Goal: Task Accomplishment & Management: Manage account settings

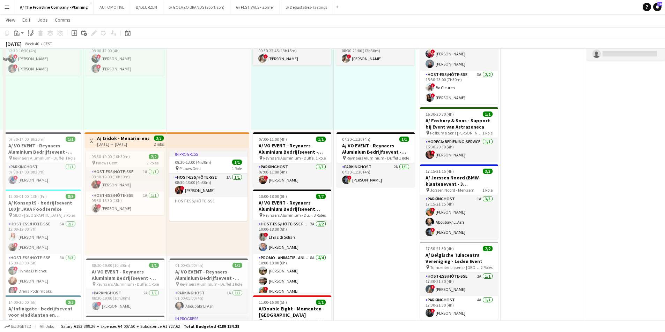
scroll to position [209, 0]
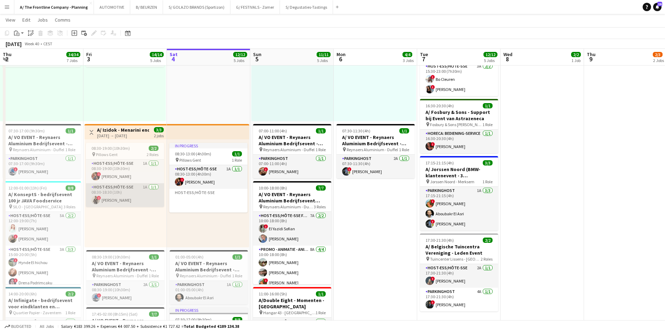
click at [116, 202] on app-card-role "Host-ess/Hôte-sse 1A 1/1 08:30-18:30 (10h) ! Nadège Esalo" at bounding box center [125, 195] width 78 height 24
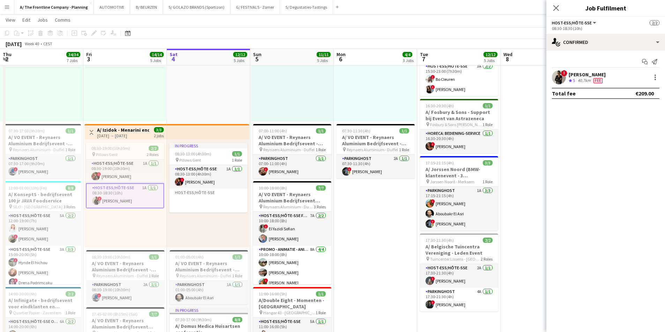
click at [578, 78] on div "40.7km" at bounding box center [584, 81] width 16 height 6
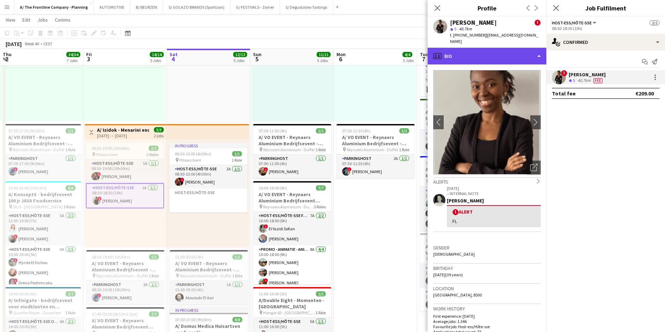
click at [485, 48] on div "profile Bio" at bounding box center [486, 56] width 119 height 17
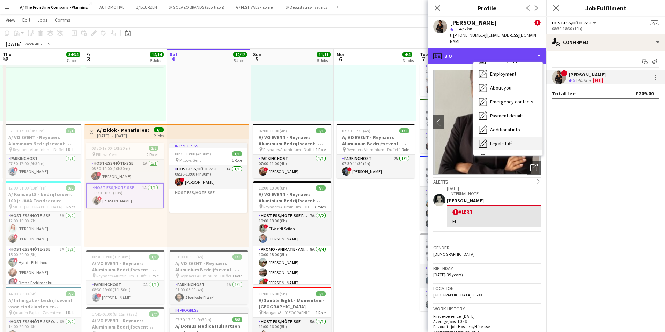
scroll to position [52, 0]
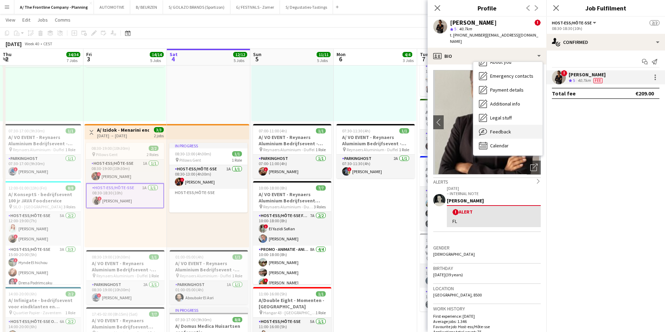
click at [492, 129] on span "Feedback" at bounding box center [500, 132] width 21 height 6
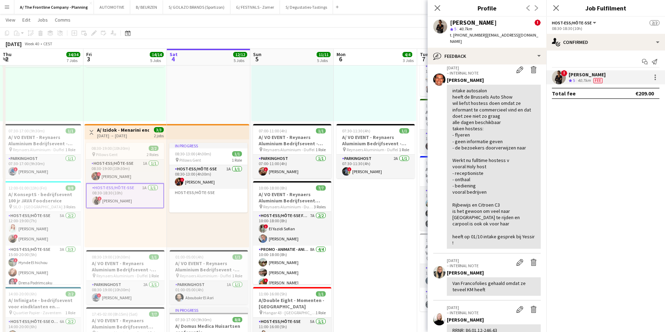
scroll to position [349, 0]
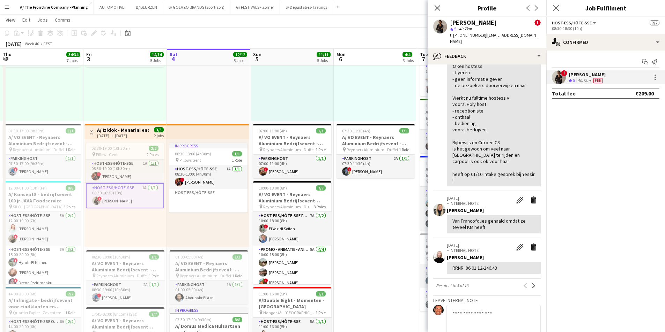
click at [470, 307] on textarea at bounding box center [493, 321] width 94 height 33
type textarea "*"
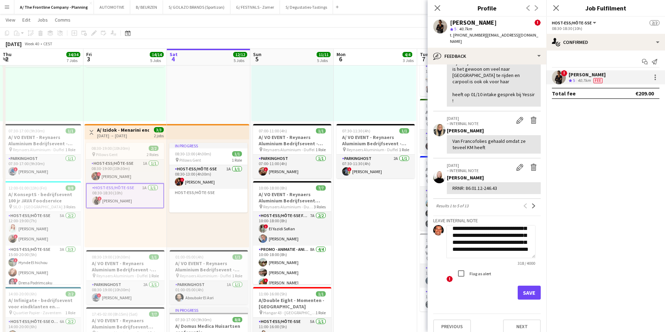
scroll to position [429, 0]
type textarea "**********"
click at [473, 271] on label "Flag as alert" at bounding box center [479, 273] width 23 height 5
click at [512, 286] on div "Save" at bounding box center [486, 293] width 107 height 14
click at [519, 286] on button "Save" at bounding box center [528, 293] width 23 height 14
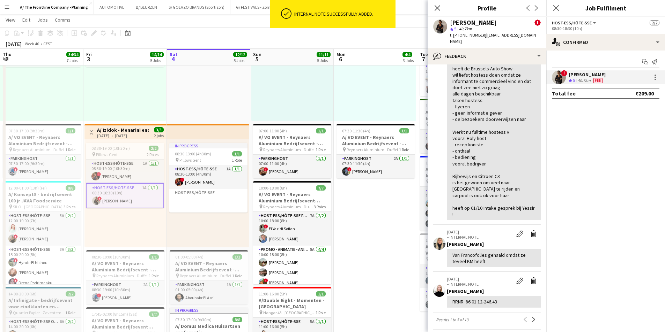
scroll to position [531, 0]
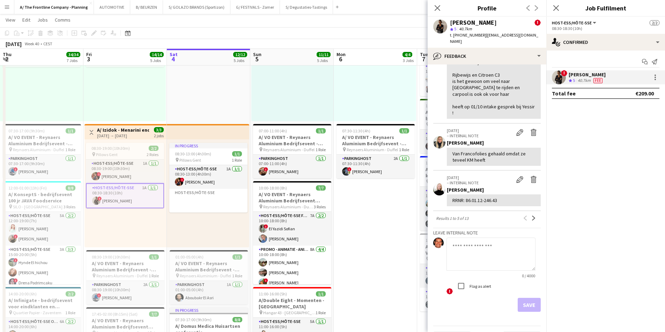
click at [398, 206] on app-date-cell "Toggle View A/ Neutraal Ziekenfonds Vlaanderen (NZVL) - Aalst - 06-09/10 06-10-…" at bounding box center [374, 224] width 83 height 710
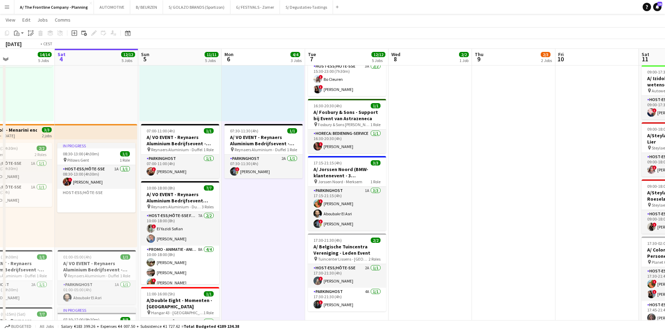
drag, startPoint x: 584, startPoint y: 187, endPoint x: 150, endPoint y: 165, distance: 434.2
click at [150, 169] on app-calendar-viewport "Tue 30 23/23 6 Jobs Wed 1 7/7 5 Jobs Thu 2 34/34 7 Jobs Fri 3 14/14 5 Jobs Sat …" at bounding box center [332, 230] width 665 height 825
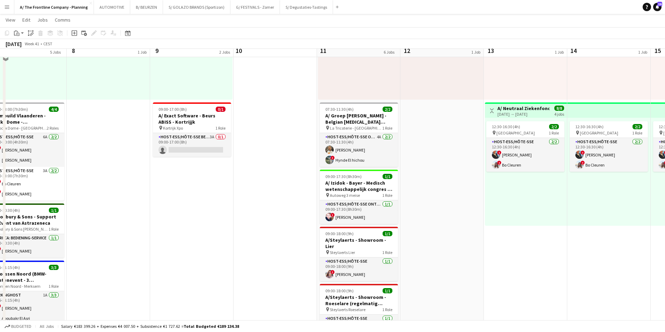
scroll to position [0, 0]
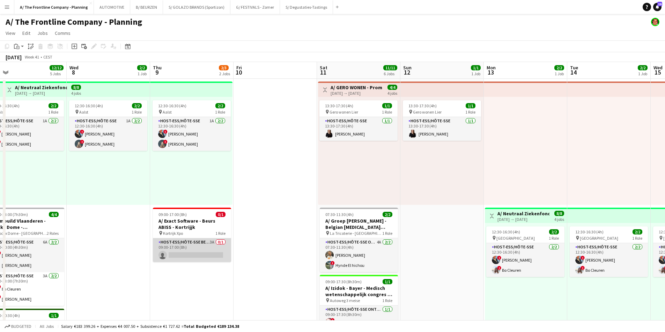
click at [195, 246] on app-card-role "Host-ess/Hôte-sse Beurs - Foire 3A 0/1 09:00-17:00 (8h) single-neutral-actions" at bounding box center [192, 251] width 78 height 24
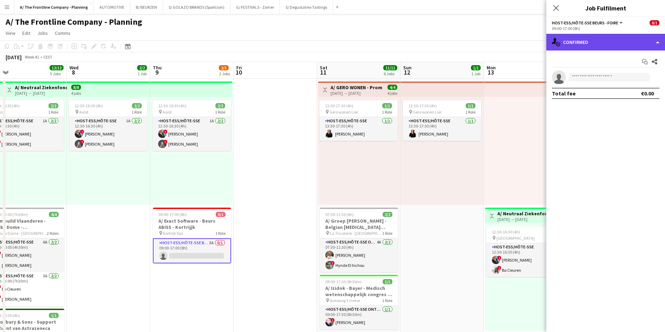
click at [602, 39] on div "single-neutral-actions-check-2 Confirmed" at bounding box center [605, 42] width 119 height 17
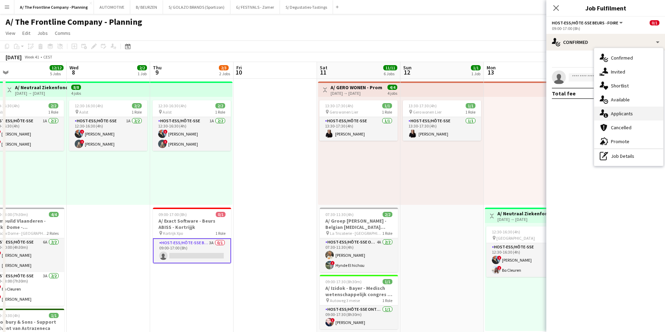
click at [623, 117] on span "Applicants" at bounding box center [621, 114] width 22 height 6
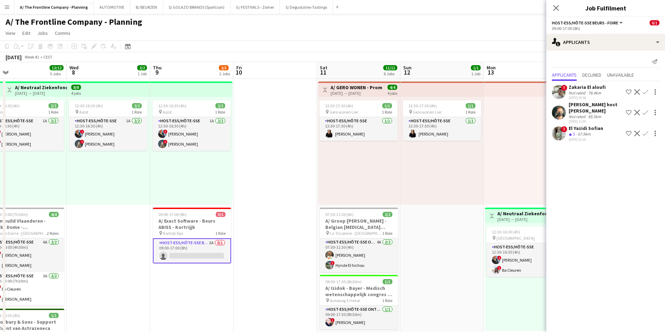
click at [574, 125] on div "El Yazidi Sofian" at bounding box center [585, 128] width 35 height 6
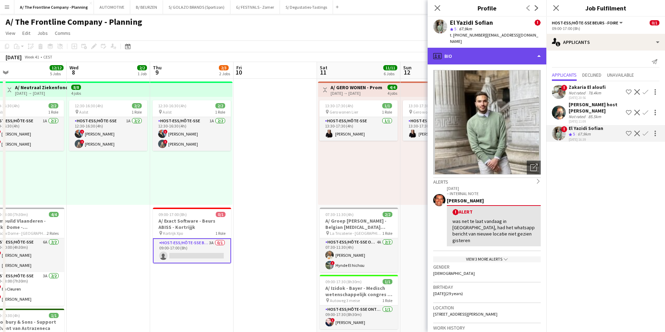
click at [504, 52] on div "profile Bio" at bounding box center [486, 56] width 119 height 17
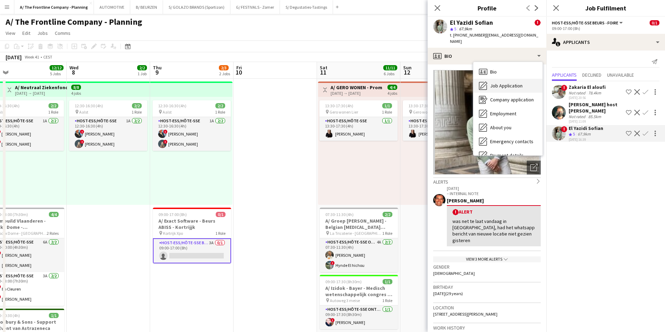
click at [502, 79] on div "Job Application Job Application" at bounding box center [507, 86] width 69 height 14
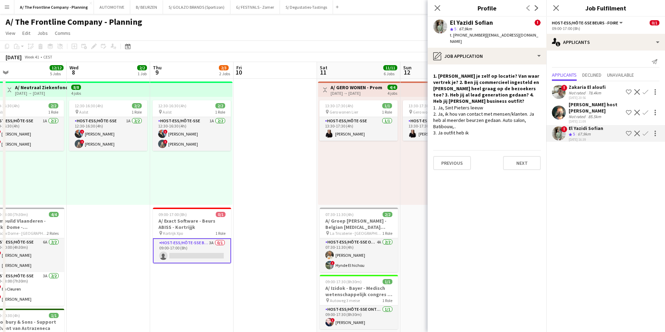
click at [577, 89] on div "Zakaria El aloufi" at bounding box center [586, 87] width 37 height 6
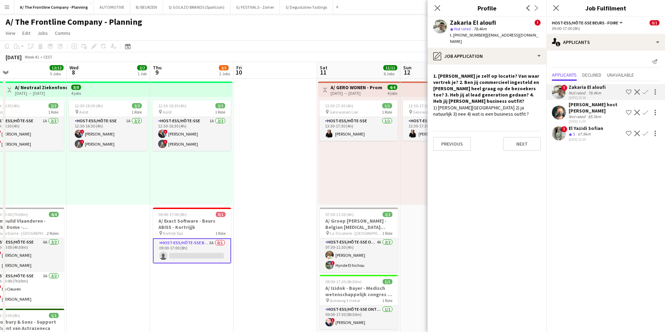
click at [636, 110] on app-icon "Decline" at bounding box center [637, 113] width 6 height 6
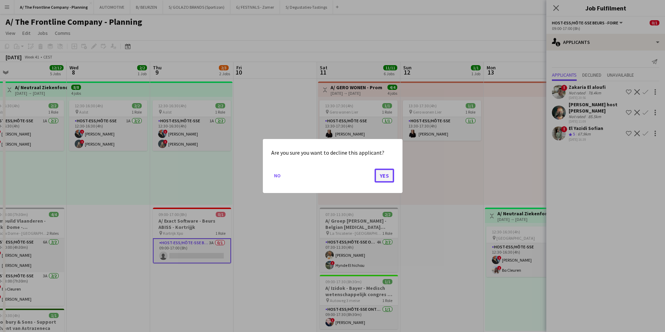
click at [386, 173] on button "Yes" at bounding box center [384, 176] width 20 height 14
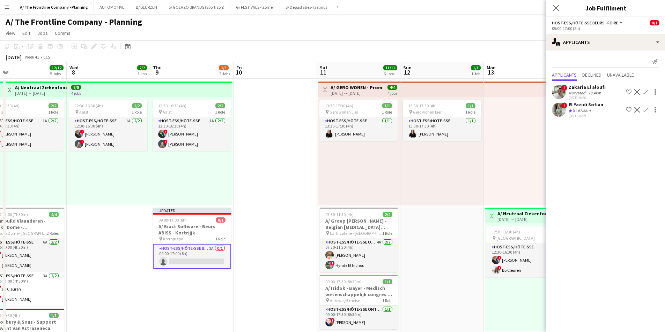
click at [578, 114] on div "03-10-2025 16:39" at bounding box center [585, 116] width 35 height 5
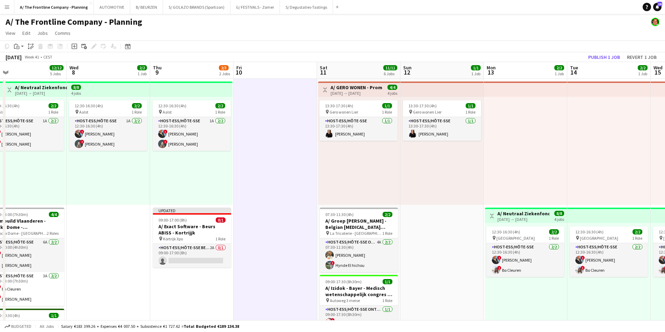
scroll to position [0, 209]
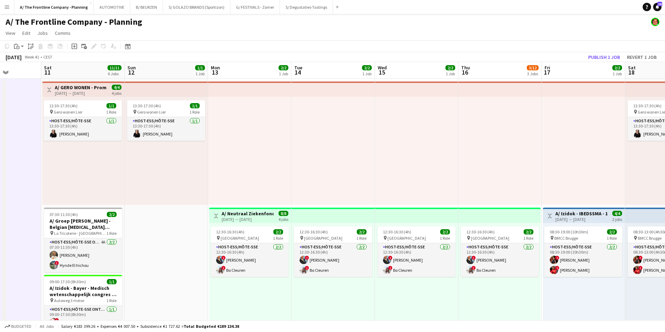
drag, startPoint x: 455, startPoint y: 196, endPoint x: 179, endPoint y: 189, distance: 275.7
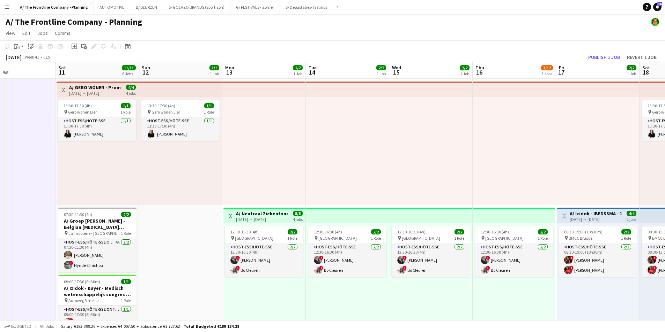
scroll to position [0, 186]
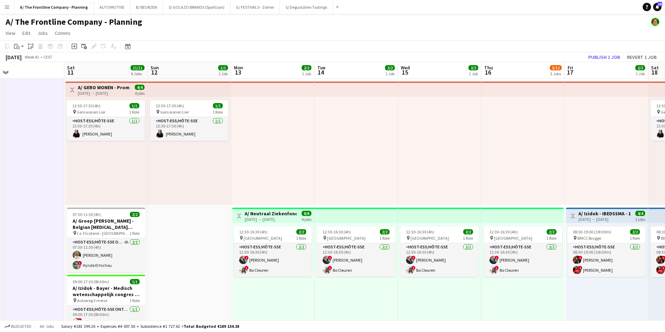
drag, startPoint x: 180, startPoint y: 218, endPoint x: 203, endPoint y: 209, distance: 24.5
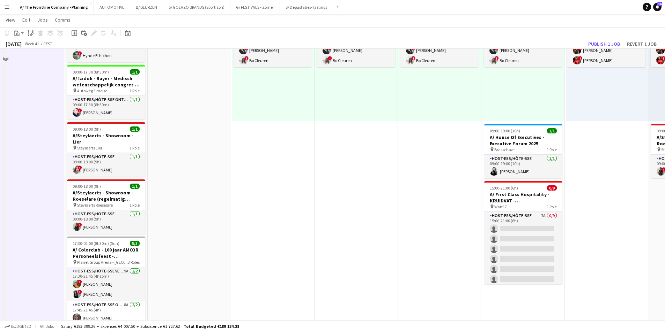
scroll to position [0, 0]
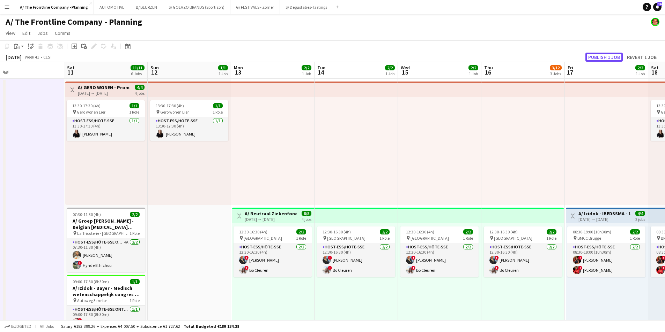
drag, startPoint x: 596, startPoint y: 58, endPoint x: 593, endPoint y: 66, distance: 8.9
click at [597, 58] on button "Publish 1 job" at bounding box center [603, 57] width 37 height 9
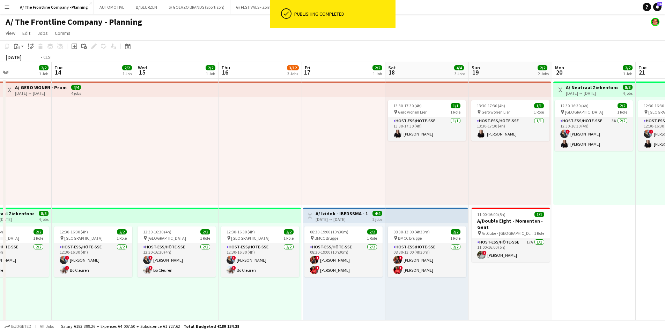
drag, startPoint x: 411, startPoint y: 177, endPoint x: 89, endPoint y: 176, distance: 322.0
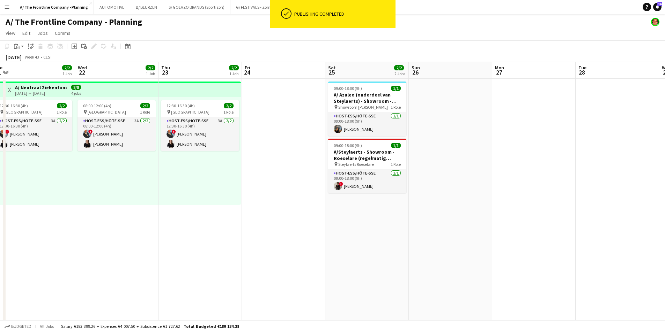
drag, startPoint x: 305, startPoint y: 180, endPoint x: 235, endPoint y: 181, distance: 70.5
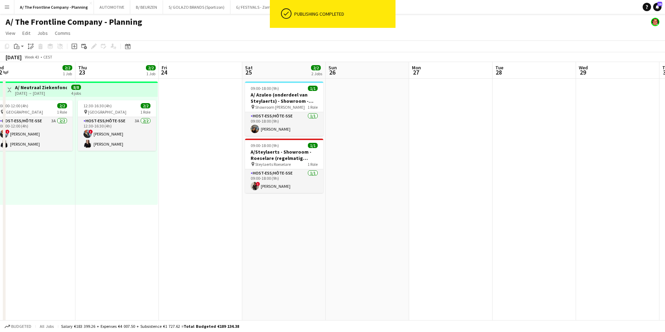
drag, startPoint x: 270, startPoint y: 183, endPoint x: 253, endPoint y: 176, distance: 18.7
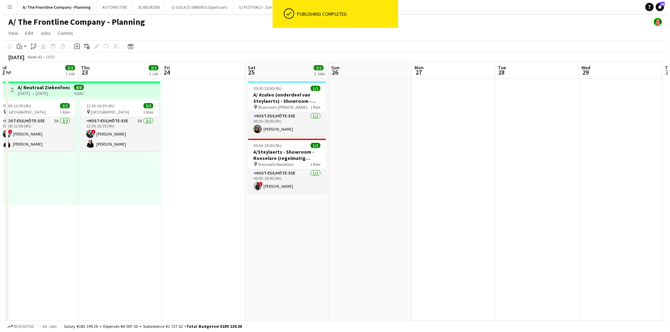
scroll to position [0, 208]
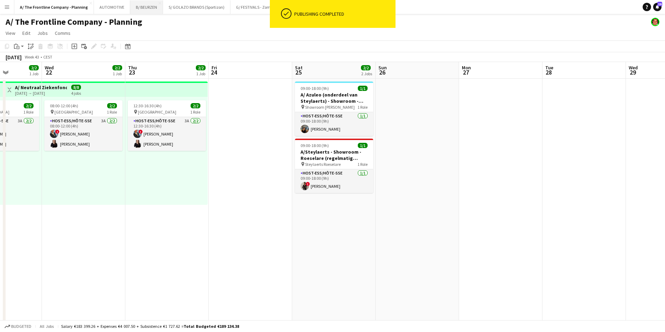
click at [144, 10] on button "B/ BEURZEN Close" at bounding box center [146, 7] width 33 height 14
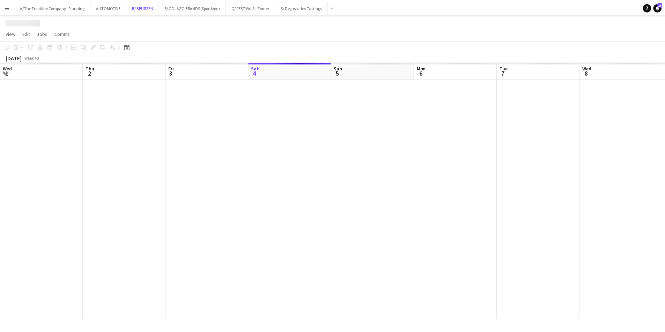
scroll to position [0, 167]
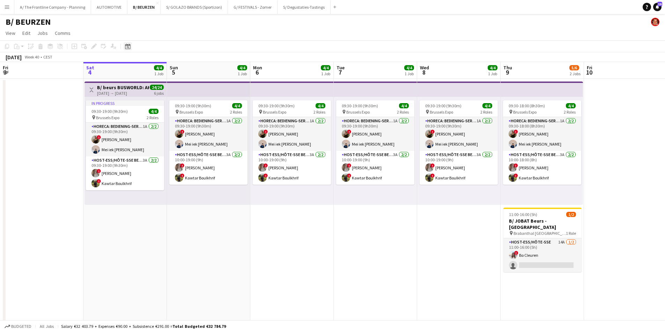
click at [126, 50] on div "Date picker" at bounding box center [127, 46] width 8 height 8
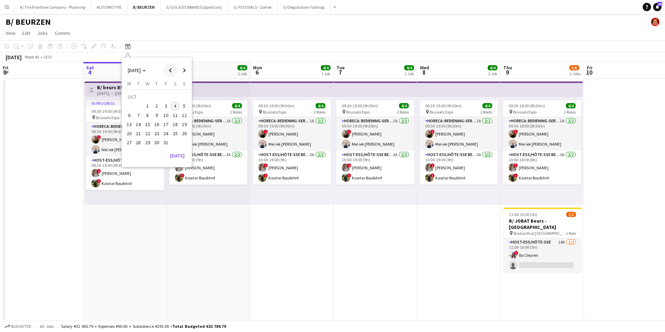
click at [170, 75] on span "Previous month" at bounding box center [170, 70] width 14 height 14
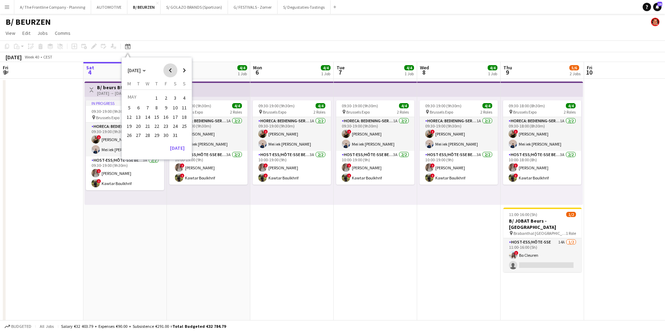
click at [170, 75] on span "Previous month" at bounding box center [170, 70] width 14 height 14
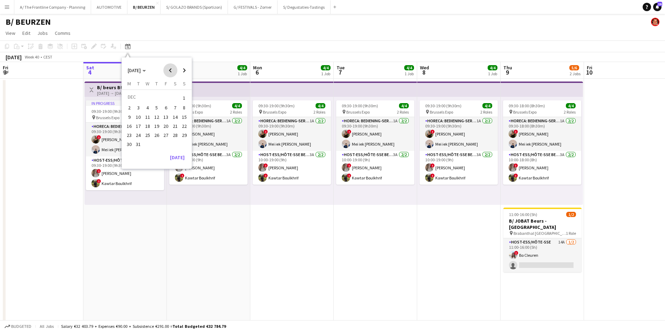
click at [170, 75] on span "Previous month" at bounding box center [170, 70] width 14 height 14
click at [178, 115] on span "12" at bounding box center [175, 115] width 8 height 8
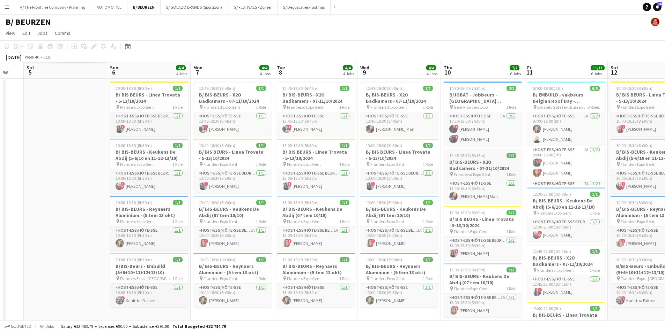
drag, startPoint x: 122, startPoint y: 203, endPoint x: 488, endPoint y: 170, distance: 367.5
click at [526, 176] on app-calendar-viewport "Thu 3 Fri 4 Sat 5 Sun 6 4/4 4 Jobs Mon 7 4/4 4 Jobs Tue 8 4/4 4 Jobs Wed 9 4/4 …" at bounding box center [332, 323] width 665 height 522
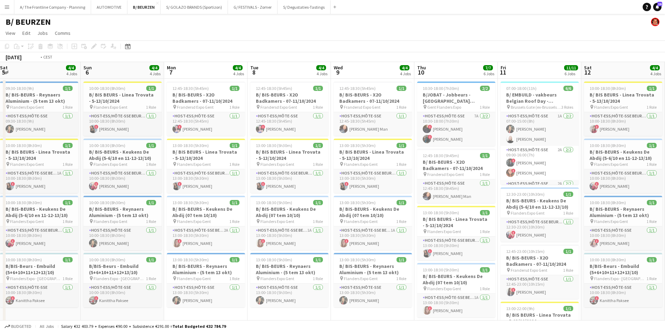
drag, startPoint x: 52, startPoint y: 171, endPoint x: 548, endPoint y: 127, distance: 498.7
click at [548, 127] on app-calendar-viewport "Thu 3 Fri 4 Sat 5 4/4 4 Jobs Sun 6 4/4 4 Jobs Mon 7 4/4 4 Jobs Tue 8 4/4 4 Jobs…" at bounding box center [332, 323] width 665 height 522
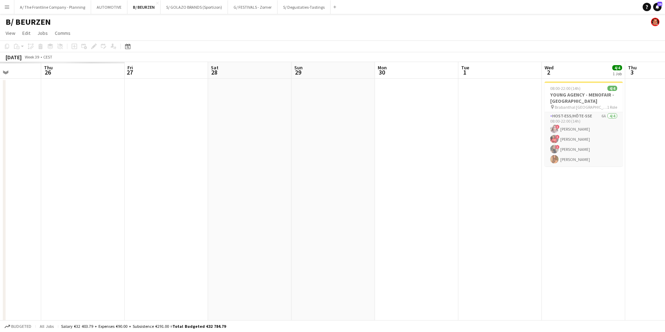
drag, startPoint x: 380, startPoint y: 143, endPoint x: 619, endPoint y: 129, distance: 239.7
click at [619, 129] on app-calendar-viewport "Tue 24 Wed 25 Thu 26 Fri 27 Sat 28 Sun 29 Mon 30 Tue 1 Wed 2 4/4 1 Job Thu 3 Fr…" at bounding box center [332, 323] width 665 height 522
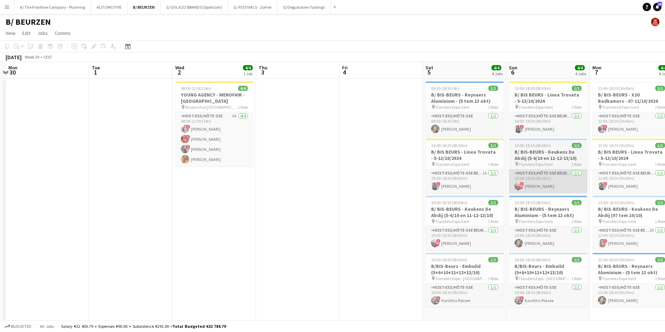
drag, startPoint x: 544, startPoint y: 147, endPoint x: 581, endPoint y: 186, distance: 53.8
click at [156, 175] on app-calendar-viewport "Fri 27 Sat 28 Sun 29 Mon 30 Tue 1 Wed 2 4/4 1 Job Thu 3 Fri 4 Sat 5 4/4 4 Jobs …" at bounding box center [332, 323] width 665 height 522
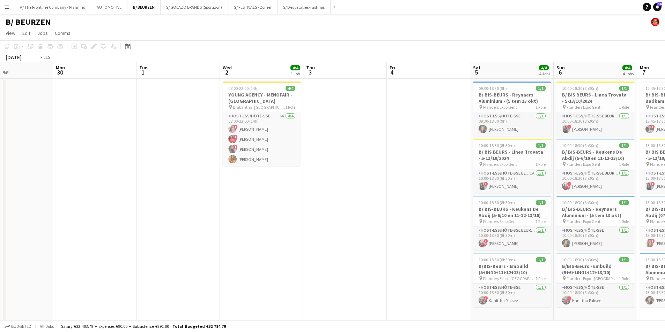
drag, startPoint x: 629, startPoint y: 174, endPoint x: 148, endPoint y: 163, distance: 481.9
click at [148, 163] on app-calendar-viewport "Fri 27 Sat 28 Sun 29 Mon 30 Tue 1 Wed 2 4/4 1 Job Thu 3 Fri 4 Sat 5 4/4 4 Jobs …" at bounding box center [332, 323] width 665 height 522
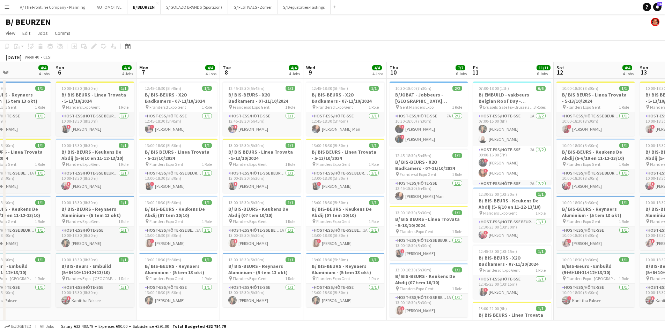
scroll to position [0, 198]
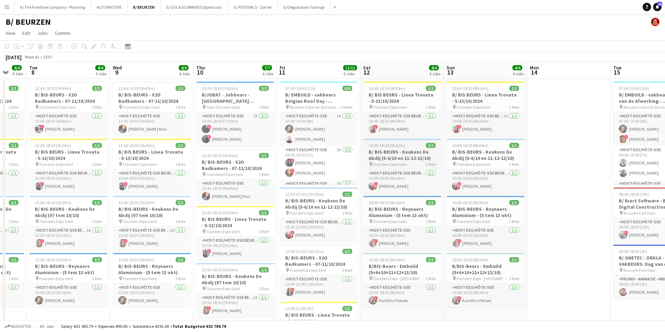
drag, startPoint x: 555, startPoint y: 138, endPoint x: 214, endPoint y: 163, distance: 342.0
click at [212, 162] on app-calendar-viewport "Sat 5 4/4 4 Jobs Sun 6 4/4 4 Jobs Mon 7 4/4 4 Jobs Tue 8 4/4 4 Jobs Wed 9 4/4 4…" at bounding box center [332, 323] width 665 height 522
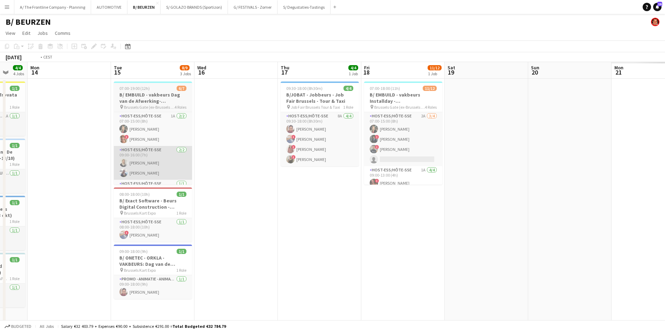
drag, startPoint x: 133, startPoint y: 159, endPoint x: 120, endPoint y: 159, distance: 12.9
click at [97, 158] on app-calendar-viewport "Thu 10 7/7 6 Jobs Fri 11 11/11 6 Jobs Sat 12 4/4 4 Jobs Sun 13 4/4 4 Jobs Mon 1…" at bounding box center [332, 323] width 665 height 522
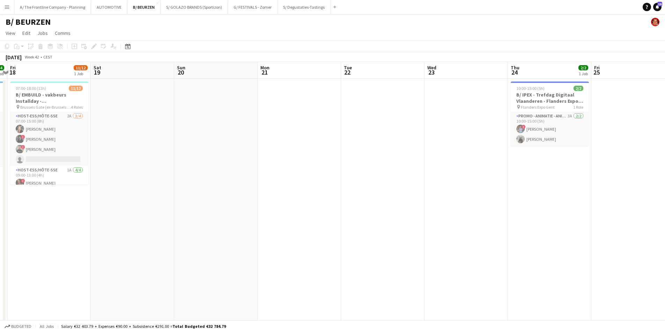
drag, startPoint x: 507, startPoint y: 185, endPoint x: 189, endPoint y: 195, distance: 318.0
click at [189, 195] on app-calendar-viewport "Tue 15 8/9 3 Jobs Wed 16 Thu 17 4/4 1 Job Fri 18 11/12 1 Job Sat 19 Sun 20 Mon …" at bounding box center [332, 323] width 665 height 522
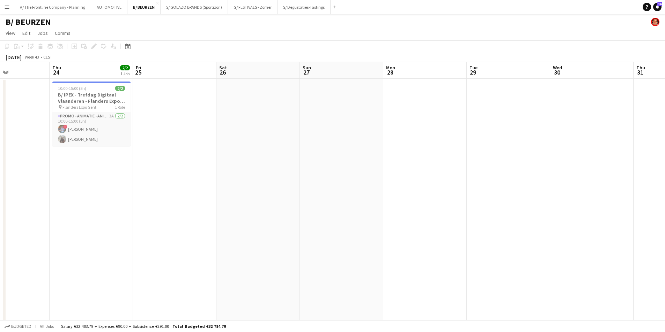
drag, startPoint x: 354, startPoint y: 195, endPoint x: 154, endPoint y: 206, distance: 199.9
click at [0, 188] on html "Menu Boards Boards Boards All jobs Status Workforce Workforce My Workforce Recr…" at bounding box center [332, 298] width 665 height 596
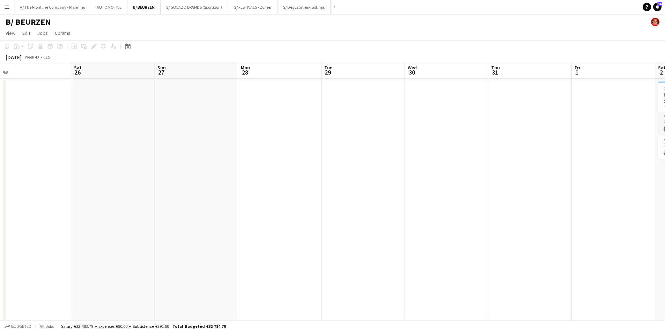
drag, startPoint x: 203, startPoint y: 224, endPoint x: 170, endPoint y: 222, distance: 33.2
click at [172, 224] on app-calendar-viewport "Wed 23 Thu 24 2/2 1 Job Fri 25 Sat 26 Sun 27 Mon 28 Tue 29 Wed 30 Thu 31 Fri 1 …" at bounding box center [332, 323] width 665 height 522
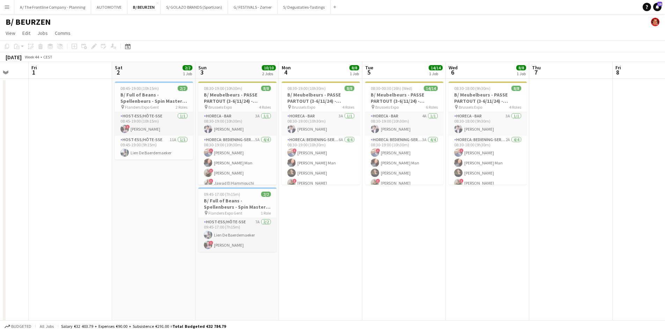
drag, startPoint x: 405, startPoint y: 211, endPoint x: 58, endPoint y: 221, distance: 347.6
click at [29, 216] on app-calendar-viewport "Tue 29 Wed 30 Thu 31 Fri 1 Sat 2 2/2 1 Job Sun 3 10/10 2 Jobs Mon 4 8/8 1 Job T…" at bounding box center [332, 323] width 665 height 522
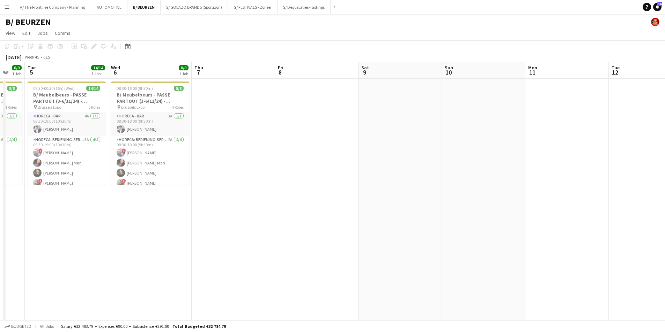
drag, startPoint x: 434, startPoint y: 257, endPoint x: 99, endPoint y: 248, distance: 334.7
click at [99, 248] on app-calendar-viewport "Sat 2 2/2 1 Job Sun 3 10/10 2 Jobs Mon 4 8/8 1 Job Tue 5 14/14 1 Job Wed 6 8/8 …" at bounding box center [332, 323] width 665 height 522
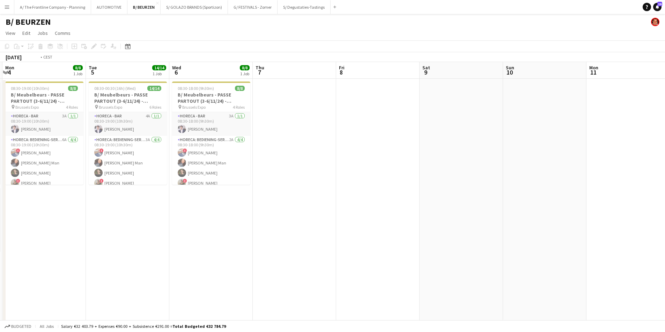
drag, startPoint x: 242, startPoint y: 233, endPoint x: 638, endPoint y: 224, distance: 395.7
click at [638, 224] on app-calendar-viewport "Sat 2 2/2 1 Job Sun 3 10/10 2 Jobs Mon 4 8/8 1 Job Tue 5 14/14 1 Job Wed 6 8/8 …" at bounding box center [332, 323] width 665 height 522
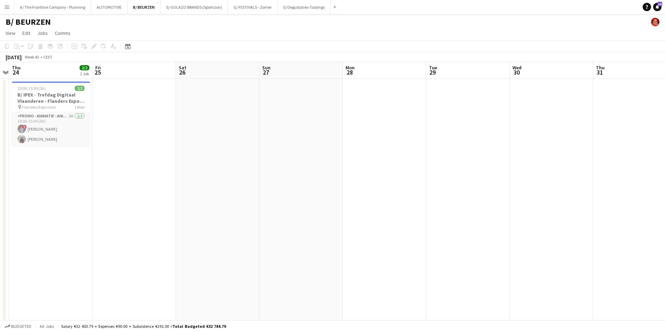
drag, startPoint x: 571, startPoint y: 233, endPoint x: 574, endPoint y: 239, distance: 5.9
click at [664, 233] on html "Menu Boards Boards Boards All jobs Status Workforce Workforce My Workforce Recr…" at bounding box center [332, 298] width 665 height 596
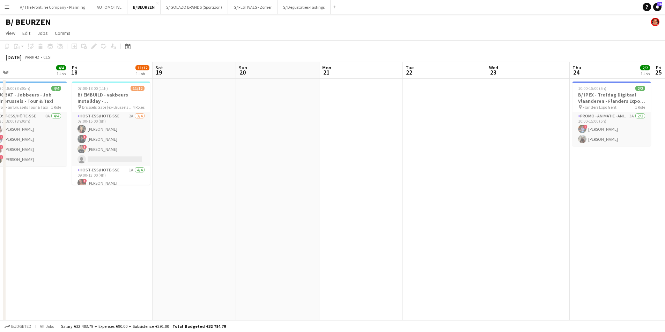
drag, startPoint x: 108, startPoint y: 228, endPoint x: 669, endPoint y: 222, distance: 561.3
click at [664, 222] on html "Menu Boards Boards Boards All jobs Status Workforce Workforce My Workforce Recr…" at bounding box center [332, 298] width 665 height 596
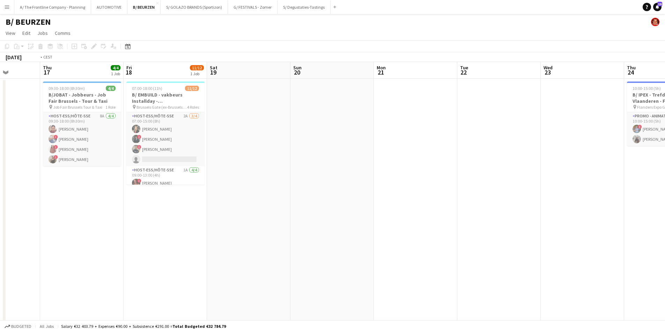
drag, startPoint x: 273, startPoint y: 244, endPoint x: 617, endPoint y: 215, distance: 345.5
click at [659, 215] on app-calendar-viewport "Mon 14 Tue 15 8/9 3 Jobs Wed 16 Thu 17 4/4 1 Job Fri 18 11/12 1 Job Sat 19 Sun …" at bounding box center [332, 323] width 665 height 522
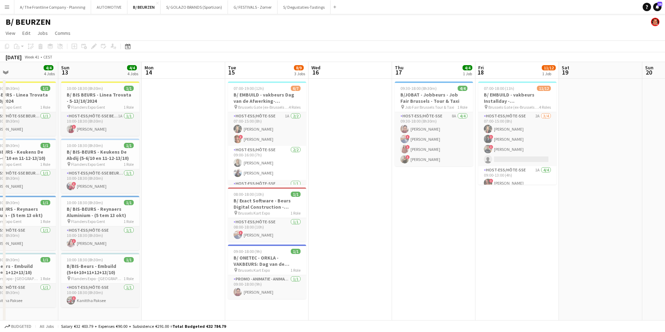
scroll to position [0, 226]
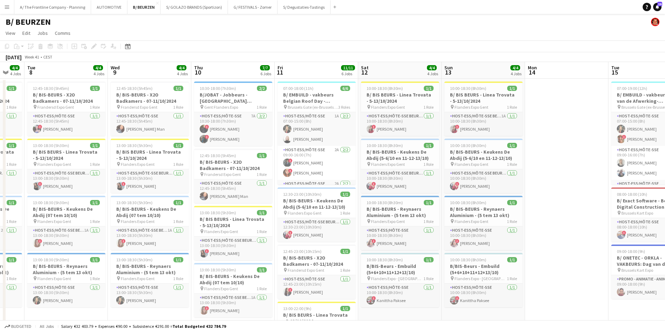
drag, startPoint x: 134, startPoint y: 216, endPoint x: 535, endPoint y: 199, distance: 401.6
click at [535, 199] on app-calendar-viewport "Sat 5 4/4 4 Jobs Sun 6 4/4 4 Jobs Mon 7 4/4 4 Jobs Tue 8 4/4 4 Jobs Wed 9 4/4 4…" at bounding box center [332, 323] width 665 height 522
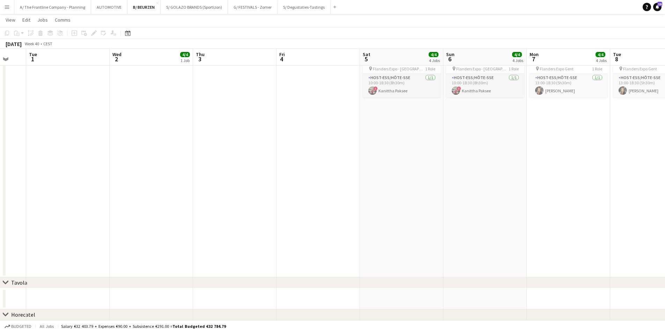
scroll to position [0, 240]
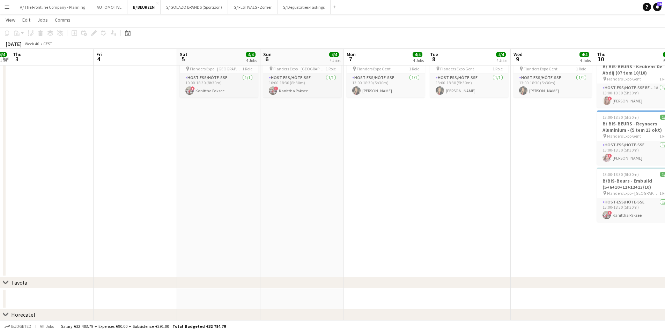
drag, startPoint x: 94, startPoint y: 210, endPoint x: 668, endPoint y: 194, distance: 574.8
click at [664, 194] on html "Menu Boards Boards Boards All jobs Status Workforce Workforce My Workforce Recr…" at bounding box center [332, 88] width 665 height 595
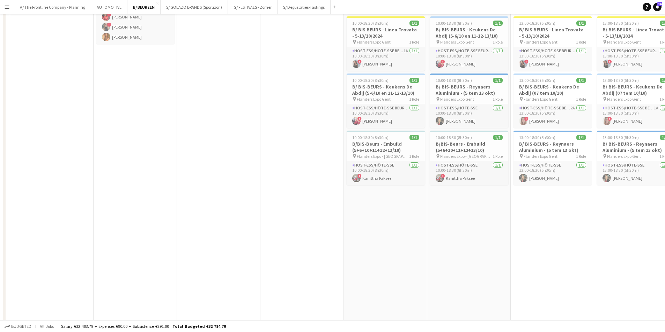
scroll to position [0, 0]
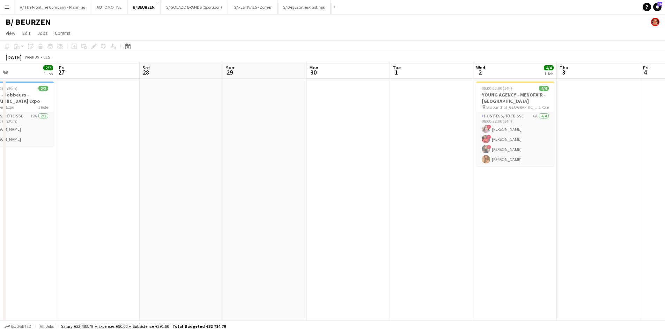
drag, startPoint x: 165, startPoint y: 196, endPoint x: 632, endPoint y: 186, distance: 466.5
click at [632, 186] on app-calendar-viewport "Tue 24 1/1 1 Job Wed 25 Thu 26 2/2 1 Job Fri 27 Sat 28 Sun 29 Mon 30 Tue 1 Wed …" at bounding box center [332, 323] width 665 height 522
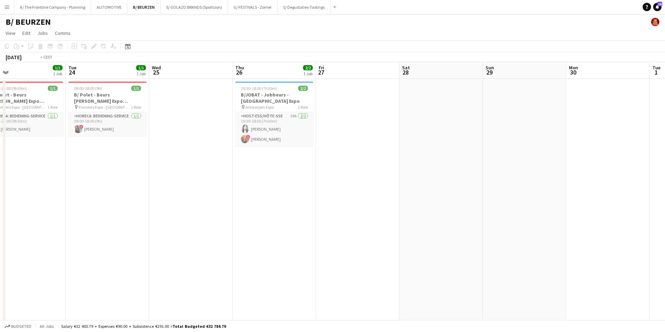
drag, startPoint x: 285, startPoint y: 195, endPoint x: 441, endPoint y: 186, distance: 156.2
click at [664, 184] on html "Menu Boards Boards Boards All jobs Status Workforce Workforce My Workforce Recr…" at bounding box center [332, 298] width 665 height 596
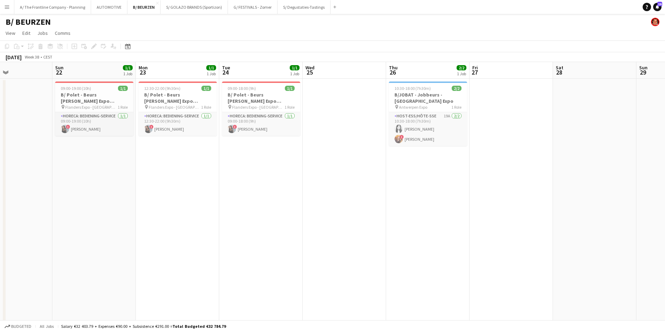
drag, startPoint x: 134, startPoint y: 202, endPoint x: 558, endPoint y: 184, distance: 424.2
click at [558, 184] on app-calendar-viewport "Thu 19 Fri 20 Sat 21 Sun 22 1/1 1 Job Mon 23 1/1 1 Job Tue 24 1/1 1 Job Wed 25 …" at bounding box center [332, 323] width 665 height 522
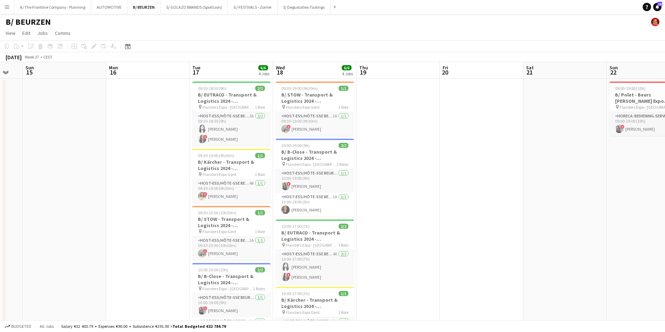
drag, startPoint x: 373, startPoint y: 206, endPoint x: 458, endPoint y: 194, distance: 86.3
click at [458, 194] on app-calendar-viewport "Fri 13 Sat 14 Sun 15 Mon 16 Tue 17 6/6 4 Jobs Wed 18 6/6 4 Jobs Thu 19 Fri 20 S…" at bounding box center [332, 323] width 665 height 522
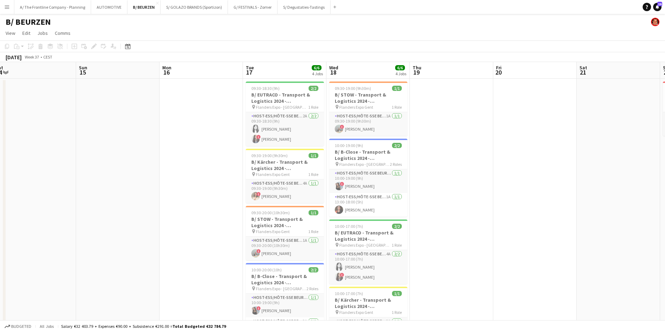
drag, startPoint x: 105, startPoint y: 202, endPoint x: 560, endPoint y: 204, distance: 454.2
click at [572, 204] on app-calendar-viewport "Fri 13 Sat 14 Sun 15 Mon 16 Tue 17 6/6 4 Jobs Wed 18 6/6 4 Jobs Thu 19 Fri 20 S…" at bounding box center [332, 323] width 665 height 522
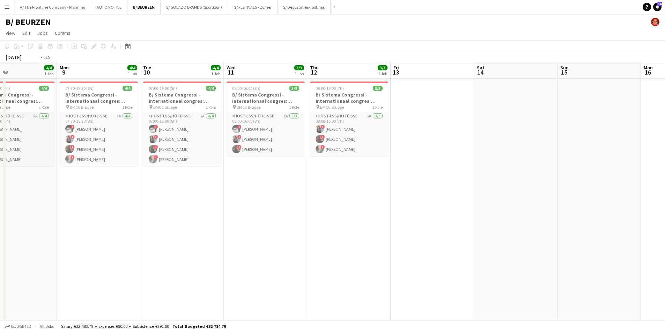
scroll to position [0, 205]
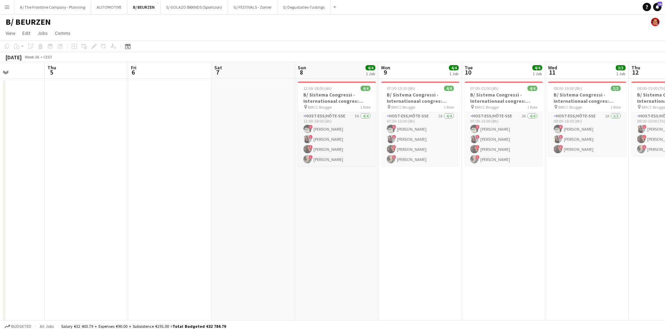
drag, startPoint x: 172, startPoint y: 224, endPoint x: 554, endPoint y: 205, distance: 382.8
click at [554, 205] on app-calendar-viewport "Mon 2 Tue 3 Wed 4 Thu 5 Fri 6 Sat 7 Sun 8 4/4 1 Job Mon 9 4/4 1 Job Tue 10 4/4 …" at bounding box center [332, 323] width 665 height 522
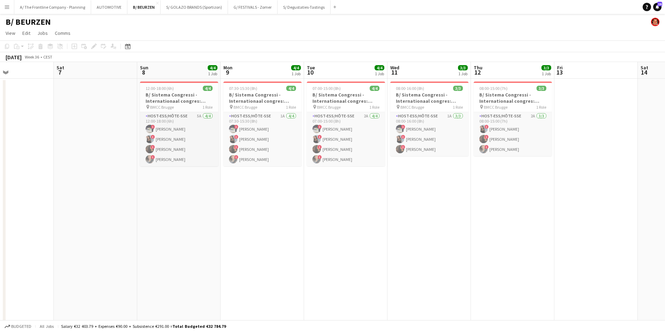
scroll to position [0, 232]
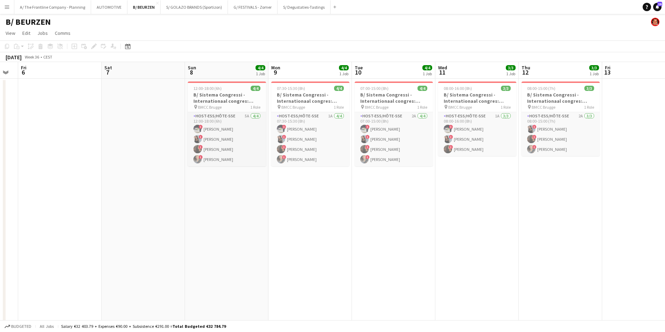
drag
click at [408, 213] on app-calendar-viewport "Tue 3 Wed 4 Thu 5 Fri 6 Sat 7 Sun 8 4/4 1 Job Mon 9 4/4 1 Job Tue 10 4/4 1 Job …" at bounding box center [332, 323] width 665 height 522
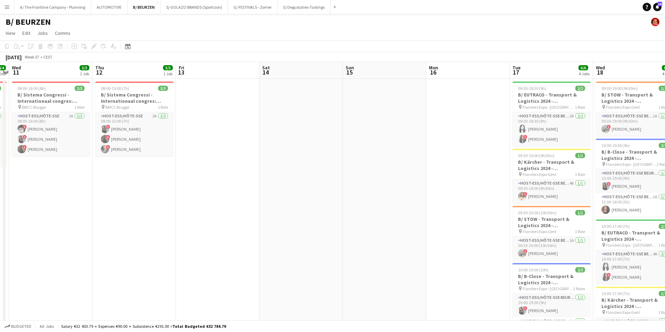
click at [194, 214] on app-calendar-viewport "Sun 8 4/4 1 Job Mon 9 4/4 1 Job Tue 10 4/4 1 Job Wed 11 3/3 1 Job Thu 12 3/3 1 …" at bounding box center [332, 323] width 665 height 522
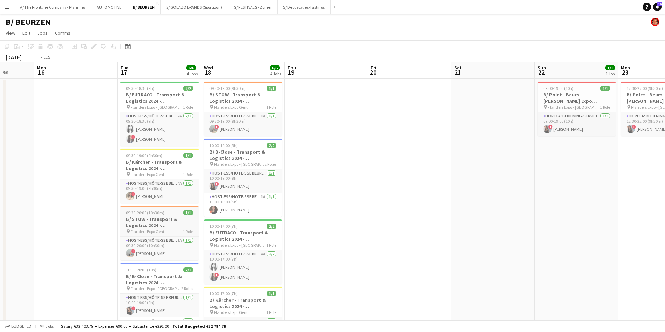
click at [72, 218] on app-calendar-viewport "Fri 13 Sat 14 Sun 15 Mon 16 Tue 17 6/6 4 Jobs Wed 18 6/6 4 Jobs Thu 19 Fri 20 S…" at bounding box center [332, 323] width 665 height 522
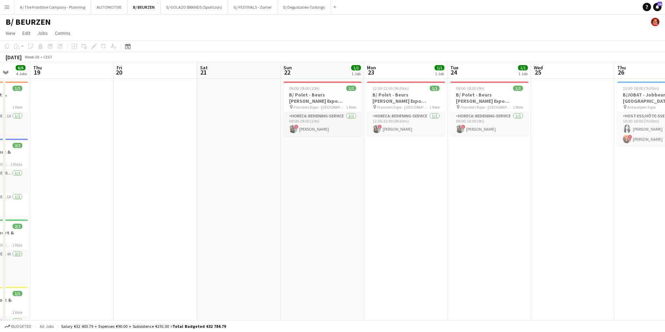
click at [29, 218] on app-calendar-viewport "Mon 16 Tue 17 6/6 4 Jobs Wed 18 6/6 4 Jobs Thu 19 Fri 20 Sat 21 Sun 22 1/1 1 Jo…" at bounding box center [332, 323] width 665 height 522
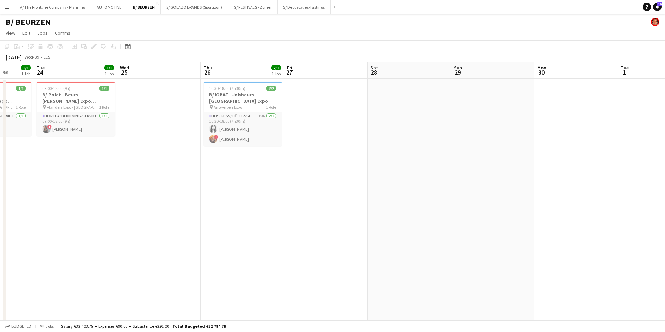
click at [156, 232] on app-calendar-viewport "Sat 21 Sun 22 1/1 1 Job Mon 23 1/1 1 Job Tue 24 1/1 1 Job Wed 25 Thu 26 2/2 1 J…" at bounding box center [332, 323] width 665 height 522
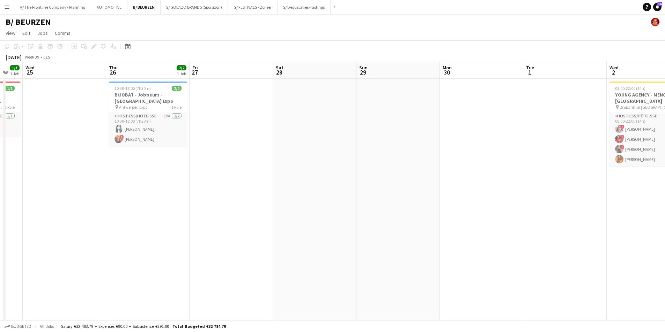
click at [108, 231] on app-calendar-viewport "Sun 22 1/1 1 Job Mon 23 1/1 1 Job Tue 24 1/1 1 Job Wed 25 Thu 26 2/2 1 Job Fri …" at bounding box center [332, 323] width 665 height 522
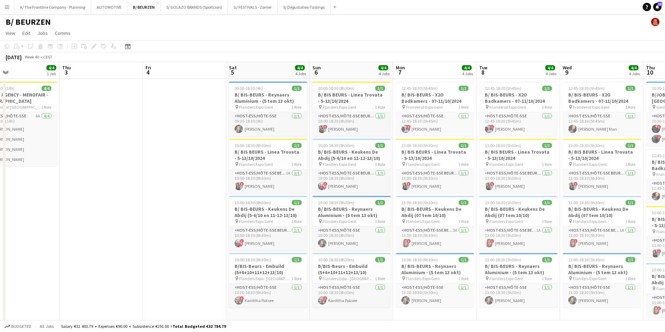
click at [76, 226] on app-calendar-viewport "Sun 29 Mon 30 Tue 1 Wed 2 4/4 1 Job Thu 3 Fri 4 Sat 5 4/4 4 Jobs Sun 6 4/4 4 Jo…" at bounding box center [332, 323] width 665 height 522
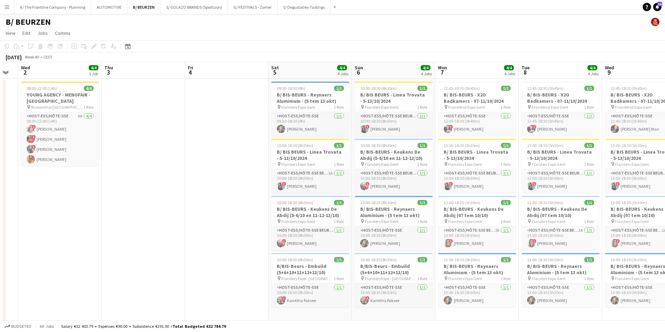
click at [146, 222] on app-calendar-viewport "Sun 29 Mon 30 Tue 1 Wed 2 4/4 1 Job Thu 3 Fri 4 Sat 5 4/4 4 Jobs Sun 6 4/4 4 Jo…" at bounding box center [332, 323] width 665 height 522
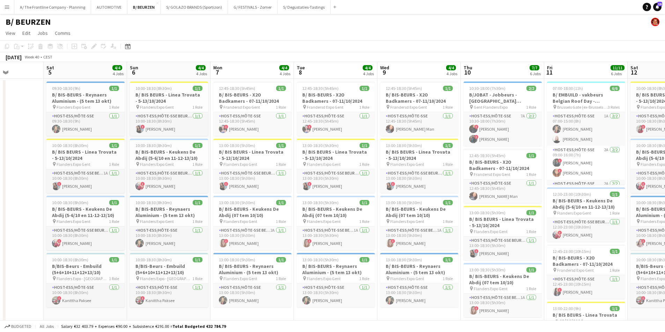
click at [6, 205] on app-calendar-viewport "Tue 1 Wed 2 4/4 1 Job Thu 3 Fri 4 Sat 5 4/4 4 Jobs Sun 6 4/4 4 Jobs Mon 7 4/4 4…" at bounding box center [332, 323] width 665 height 522
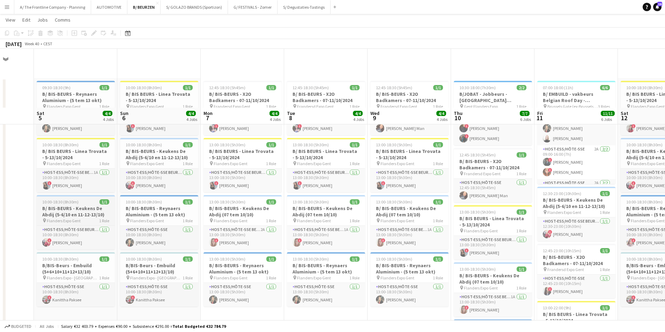
scroll to position [174, 0]
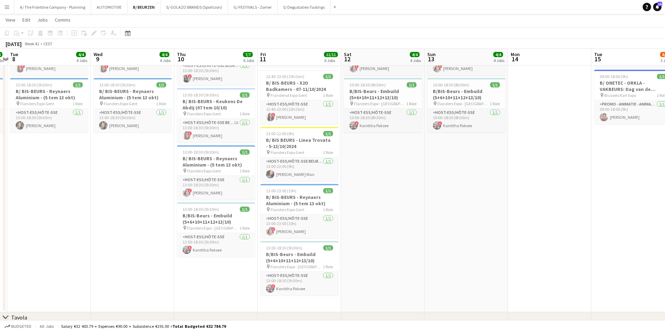
click at [0, 211] on html "Menu Boards Boards Boards All jobs Status Workforce Workforce My Workforce Recr…" at bounding box center [332, 123] width 665 height 595
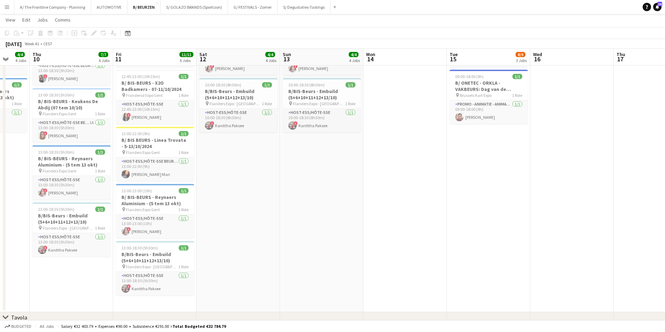
scroll to position [0, 210]
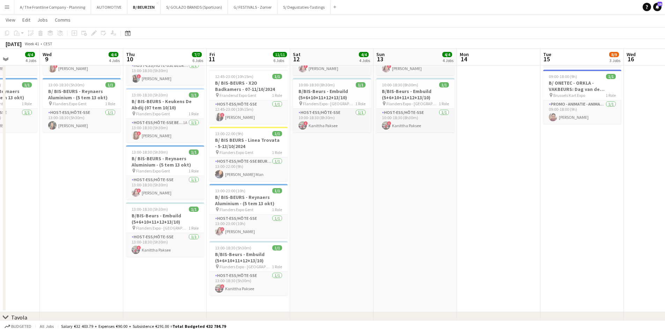
click at [0, 200] on html "Menu Boards Boards Boards All jobs Status Workforce Workforce My Workforce Recr…" at bounding box center [332, 123] width 665 height 595
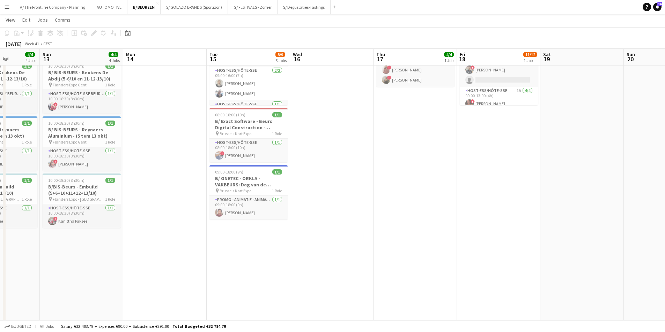
scroll to position [0, 0]
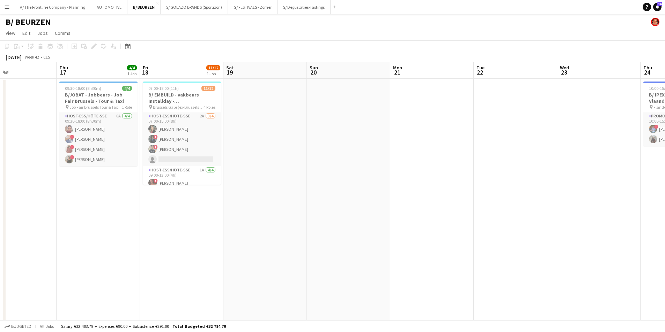
click at [91, 212] on app-calendar-viewport "Sun 13 4/4 4 Jobs Mon 14 Tue 15 8/9 3 Jobs Wed 16 Thu 17 4/4 1 Job Fri 18 11/12…" at bounding box center [332, 323] width 665 height 522
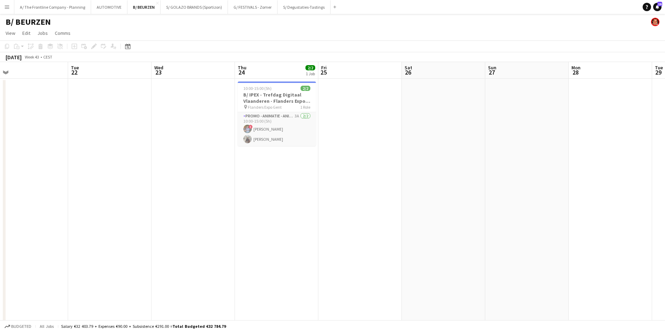
click at [13, 207] on app-calendar-viewport "Fri 18 11/12 1 Job Sat 19 Sun 20 Mon 21 Tue 22 Wed 23 Thu 24 2/2 1 Job Fri 25 S…" at bounding box center [332, 323] width 665 height 522
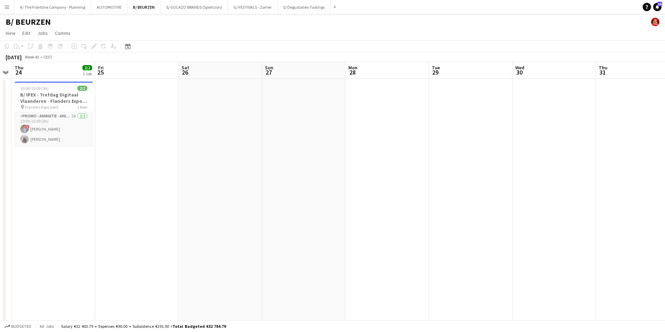
click at [200, 239] on app-calendar-viewport "Mon 21 Tue 22 Wed 23 Thu 24 2/2 1 Job Fri 25 Sat 26 Sun 27 Mon 28 Tue 29 Wed 30…" at bounding box center [332, 323] width 665 height 522
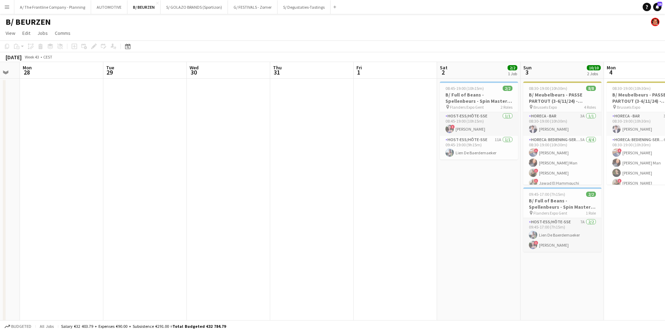
click at [107, 226] on app-calendar-viewport "Fri 25 Sat 26 Sun 27 Mon 28 Tue 29 Wed 30 Thu 31 Fri 1 Sat 2 2/2 1 Job Sun 3 10…" at bounding box center [332, 323] width 665 height 522
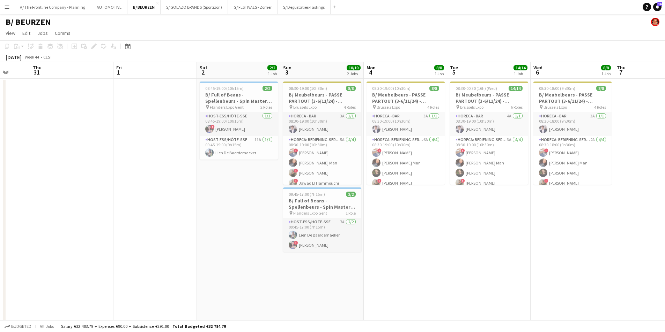
click at [28, 203] on app-calendar-viewport "Mon 28 Tue 29 Wed 30 Thu 31 Fri 1 Sat 2 2/2 1 Job Sun 3 10/10 2 Jobs Mon 4 8/8 …" at bounding box center [332, 323] width 665 height 522
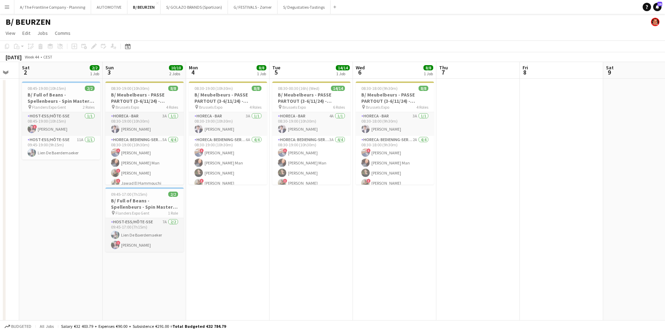
click at [214, 233] on app-calendar-viewport "Wed 30 Thu 31 Fri 1 Sat 2 2/2 1 Job Sun 3 10/10 2 Jobs Mon 4 8/8 1 Job Tue 5 14…" at bounding box center [332, 323] width 665 height 522
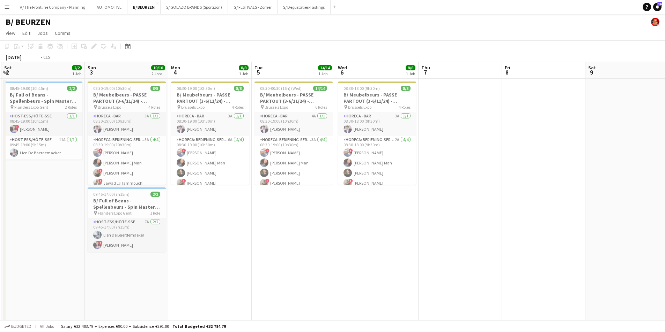
click at [127, 225] on app-calendar-viewport "Wed 30 Thu 31 Fri 1 Sat 2 2/2 1 Job Sun 3 10/10 2 Jobs Mon 4 8/8 1 Job Tue 5 14…" at bounding box center [332, 323] width 665 height 522
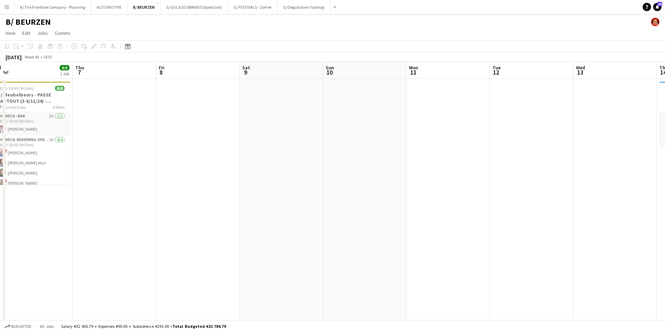
click at [162, 222] on app-calendar-viewport "Sun 3 10/10 2 Jobs Mon 4 8/8 1 Job Tue 5 14/14 1 Job Wed 6 8/8 1 Job Thu 7 Fri …" at bounding box center [332, 323] width 665 height 522
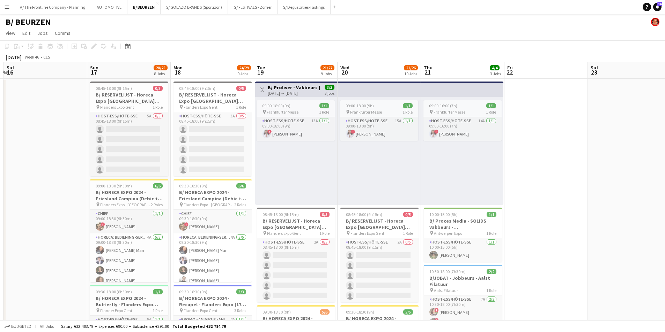
scroll to position [0, 169]
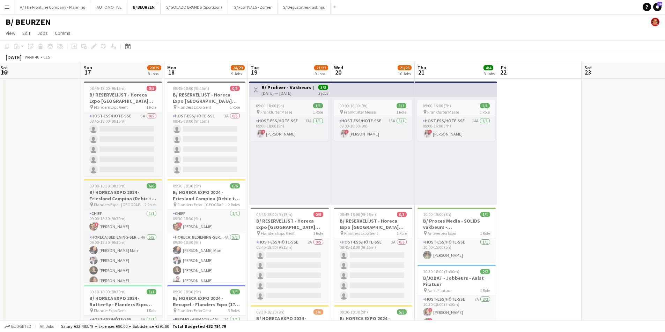
click at [125, 192] on h3 "B/ HORECA EXPO 2024 - Friesland Campina (Debic + Latiz) - 17-20/11/24" at bounding box center [123, 195] width 78 height 13
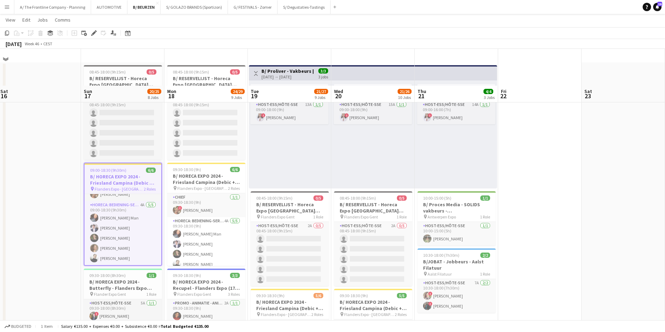
scroll to position [0, 0]
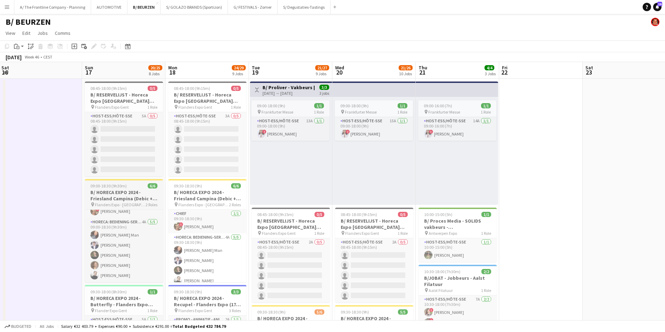
click at [124, 191] on h3 "B/ HORECA EXPO 2024 - Friesland Campina (Debic + Latiz) - 17-20/11/24" at bounding box center [124, 195] width 78 height 13
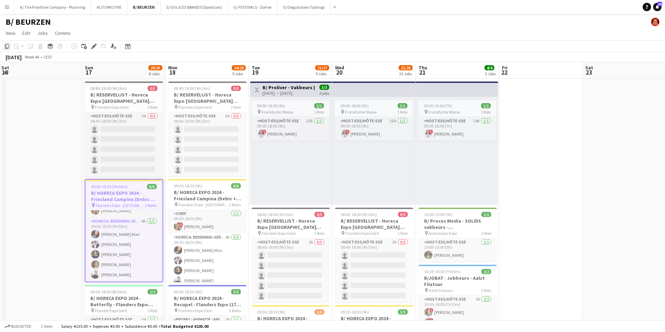
click at [8, 47] on icon "Copy" at bounding box center [7, 47] width 6 height 6
click at [126, 46] on icon at bounding box center [127, 47] width 5 height 6
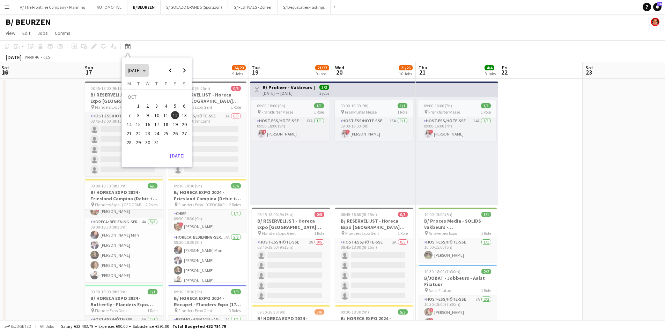
click at [139, 76] on span "Choose month and year" at bounding box center [137, 70] width 24 height 17
click at [149, 106] on span "2025" at bounding box center [148, 106] width 14 height 8
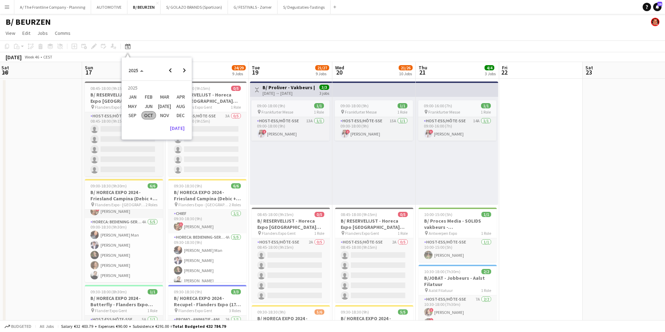
click at [150, 117] on span "OCT" at bounding box center [148, 115] width 14 height 8
click at [152, 128] on button "16" at bounding box center [156, 124] width 9 height 9
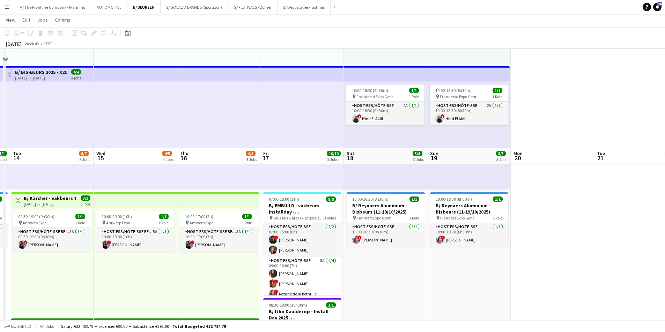
scroll to position [140, 0]
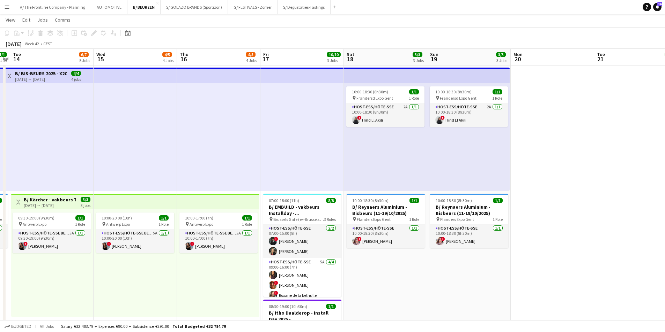
drag, startPoint x: 125, startPoint y: 34, endPoint x: 135, endPoint y: 36, distance: 11.0
click at [125, 34] on div "Date picker" at bounding box center [127, 33] width 8 height 8
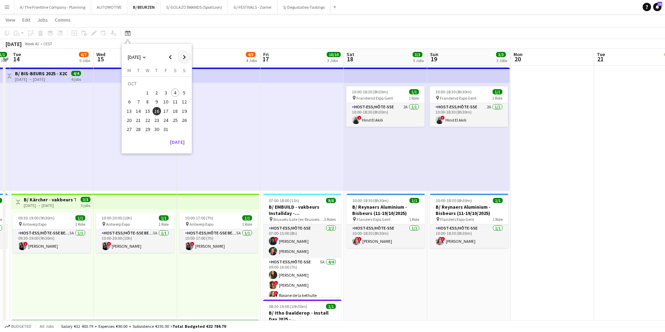
click at [182, 60] on span "Next month" at bounding box center [184, 57] width 14 height 14
click at [184, 100] on span "16" at bounding box center [184, 104] width 8 height 8
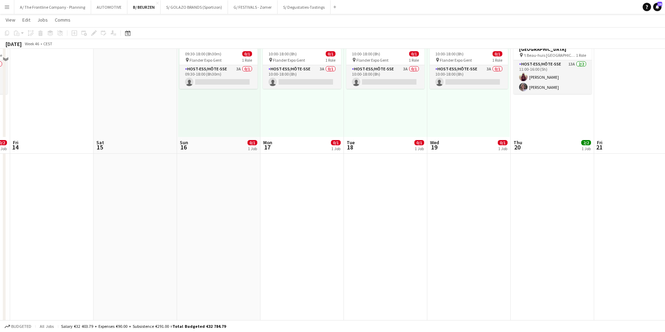
scroll to position [0, 0]
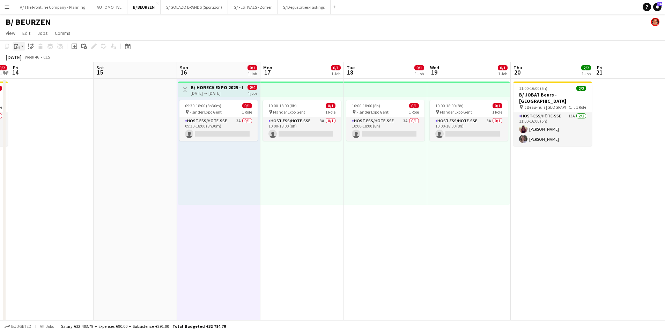
click at [15, 48] on icon at bounding box center [15, 46] width 2 height 5
click at [27, 59] on link "Paste Ctrl+V" at bounding box center [51, 60] width 66 height 6
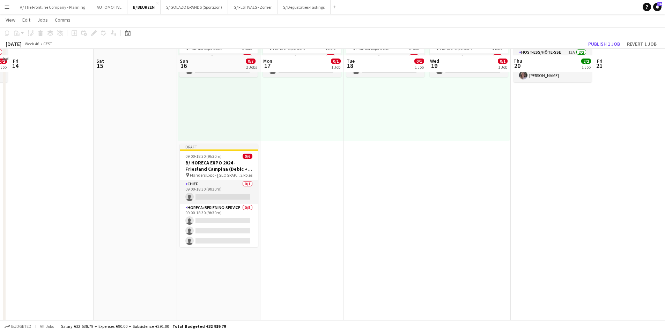
scroll to position [70, 0]
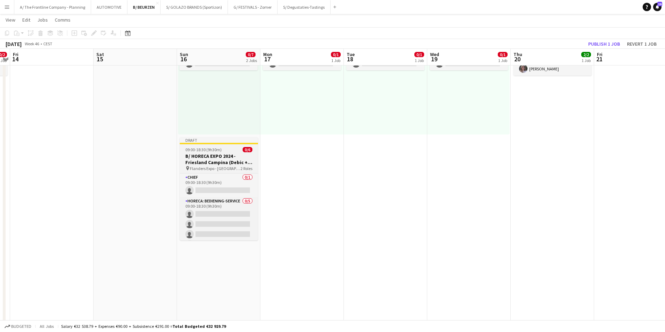
click at [228, 157] on h3 "B/ HORECA EXPO 2024 - Friesland Campina (Debic + Latiz) - 17-20/11/24" at bounding box center [219, 159] width 78 height 13
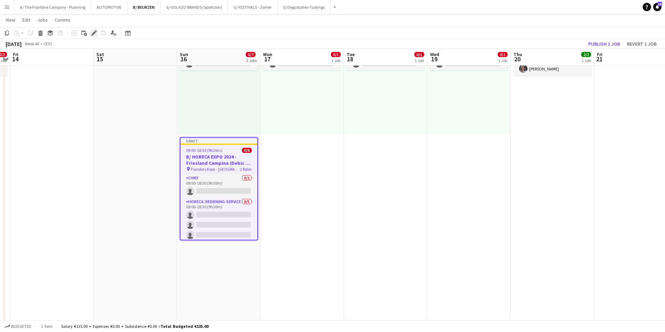
click at [95, 36] on div "Edit" at bounding box center [94, 33] width 8 height 8
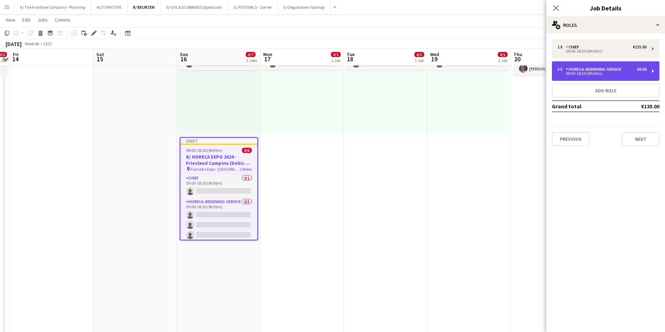
click at [574, 75] on div "09:00-18:30 (9h30m)" at bounding box center [601, 73] width 89 height 3
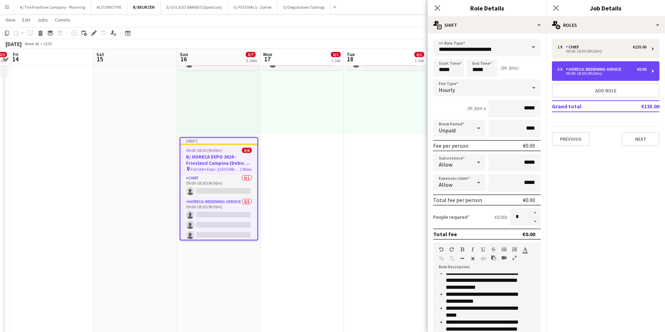
scroll to position [0, 0]
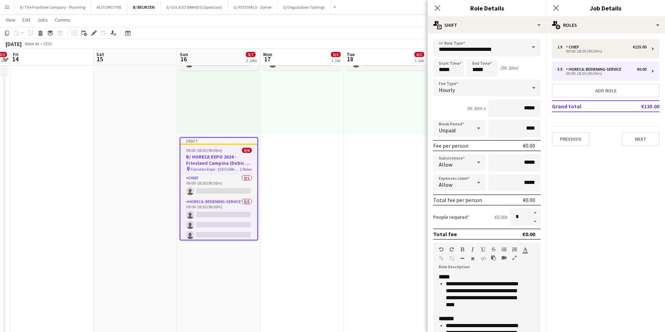
click at [211, 153] on app-job-card "Draft 09:00-18:30 (9h30m) 0/6 B/ HORECA EXPO 2024 - Friesland Campina (Debic + …" at bounding box center [219, 188] width 78 height 103
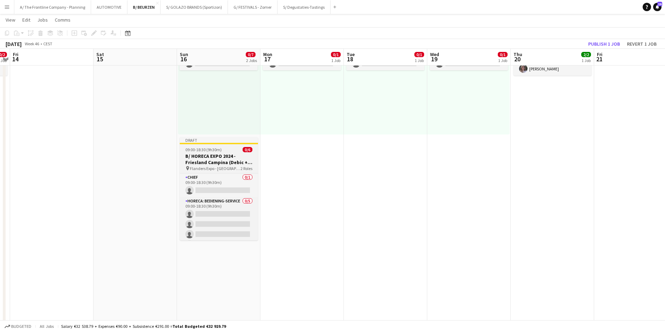
click at [230, 152] on div "09:00-18:30 (9h30m) 0/6" at bounding box center [219, 149] width 78 height 5
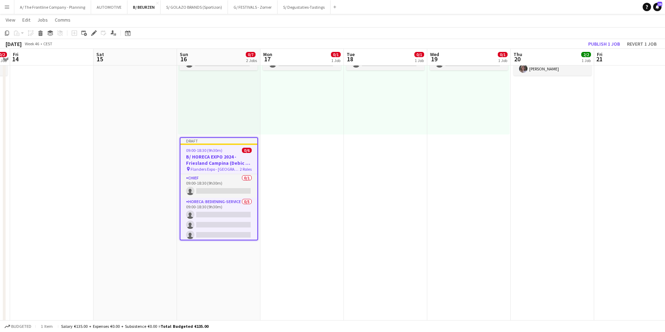
drag, startPoint x: 106, startPoint y: 175, endPoint x: 164, endPoint y: 168, distance: 57.9
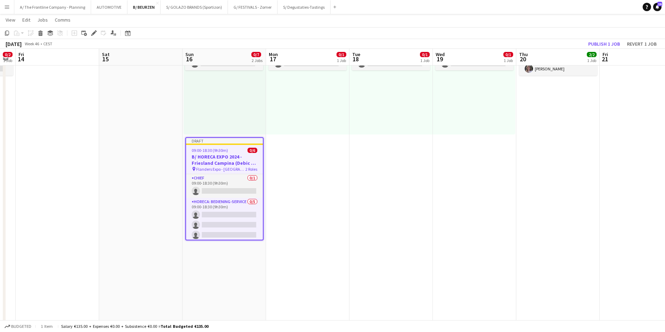
click at [218, 153] on span "09:00-18:30 (9h30m)" at bounding box center [210, 150] width 36 height 5
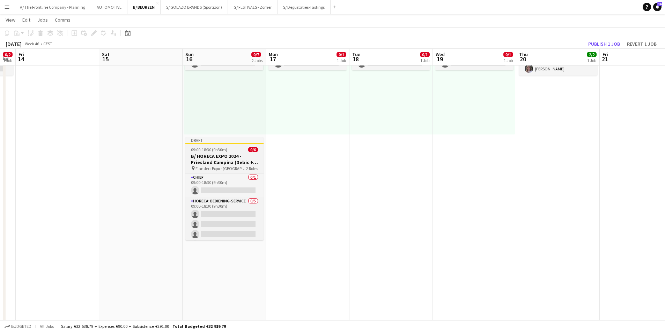
click at [218, 153] on app-job-card "Draft 09:00-18:30 (9h30m) 0/6 B/ HORECA EXPO 2024 - Friesland Campina (Debic + …" at bounding box center [224, 188] width 78 height 103
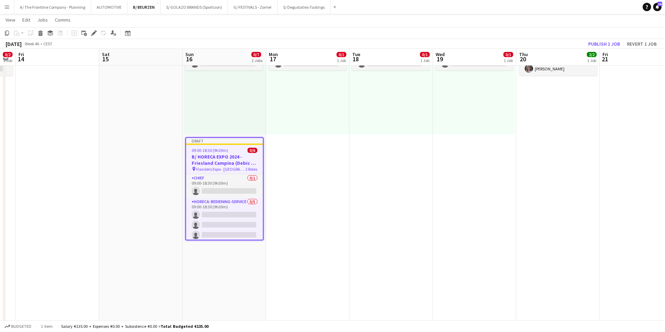
click at [225, 150] on span "09:00-18:30 (9h30m)" at bounding box center [210, 150] width 36 height 5
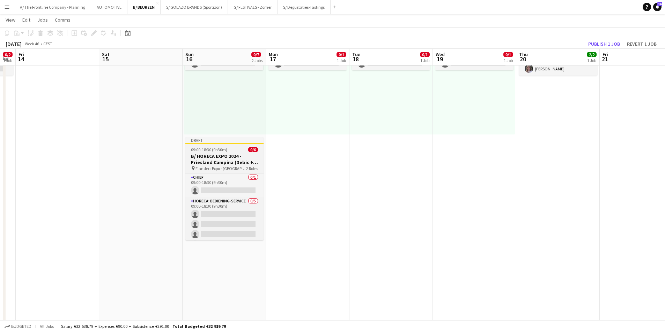
click at [225, 156] on h3 "B/ HORECA EXPO 2024 - Friesland Campina (Debic + Latiz) - 17-20/11/24" at bounding box center [224, 159] width 78 height 13
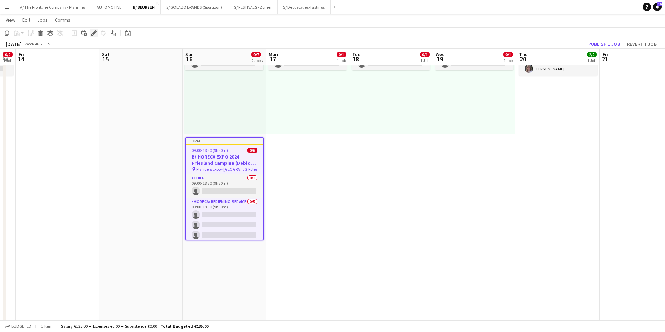
click at [96, 33] on icon "Edit" at bounding box center [94, 33] width 6 height 6
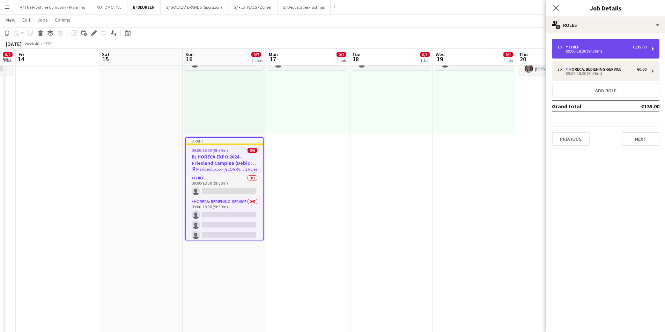
click at [595, 45] on div "1 x Chief €135.00" at bounding box center [601, 47] width 89 height 5
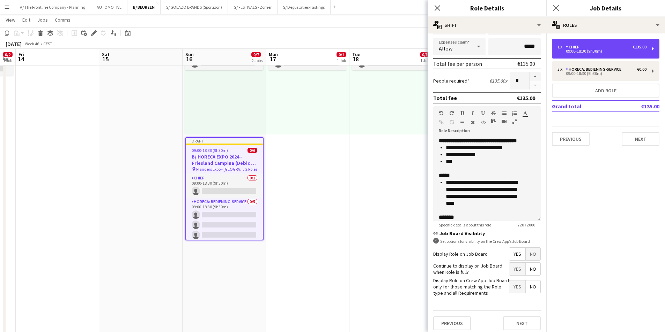
scroll to position [140, 0]
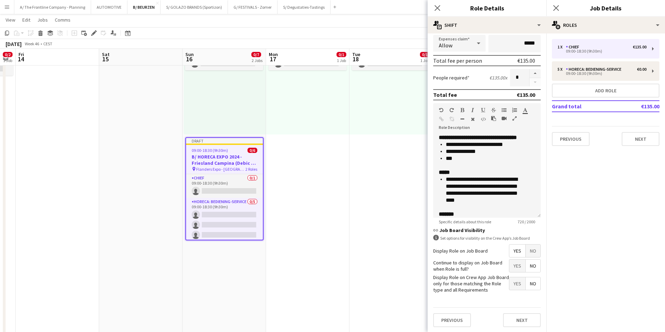
click at [514, 118] on icon "button" at bounding box center [514, 118] width 4 height 5
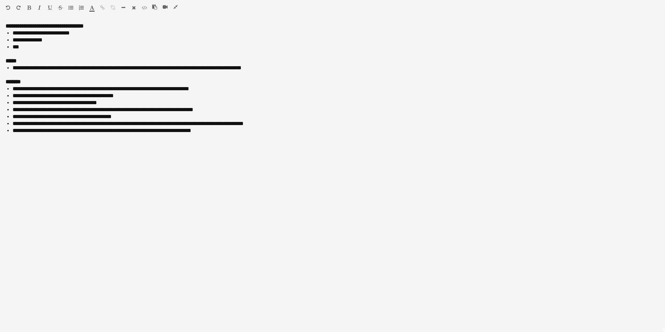
scroll to position [0, 0]
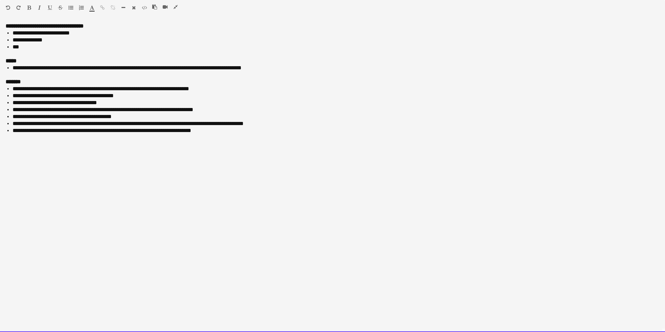
click at [110, 169] on div "**********" at bounding box center [332, 178] width 665 height 310
click at [68, 42] on li "**********" at bounding box center [336, 40] width 646 height 7
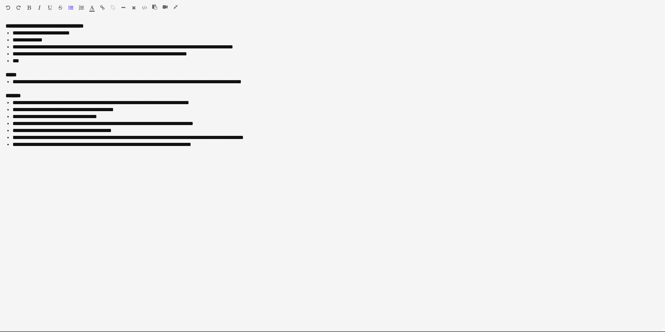
drag, startPoint x: 288, startPoint y: 82, endPoint x: 14, endPoint y: 85, distance: 274.2
click at [14, 85] on li "**********" at bounding box center [336, 81] width 646 height 7
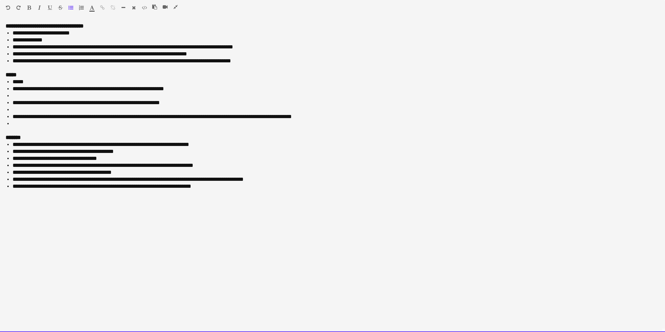
click at [34, 96] on li at bounding box center [336, 95] width 646 height 7
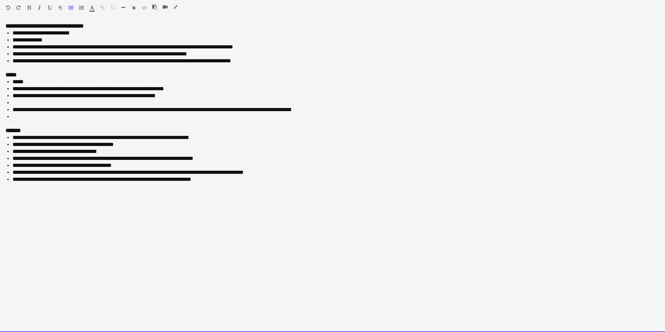
click at [15, 84] on li "*****" at bounding box center [336, 81] width 646 height 7
click at [74, 9] on div at bounding box center [78, 9] width 21 height 8
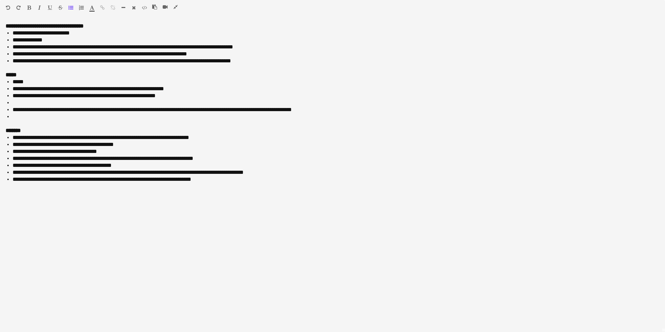
click at [72, 9] on icon "button" at bounding box center [70, 7] width 5 height 5
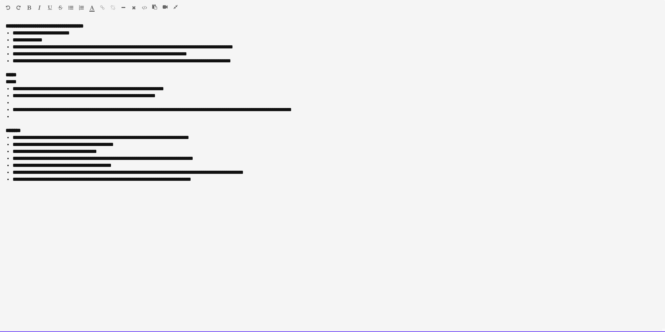
click at [13, 81] on span "*****" at bounding box center [11, 81] width 11 height 5
click at [30, 10] on div at bounding box center [48, 9] width 42 height 8
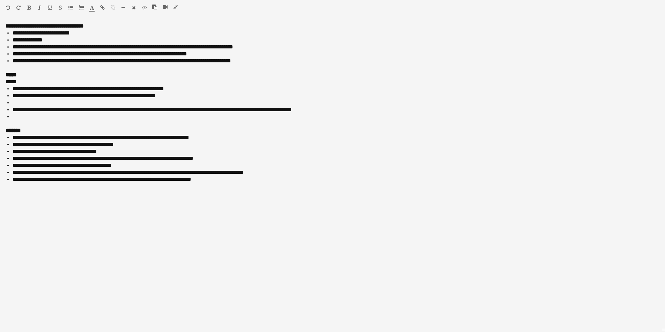
click at [28, 6] on icon "button" at bounding box center [29, 7] width 4 height 5
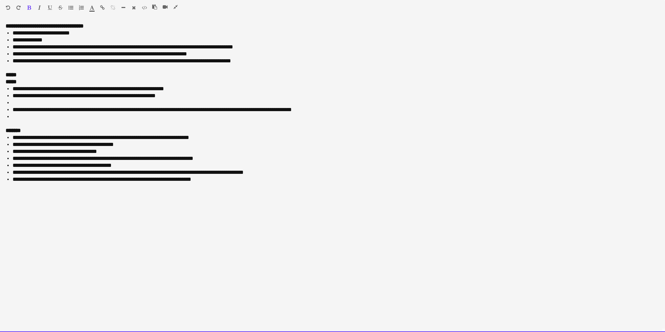
click at [21, 103] on li at bounding box center [336, 102] width 646 height 7
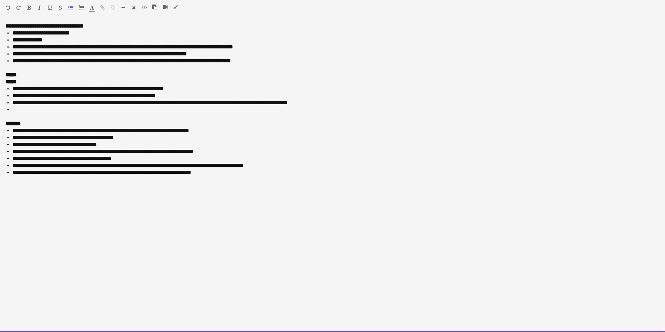
click at [16, 111] on li at bounding box center [336, 109] width 646 height 7
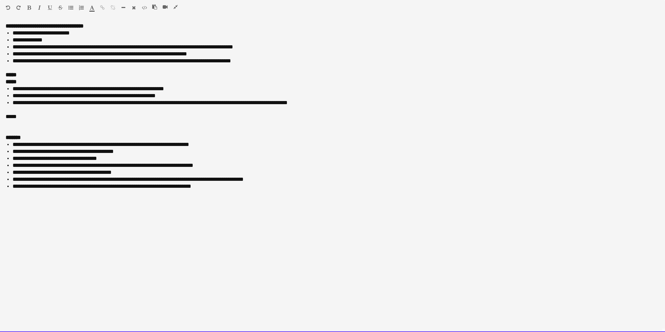
click at [28, 109] on div at bounding box center [332, 109] width 653 height 7
click at [21, 125] on div at bounding box center [332, 123] width 653 height 7
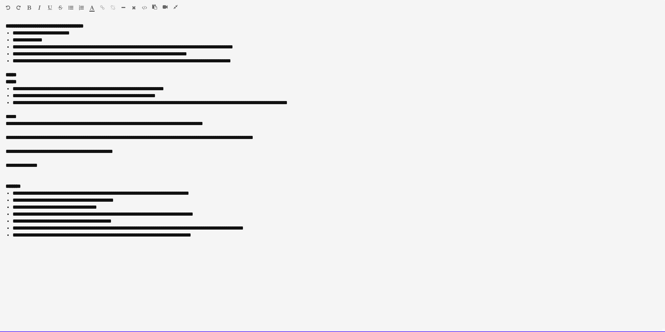
click at [7, 125] on div "**********" at bounding box center [332, 123] width 653 height 7
click at [28, 133] on div at bounding box center [332, 130] width 653 height 7
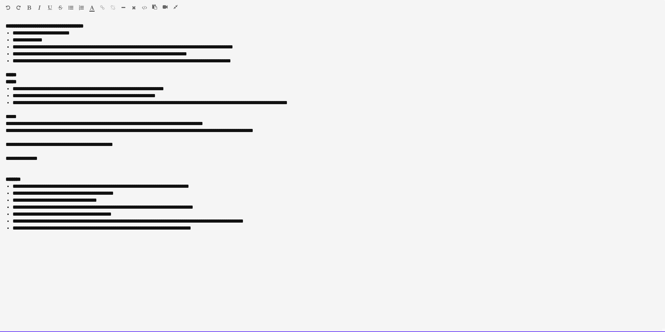
click at [3, 126] on div "**********" at bounding box center [332, 178] width 665 height 310
click at [4, 133] on div "**********" at bounding box center [332, 178] width 665 height 310
click at [4, 140] on div "**********" at bounding box center [332, 178] width 665 height 310
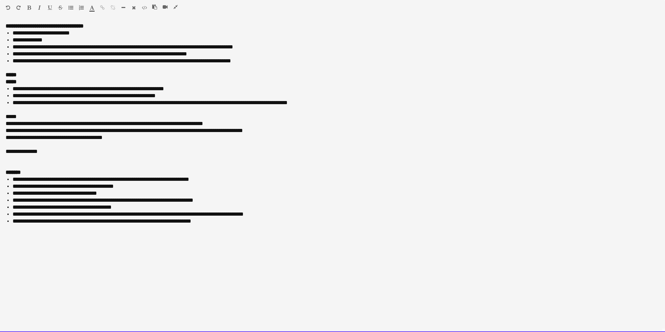
click at [4, 148] on div "**********" at bounding box center [332, 178] width 665 height 310
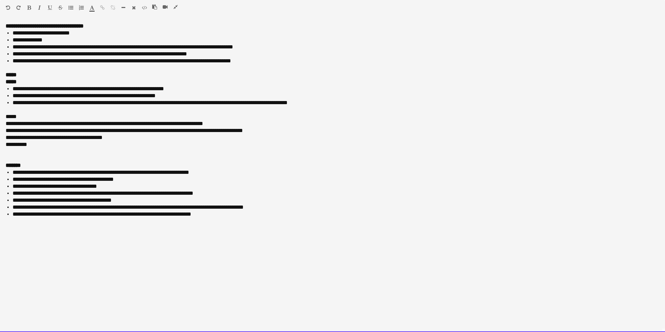
click at [38, 147] on div "**********" at bounding box center [332, 144] width 653 height 7
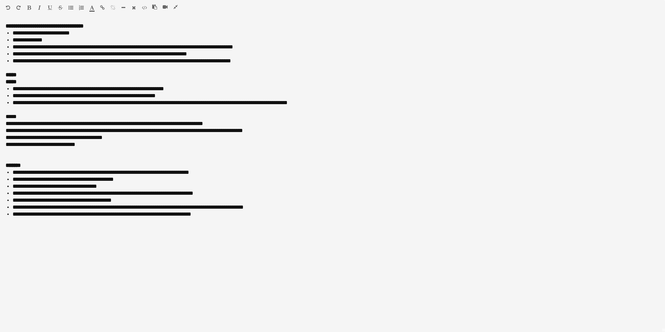
click at [72, 9] on icon "button" at bounding box center [70, 7] width 5 height 5
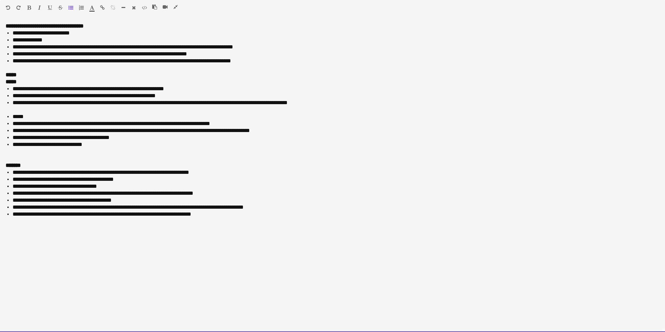
click at [15, 115] on li "*****" at bounding box center [336, 116] width 646 height 7
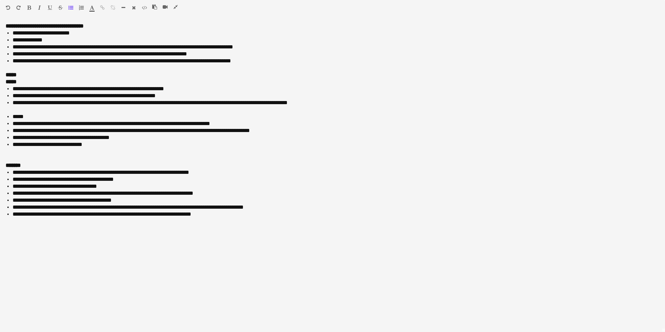
click at [71, 9] on icon "button" at bounding box center [70, 7] width 5 height 5
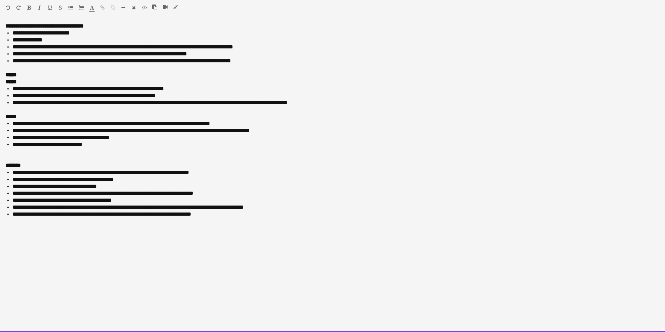
click at [10, 114] on span "*****" at bounding box center [11, 116] width 11 height 5
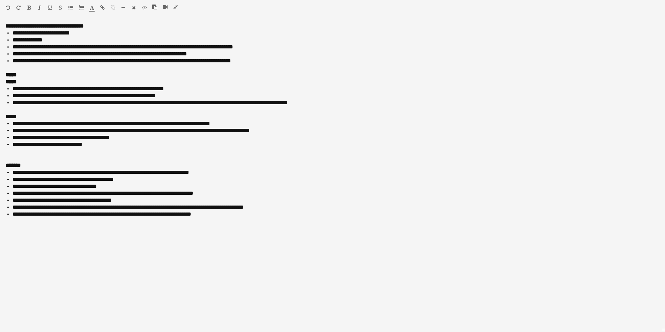
click at [29, 7] on icon "button" at bounding box center [29, 7] width 4 height 5
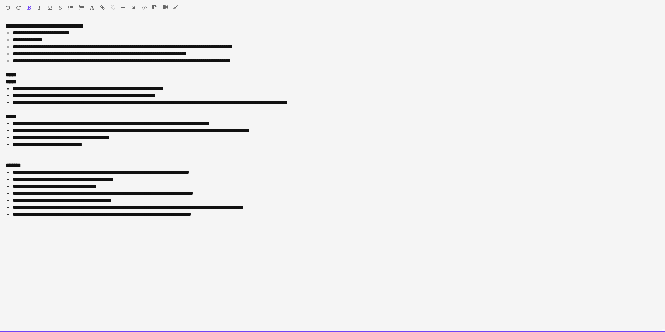
click at [70, 130] on span "**********" at bounding box center [131, 130] width 237 height 5
click at [138, 139] on li "**********" at bounding box center [336, 137] width 646 height 7
click at [118, 169] on li "**********" at bounding box center [336, 172] width 646 height 7
click at [212, 172] on li "**********" at bounding box center [336, 172] width 646 height 7
click at [134, 180] on li "**********" at bounding box center [336, 179] width 646 height 7
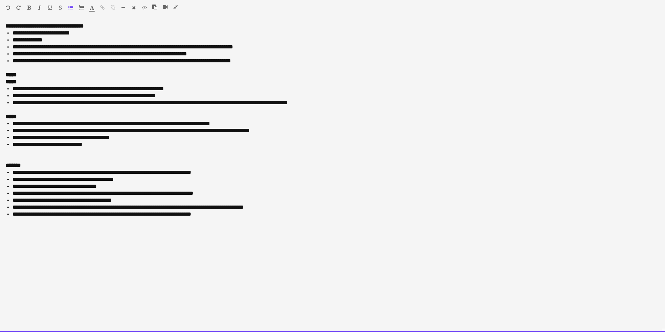
click at [262, 207] on li "**********" at bounding box center [336, 207] width 646 height 7
click at [80, 215] on li "**********" at bounding box center [336, 214] width 646 height 7
click at [89, 214] on li "**********" at bounding box center [336, 214] width 646 height 7
click at [90, 215] on li "**********" at bounding box center [336, 214] width 646 height 7
click at [114, 217] on li "**********" at bounding box center [336, 214] width 646 height 7
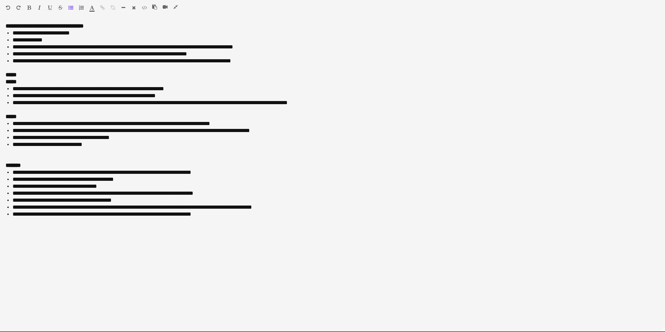
drag, startPoint x: 116, startPoint y: 216, endPoint x: 205, endPoint y: 217, distance: 89.3
click at [205, 217] on li "**********" at bounding box center [336, 214] width 646 height 7
click at [264, 60] on li "**********" at bounding box center [336, 61] width 646 height 7
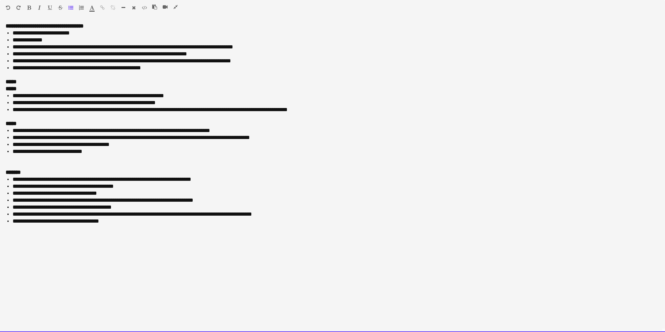
click at [103, 54] on li "**********" at bounding box center [336, 54] width 646 height 7
click at [119, 72] on div at bounding box center [332, 75] width 653 height 7
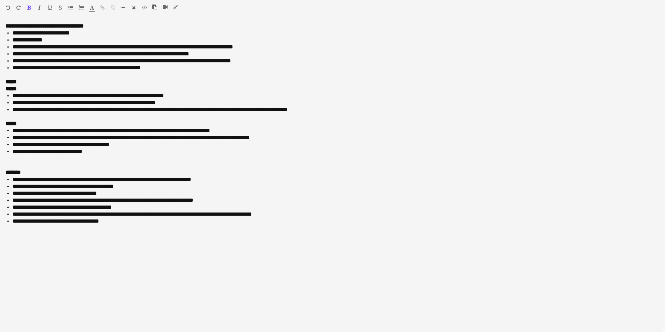
click at [177, 6] on icon "button" at bounding box center [175, 7] width 4 height 5
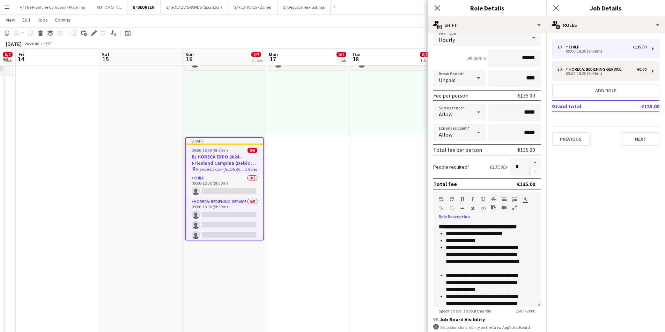
scroll to position [140, 0]
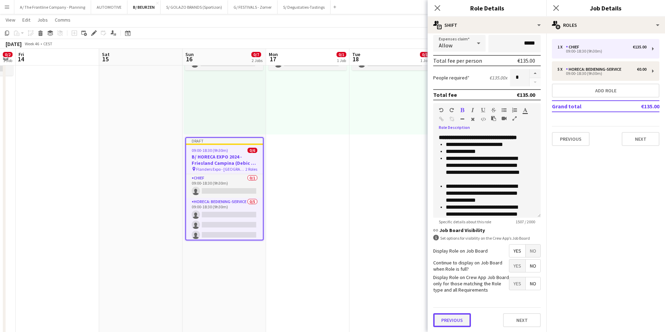
click at [458, 315] on button "Previous" at bounding box center [452, 321] width 38 height 14
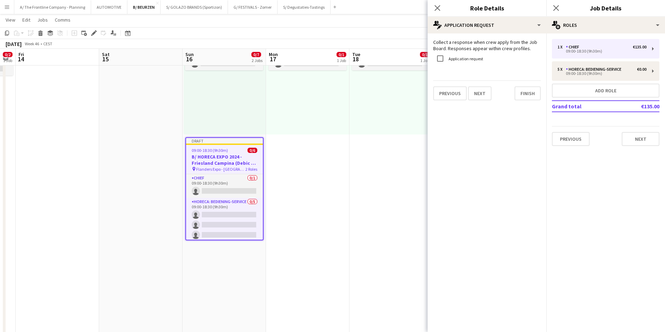
scroll to position [0, 0]
click at [458, 60] on label "Application request" at bounding box center [465, 58] width 36 height 5
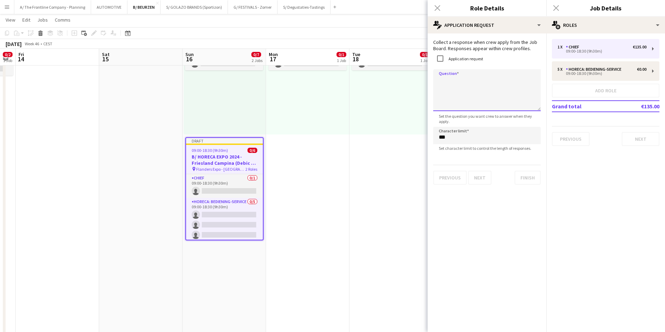
click at [467, 96] on textarea "Question" at bounding box center [486, 90] width 107 height 42
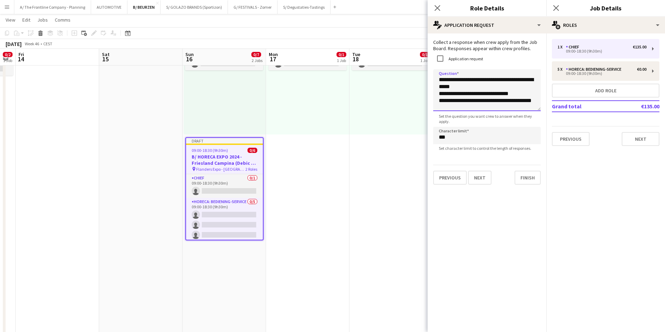
scroll to position [1, 0]
type textarea "**********"
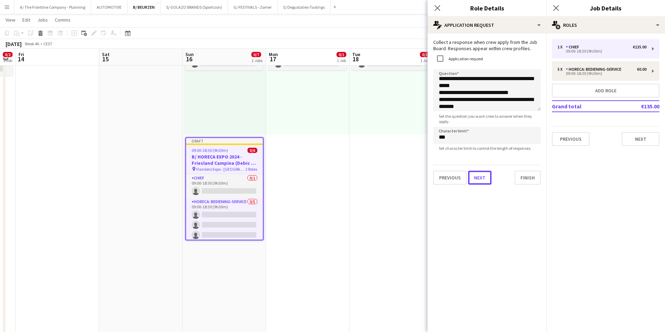
click at [478, 185] on button "Next" at bounding box center [479, 178] width 23 height 14
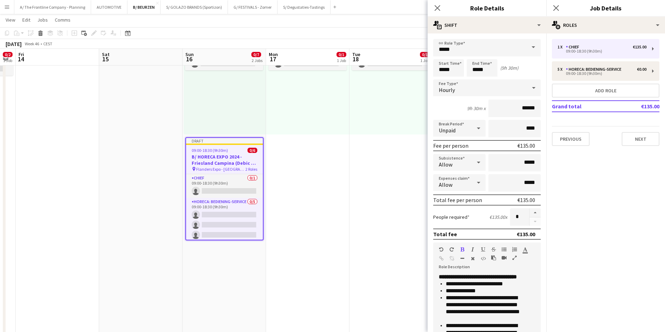
click at [513, 257] on icon "button" at bounding box center [514, 258] width 4 height 5
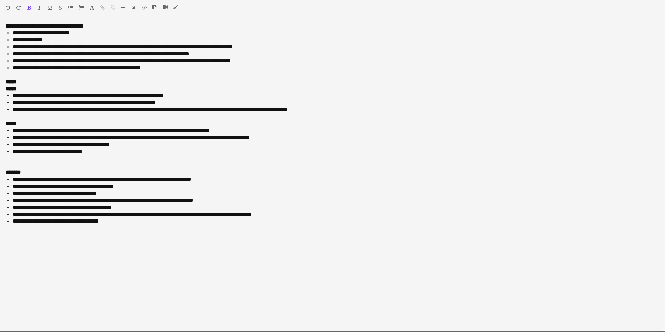
click at [121, 234] on div "**********" at bounding box center [332, 178] width 665 height 310
click at [146, 226] on div "**********" at bounding box center [332, 178] width 665 height 310
drag, startPoint x: 99, startPoint y: 23, endPoint x: 1, endPoint y: 29, distance: 97.8
click at [1, 29] on div "**********" at bounding box center [332, 178] width 665 height 310
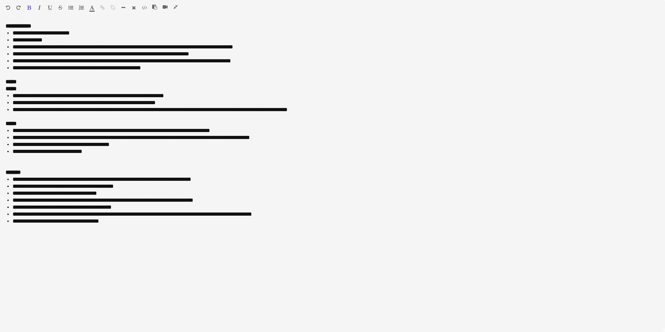
click at [175, 5] on icon "button" at bounding box center [175, 7] width 4 height 5
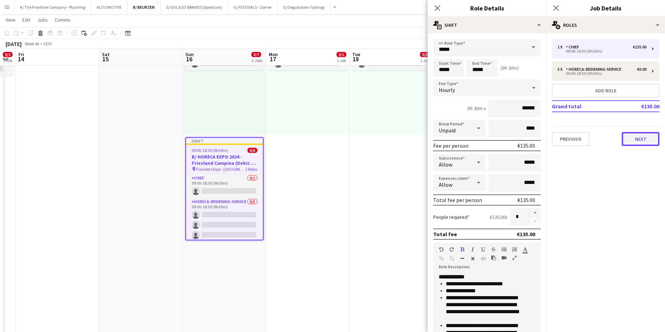
click at [639, 140] on button "Next" at bounding box center [640, 139] width 38 height 14
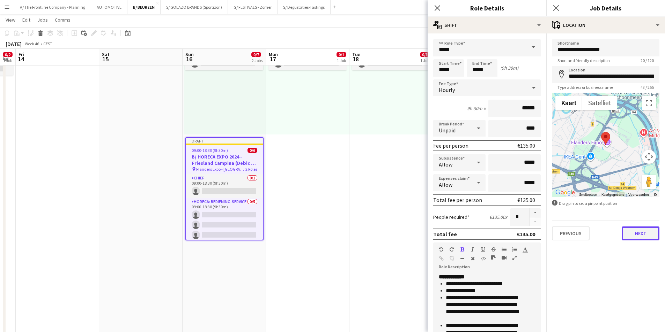
click at [641, 237] on button "Next" at bounding box center [640, 234] width 38 height 14
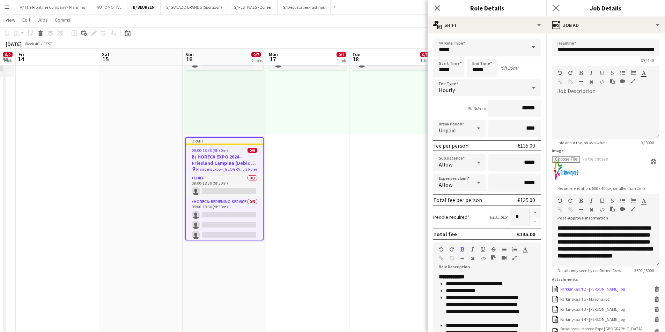
click at [654, 288] on icon at bounding box center [656, 288] width 5 height 2
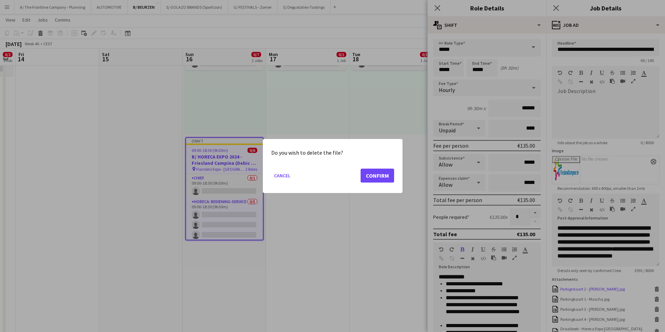
scroll to position [0, 0]
click at [377, 172] on button "Confirm" at bounding box center [376, 176] width 33 height 14
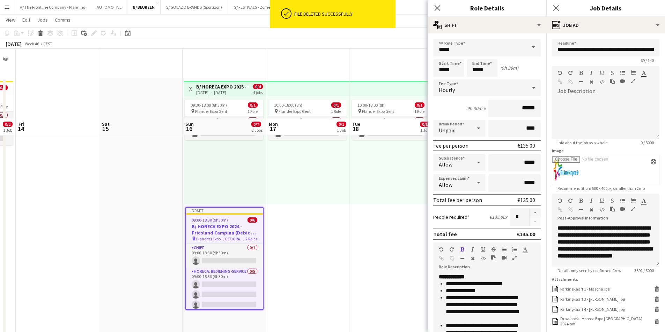
scroll to position [70, 0]
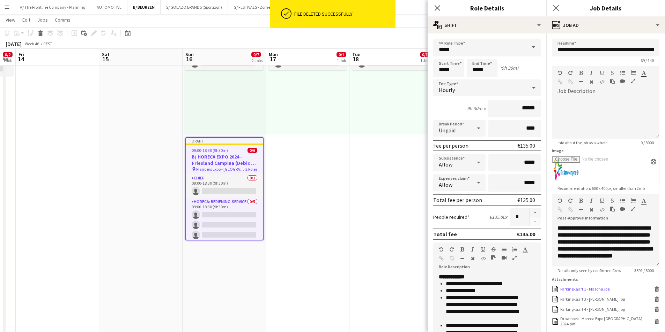
click at [655, 292] on icon at bounding box center [656, 290] width 3 height 3
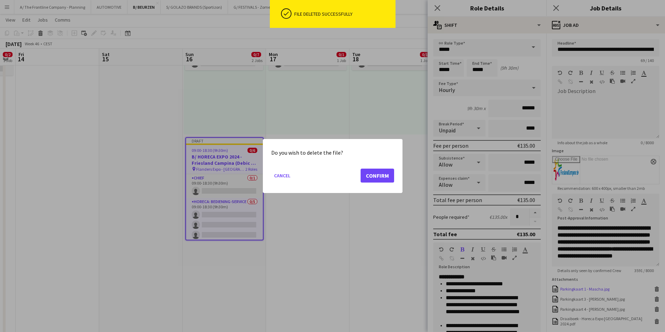
scroll to position [0, 0]
click at [375, 175] on button "Confirm" at bounding box center [376, 176] width 33 height 14
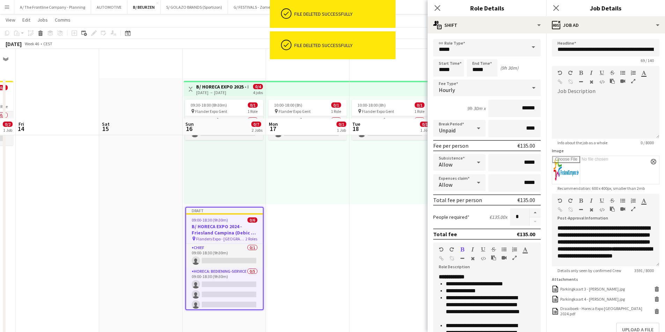
scroll to position [70, 0]
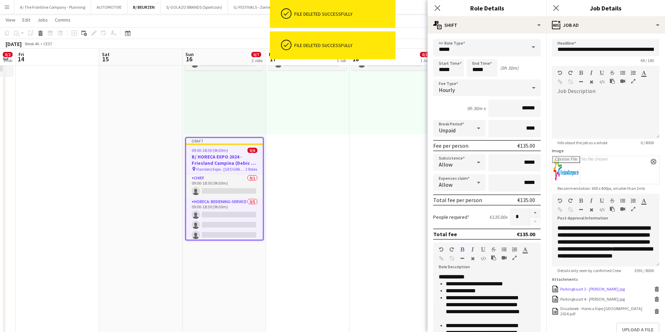
click at [654, 292] on icon "Delete" at bounding box center [656, 289] width 5 height 5
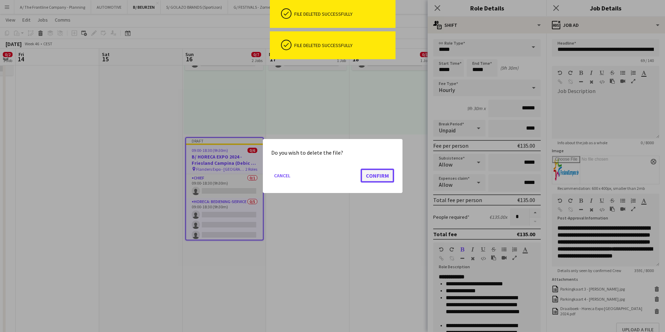
click at [379, 176] on button "Confirm" at bounding box center [376, 176] width 33 height 14
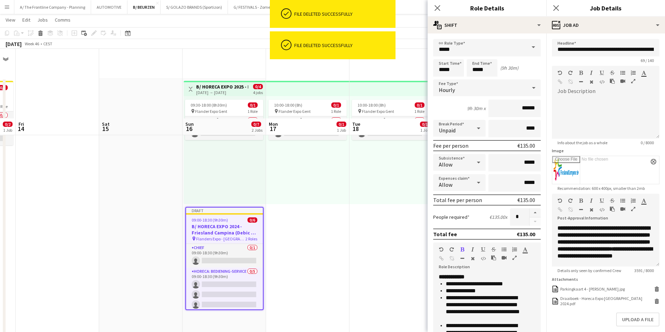
scroll to position [70, 0]
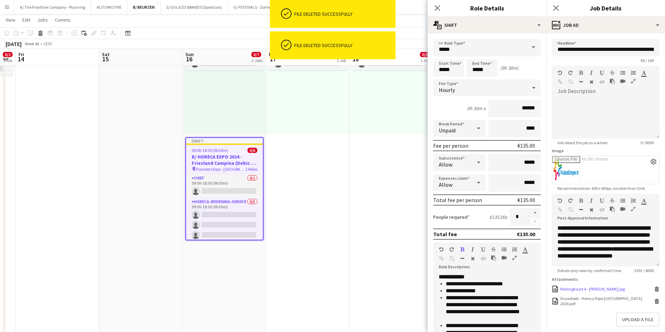
click at [655, 292] on icon at bounding box center [656, 290] width 3 height 3
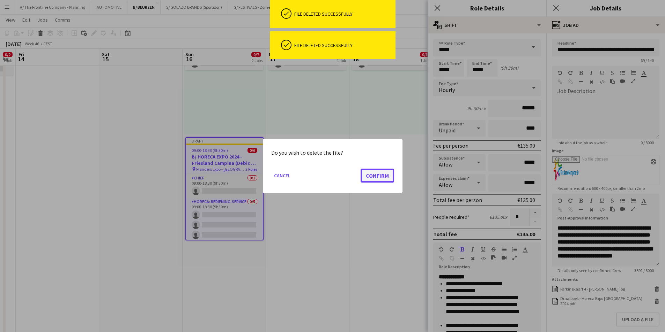
click at [385, 175] on button "Confirm" at bounding box center [376, 176] width 33 height 14
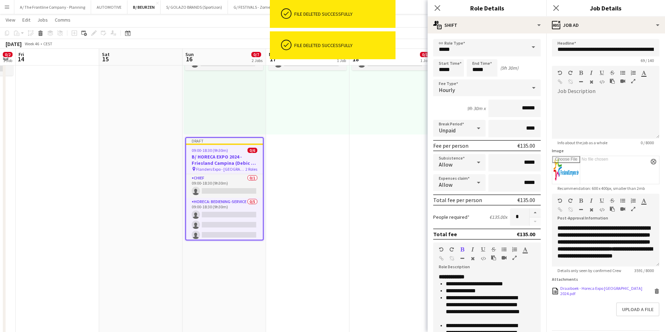
click at [654, 291] on icon at bounding box center [656, 290] width 5 height 2
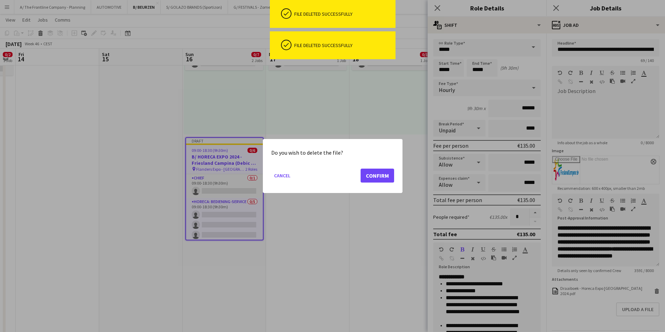
scroll to position [0, 0]
click at [378, 172] on button "Confirm" at bounding box center [376, 176] width 33 height 14
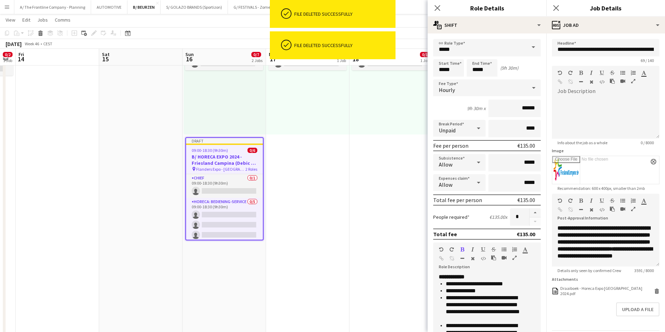
scroll to position [70, 0]
click at [634, 209] on icon "button" at bounding box center [633, 209] width 4 height 5
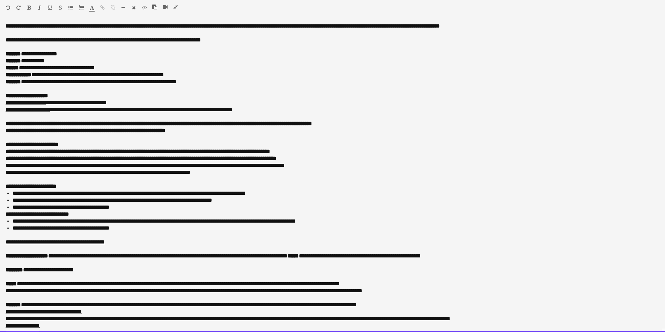
click at [64, 75] on span "**********" at bounding box center [104, 74] width 120 height 5
click at [43, 75] on div "**********" at bounding box center [330, 75] width 648 height 7
click at [51, 74] on div "**********" at bounding box center [330, 75] width 648 height 7
drag, startPoint x: 45, startPoint y: 76, endPoint x: 190, endPoint y: 76, distance: 145.1
click at [190, 76] on div "**********" at bounding box center [330, 75] width 648 height 7
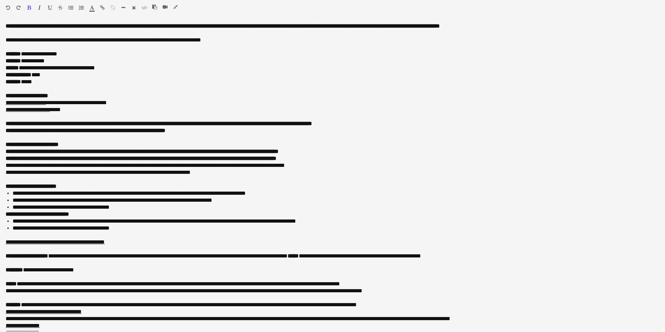
click at [92, 8] on icon "button" at bounding box center [92, 7] width 5 height 5
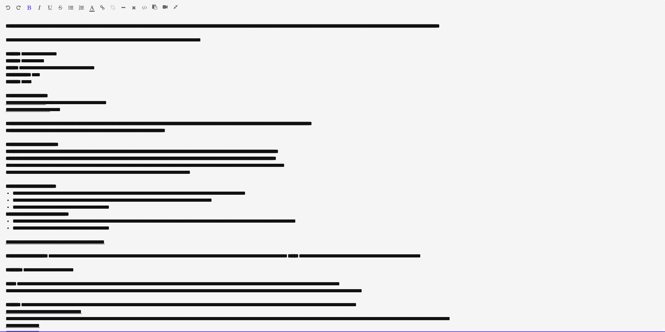
type input "*******"
click at [107, 100] on span "**********" at bounding box center [76, 102] width 61 height 5
click at [73, 138] on div at bounding box center [332, 137] width 653 height 7
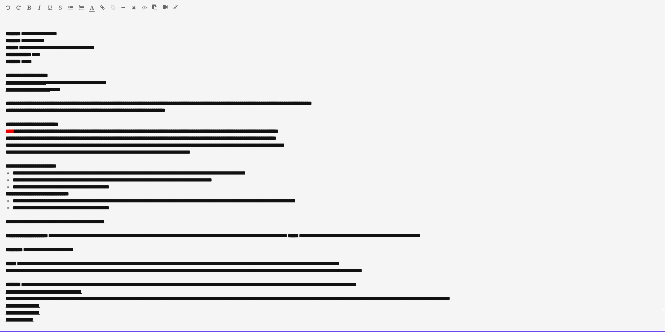
scroll to position [35, 0]
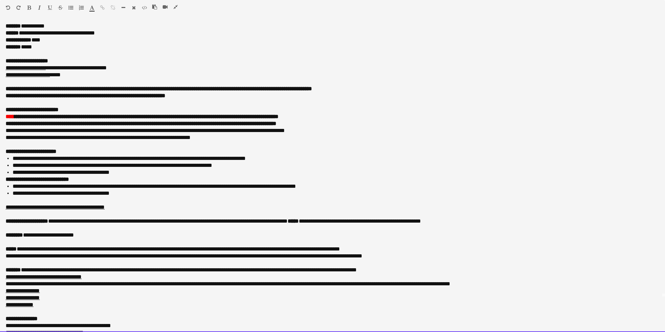
click at [113, 146] on div at bounding box center [332, 144] width 653 height 7
drag, startPoint x: 136, startPoint y: 172, endPoint x: 13, endPoint y: 165, distance: 123.4
click at [13, 165] on ul "**********" at bounding box center [332, 165] width 653 height 21
click at [97, 187] on li "**********" at bounding box center [333, 186] width 641 height 7
drag, startPoint x: 125, startPoint y: 173, endPoint x: 1, endPoint y: 159, distance: 125.0
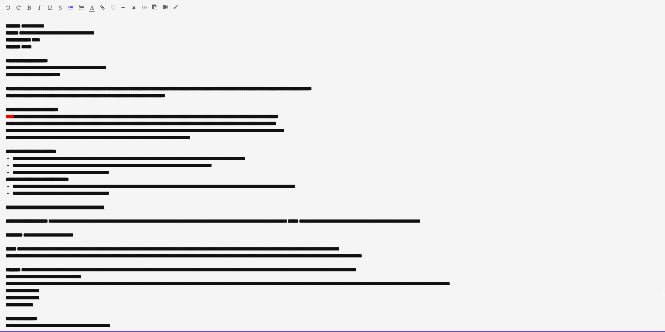
click at [1, 159] on div "**********" at bounding box center [332, 178] width 665 height 310
copy ul "**********"
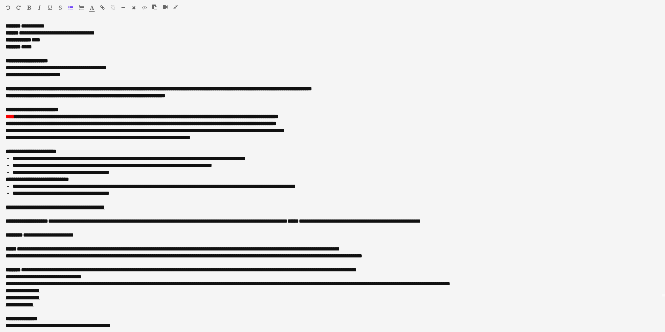
click at [175, 6] on icon "button" at bounding box center [175, 7] width 4 height 5
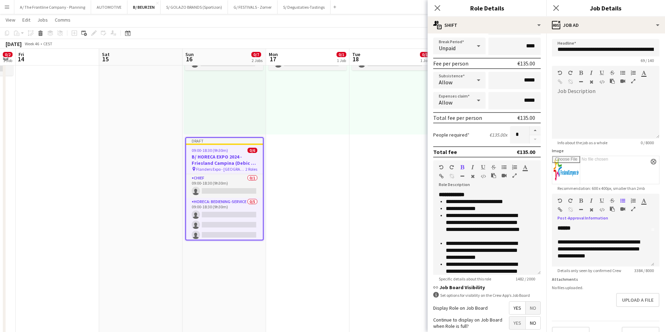
scroll to position [140, 0]
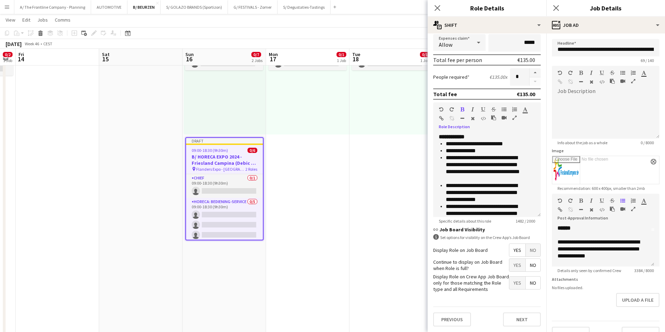
click at [513, 118] on icon "button" at bounding box center [514, 117] width 4 height 5
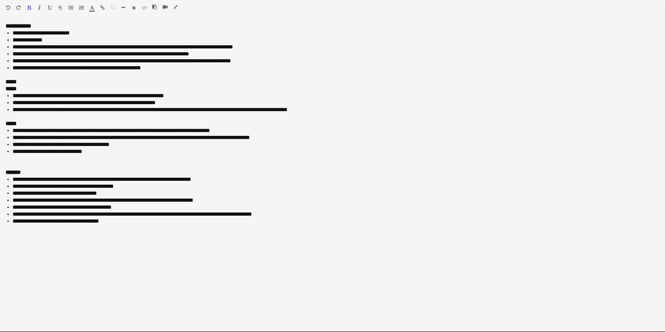
click at [66, 251] on div "**********" at bounding box center [332, 178] width 665 height 310
click at [186, 248] on div "**********" at bounding box center [332, 178] width 665 height 310
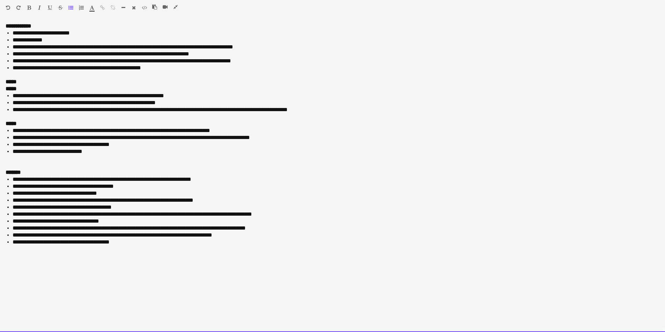
click at [124, 222] on li "**********" at bounding box center [336, 221] width 646 height 7
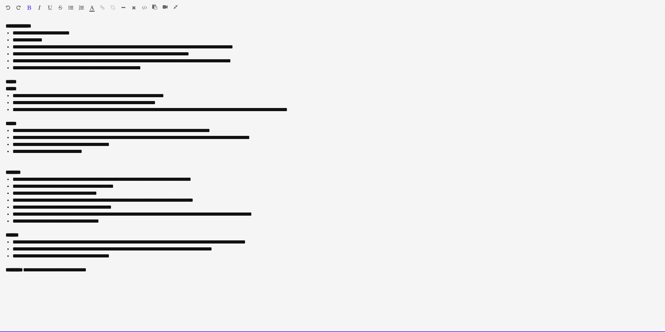
click at [101, 241] on li "**********" at bounding box center [336, 242] width 646 height 7
click at [247, 232] on div "******" at bounding box center [332, 235] width 653 height 7
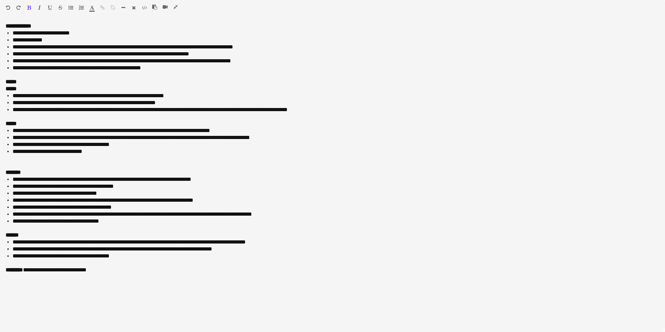
click at [177, 7] on icon "button" at bounding box center [175, 7] width 4 height 5
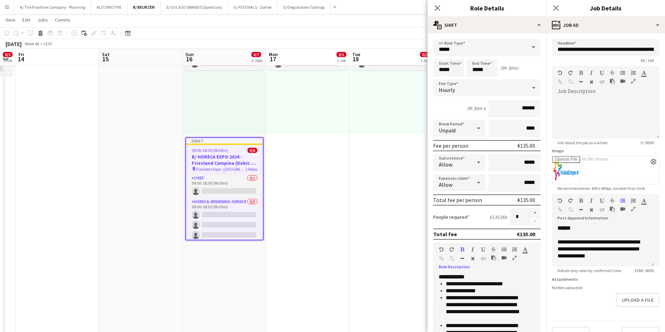
click at [516, 287] on li "**********" at bounding box center [484, 284] width 79 height 7
click at [467, 286] on li "**********" at bounding box center [484, 284] width 79 height 7
copy div "**********"
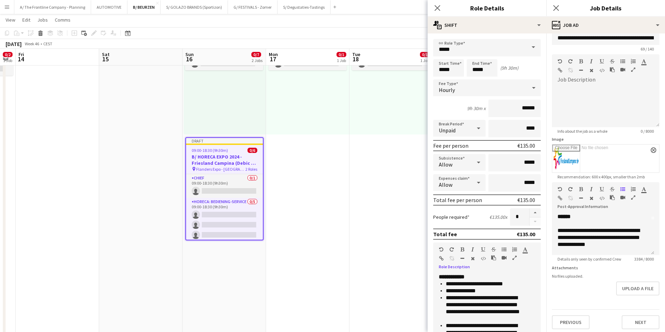
scroll to position [20, 0]
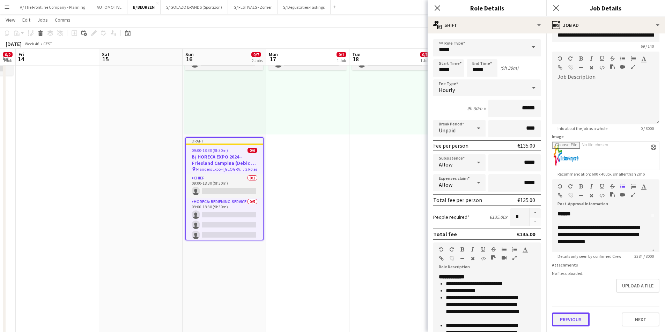
click at [572, 321] on button "Previous" at bounding box center [571, 320] width 38 height 14
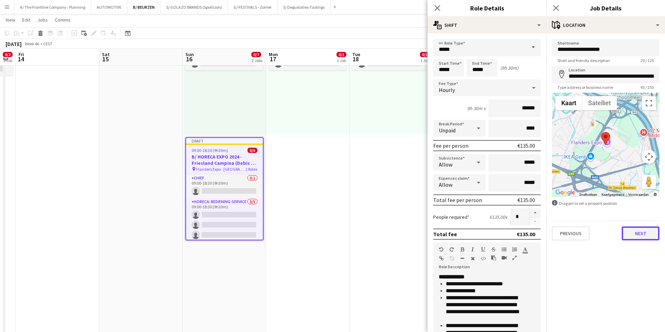
click at [639, 235] on button "Next" at bounding box center [640, 234] width 38 height 14
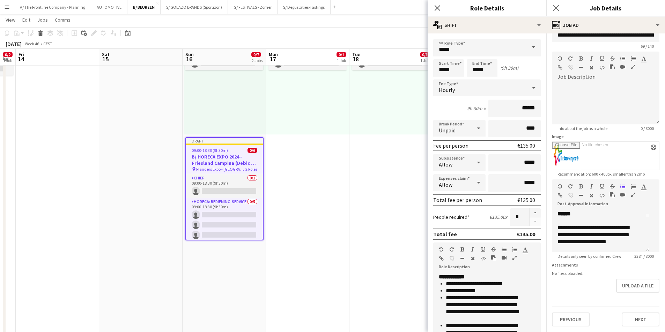
scroll to position [20, 0]
click at [630, 324] on button "Next" at bounding box center [640, 320] width 38 height 14
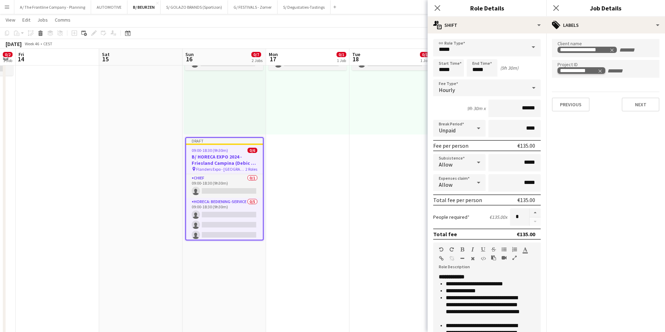
click at [601, 71] on icon "Remove tag" at bounding box center [599, 71] width 5 height 5
click at [601, 71] on input "Type to search project ID labels..." at bounding box center [605, 71] width 96 height 6
type input "*******"
click at [594, 89] on div "Deborah HArdeman" at bounding box center [605, 90] width 107 height 17
click at [623, 106] on button "Next" at bounding box center [640, 105] width 38 height 14
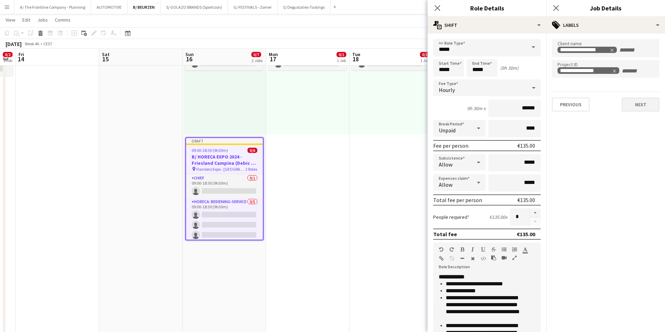
type input "*******"
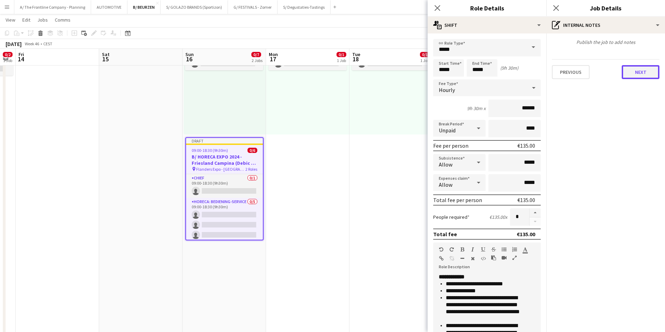
click at [637, 73] on button "Next" at bounding box center [640, 72] width 38 height 14
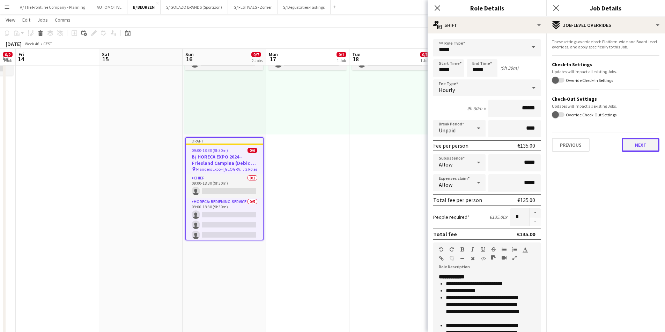
click at [639, 148] on button "Next" at bounding box center [640, 145] width 38 height 14
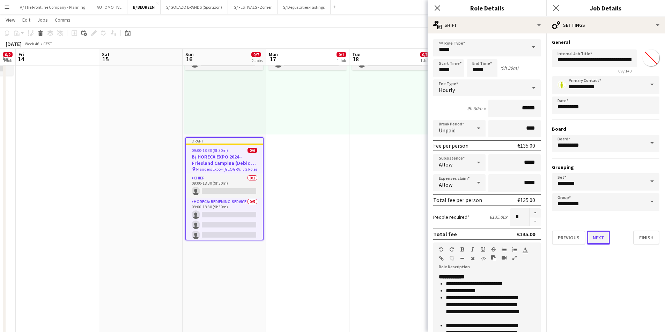
click at [602, 238] on button "Next" at bounding box center [597, 238] width 23 height 14
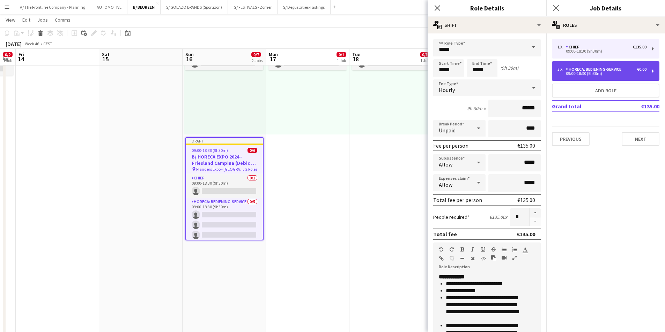
click at [596, 72] on div "Horeca: Bediening-Service" at bounding box center [594, 69] width 58 height 5
type input "**********"
type input "*****"
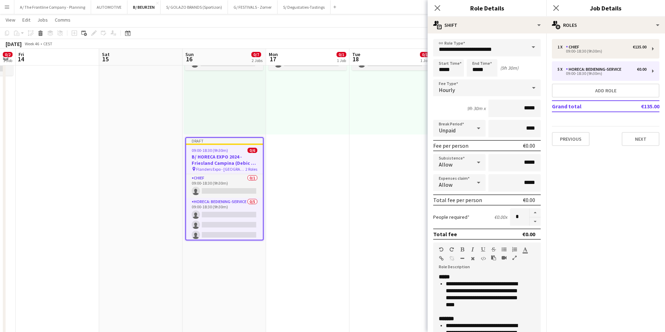
click at [513, 257] on icon "button" at bounding box center [514, 258] width 4 height 5
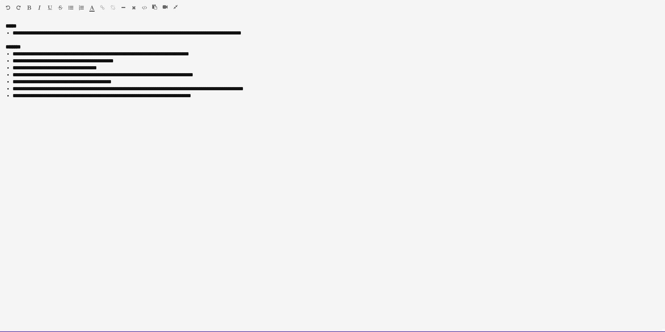
click at [150, 93] on span "**********" at bounding box center [146, 95] width 90 height 5
drag, startPoint x: 129, startPoint y: 165, endPoint x: -138, endPoint y: 11, distance: 308.0
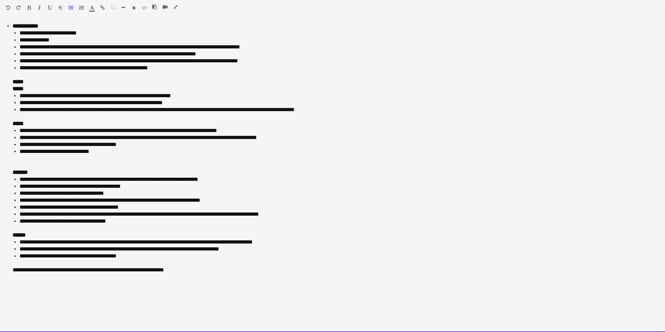
drag, startPoint x: 171, startPoint y: 70, endPoint x: -50, endPoint y: 2, distance: 230.7
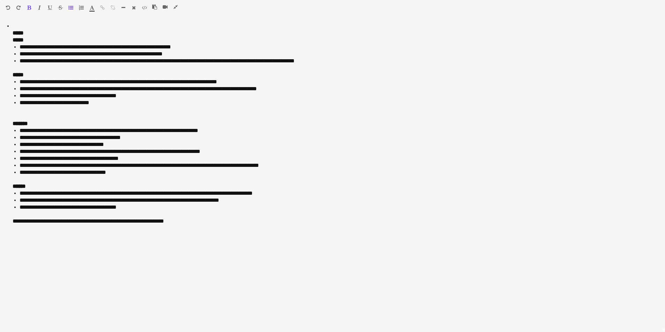
click at [69, 8] on icon "button" at bounding box center [70, 7] width 5 height 5
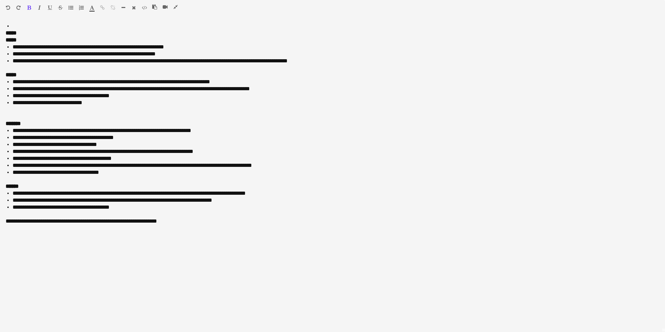
click at [28, 6] on icon "button" at bounding box center [29, 7] width 4 height 5
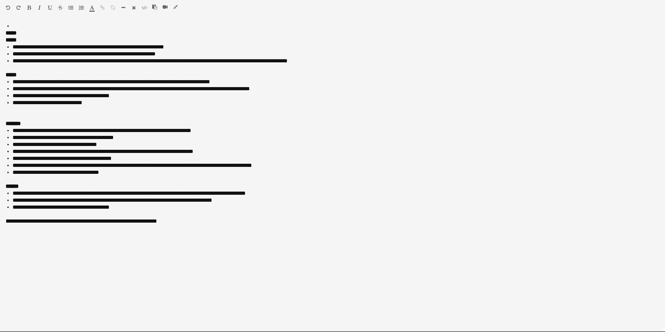
click at [21, 23] on div "**********" at bounding box center [332, 178] width 665 height 310
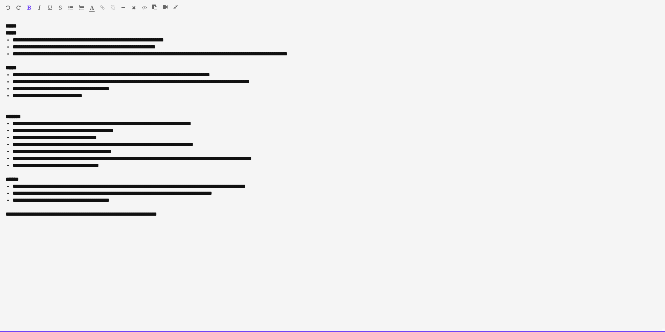
click at [85, 83] on span "**********" at bounding box center [131, 81] width 237 height 5
click at [103, 64] on div at bounding box center [332, 61] width 653 height 7
click at [204, 69] on div "**********" at bounding box center [332, 82] width 653 height 35
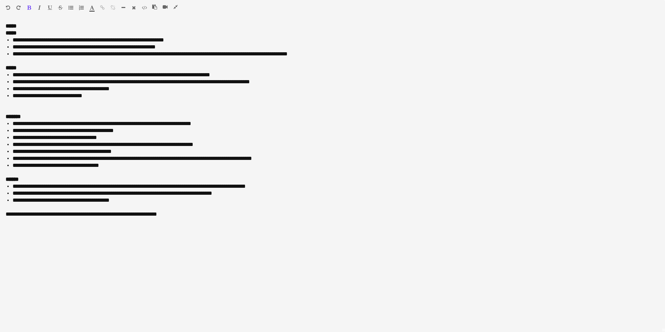
click at [177, 5] on icon "button" at bounding box center [175, 7] width 4 height 5
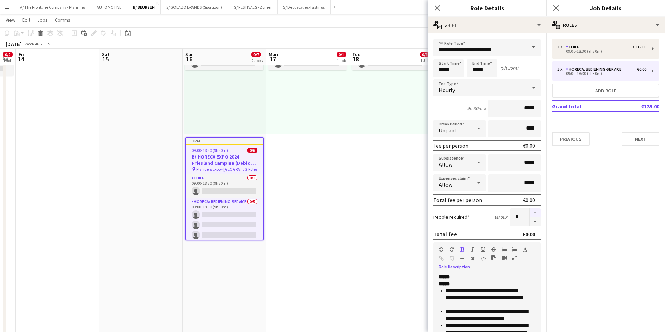
click at [530, 214] on button "button" at bounding box center [534, 213] width 11 height 9
type input "*"
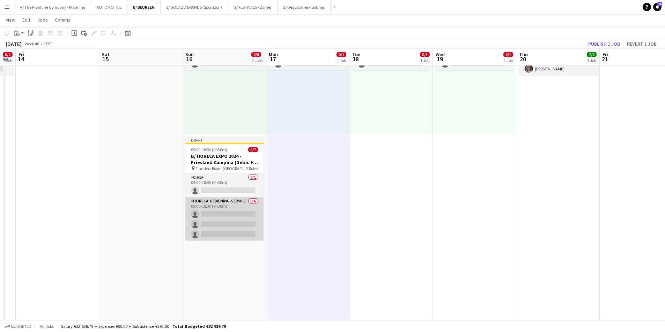
click at [214, 207] on app-card-role "Horeca: Bediening-Service 0/6 09:00-18:30 (9h30m) single-neutral-actions single…" at bounding box center [224, 234] width 78 height 74
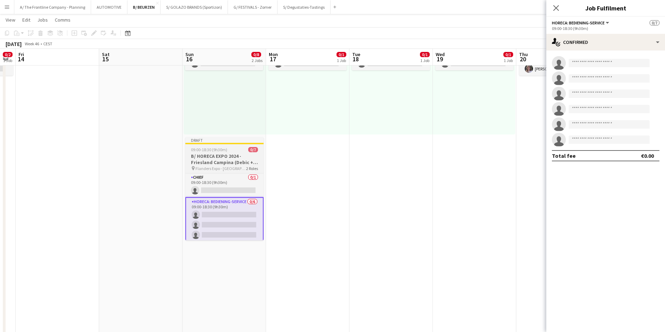
click at [216, 152] on app-job-card "Draft 09:00-18:30 (9h30m) 0/7 B/ HORECA EXPO 2024 - Friesland Campina (Debic + …" at bounding box center [224, 188] width 78 height 103
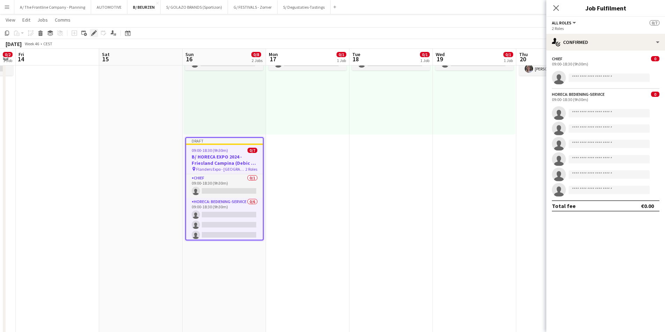
click at [91, 34] on icon "Edit" at bounding box center [94, 33] width 6 height 6
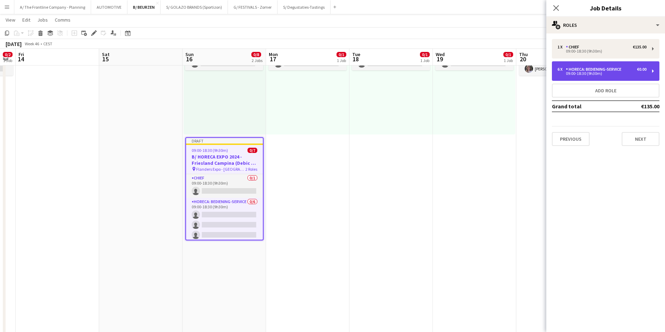
click at [587, 74] on div "09:00-18:30 (9h30m)" at bounding box center [601, 73] width 89 height 3
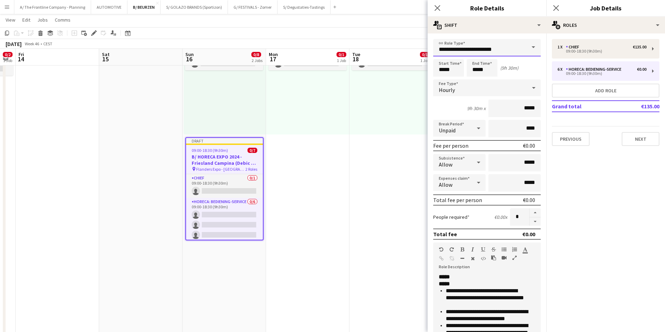
click at [483, 48] on input "**********" at bounding box center [486, 47] width 107 height 17
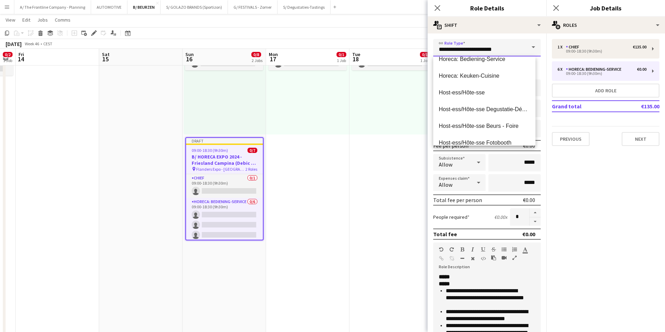
scroll to position [244, 0]
click at [478, 93] on span "Host-ess/Hôte-sse Beurs - Foire" at bounding box center [484, 91] width 91 height 7
type input "**********"
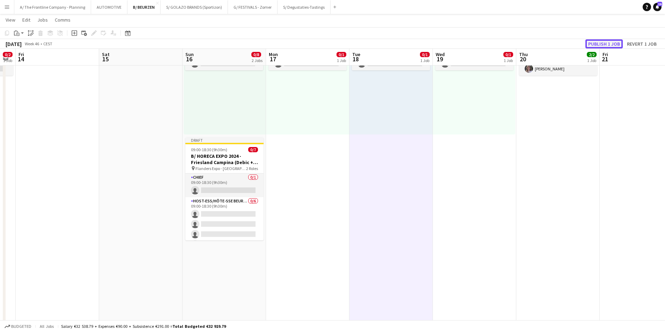
click at [607, 45] on button "Publish 1 job" at bounding box center [603, 43] width 37 height 9
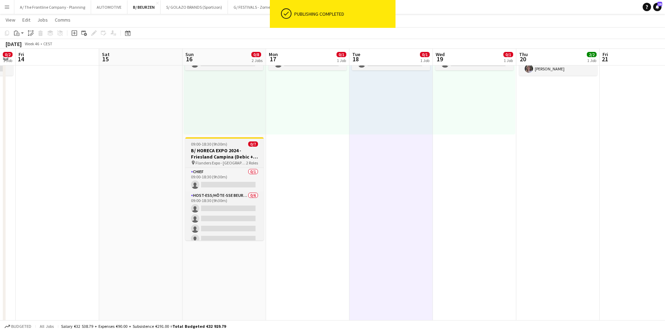
click at [230, 154] on h3 "B/ HORECA EXPO 2024 - Friesland Campina (Debic + Latiz) - 17-20/11/24" at bounding box center [224, 154] width 78 height 13
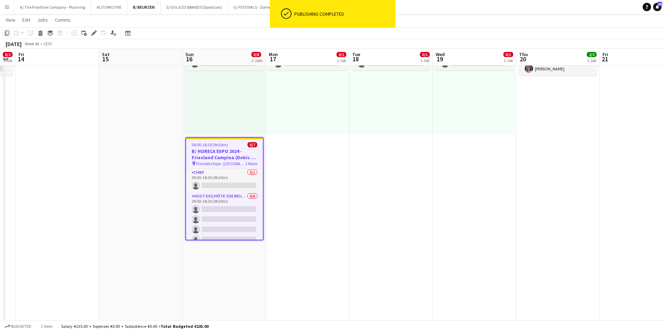
click at [6, 32] on icon at bounding box center [7, 33] width 4 height 5
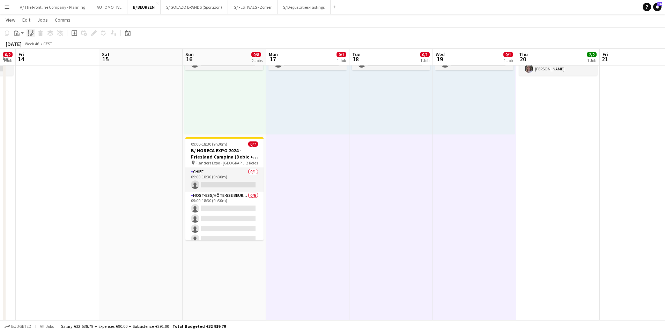
click at [30, 32] on icon "Paste linked Job" at bounding box center [31, 33] width 6 height 6
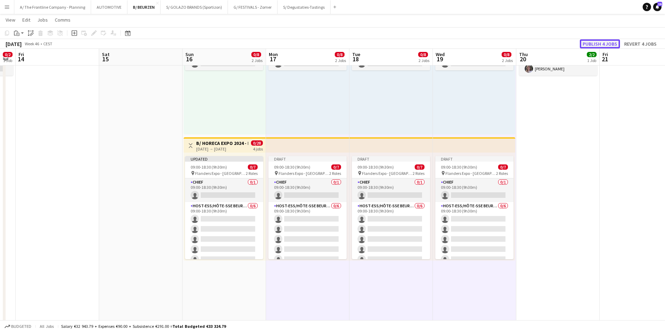
click at [596, 42] on button "Publish 4 jobs" at bounding box center [599, 43] width 40 height 9
click at [223, 145] on h3 "B/ HORECA EXPO 2024 - Friesland Campina (Debic + Latiz) - 17-20/11/24" at bounding box center [222, 143] width 52 height 6
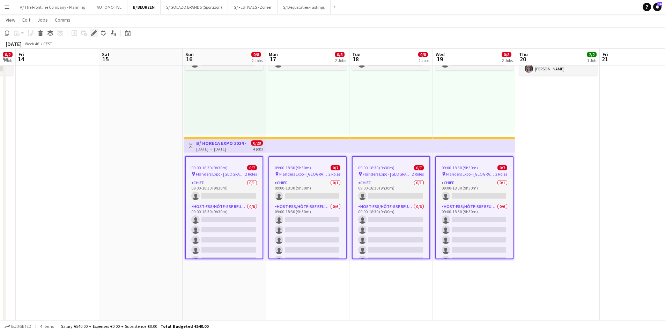
click at [93, 31] on icon "Edit" at bounding box center [94, 33] width 6 height 6
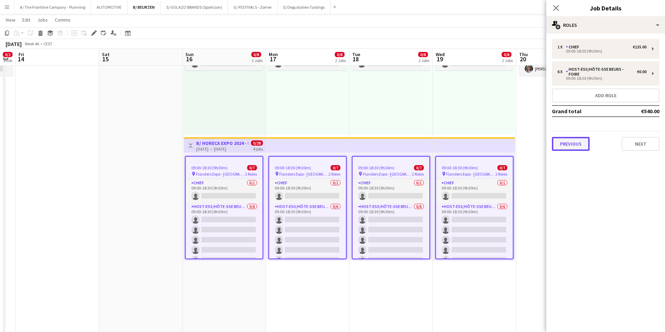
click at [580, 140] on button "Previous" at bounding box center [571, 144] width 38 height 14
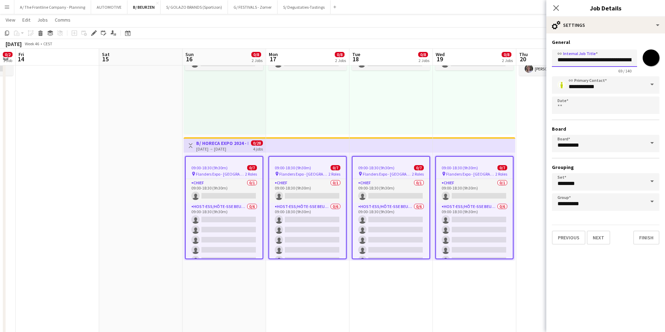
click at [607, 60] on input "**********" at bounding box center [594, 58] width 85 height 17
type input "**********"
click at [380, 125] on div "10:00-18:00 (8h) 0/1 pin Flander Expo Gent 1 Role Host-ess/Hôte-sse 3A 0/1 10:0…" at bounding box center [390, 81] width 83 height 108
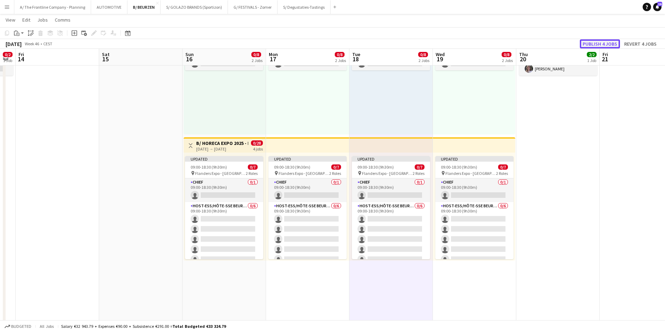
click at [598, 45] on button "Publish 4 jobs" at bounding box center [599, 43] width 40 height 9
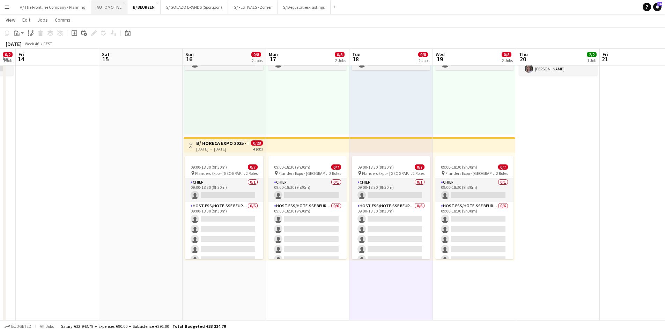
click at [102, 9] on button "AUTOMOTIVE Close" at bounding box center [109, 7] width 36 height 14
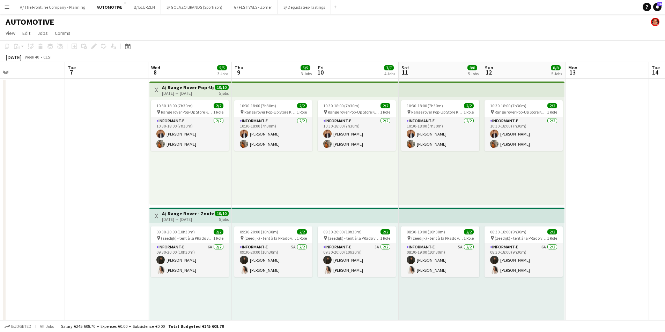
scroll to position [0, 245]
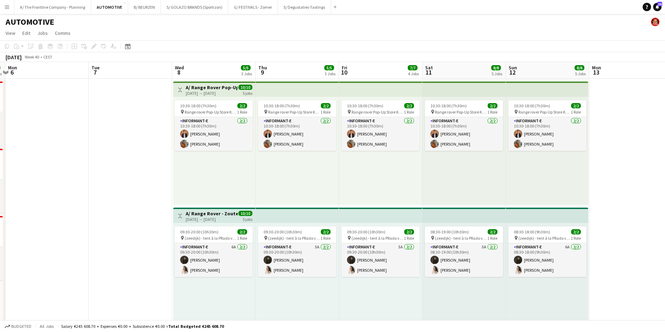
drag, startPoint x: 303, startPoint y: 187, endPoint x: 70, endPoint y: 159, distance: 234.3
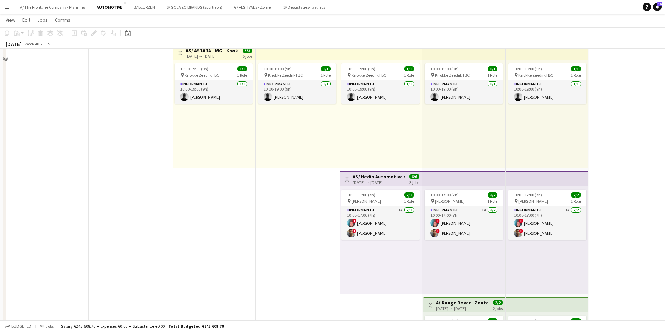
scroll to position [314, 0]
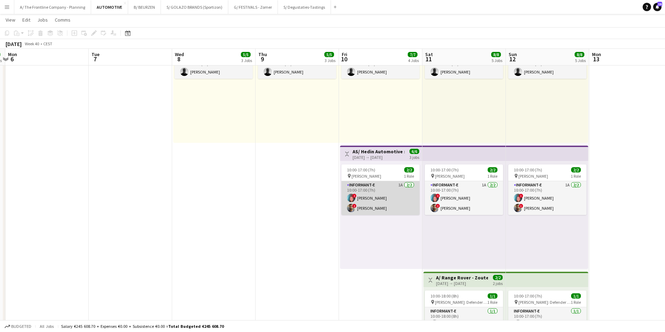
click at [356, 201] on app-card-role "Informant-e 1A 2/2 10:00-17:00 (7h) ! Patrick MAEKELBERGHE ! Fehmy Fatnassi" at bounding box center [380, 198] width 78 height 34
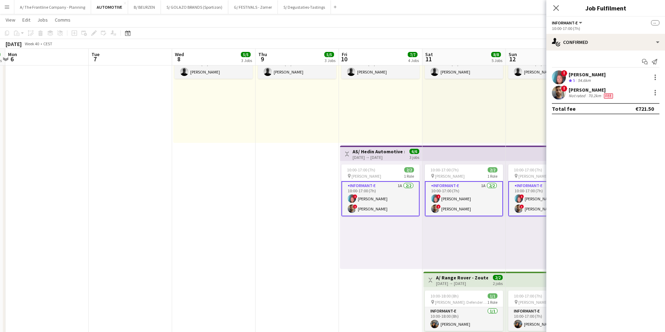
click at [590, 80] on div "54.6km" at bounding box center [584, 81] width 16 height 6
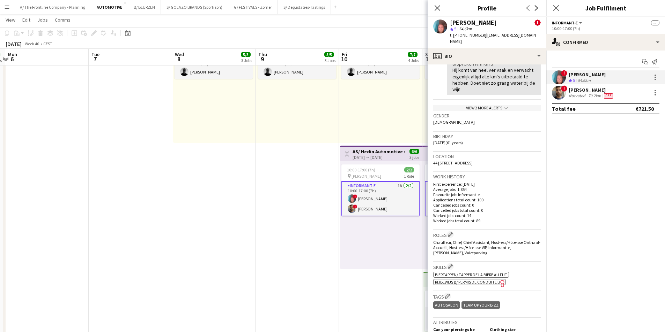
scroll to position [279, 0]
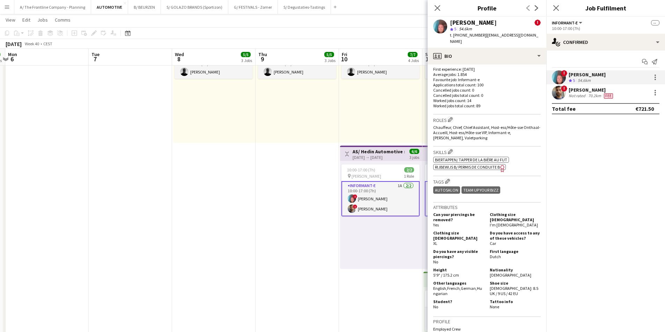
click at [572, 93] on div "Not rated" at bounding box center [577, 96] width 18 height 6
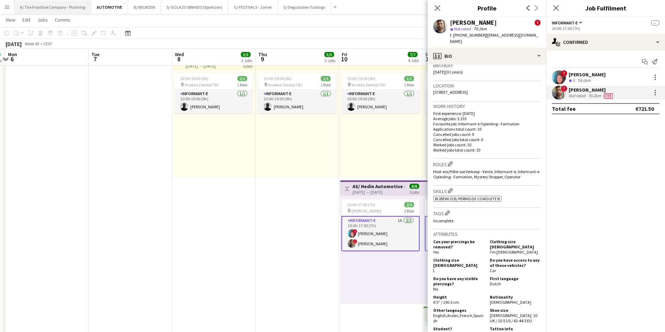
click at [53, 11] on button "A/ The Frontline Company - Planning Close" at bounding box center [52, 7] width 77 height 14
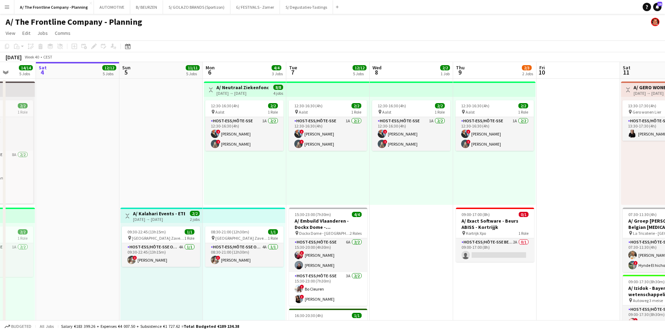
scroll to position [0, 264]
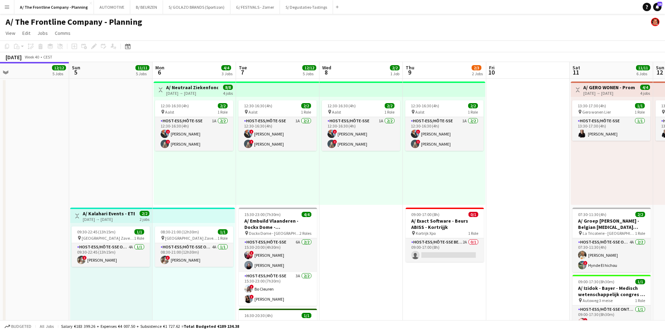
drag, startPoint x: 475, startPoint y: 214, endPoint x: 378, endPoint y: 218, distance: 97.7
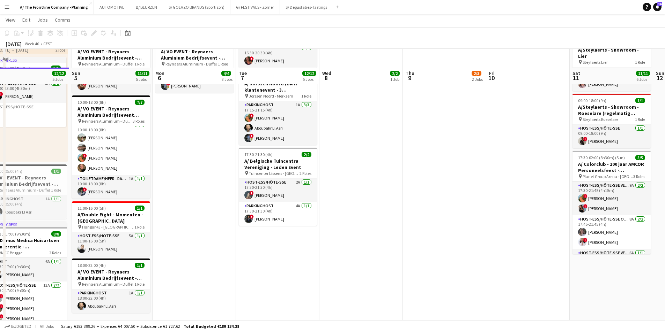
scroll to position [314, 0]
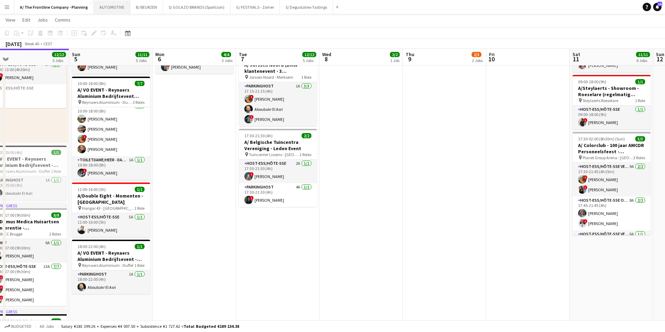
click at [114, 12] on button "AUTOMOTIVE Close" at bounding box center [112, 7] width 36 height 14
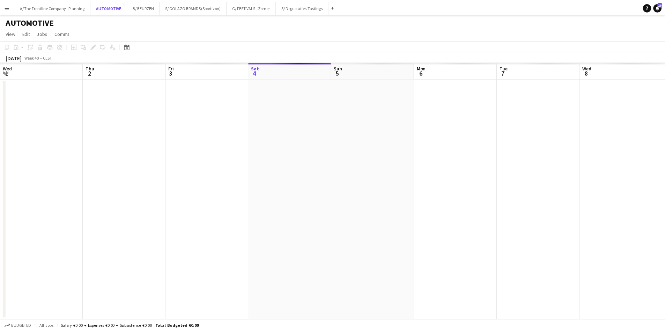
scroll to position [0, 167]
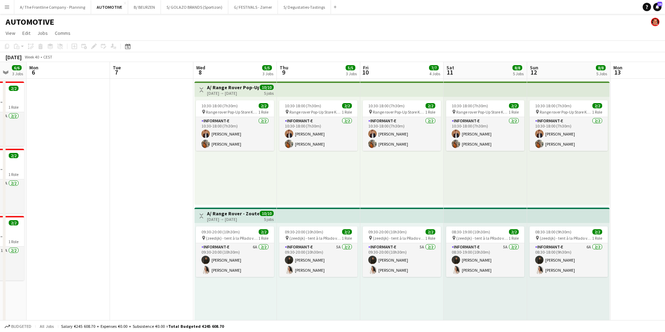
drag, startPoint x: 317, startPoint y: 189, endPoint x: 91, endPoint y: 176, distance: 226.4
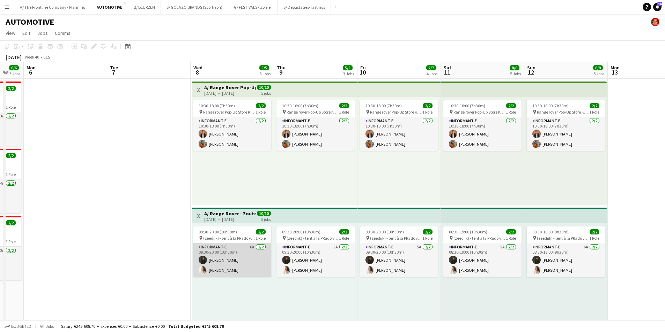
click at [245, 252] on app-card-role "Informant-e 6A 2/2 09:30-20:00 (10h30m) Viktor Heyman Evelien Verachtert" at bounding box center [232, 260] width 78 height 34
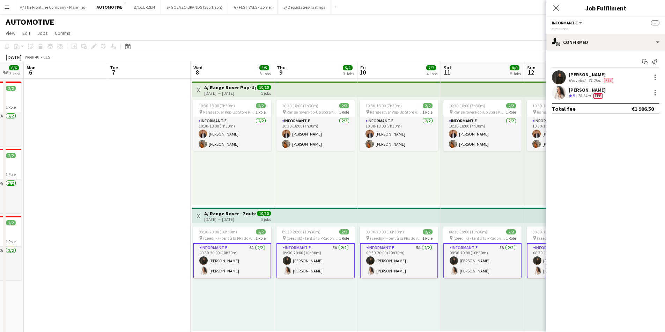
click at [581, 91] on div "Evelien Verachtert" at bounding box center [586, 90] width 37 height 6
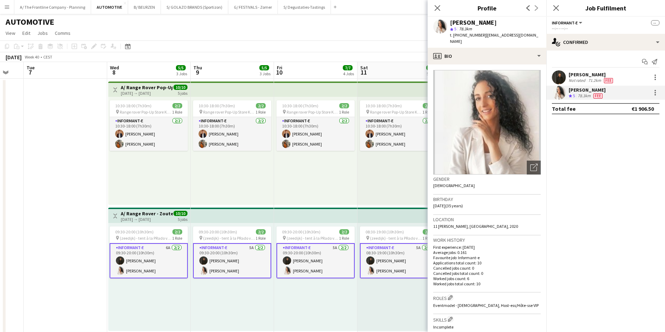
scroll to position [0, 217]
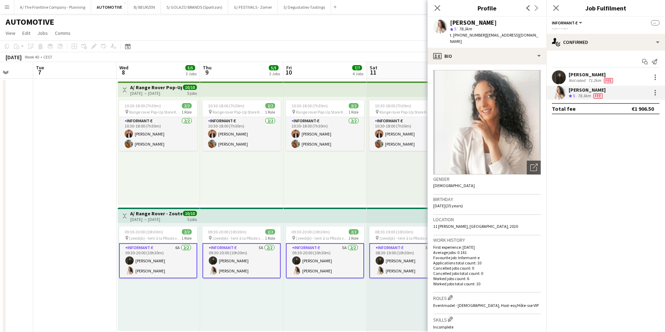
drag, startPoint x: 115, startPoint y: 217, endPoint x: 42, endPoint y: 207, distance: 74.6
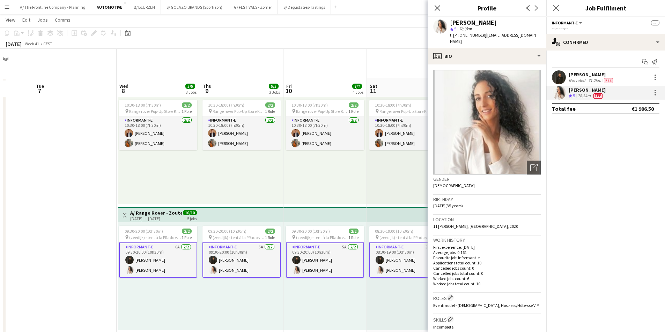
scroll to position [244, 0]
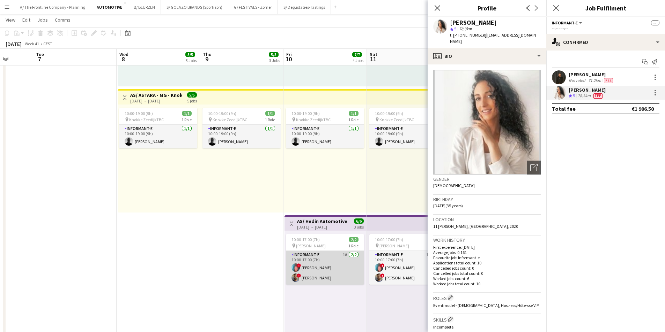
click at [308, 261] on app-card-role "Informant-e 1A 2/2 10:00-17:00 (7h) ! Patrick MAEKELBERGHE ! Fehmy Fatnassi" at bounding box center [325, 268] width 78 height 34
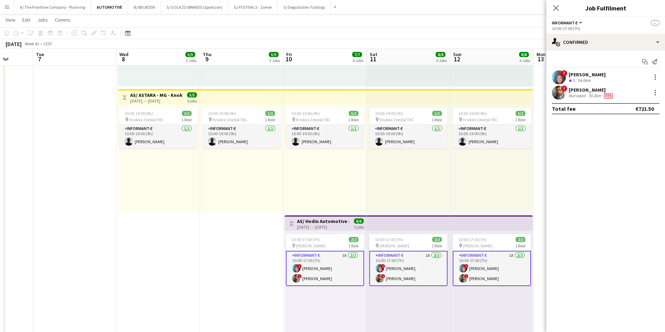
click at [584, 88] on div "Fehmy Fatnassi" at bounding box center [591, 90] width 46 height 6
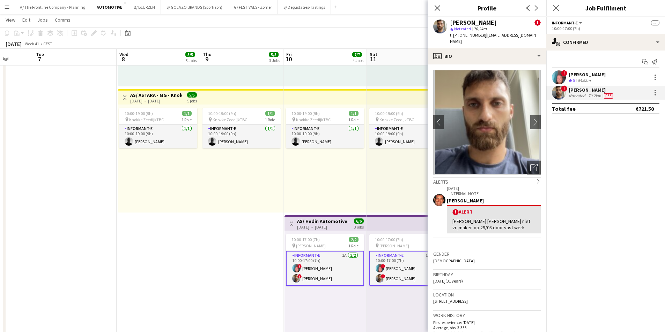
click at [588, 72] on div "Patrick MAEKELBERGHE" at bounding box center [586, 75] width 37 height 6
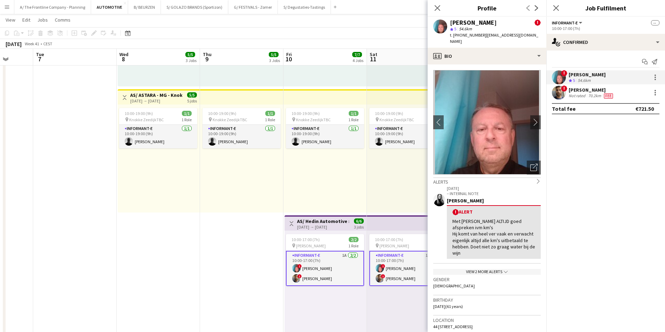
click at [129, 223] on app-date-cell "Toggle View A/ Range Rover Pop-Up Scene by Range Rover - Zoute Grand Prix - (08…" at bounding box center [158, 151] width 83 height 634
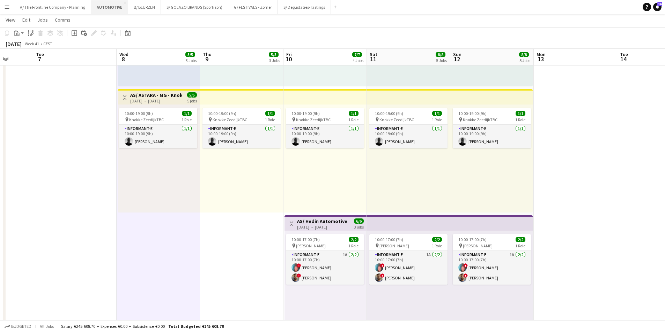
click at [104, 9] on button "AUTOMOTIVE Close" at bounding box center [109, 7] width 37 height 14
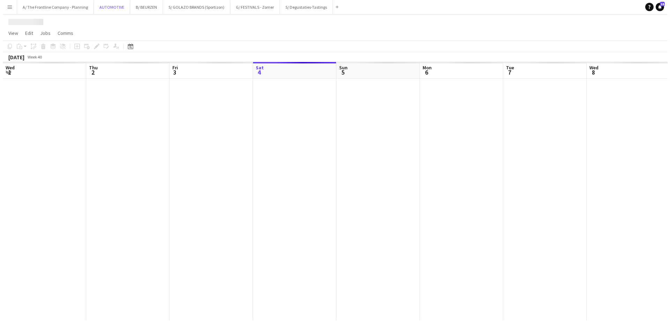
scroll to position [0, 0]
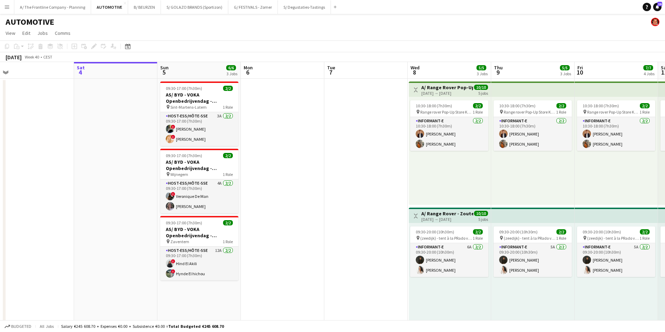
drag, startPoint x: 500, startPoint y: 187, endPoint x: -47, endPoint y: 162, distance: 547.6
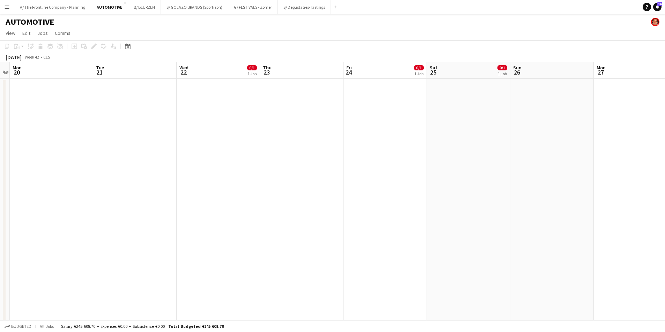
drag, startPoint x: 482, startPoint y: 182, endPoint x: 312, endPoint y: 192, distance: 170.8
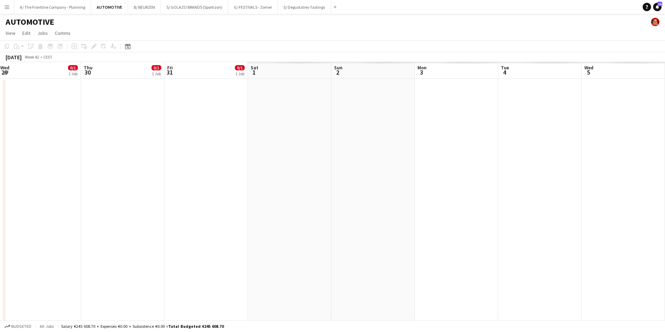
drag, startPoint x: 15, startPoint y: 191, endPoint x: 159, endPoint y: 190, distance: 143.4
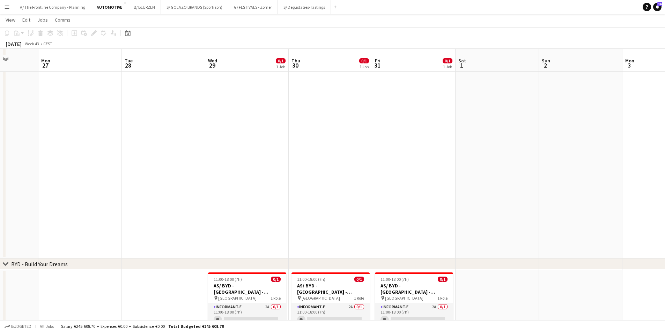
scroll to position [507, 0]
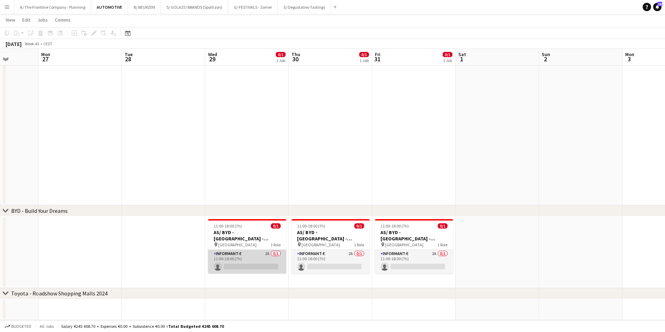
click at [239, 267] on app-card-role "Informant-e 2A 0/1 11:00-18:00 (7h) single-neutral-actions" at bounding box center [247, 262] width 78 height 24
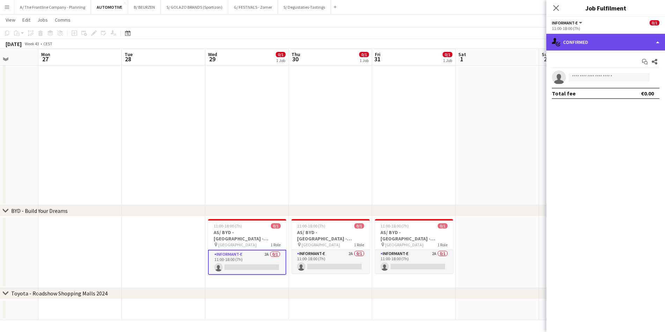
click at [624, 45] on div "single-neutral-actions-check-2 Confirmed" at bounding box center [605, 42] width 119 height 17
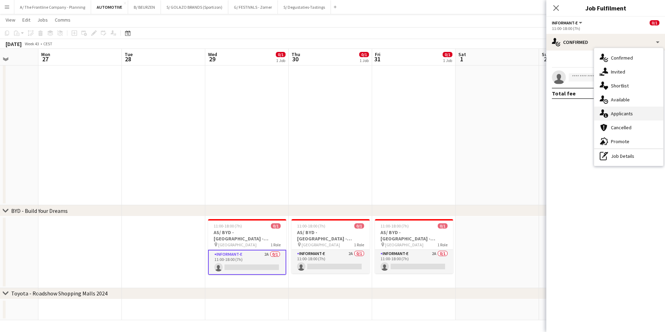
click at [622, 114] on span "Applicants" at bounding box center [621, 114] width 22 height 6
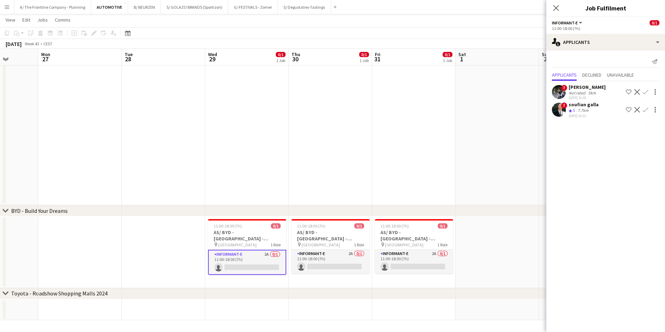
click at [579, 88] on div "Abdeltif koutaine" at bounding box center [586, 87] width 37 height 6
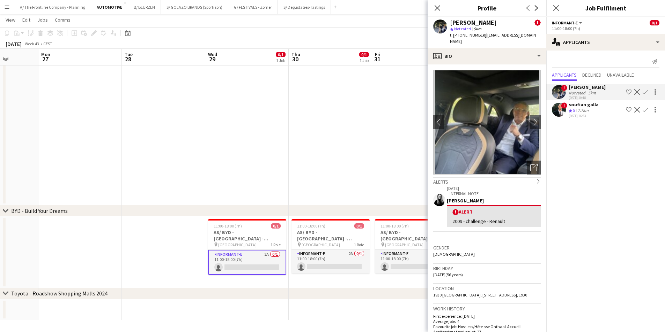
click at [581, 106] on div "soufian galla" at bounding box center [583, 105] width 30 height 6
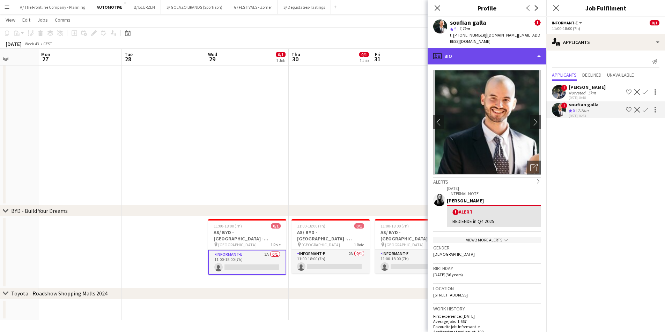
click at [503, 52] on div "profile Bio" at bounding box center [486, 56] width 119 height 17
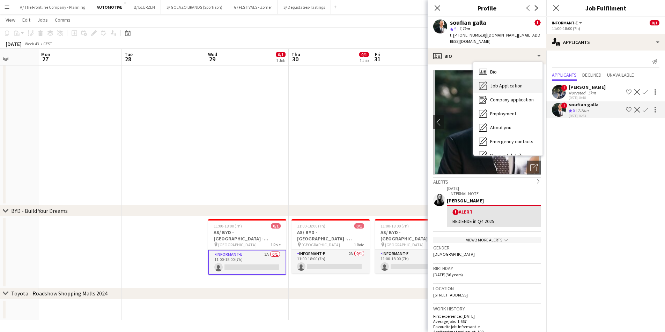
click at [507, 83] on span "Job Application" at bounding box center [506, 86] width 32 height 6
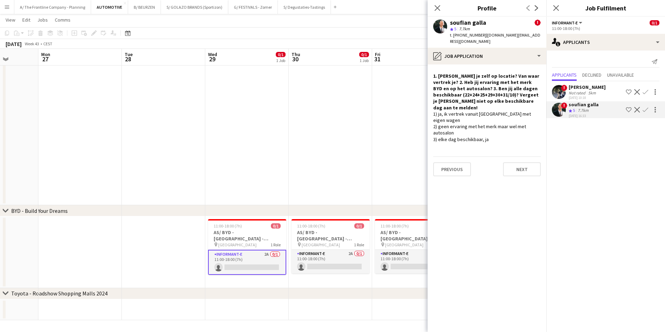
drag, startPoint x: 580, startPoint y: 83, endPoint x: 581, endPoint y: 88, distance: 4.9
click at [581, 83] on div "! Abdeltif koutaine Not rated 5km 03-10-2025 10:18 Shortlist crew Decline Confi…" at bounding box center [605, 100] width 119 height 38
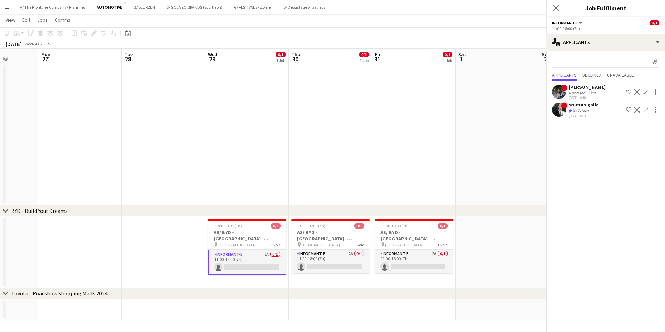
click at [580, 89] on div "Abdeltif koutaine" at bounding box center [586, 87] width 37 height 6
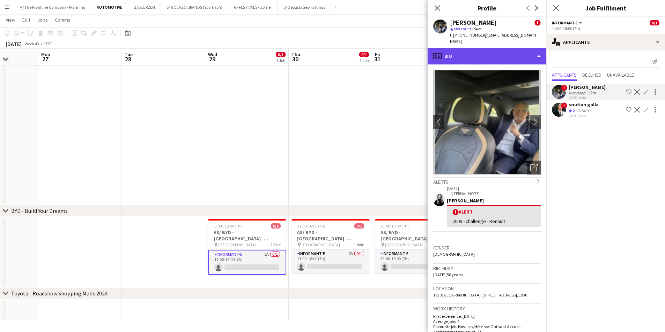
click at [491, 50] on div "profile Bio" at bounding box center [486, 56] width 119 height 17
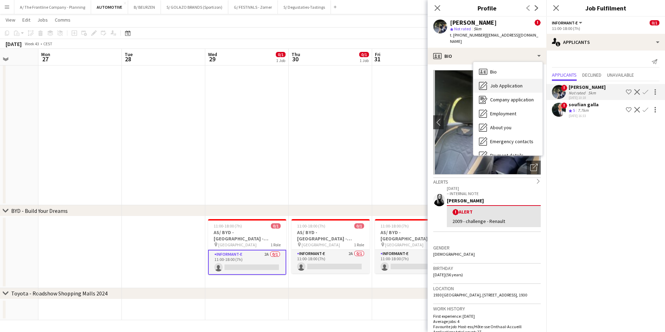
click at [494, 79] on div "Job Application Job Application" at bounding box center [507, 86] width 69 height 14
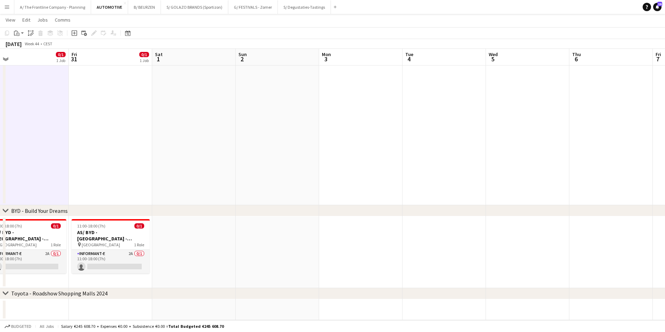
drag, startPoint x: 507, startPoint y: 225, endPoint x: 222, endPoint y: 194, distance: 287.0
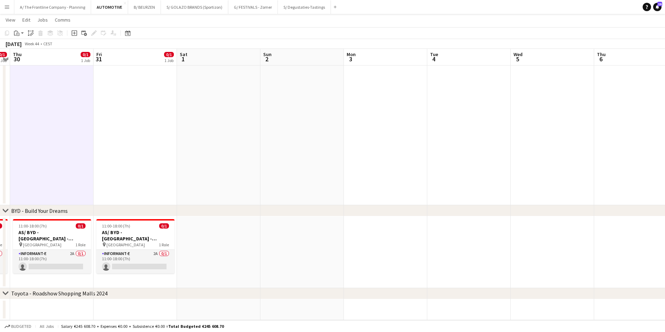
drag, startPoint x: 223, startPoint y: 196, endPoint x: 566, endPoint y: 213, distance: 343.7
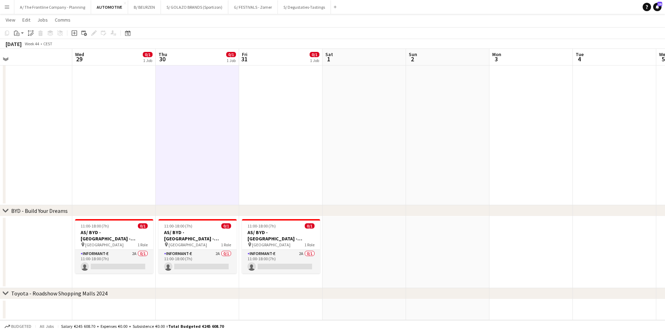
drag, startPoint x: 210, startPoint y: 251, endPoint x: 568, endPoint y: 211, distance: 359.9
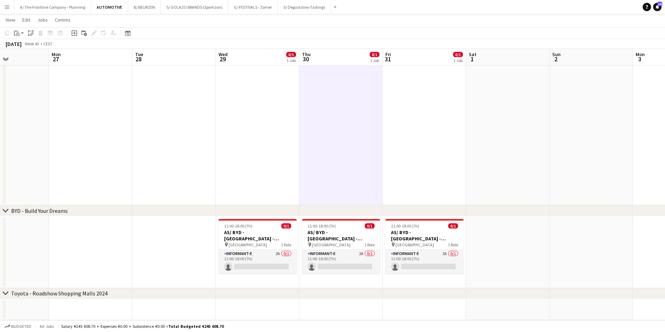
drag, startPoint x: 153, startPoint y: 229, endPoint x: 538, endPoint y: 210, distance: 384.9
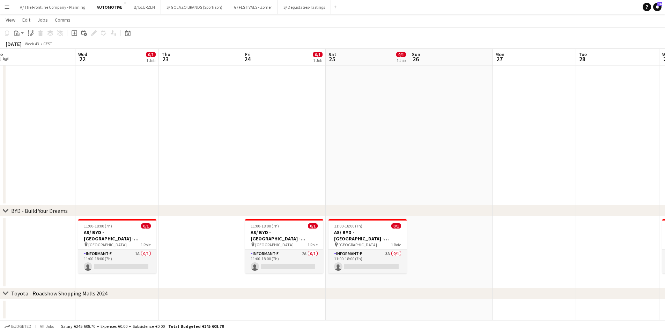
scroll to position [0, 146]
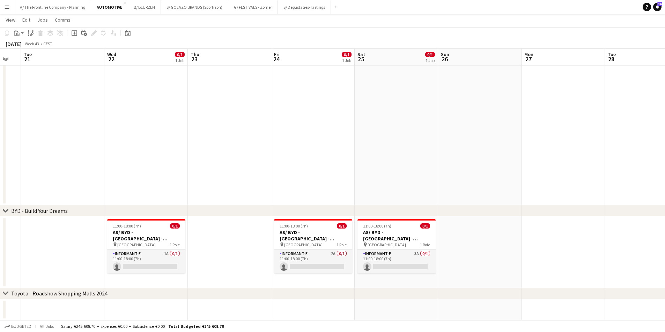
drag, startPoint x: 532, startPoint y: 230, endPoint x: 545, endPoint y: 223, distance: 15.3
click at [155, 262] on app-card-role "Informant-e 1A 0/1 11:00-18:00 (7h) single-neutral-actions" at bounding box center [146, 262] width 78 height 24
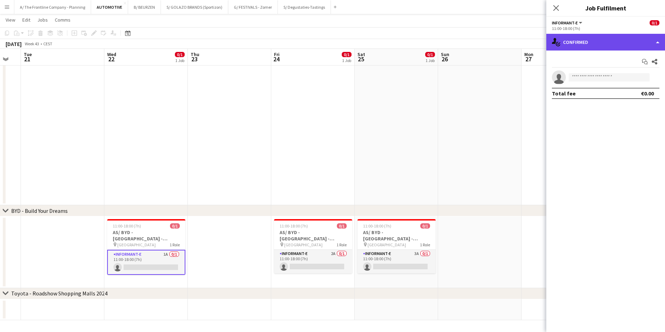
click at [610, 41] on div "single-neutral-actions-check-2 Confirmed" at bounding box center [605, 42] width 119 height 17
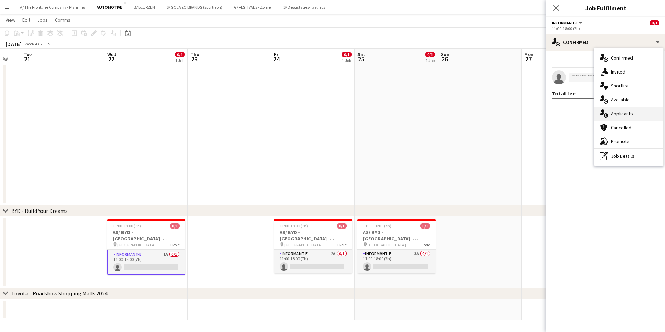
click at [621, 113] on span "Applicants" at bounding box center [621, 114] width 22 height 6
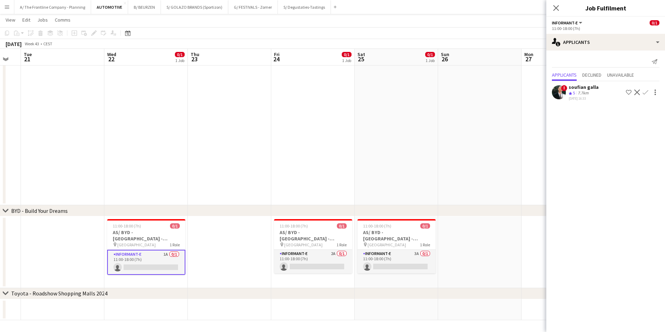
click at [582, 95] on div "7.7km" at bounding box center [583, 93] width 14 height 6
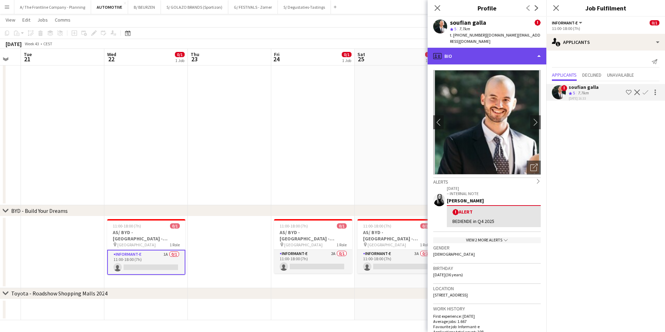
click at [467, 48] on div "profile Bio" at bounding box center [486, 56] width 119 height 17
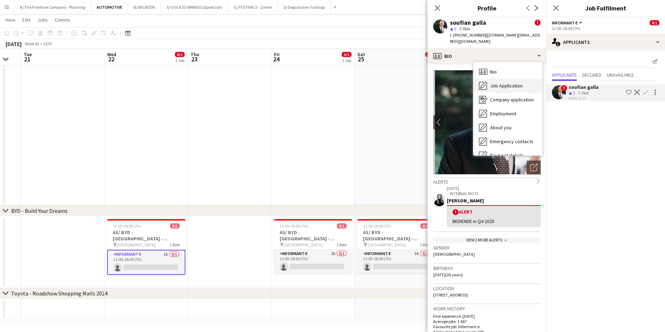
click at [488, 81] on div "Job Application Job Application" at bounding box center [507, 86] width 69 height 14
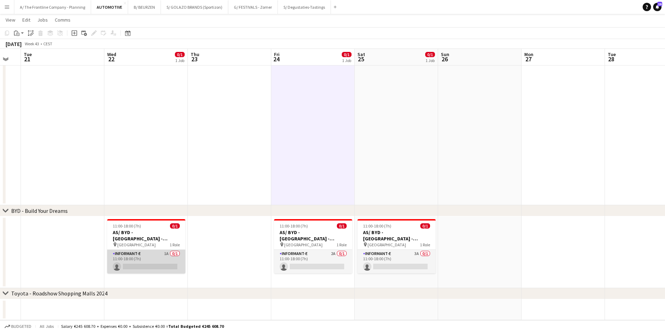
click at [176, 265] on app-card-role "Informant-e 1A 0/1 11:00-18:00 (7h) single-neutral-actions" at bounding box center [146, 262] width 78 height 24
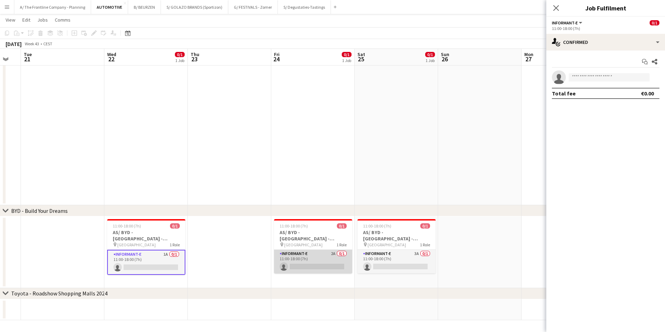
click at [300, 266] on app-card-role "Informant-e 2A 0/1 11:00-18:00 (7h) single-neutral-actions" at bounding box center [313, 262] width 78 height 24
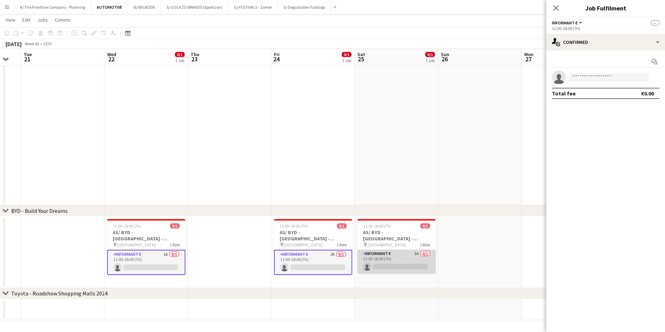
click at [393, 261] on app-card-role "Informant-e 3A 0/1 11:00-18:00 (7h) single-neutral-actions" at bounding box center [396, 262] width 78 height 24
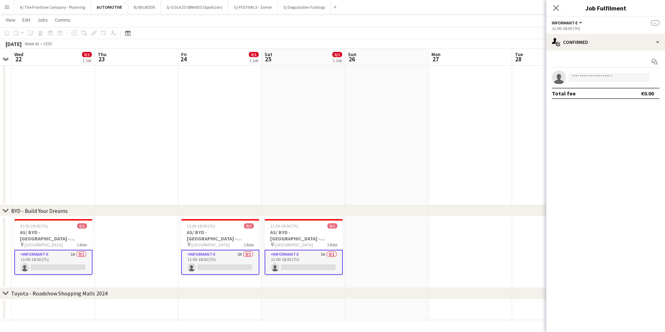
scroll to position [0, 226]
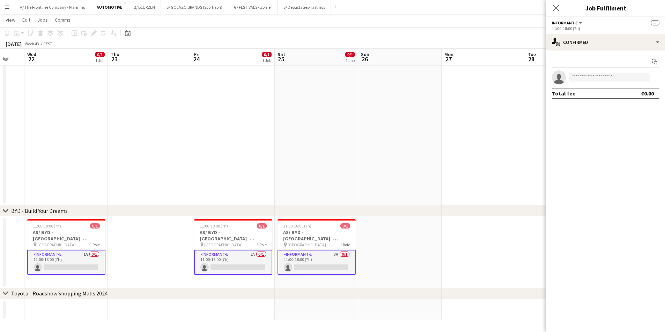
drag, startPoint x: 493, startPoint y: 264, endPoint x: 165, endPoint y: 244, distance: 328.5
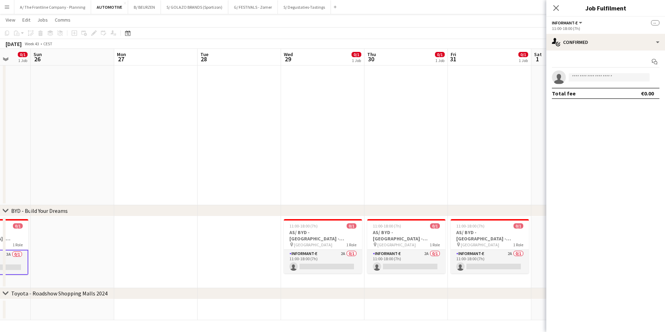
drag, startPoint x: 293, startPoint y: 263, endPoint x: 162, endPoint y: 259, distance: 130.5
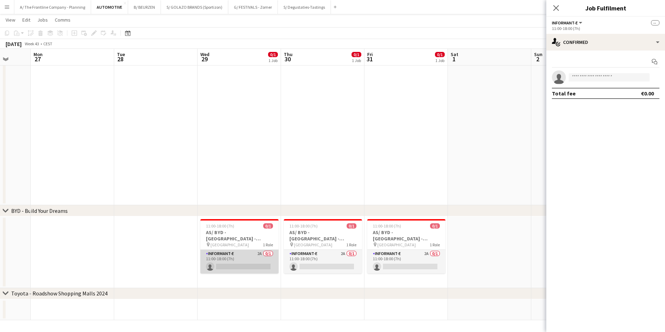
click at [239, 262] on app-card-role "Informant-e 2A 0/1 11:00-18:00 (7h) single-neutral-actions" at bounding box center [239, 262] width 78 height 24
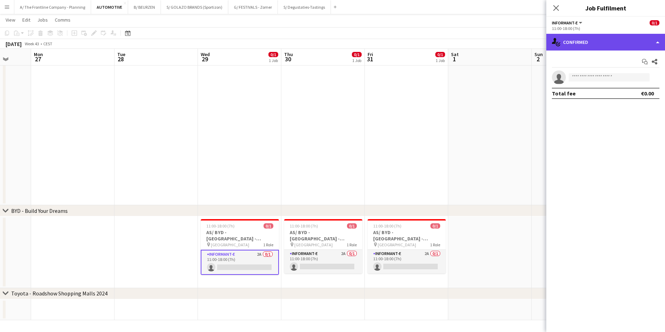
click at [597, 50] on div "single-neutral-actions-check-2 Confirmed" at bounding box center [605, 42] width 119 height 17
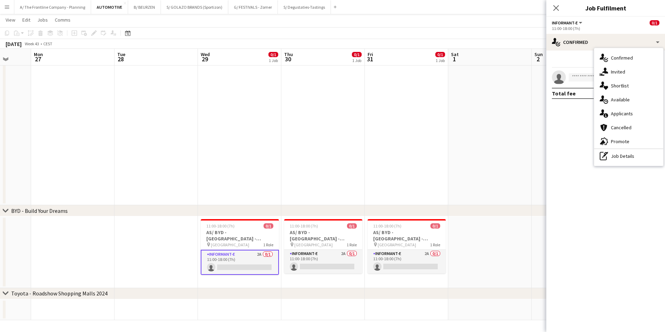
click at [616, 114] on span "Applicants" at bounding box center [621, 114] width 22 height 6
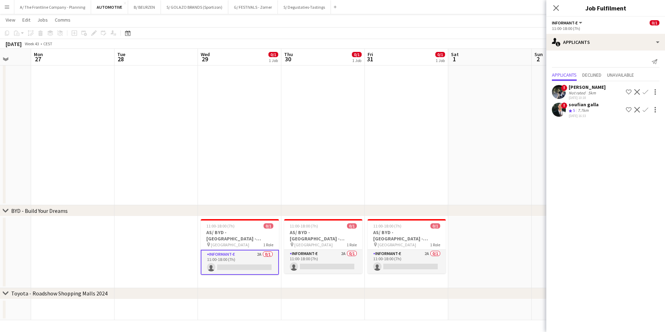
click at [7, 9] on app-icon "Menu" at bounding box center [7, 7] width 6 height 6
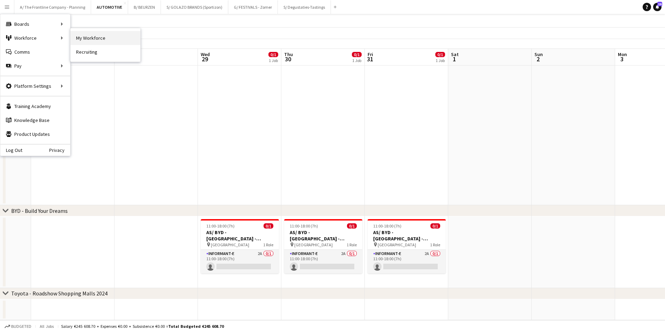
click at [79, 38] on link "My Workforce" at bounding box center [105, 38] width 70 height 14
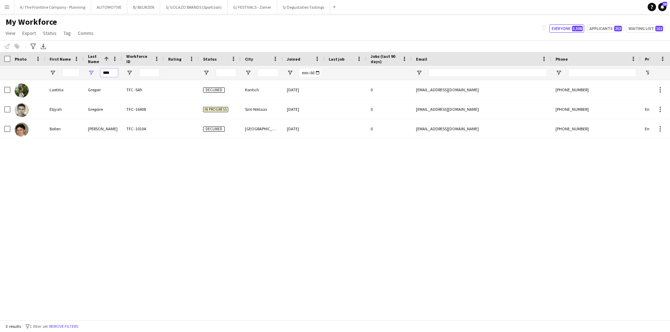
click at [110, 75] on input "****" at bounding box center [108, 73] width 17 height 8
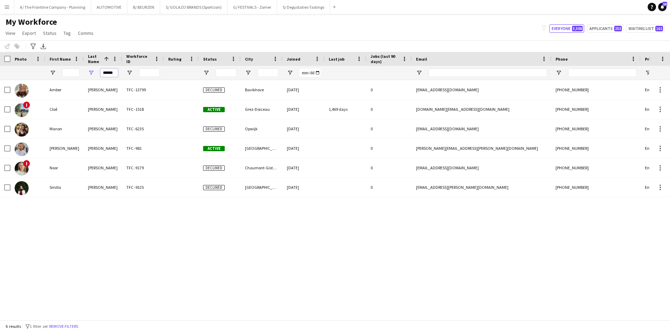
type input "******"
click at [54, 9] on button "A/ The Frontline Company - Planning Close" at bounding box center [52, 7] width 77 height 14
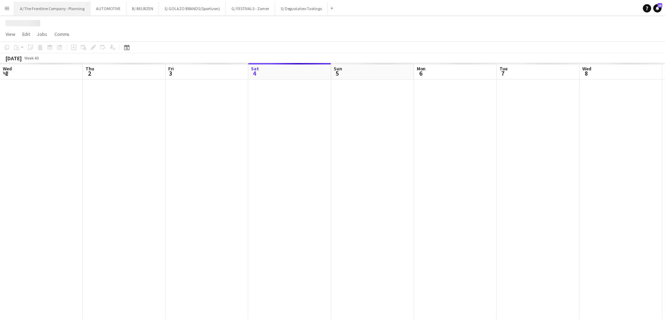
scroll to position [0, 167]
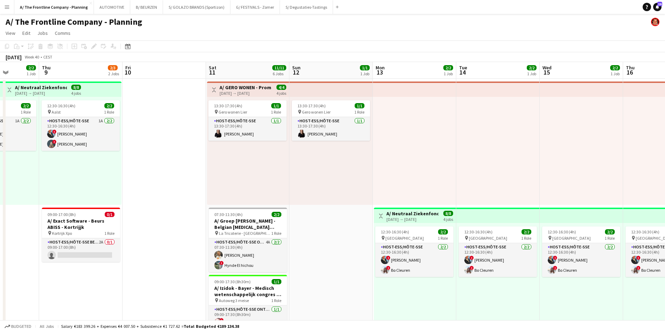
drag, startPoint x: 354, startPoint y: 200, endPoint x: 132, endPoint y: 175, distance: 223.3
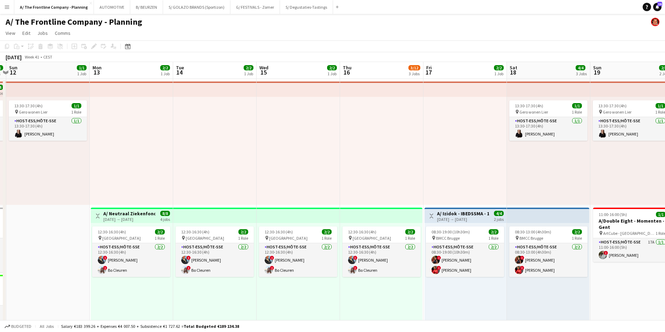
drag, startPoint x: 383, startPoint y: 172, endPoint x: 104, endPoint y: 169, distance: 279.8
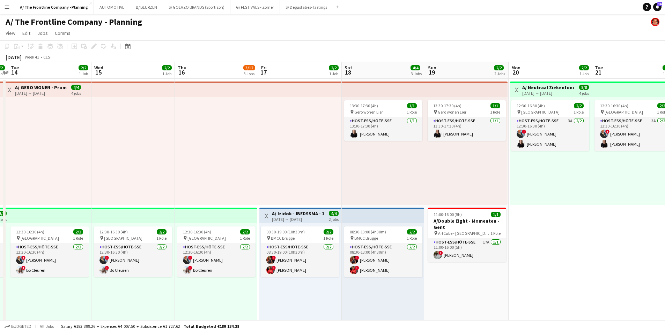
scroll to position [0, 262]
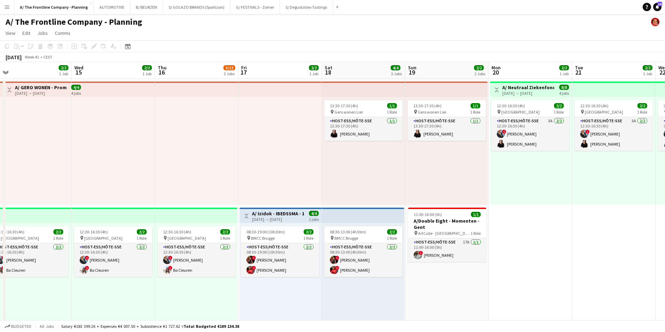
drag, startPoint x: 171, startPoint y: 160, endPoint x: 151, endPoint y: 163, distance: 20.0
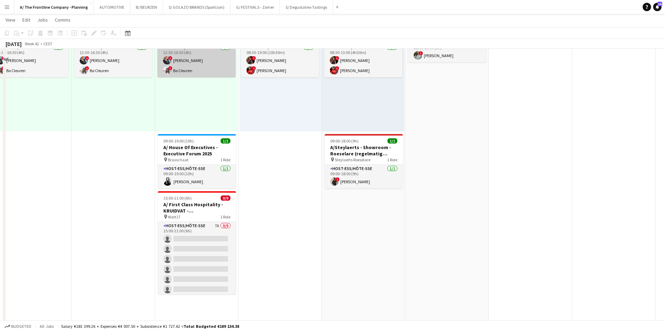
scroll to position [209, 0]
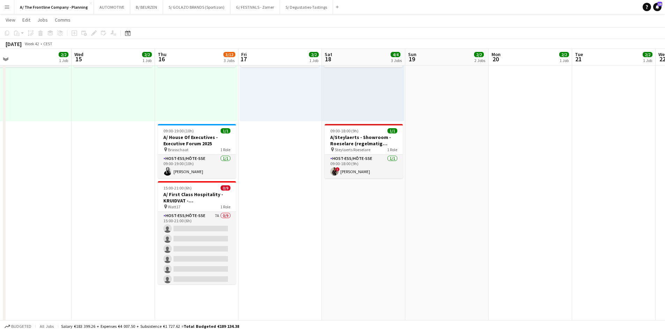
click at [269, 172] on app-date-cell "Toggle View A/ Izidok - IBEDSSMA - 17+18/10/2025 17-10-2025 → 18-10-2025 4/4 2 …" at bounding box center [279, 224] width 83 height 710
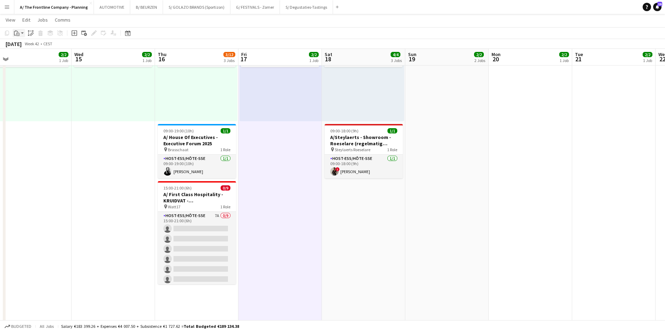
click at [19, 33] on icon at bounding box center [17, 34] width 3 height 3
click at [97, 146] on app-date-cell "12:30-16:30 (4h) 2/2 pin Leuven 1 Role Host-ess/Hôte-sse 2/2 12:30-16:30 (4h) !…" at bounding box center [113, 224] width 83 height 710
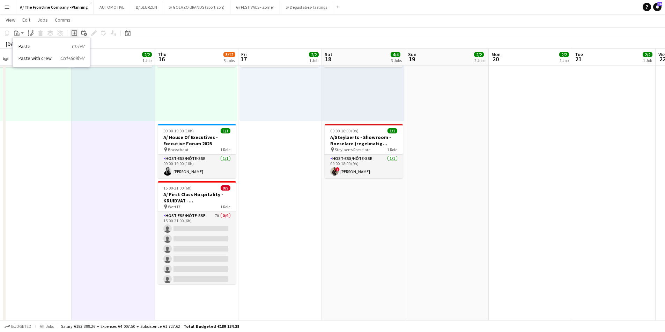
click at [74, 32] on icon at bounding box center [74, 32] width 3 height 3
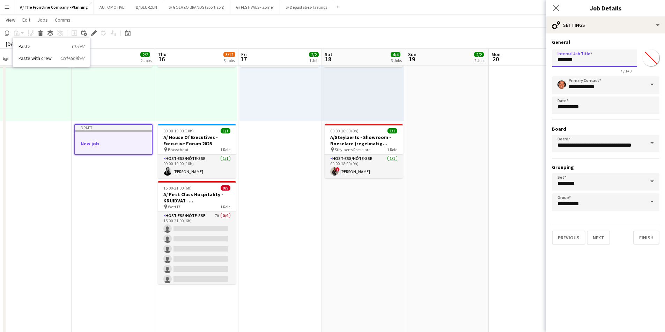
drag, startPoint x: 605, startPoint y: 66, endPoint x: 535, endPoint y: 64, distance: 69.8
click at [535, 64] on body "Menu Boards Boards Boards All jobs Status Workforce Workforce My Workforce Recr…" at bounding box center [332, 223] width 665 height 864
type input "**********"
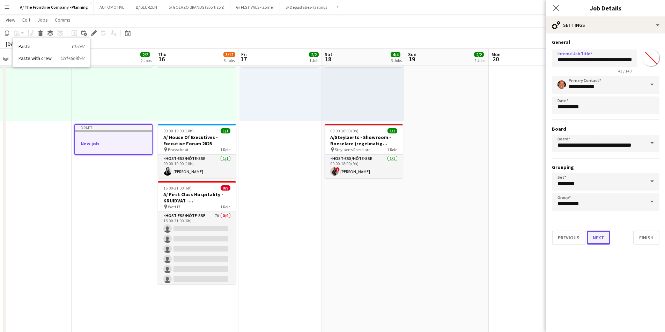
click at [603, 239] on button "Next" at bounding box center [597, 238] width 23 height 14
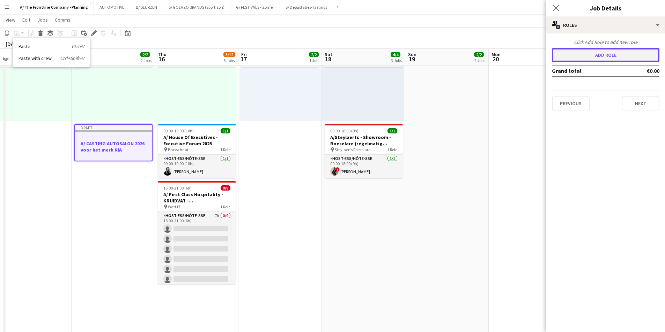
click at [603, 56] on button "Add role" at bounding box center [605, 55] width 107 height 14
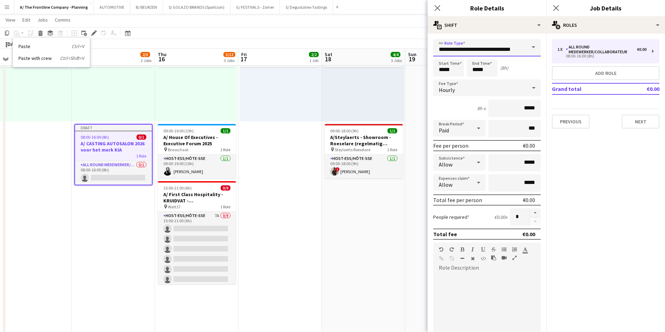
click at [482, 48] on input "**********" at bounding box center [486, 47] width 107 height 17
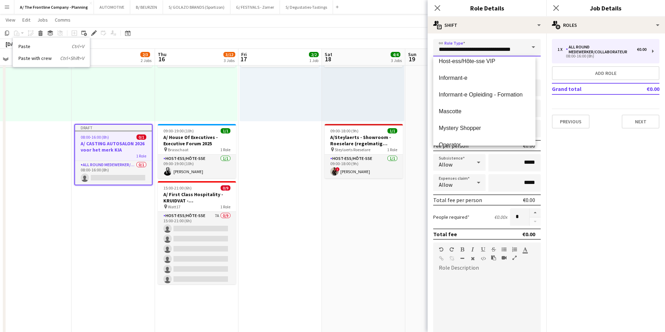
scroll to position [428, 0]
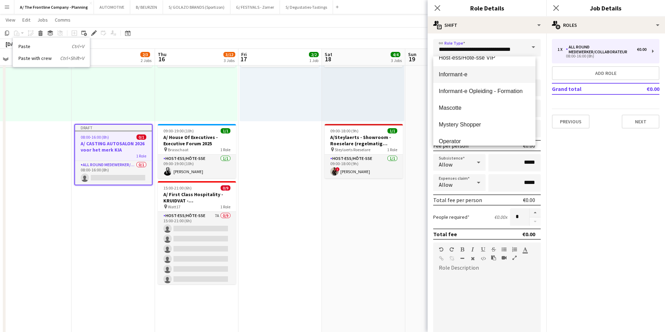
click at [457, 77] on span "Informant-e" at bounding box center [484, 74] width 91 height 7
type input "**********"
type input "******"
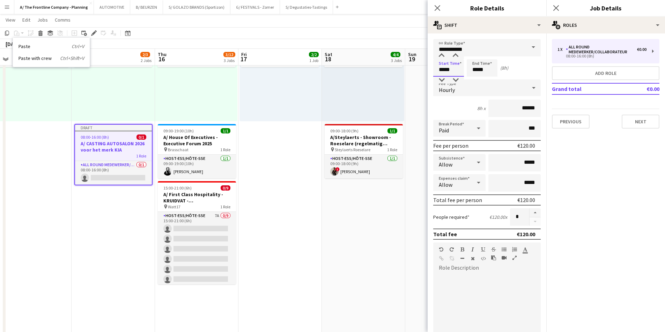
click at [441, 74] on input "*****" at bounding box center [448, 67] width 31 height 17
click at [442, 57] on div at bounding box center [441, 55] width 14 height 7
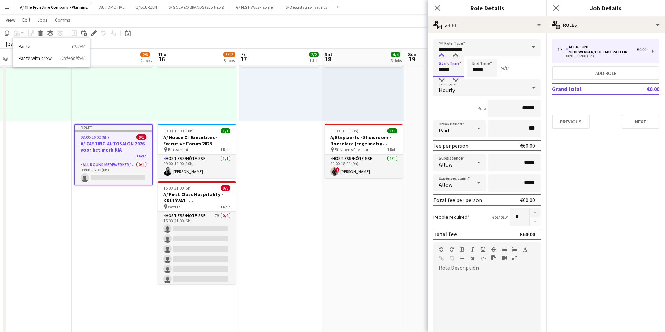
type input "*****"
click at [442, 57] on div at bounding box center [441, 55] width 14 height 7
click at [478, 70] on input "*****" at bounding box center [481, 67] width 31 height 17
type input "*****"
click at [472, 55] on div at bounding box center [475, 55] width 14 height 7
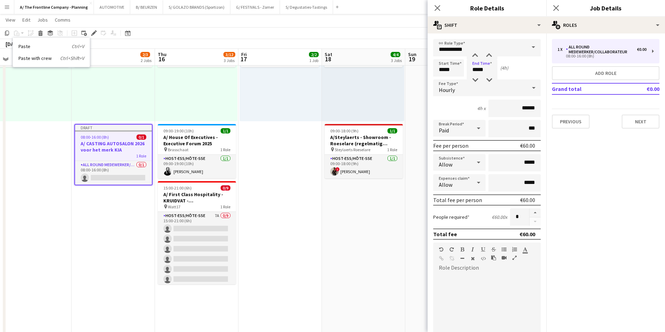
click at [479, 285] on div at bounding box center [486, 316] width 107 height 84
click at [529, 212] on button "button" at bounding box center [534, 213] width 11 height 9
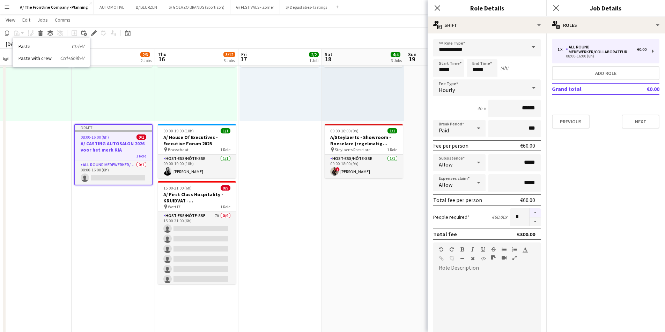
click at [529, 212] on button "button" at bounding box center [534, 213] width 11 height 9
type input "*"
click at [481, 288] on div at bounding box center [486, 316] width 107 height 84
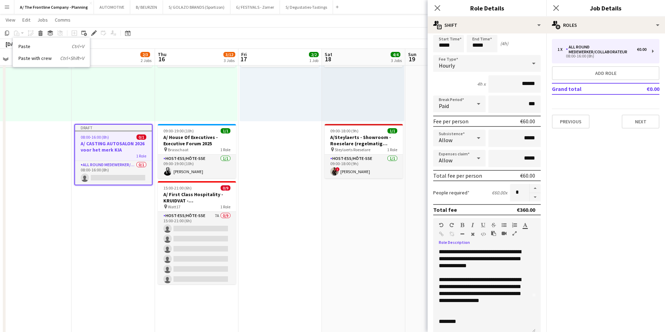
scroll to position [43, 0]
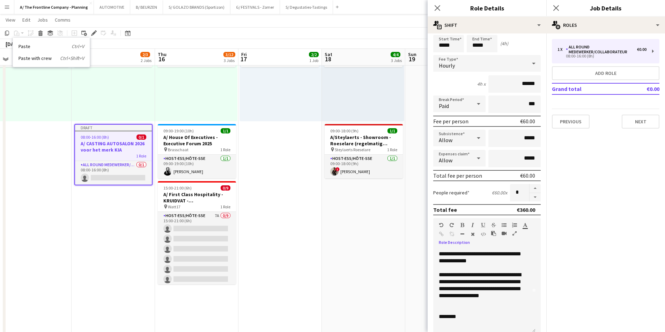
click at [512, 232] on icon "button" at bounding box center [514, 233] width 4 height 5
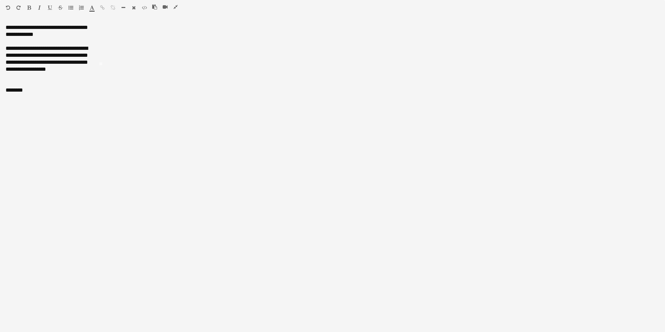
scroll to position [0, 0]
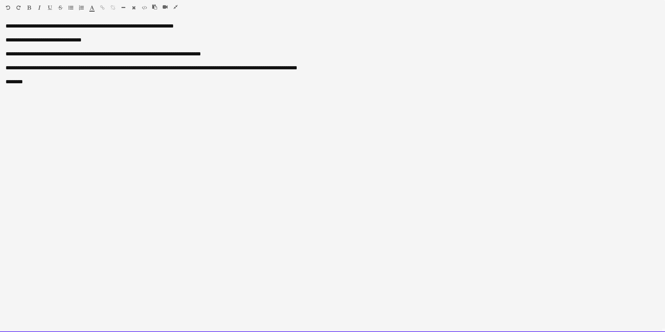
click at [201, 24] on div "**********" at bounding box center [332, 178] width 665 height 310
drag, startPoint x: 319, startPoint y: 56, endPoint x: 222, endPoint y: 57, distance: 97.0
click at [222, 57] on div "**********" at bounding box center [332, 54] width 653 height 7
copy div "**********"
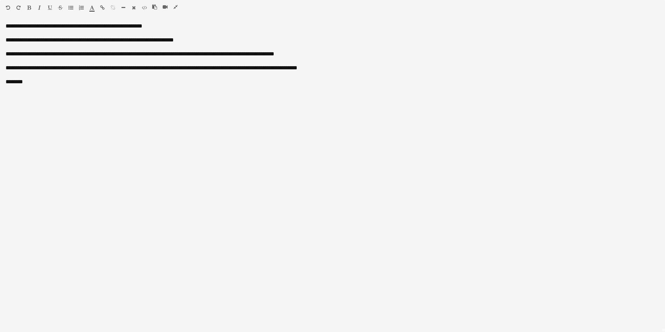
click at [100, 7] on icon "button" at bounding box center [102, 7] width 5 height 5
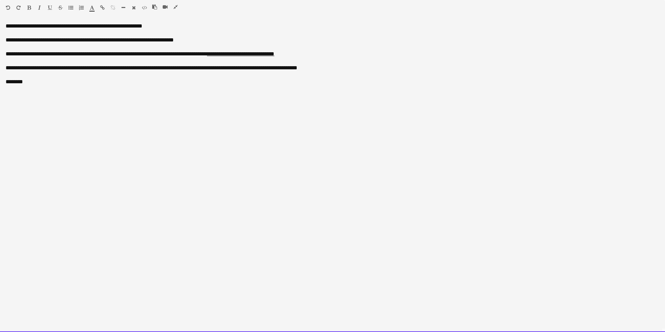
click at [33, 91] on div at bounding box center [332, 88] width 653 height 7
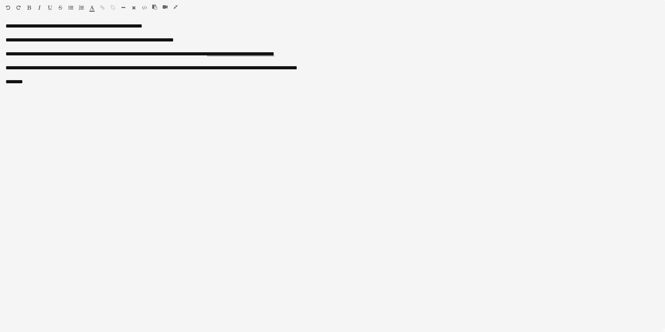
click at [70, 8] on icon "button" at bounding box center [70, 7] width 5 height 5
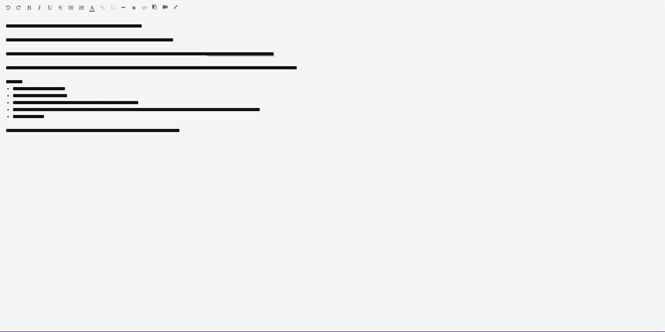
click at [56, 149] on div "**********" at bounding box center [332, 178] width 665 height 310
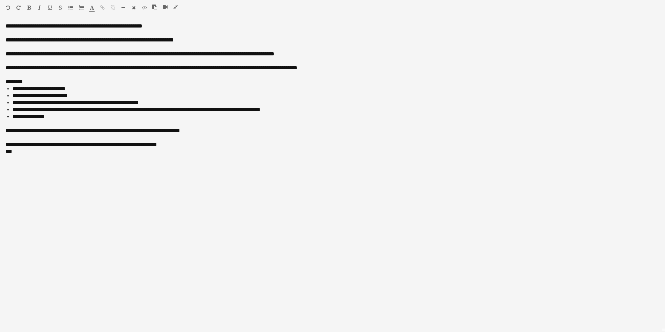
click at [69, 7] on icon "button" at bounding box center [70, 7] width 5 height 5
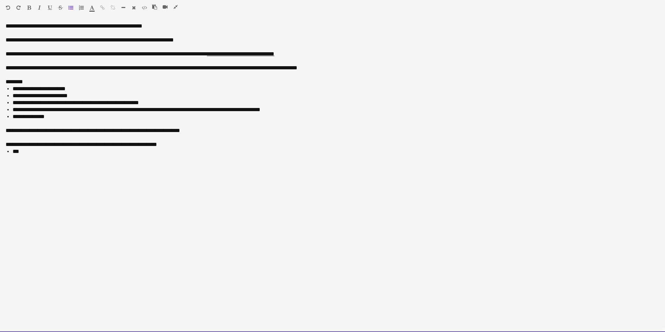
click at [30, 152] on li "***" at bounding box center [336, 151] width 646 height 7
click at [45, 181] on li "*******" at bounding box center [336, 179] width 646 height 7
copy li "**********"
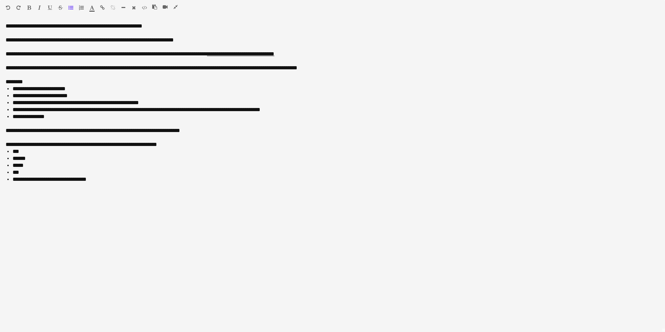
click at [103, 8] on icon "button" at bounding box center [102, 7] width 5 height 5
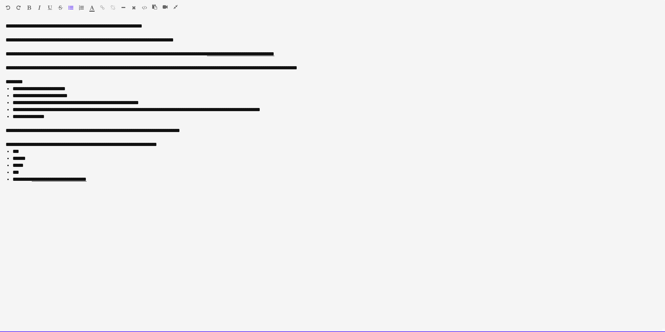
click at [37, 173] on li "***" at bounding box center [336, 172] width 646 height 7
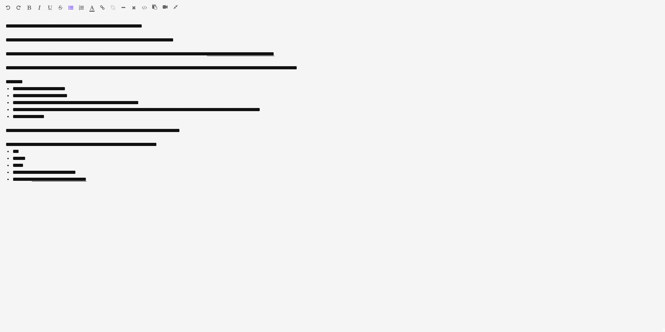
click at [103, 9] on icon "button" at bounding box center [102, 7] width 5 height 5
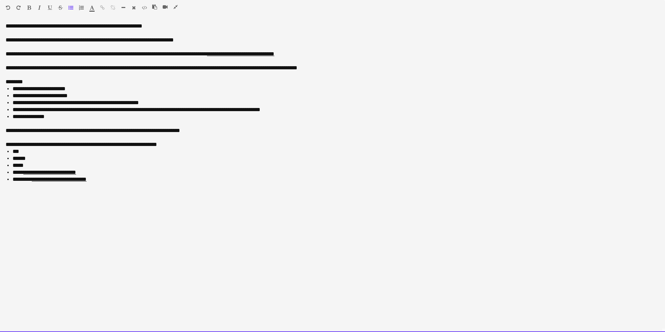
click at [29, 151] on li "***" at bounding box center [336, 151] width 646 height 7
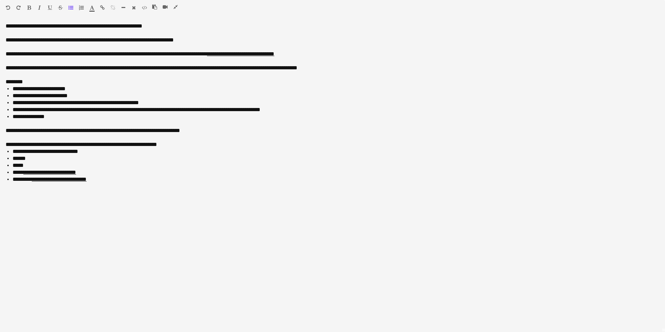
drag, startPoint x: 103, startPoint y: 8, endPoint x: 356, endPoint y: 53, distance: 256.5
click at [104, 8] on icon "button" at bounding box center [102, 7] width 5 height 5
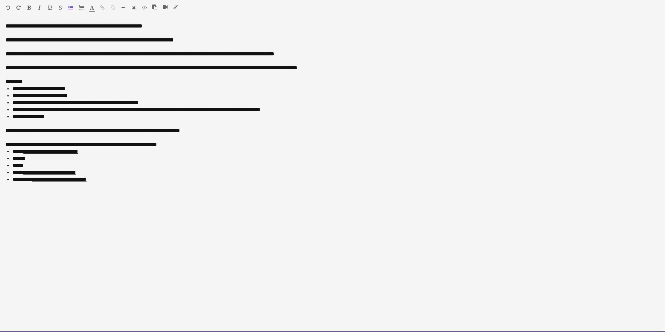
click at [40, 166] on li "*****" at bounding box center [336, 165] width 646 height 7
copy li "**********"
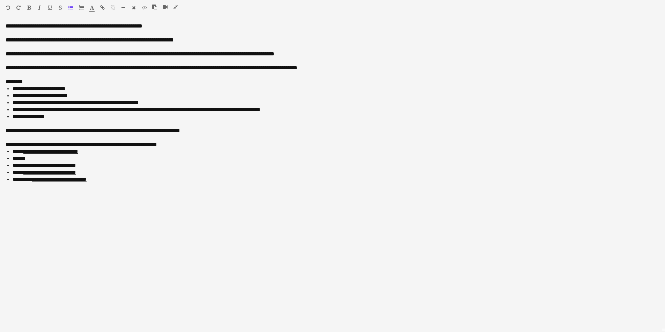
click at [101, 6] on icon "button" at bounding box center [102, 7] width 5 height 5
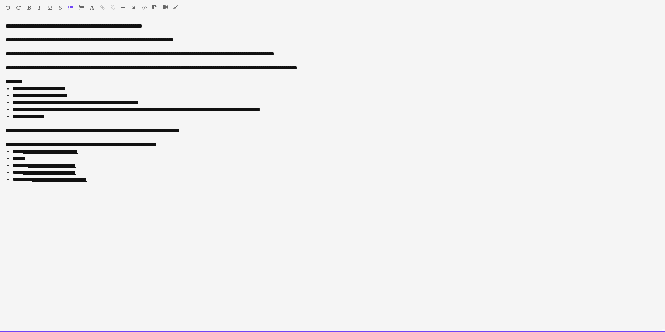
click at [48, 158] on li "******" at bounding box center [336, 158] width 646 height 7
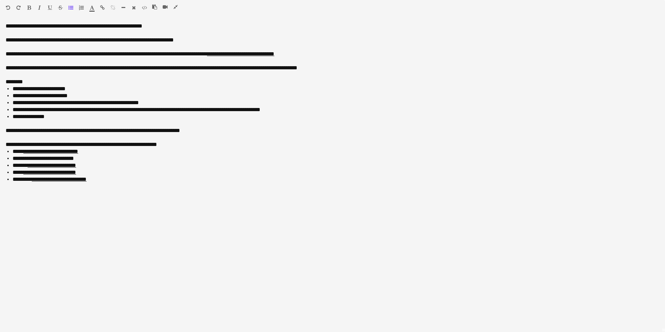
click at [100, 7] on icon "button" at bounding box center [102, 7] width 5 height 5
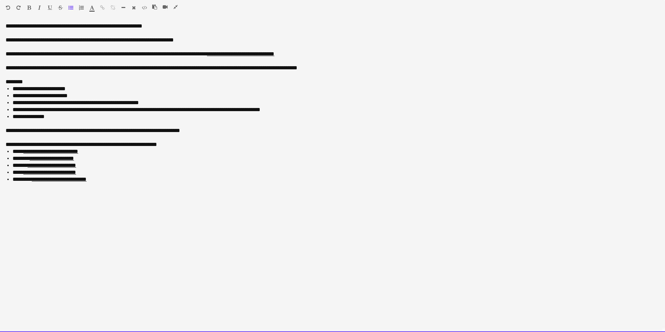
click at [163, 196] on div "**********" at bounding box center [332, 178] width 665 height 310
drag, startPoint x: 210, startPoint y: 130, endPoint x: 0, endPoint y: 127, distance: 210.0
click at [0, 127] on div "**********" at bounding box center [332, 178] width 665 height 310
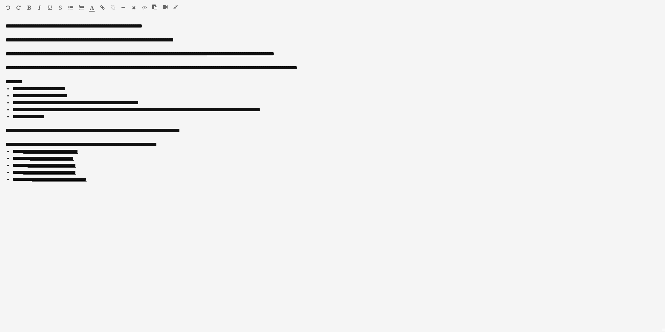
click at [30, 7] on icon "button" at bounding box center [29, 7] width 4 height 5
click at [91, 10] on icon "button" at bounding box center [92, 7] width 5 height 5
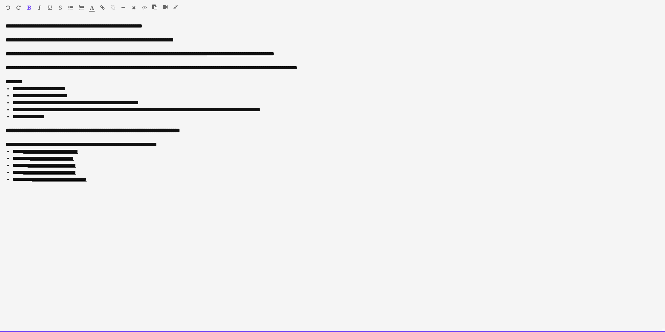
type input "*******"
click at [89, 198] on div "**********" at bounding box center [332, 178] width 665 height 310
click at [93, 198] on div "**********" at bounding box center [332, 178] width 665 height 310
click at [144, 209] on div "**********" at bounding box center [332, 178] width 665 height 310
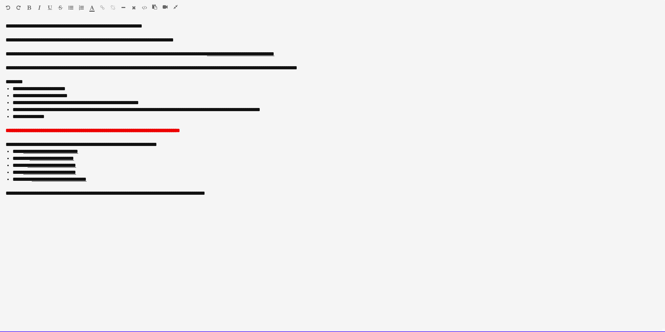
click at [142, 209] on div "**********" at bounding box center [332, 178] width 665 height 310
click at [7, 82] on div "********" at bounding box center [332, 81] width 653 height 7
click at [70, 110] on li "**********" at bounding box center [336, 109] width 646 height 7
drag, startPoint x: 5, startPoint y: 55, endPoint x: 332, endPoint y: 55, distance: 326.9
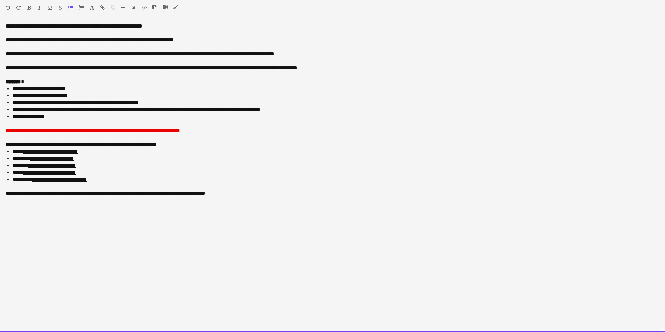
click at [337, 55] on div "**********" at bounding box center [332, 178] width 665 height 310
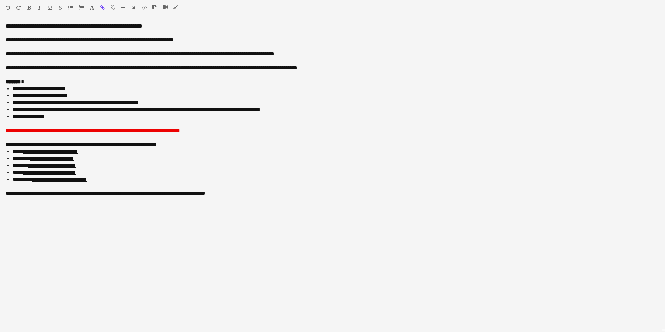
click at [31, 7] on icon "button" at bounding box center [29, 7] width 4 height 5
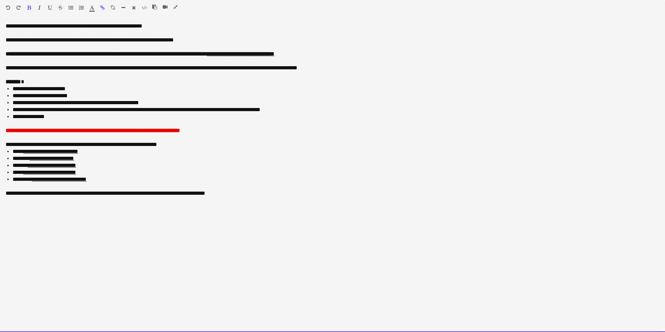
click at [106, 87] on li "**********" at bounding box center [336, 88] width 646 height 7
click at [90, 66] on div "**********" at bounding box center [332, 68] width 653 height 7
click at [123, 69] on div "**********" at bounding box center [332, 68] width 653 height 7
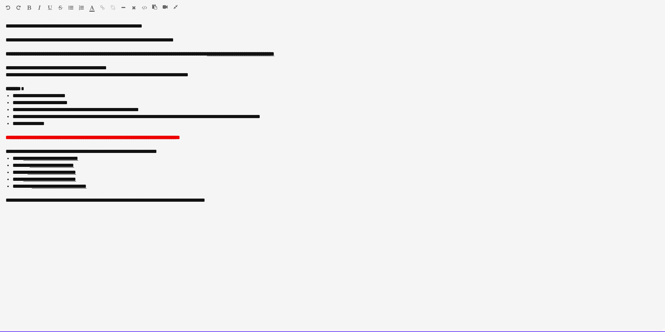
click at [108, 137] on font "**********" at bounding box center [93, 137] width 174 height 5
click at [238, 138] on div "**********" at bounding box center [332, 137] width 653 height 7
click at [306, 136] on div "**********" at bounding box center [332, 137] width 653 height 7
click at [215, 160] on li "**********" at bounding box center [336, 158] width 646 height 7
click at [123, 26] on div "**********" at bounding box center [332, 26] width 653 height 7
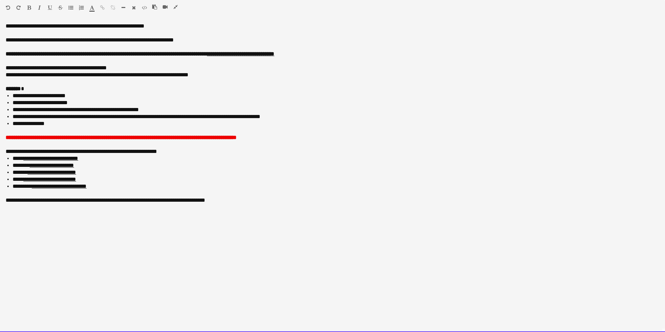
click at [187, 24] on div "**********" at bounding box center [332, 26] width 653 height 7
click at [172, 231] on div "**********" at bounding box center [332, 178] width 665 height 310
click at [89, 236] on div "**********" at bounding box center [332, 178] width 665 height 310
click at [44, 226] on div "**********" at bounding box center [332, 178] width 665 height 310
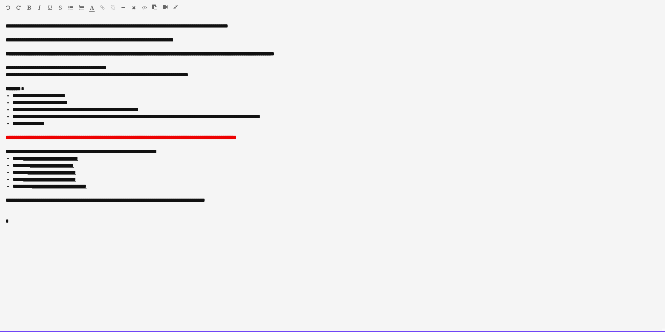
click at [44, 226] on div "**********" at bounding box center [332, 178] width 665 height 310
click at [48, 241] on div "**********" at bounding box center [332, 178] width 665 height 310
click at [174, 245] on div "**********" at bounding box center [332, 178] width 665 height 310
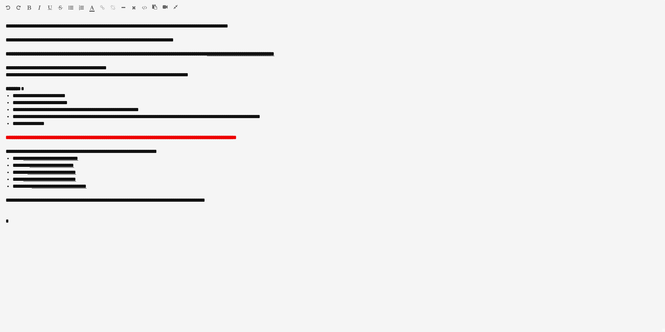
click at [175, 7] on icon "button" at bounding box center [175, 7] width 4 height 5
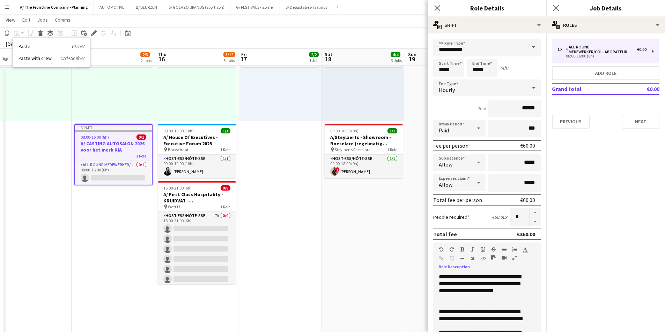
click at [154, 97] on div "12:30-16:30 (4h) 2/2 pin Leuven 1 Role Host-ess/Hôte-sse 2/2 12:30-16:30 (4h) !…" at bounding box center [113, 67] width 83 height 108
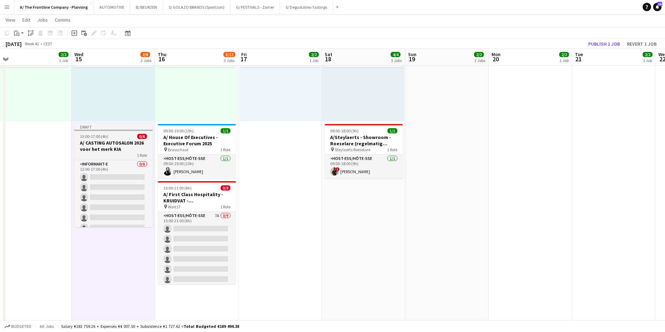
click at [114, 144] on h3 "A/ CASTING AUTOSALON 2026 voor het merk KIA" at bounding box center [113, 146] width 78 height 13
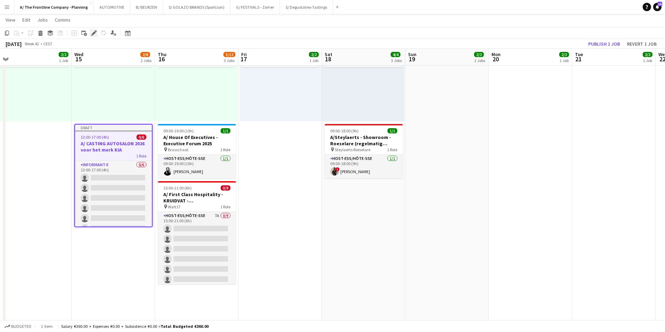
click at [95, 31] on icon at bounding box center [96, 31] width 2 height 2
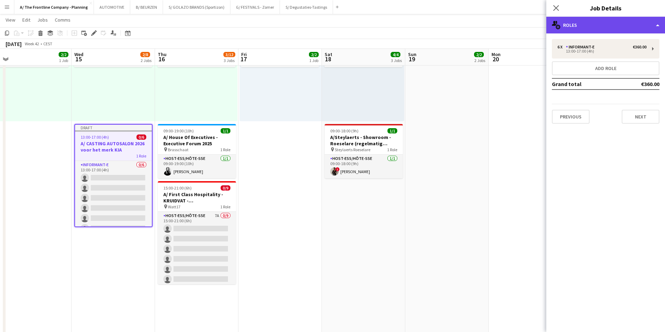
click at [598, 27] on div "multiple-users-add Roles" at bounding box center [605, 25] width 119 height 17
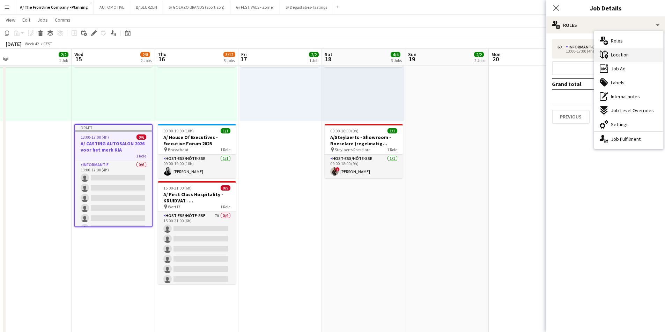
click at [606, 53] on icon "maps-pin-1" at bounding box center [603, 55] width 8 height 8
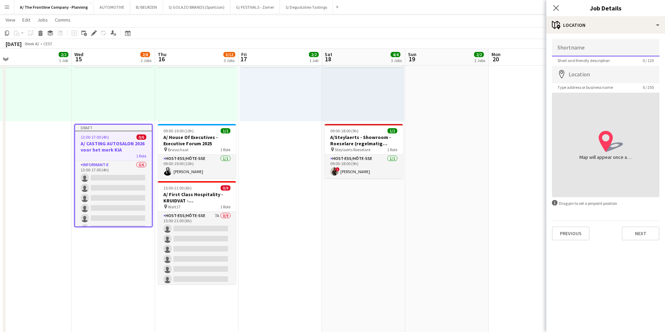
click at [580, 49] on input "Shortname" at bounding box center [605, 47] width 107 height 17
click at [470, 124] on app-date-cell "13:30-17:30 (4h) 1/1 pin Gero wonen Lier 1 Role Host-ess/Hôte-sse 1/1 13:30-17:…" at bounding box center [446, 224] width 83 height 710
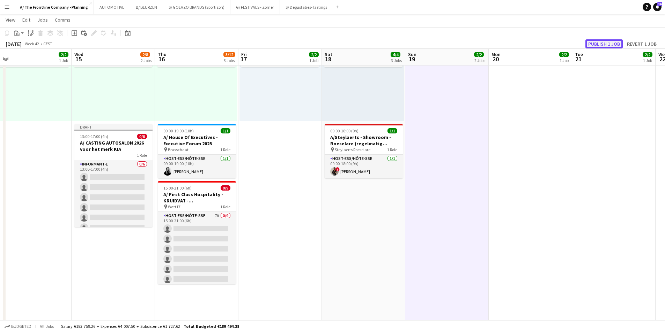
click at [598, 44] on button "Publish 1 job" at bounding box center [603, 43] width 37 height 9
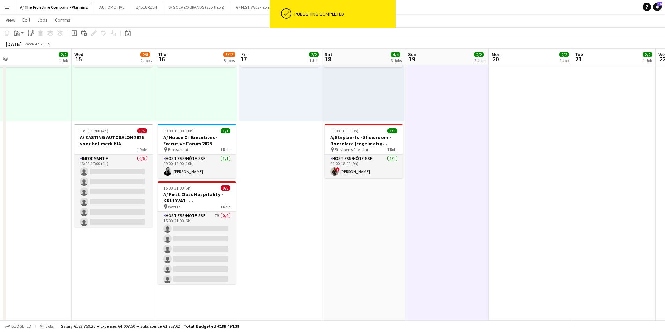
click at [255, 190] on app-date-cell "Toggle View A/ Izidok - IBEDSSMA - 17+18/10/2025 17-10-2025 → 18-10-2025 4/4 2 …" at bounding box center [279, 224] width 83 height 710
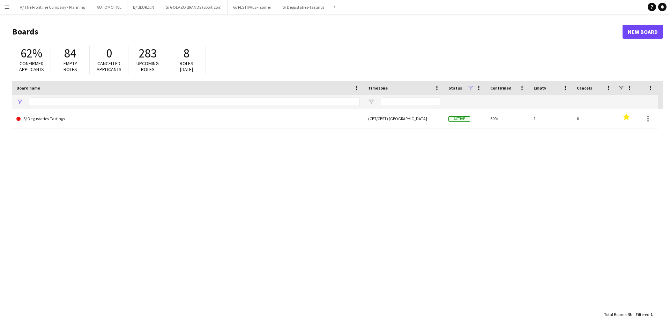
type input "***"
click at [60, 7] on button "A/ The Frontline Company - Planning Close" at bounding box center [52, 7] width 77 height 14
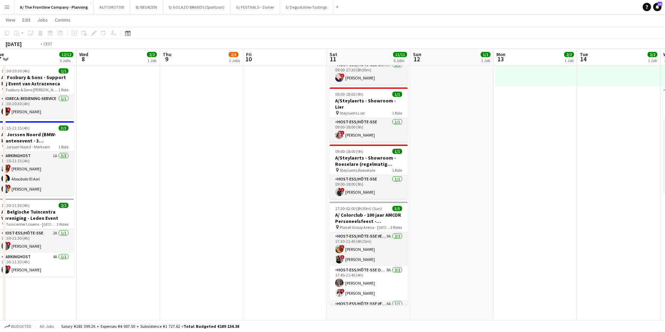
scroll to position [0, 248]
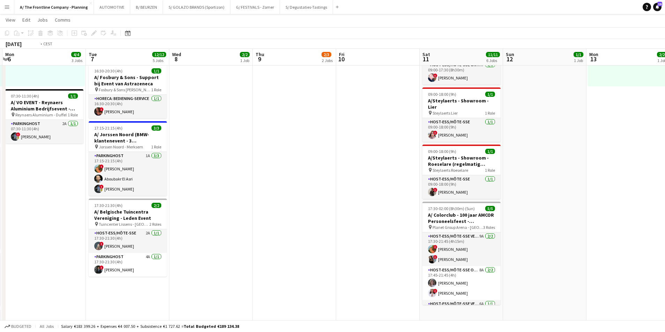
drag, startPoint x: 343, startPoint y: 124, endPoint x: 81, endPoint y: 116, distance: 262.1
click at [25, 110] on app-calendar-viewport "Fri 3 14/14 5 Jobs Sat 4 12/12 5 Jobs Sun 5 11/11 5 Jobs Mon 6 4/4 3 Jobs Tue 7…" at bounding box center [332, 195] width 665 height 825
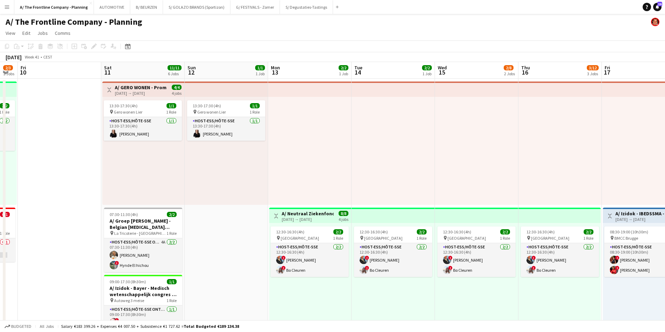
scroll to position [0, 202]
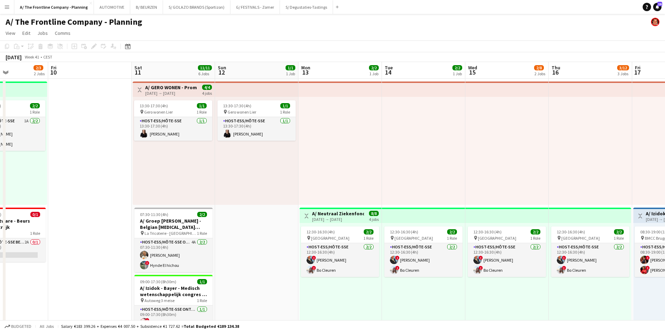
drag, startPoint x: 325, startPoint y: 172, endPoint x: 152, endPoint y: 165, distance: 173.2
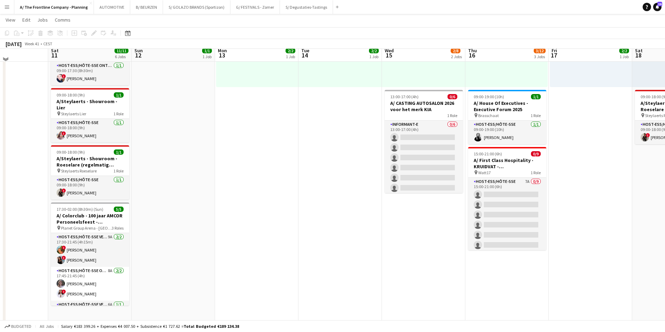
scroll to position [244, 0]
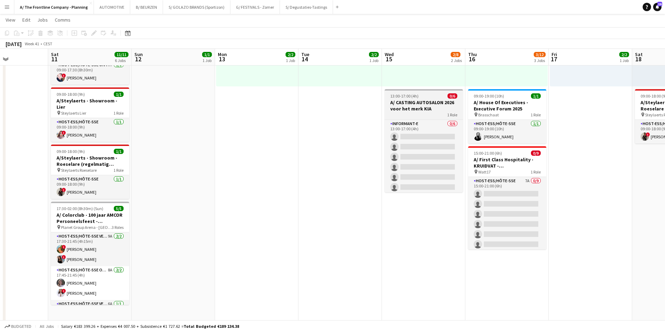
click at [407, 105] on h3 "A/ CASTING AUTOSALON 2026 voor het merk KIA" at bounding box center [423, 105] width 78 height 13
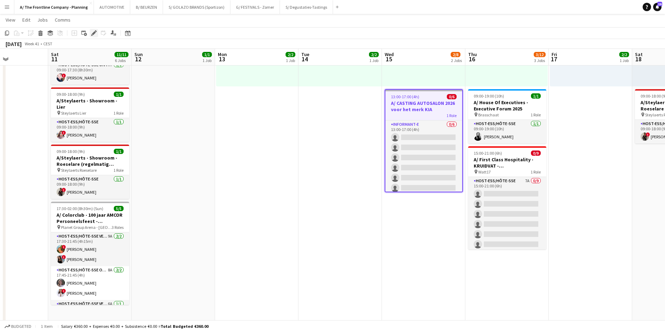
click at [96, 33] on icon "Edit" at bounding box center [94, 33] width 6 height 6
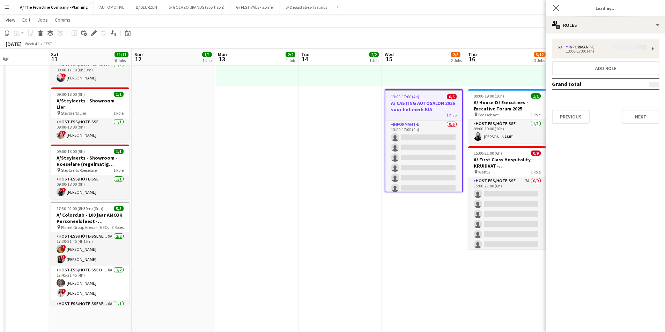
type input "*******"
click at [573, 122] on button "Previous" at bounding box center [571, 117] width 38 height 14
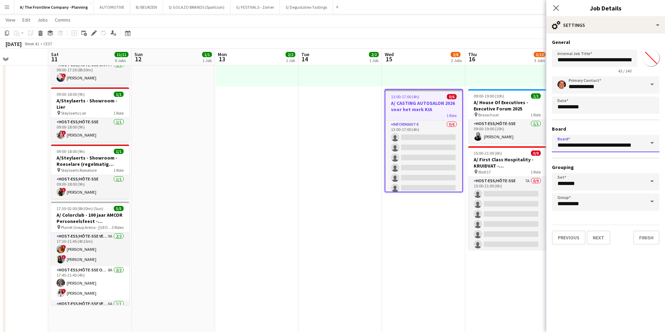
click at [578, 148] on input "**********" at bounding box center [605, 143] width 107 height 17
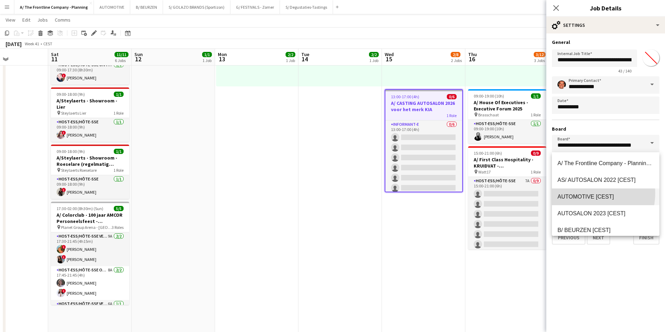
click at [581, 193] on mat-option "AUTOMOTIVE [CEST]" at bounding box center [605, 197] width 107 height 17
type input "**********"
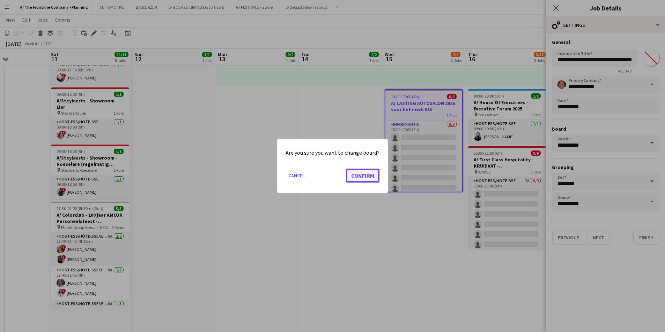
click at [359, 178] on button "Confirm" at bounding box center [362, 176] width 33 height 14
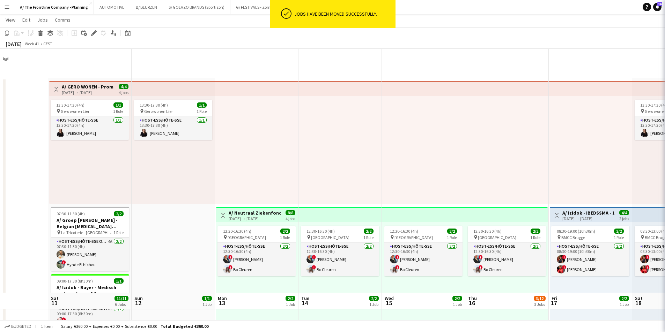
scroll to position [244, 0]
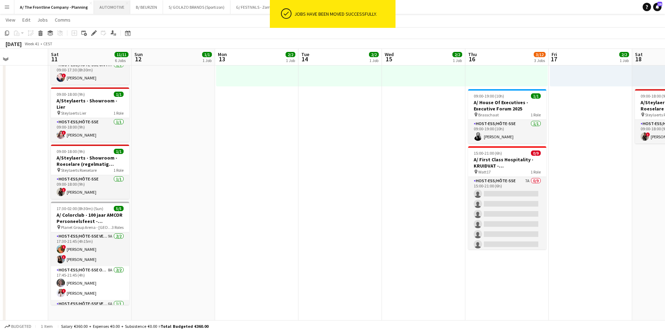
click at [107, 8] on button "AUTOMOTIVE Close" at bounding box center [112, 7] width 36 height 14
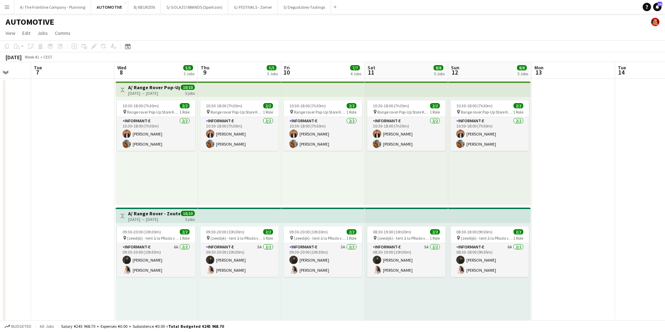
scroll to position [0, 219]
drag, startPoint x: 498, startPoint y: 173, endPoint x: 195, endPoint y: 144, distance: 304.2
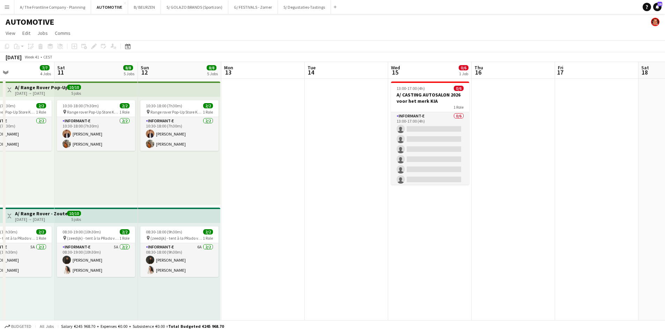
scroll to position [0, 217]
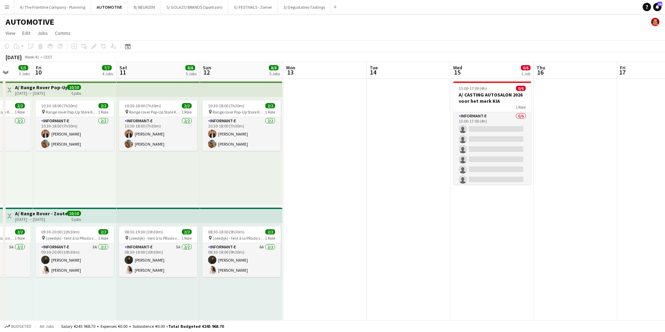
drag, startPoint x: 561, startPoint y: 200, endPoint x: 147, endPoint y: 190, distance: 414.5
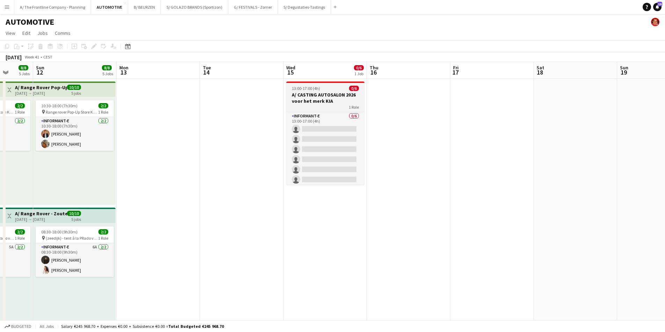
click at [303, 99] on h3 "A/ CASTING AUTOSALON 2026 voor het merk KIA" at bounding box center [325, 98] width 78 height 13
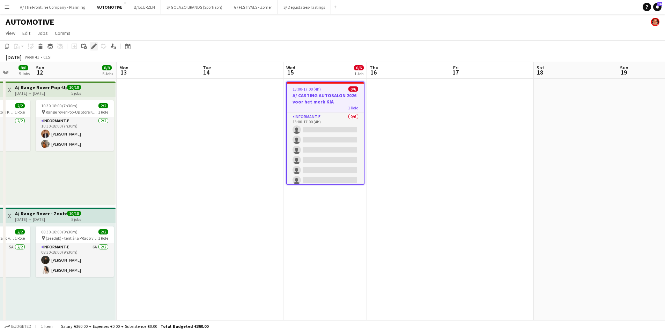
click at [95, 45] on icon at bounding box center [94, 47] width 4 height 4
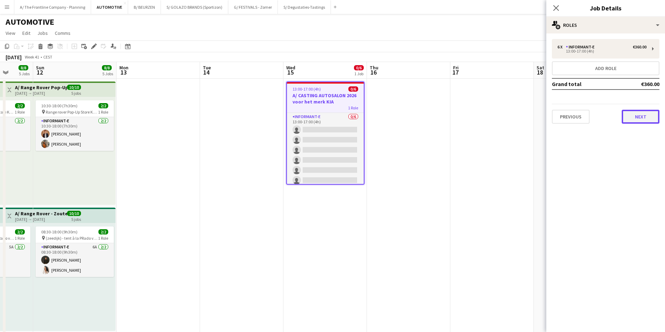
click at [630, 117] on button "Next" at bounding box center [640, 117] width 38 height 14
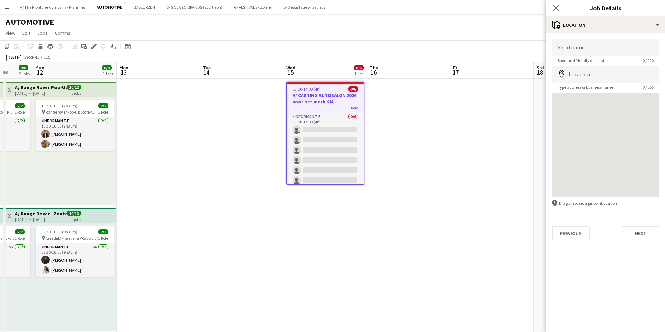
click at [596, 45] on input "Shortname" at bounding box center [605, 47] width 107 height 17
drag, startPoint x: 454, startPoint y: 120, endPoint x: 449, endPoint y: 118, distance: 5.8
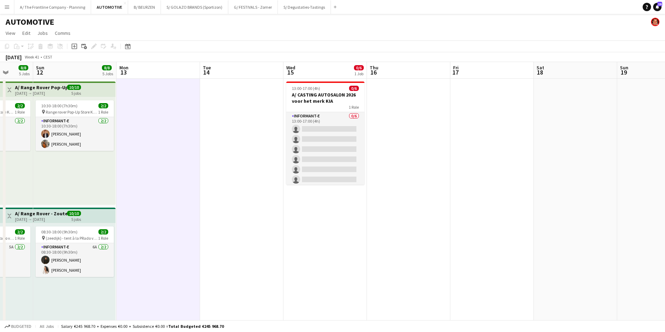
scroll to position [0, 217]
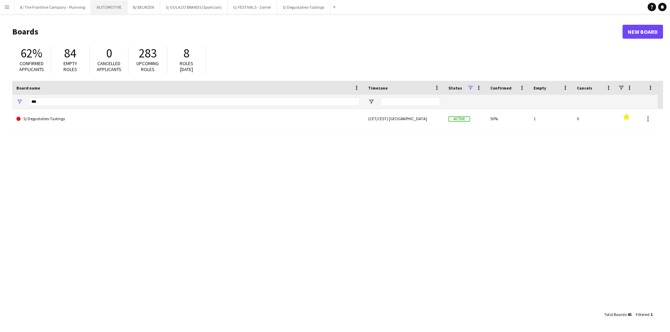
click at [105, 10] on button "AUTOMOTIVE Close" at bounding box center [109, 7] width 36 height 14
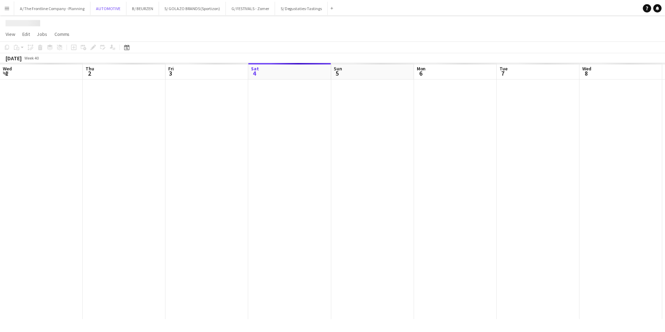
scroll to position [0, 167]
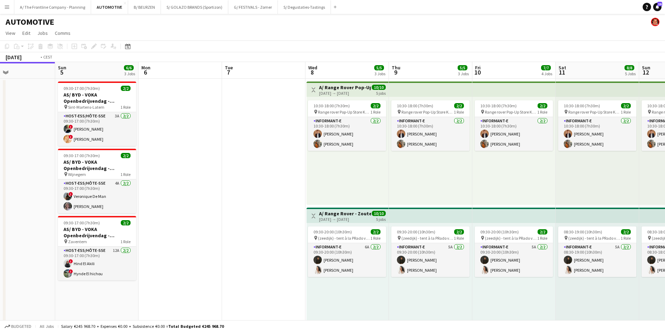
drag, startPoint x: 486, startPoint y: 182, endPoint x: 45, endPoint y: 164, distance: 441.3
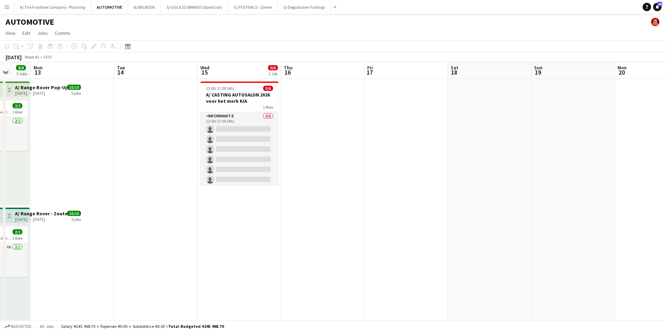
drag, startPoint x: 507, startPoint y: 164, endPoint x: 247, endPoint y: 128, distance: 262.4
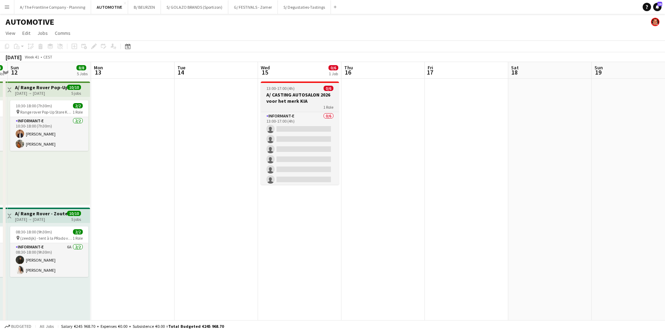
click at [307, 96] on h3 "A/ CASTING AUTOSALON 2026 voor het merk KIA" at bounding box center [300, 98] width 78 height 13
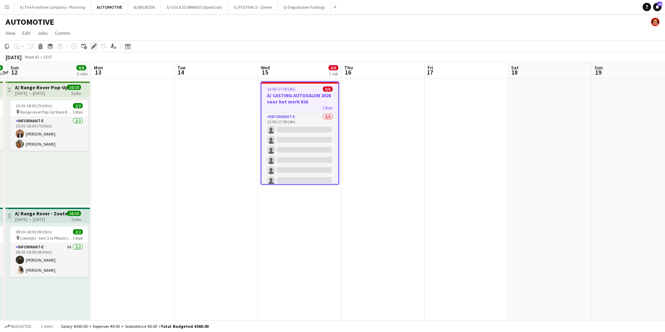
click at [95, 46] on icon at bounding box center [94, 47] width 4 height 4
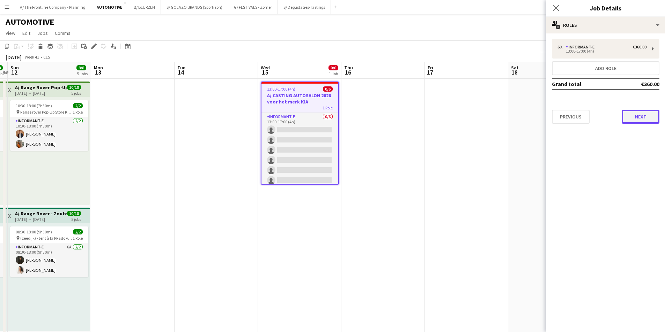
click at [629, 117] on button "Next" at bounding box center [640, 117] width 38 height 14
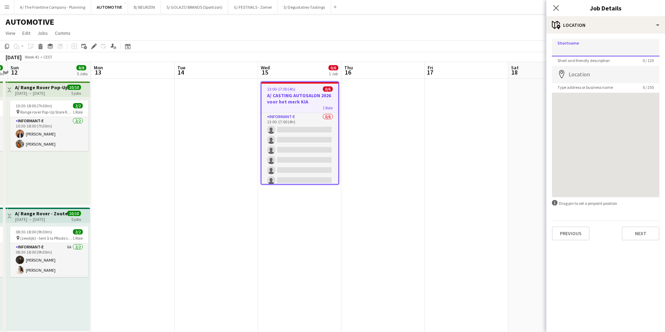
click at [585, 53] on input "Shortname" at bounding box center [605, 47] width 107 height 17
click at [594, 51] on input "**********" at bounding box center [605, 47] width 107 height 17
type input "**********"
click at [583, 77] on input "Location" at bounding box center [605, 74] width 107 height 17
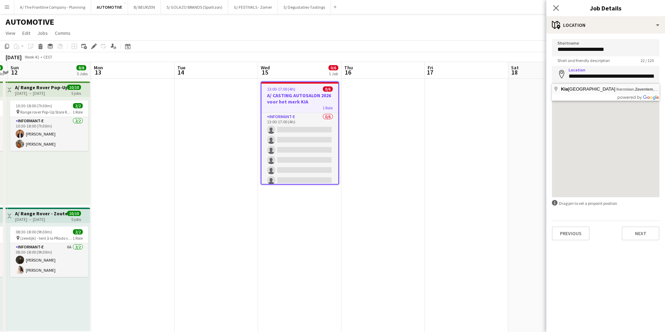
type input "**********"
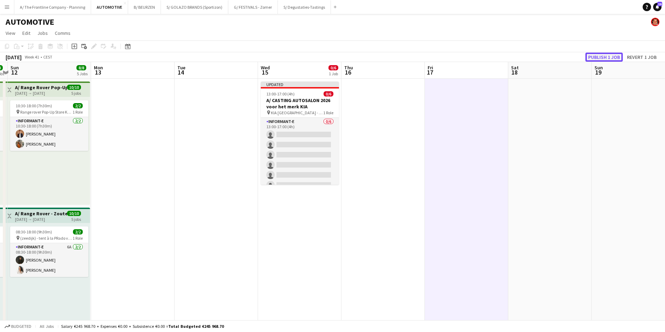
click at [599, 58] on button "Publish 1 job" at bounding box center [603, 57] width 37 height 9
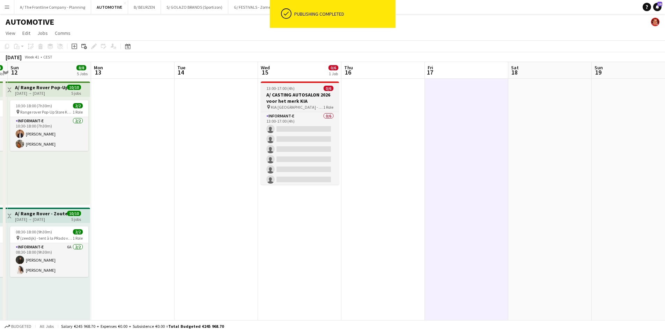
click at [310, 92] on h3 "A/ CASTING AUTOSALON 2026 voor het merk KIA" at bounding box center [300, 98] width 78 height 13
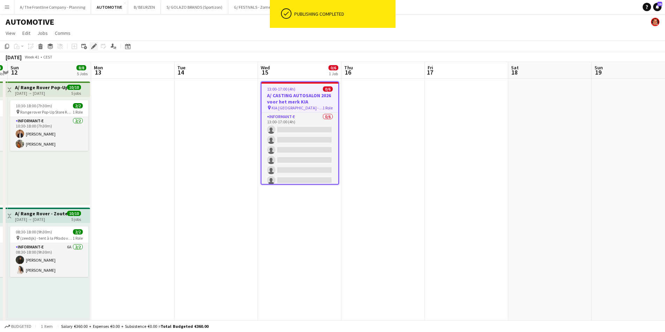
click at [96, 50] on div "Edit" at bounding box center [94, 46] width 8 height 8
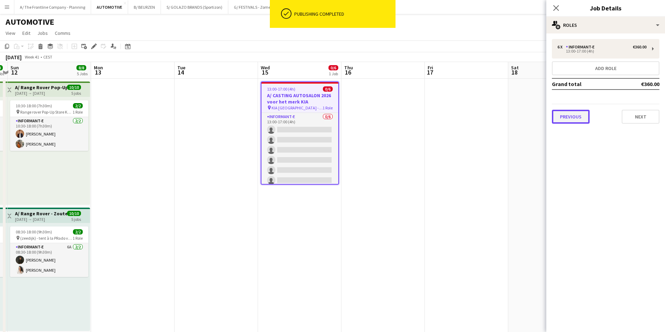
click at [577, 122] on button "Previous" at bounding box center [571, 117] width 38 height 14
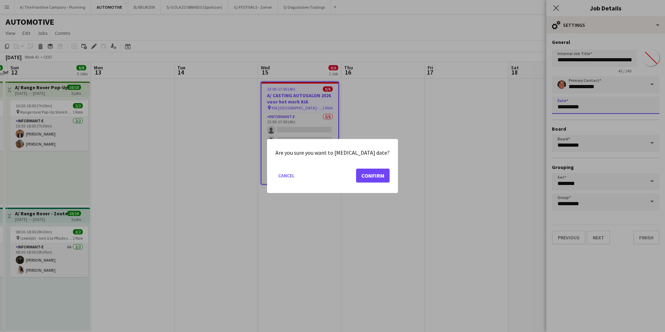
click at [361, 174] on button "Confirm" at bounding box center [372, 176] width 33 height 14
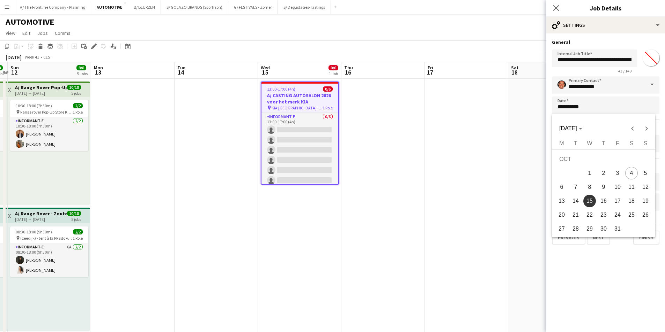
click at [615, 201] on span "17" at bounding box center [617, 201] width 13 height 13
type input "**********"
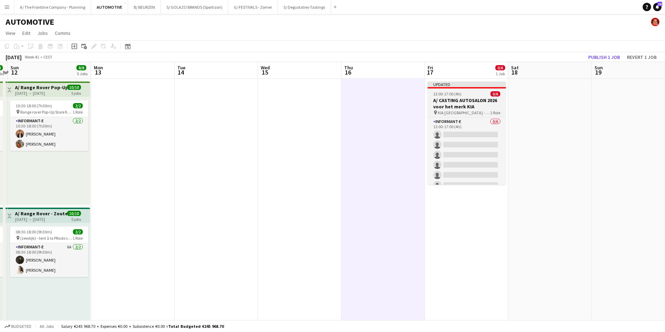
click at [446, 101] on h3 "A/ CASTING AUTOSALON 2026 voor het merk KIA" at bounding box center [466, 103] width 78 height 13
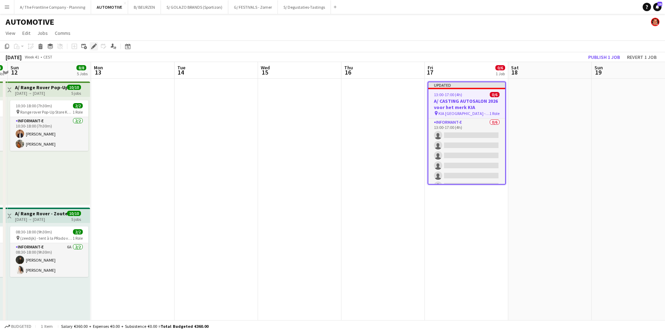
click at [94, 49] on icon "Edit" at bounding box center [94, 47] width 6 height 6
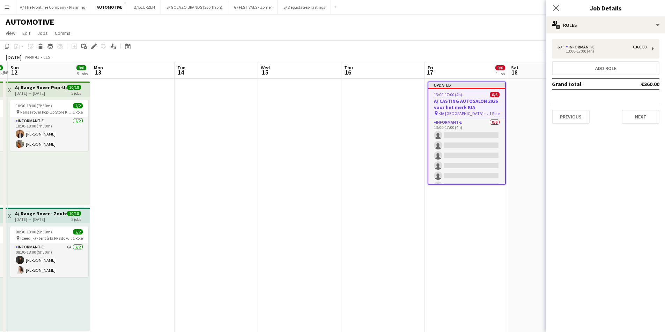
click at [545, 55] on div "October 2025 Week 41 • CEST Publish 1 job Revert 1 job" at bounding box center [332, 57] width 665 height 10
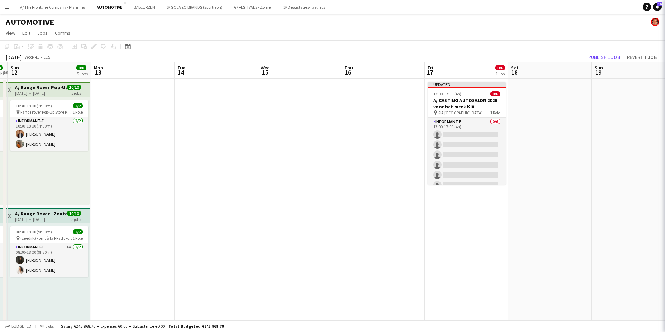
click at [575, 49] on app-toolbar "Copy Paste Paste Ctrl+V Paste with crew Ctrl+Shift+V Paste linked Job Delete Gr…" at bounding box center [332, 46] width 665 height 12
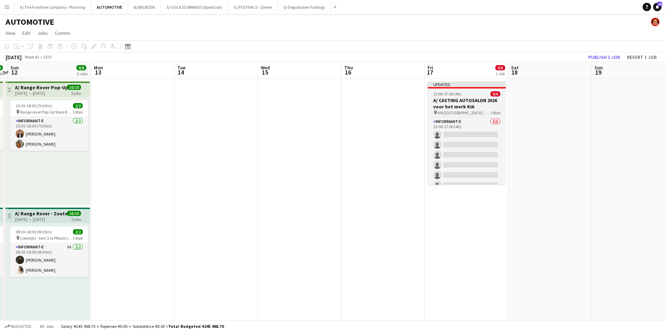
click at [485, 95] on div "13:00-17:00 (4h) 0/6" at bounding box center [466, 93] width 78 height 5
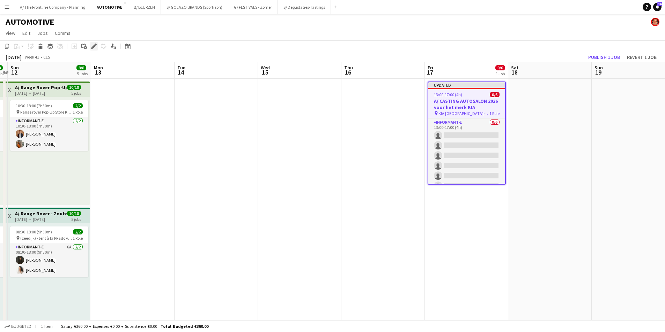
click at [95, 49] on icon "Edit" at bounding box center [94, 47] width 6 height 6
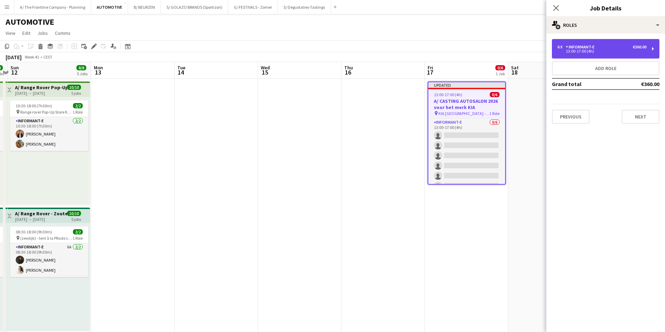
click at [617, 47] on div "6 x Informant-e €360.00" at bounding box center [601, 47] width 89 height 5
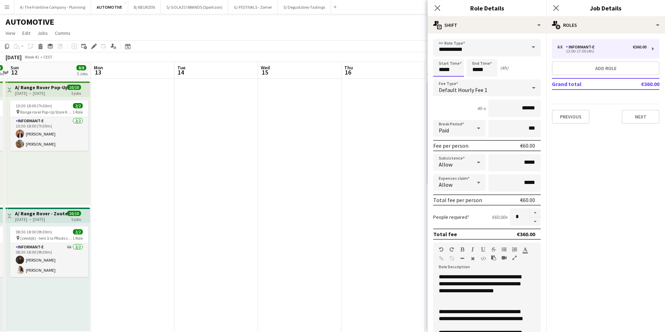
click at [442, 72] on input "*****" at bounding box center [448, 67] width 31 height 17
click at [442, 79] on div at bounding box center [441, 80] width 14 height 7
type input "*****"
click at [442, 79] on div at bounding box center [441, 80] width 14 height 7
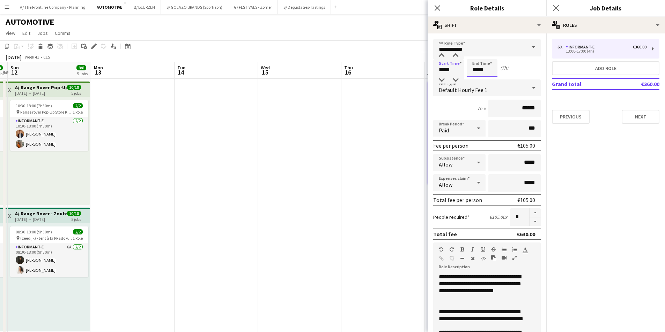
click at [477, 70] on input "*****" at bounding box center [481, 67] width 31 height 17
click at [475, 78] on div at bounding box center [475, 80] width 14 height 7
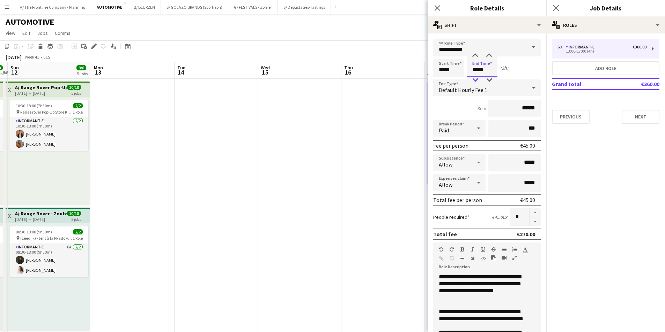
click at [475, 78] on div at bounding box center [475, 80] width 14 height 7
click at [474, 55] on div at bounding box center [475, 55] width 14 height 7
click at [488, 57] on div at bounding box center [489, 55] width 14 height 7
type input "*****"
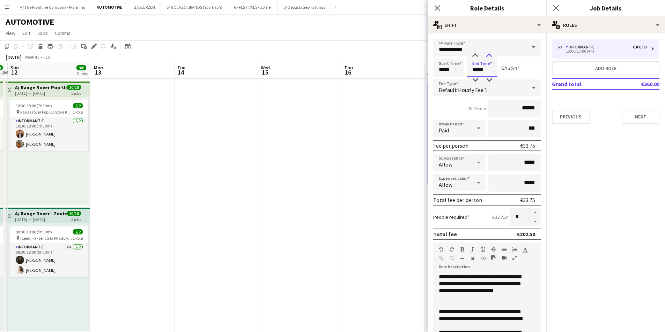
click at [488, 57] on div at bounding box center [489, 55] width 14 height 7
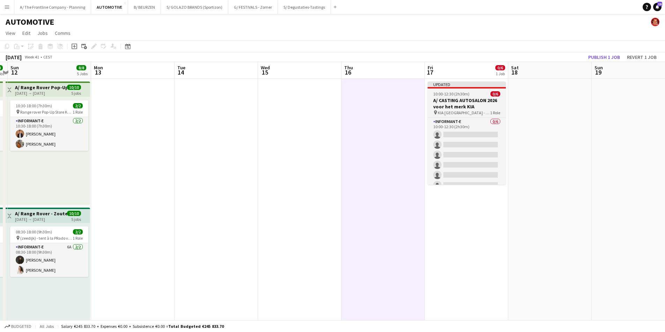
click at [460, 104] on h3 "A/ CASTING AUTOSALON 2026 voor het merk KIA" at bounding box center [466, 103] width 78 height 13
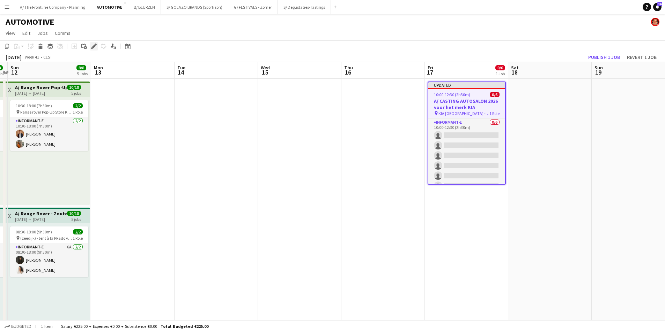
click at [92, 46] on icon "Edit" at bounding box center [94, 47] width 6 height 6
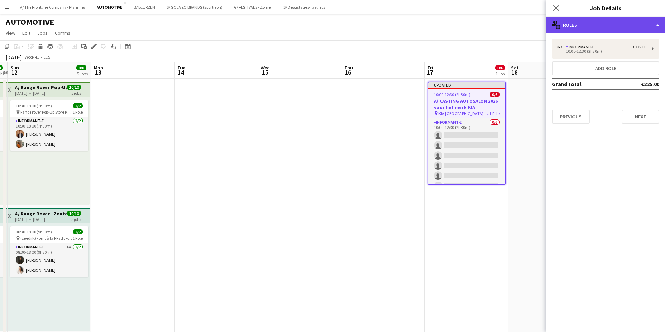
click at [608, 27] on div "multiple-users-add Roles" at bounding box center [605, 25] width 119 height 17
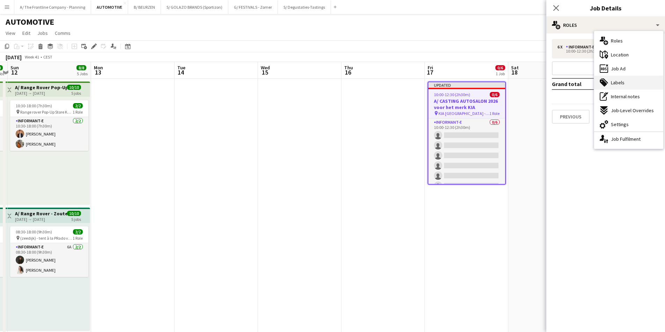
click at [621, 83] on span "Labels" at bounding box center [617, 83] width 14 height 6
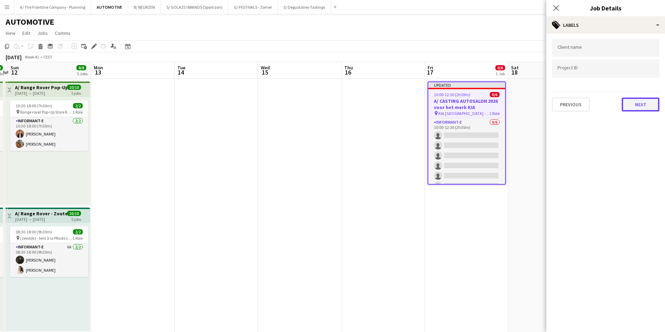
click at [640, 108] on button "Next" at bounding box center [640, 105] width 38 height 14
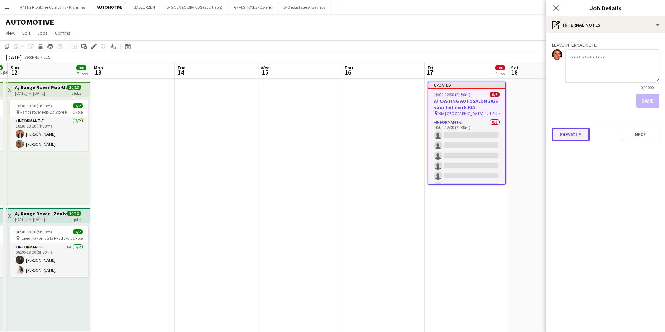
click at [576, 135] on button "Previous" at bounding box center [571, 135] width 38 height 14
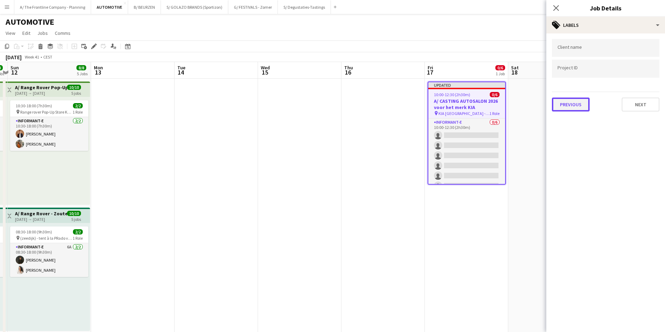
click at [575, 108] on button "Previous" at bounding box center [571, 105] width 38 height 14
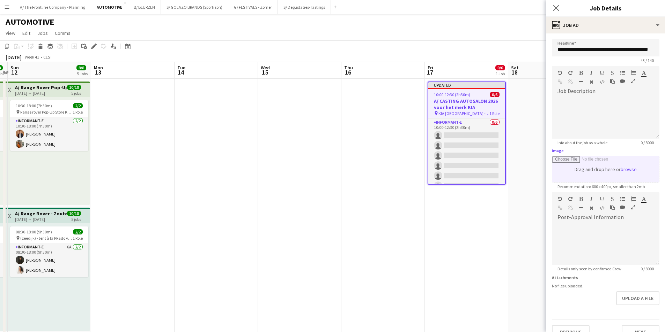
click at [587, 173] on input "Image" at bounding box center [605, 169] width 107 height 26
type input "**********"
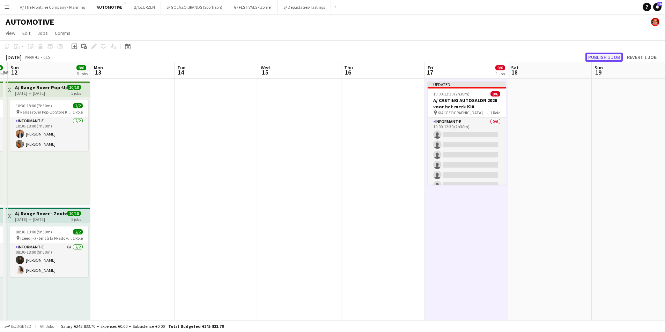
click at [601, 58] on button "Publish 1 job" at bounding box center [603, 57] width 37 height 9
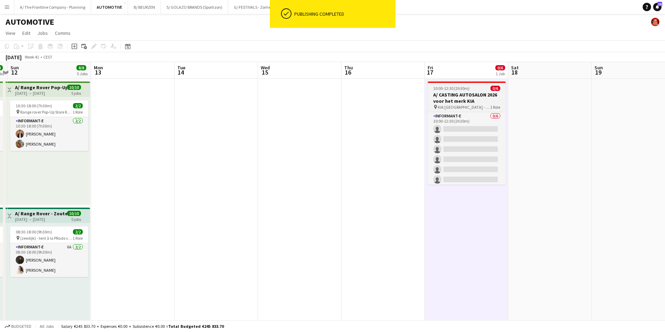
click at [453, 93] on h3 "A/ CASTING AUTOSALON 2026 voor het merk KIA" at bounding box center [466, 98] width 78 height 13
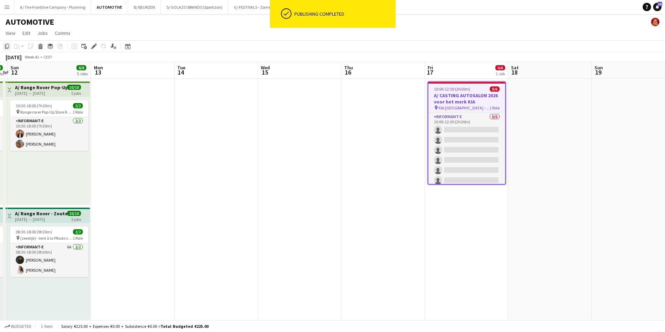
click at [7, 46] on icon "Copy" at bounding box center [7, 47] width 6 height 6
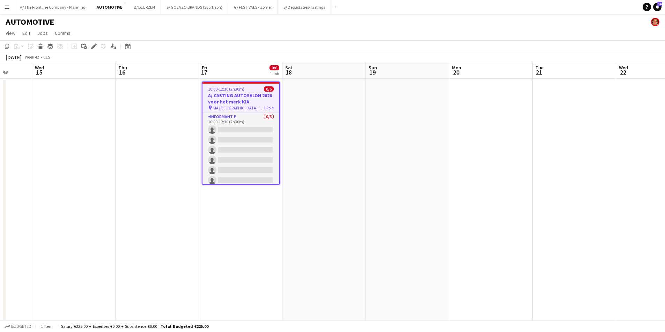
drag, startPoint x: 556, startPoint y: 126, endPoint x: 307, endPoint y: 118, distance: 249.2
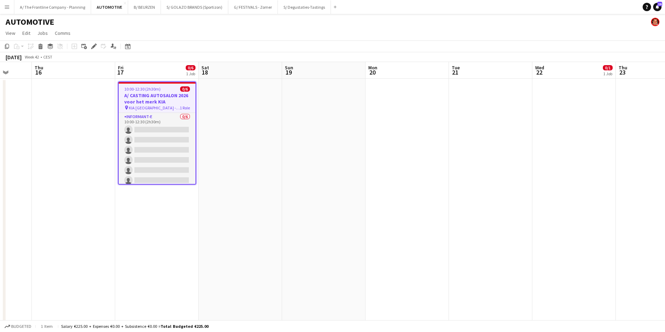
drag, startPoint x: 487, startPoint y: 103, endPoint x: 448, endPoint y: 103, distance: 39.1
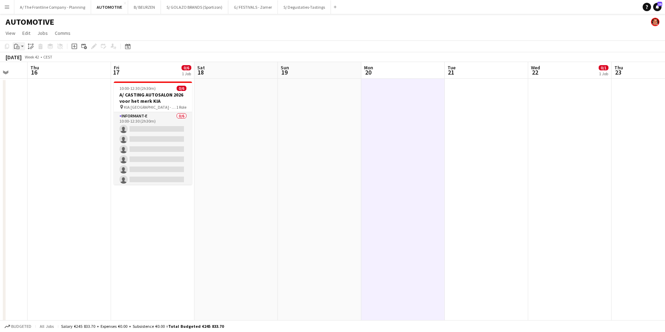
click at [15, 46] on icon "Paste" at bounding box center [17, 47] width 6 height 6
click at [24, 58] on link "Paste Ctrl+V" at bounding box center [51, 60] width 66 height 6
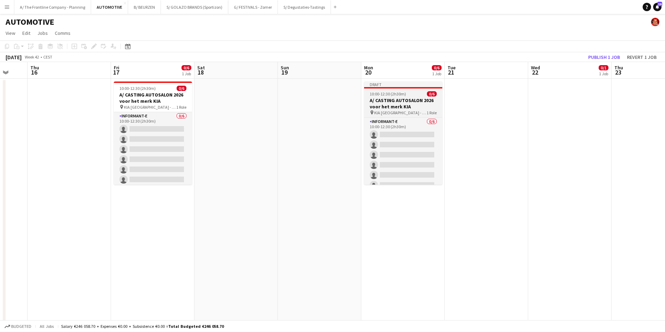
drag, startPoint x: 395, startPoint y: 97, endPoint x: 389, endPoint y: 92, distance: 8.4
click at [395, 97] on app-job-card "Draft 10:00-12:30 (2h30m) 0/6 A/ CASTING AUTOSALON 2026 voor het merk KIA pin K…" at bounding box center [403, 133] width 78 height 103
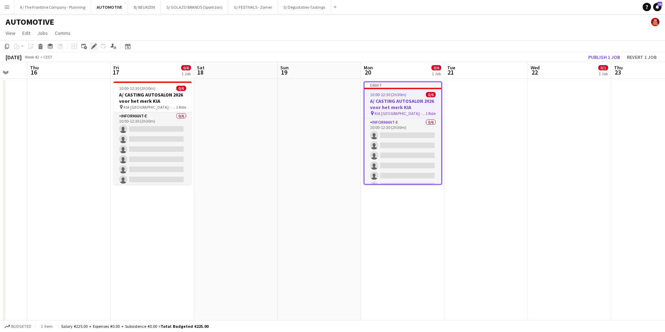
click at [91, 46] on icon "Edit" at bounding box center [94, 47] width 6 height 6
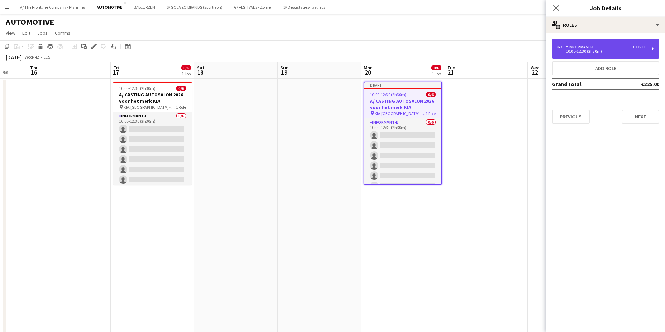
click at [573, 52] on div "10:00-12:30 (2h30m)" at bounding box center [601, 51] width 89 height 3
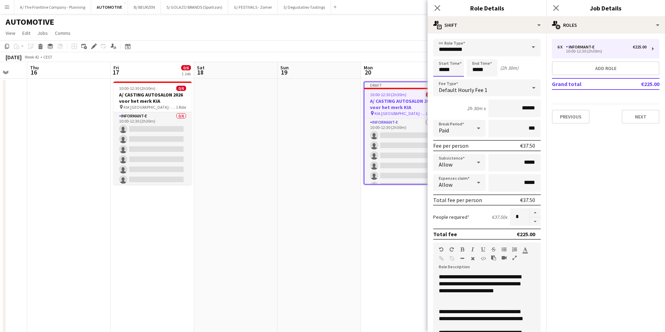
click at [443, 71] on input "*****" at bounding box center [448, 67] width 31 height 17
type input "*****"
click at [441, 79] on div at bounding box center [441, 80] width 14 height 7
click at [472, 70] on input "*****" at bounding box center [481, 67] width 31 height 17
click at [475, 54] on div at bounding box center [475, 55] width 14 height 7
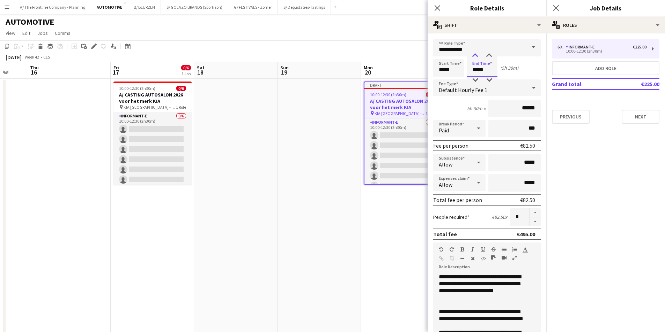
click at [475, 54] on div at bounding box center [475, 55] width 14 height 7
type input "*****"
click at [475, 54] on div at bounding box center [475, 55] width 14 height 7
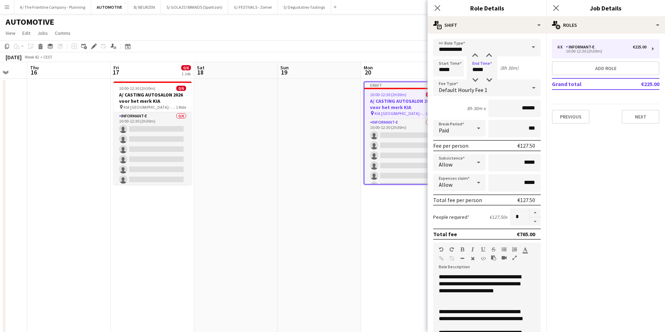
click at [492, 297] on div "**********" at bounding box center [482, 288] width 86 height 28
click at [489, 320] on div "**********" at bounding box center [484, 316] width 102 height 84
click at [514, 257] on icon "button" at bounding box center [514, 258] width 4 height 5
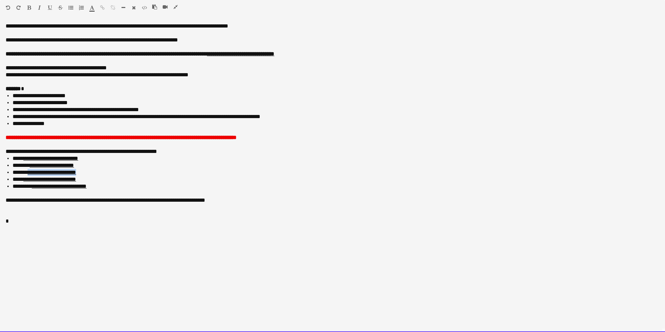
drag, startPoint x: 94, startPoint y: 171, endPoint x: 32, endPoint y: 176, distance: 62.6
click at [32, 176] on li "**********" at bounding box center [336, 172] width 646 height 7
copy link "**********"
click at [142, 42] on div "**********" at bounding box center [332, 178] width 665 height 310
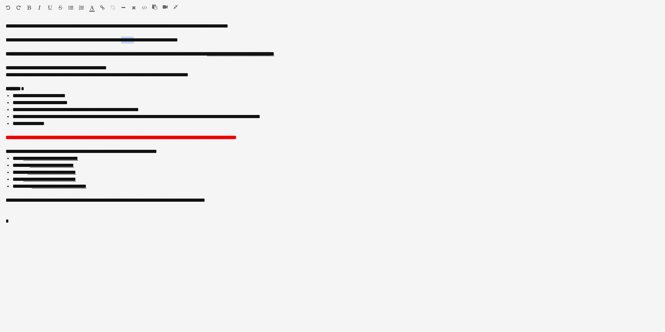
click at [28, 7] on icon "button" at bounding box center [29, 7] width 4 height 5
click at [91, 8] on icon "button" at bounding box center [92, 7] width 5 height 5
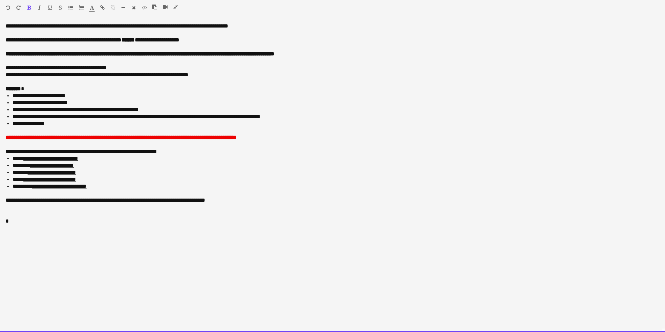
type input "*******"
drag, startPoint x: 217, startPoint y: 38, endPoint x: 209, endPoint y: 35, distance: 8.3
click at [216, 38] on div "**********" at bounding box center [332, 178] width 665 height 310
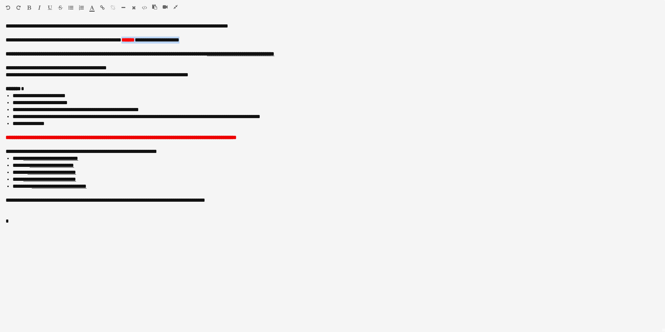
click at [104, 7] on icon "button" at bounding box center [102, 7] width 5 height 5
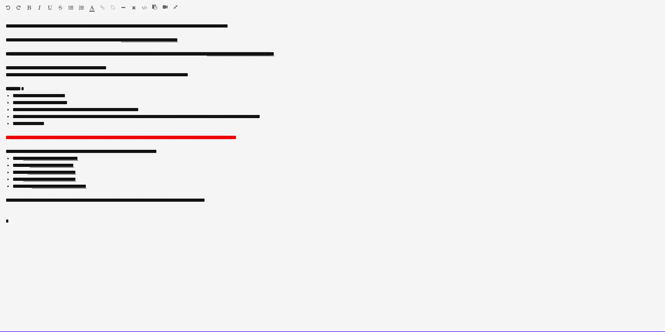
click at [343, 112] on li "**********" at bounding box center [336, 109] width 646 height 7
click at [169, 41] on div "**********" at bounding box center [332, 178] width 665 height 310
click at [135, 40] on font "*****" at bounding box center [127, 39] width 13 height 5
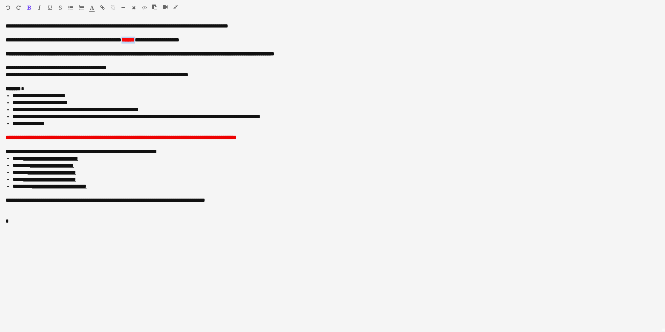
click at [102, 8] on icon "button" at bounding box center [102, 7] width 5 height 5
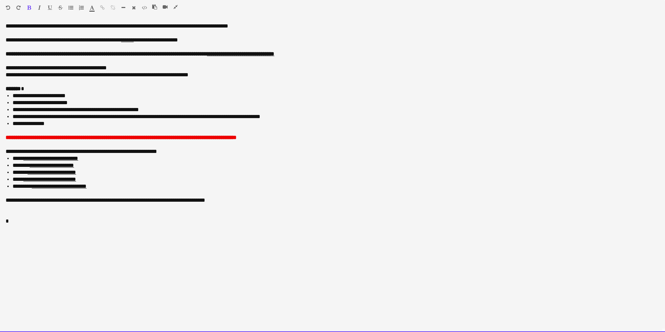
click at [290, 85] on div at bounding box center [332, 81] width 653 height 7
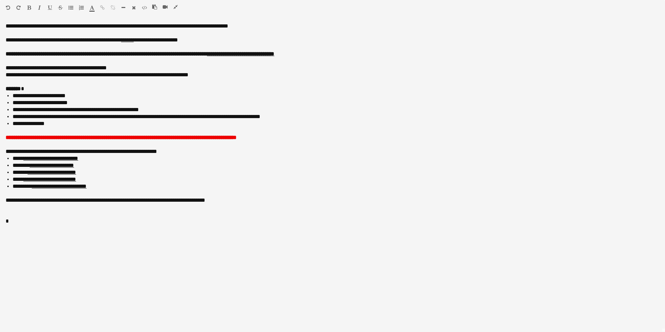
click at [175, 8] on icon "button" at bounding box center [175, 7] width 4 height 5
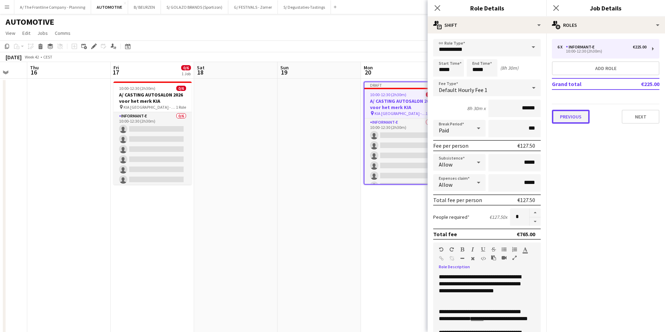
click at [588, 120] on button "Previous" at bounding box center [571, 117] width 38 height 14
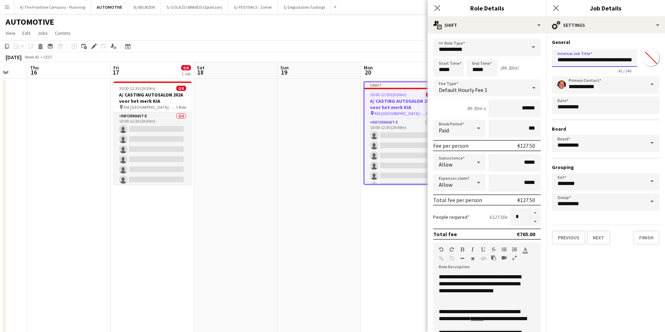
click at [615, 62] on input "**********" at bounding box center [594, 58] width 85 height 17
type input "**********"
click at [597, 235] on button "Next" at bounding box center [597, 238] width 23 height 14
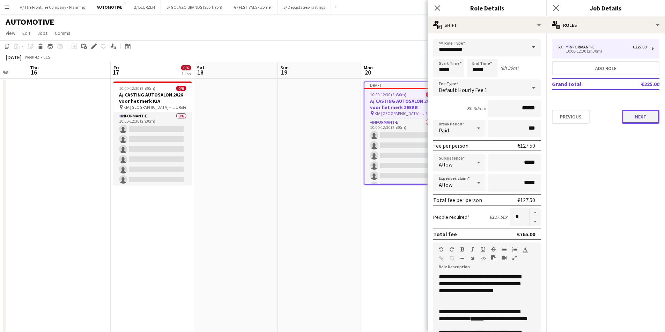
click at [635, 121] on button "Next" at bounding box center [640, 117] width 38 height 14
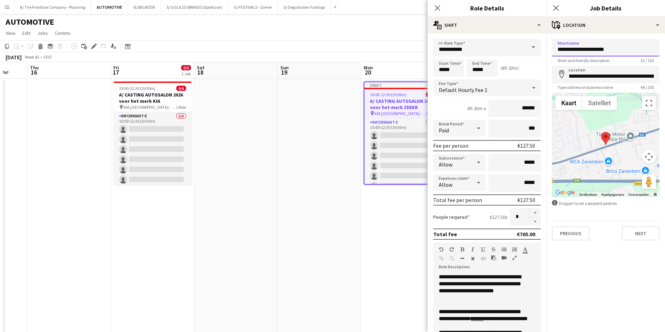
drag, startPoint x: 586, startPoint y: 48, endPoint x: 517, endPoint y: 52, distance: 69.2
click at [577, 47] on input "**********" at bounding box center [605, 47] width 107 height 17
click at [559, 48] on input "**********" at bounding box center [605, 47] width 107 height 17
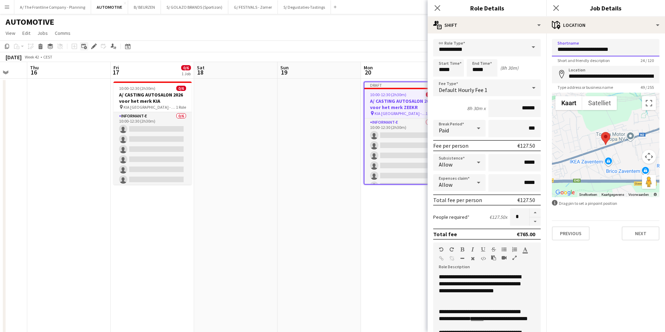
type input "**********"
click at [624, 76] on input "**********" at bounding box center [605, 74] width 107 height 17
paste input "**********"
type input "**********"
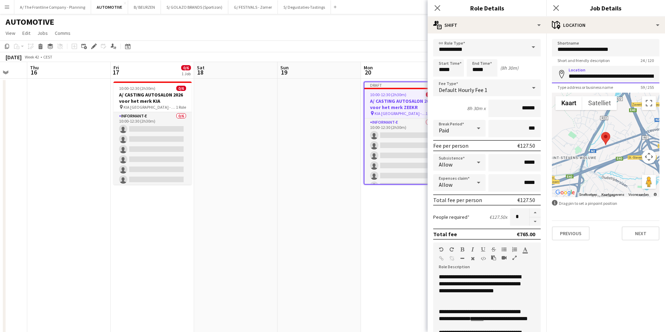
scroll to position [0, 63]
drag, startPoint x: 631, startPoint y: 79, endPoint x: 656, endPoint y: 78, distance: 24.4
click at [656, 78] on input "**********" at bounding box center [605, 74] width 107 height 17
click at [635, 229] on button "Next" at bounding box center [640, 234] width 38 height 14
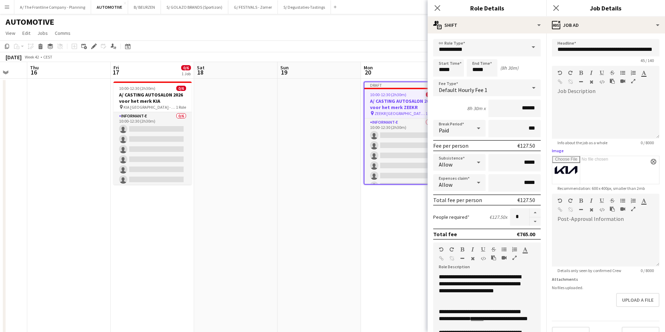
click at [589, 177] on input "Image" at bounding box center [605, 170] width 107 height 28
type input "**********"
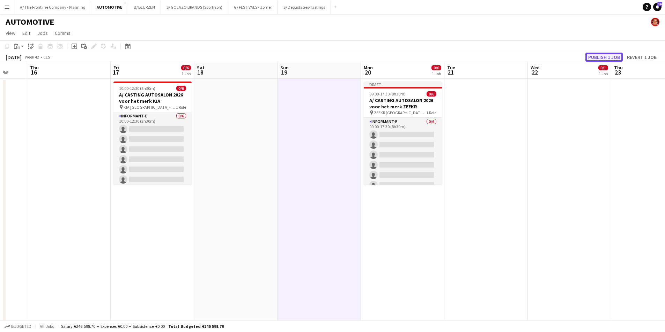
click at [599, 57] on button "Publish 1 job" at bounding box center [603, 57] width 37 height 9
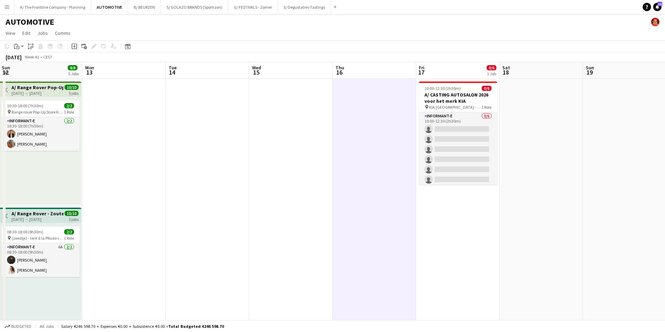
scroll to position [0, 212]
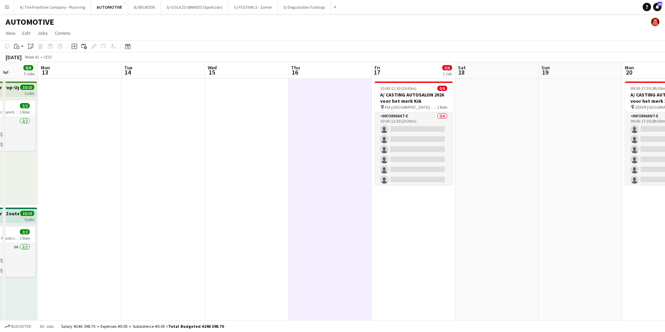
drag, startPoint x: 158, startPoint y: 271, endPoint x: 407, endPoint y: 254, distance: 249.3
click at [398, 99] on h3 "A/ CASTING AUTOSALON 2026 voor het merk KIA" at bounding box center [415, 98] width 78 height 13
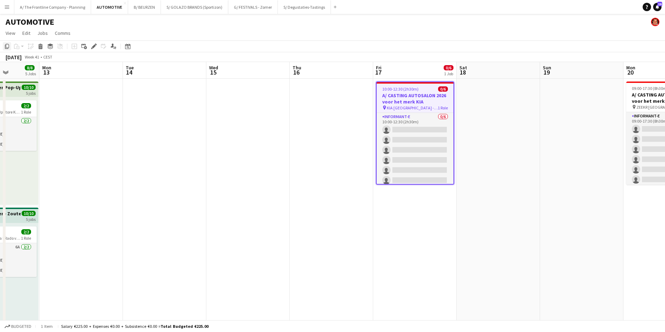
click at [7, 46] on icon "Copy" at bounding box center [7, 47] width 6 height 6
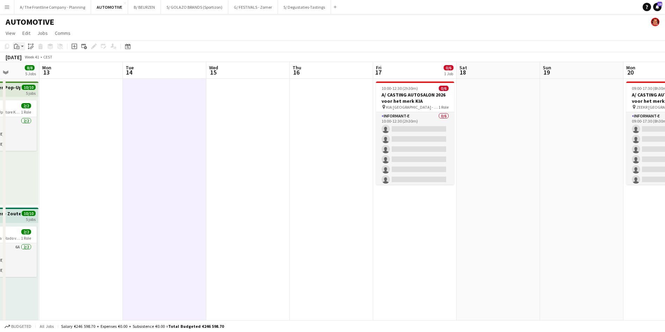
click at [18, 48] on icon at bounding box center [17, 48] width 1 height 0
click at [25, 59] on link "Paste Ctrl+V" at bounding box center [51, 60] width 66 height 6
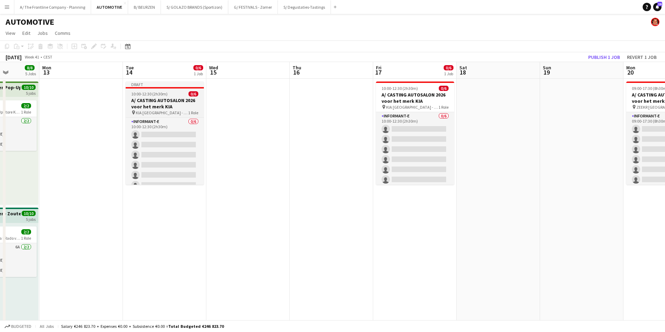
click at [155, 98] on h3 "A/ CASTING AUTOSALON 2026 voor het merk KIA" at bounding box center [165, 103] width 78 height 13
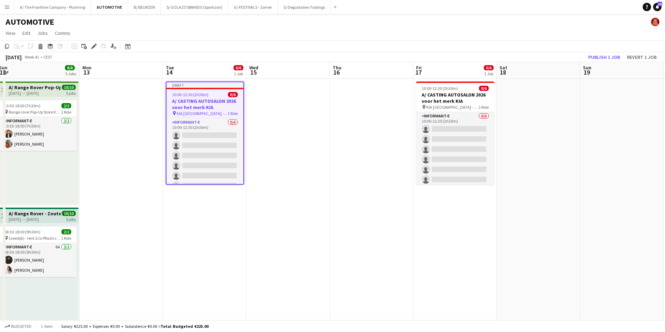
scroll to position [0, 195]
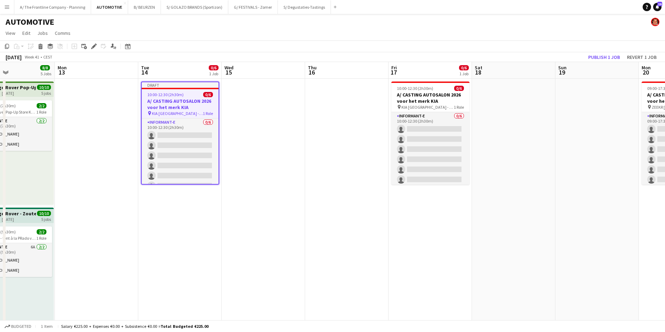
drag, startPoint x: 524, startPoint y: 127, endPoint x: 539, endPoint y: 129, distance: 15.4
click at [194, 99] on h3 "A/ CASTING AUTOSALON 2026 voor het merk KIA" at bounding box center [180, 104] width 77 height 13
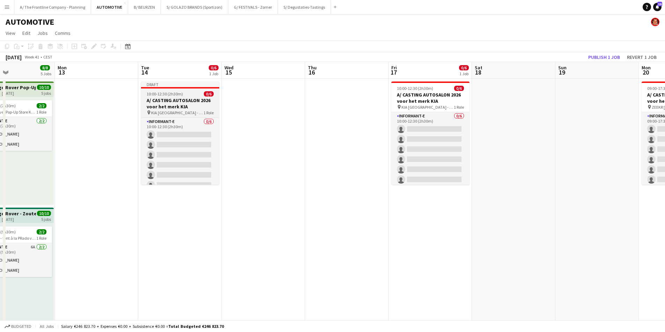
click at [183, 98] on h3 "A/ CASTING AUTOSALON 2026 voor het merk KIA" at bounding box center [180, 103] width 78 height 13
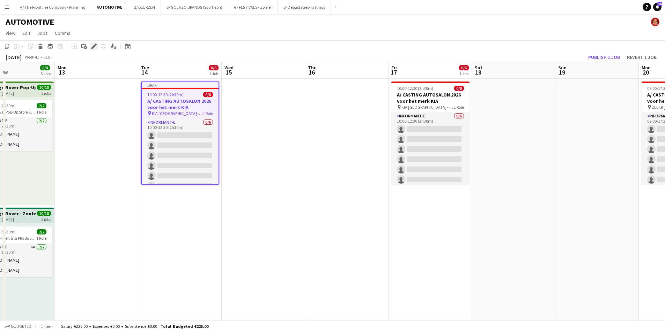
click at [95, 46] on icon "Edit" at bounding box center [94, 47] width 6 height 6
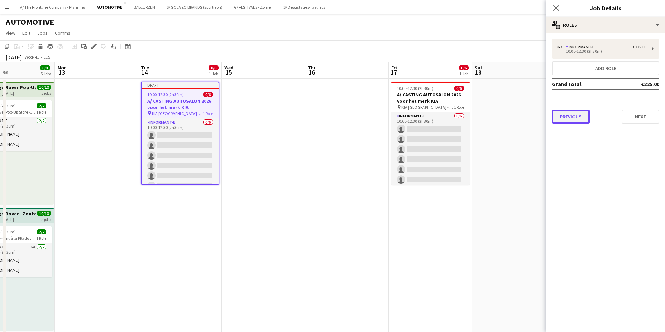
click at [575, 113] on button "Previous" at bounding box center [571, 117] width 38 height 14
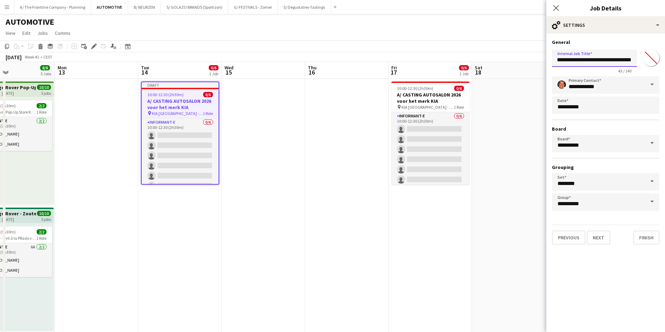
scroll to position [0, 38]
drag, startPoint x: 614, startPoint y: 58, endPoint x: 637, endPoint y: 58, distance: 23.4
click at [637, 58] on div "**********" at bounding box center [605, 60] width 107 height 27
click at [592, 63] on input "**********" at bounding box center [594, 58] width 85 height 17
click at [629, 57] on input "**********" at bounding box center [594, 58] width 85 height 17
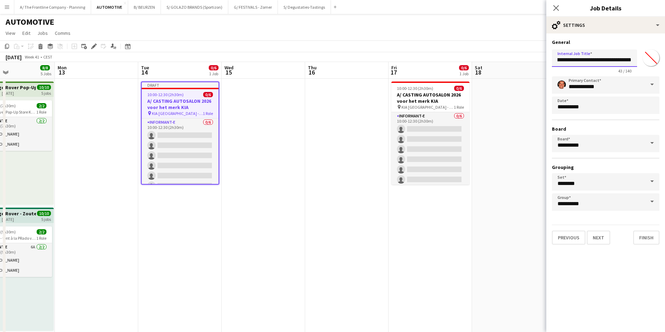
click at [629, 57] on input "**********" at bounding box center [594, 58] width 85 height 17
type input "**********"
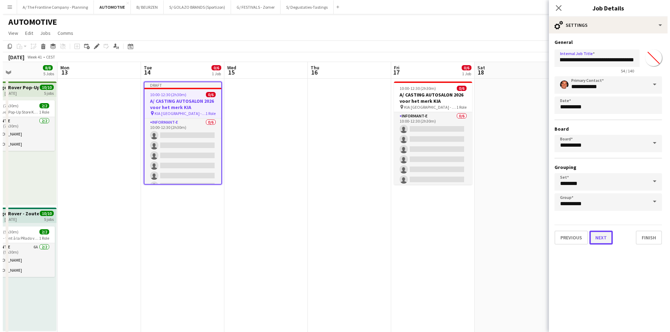
scroll to position [0, 0]
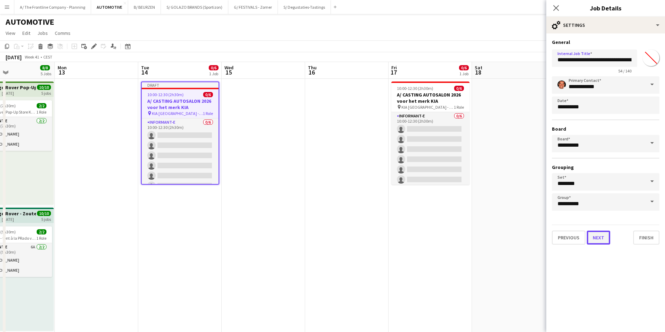
click at [600, 234] on button "Next" at bounding box center [597, 238] width 23 height 14
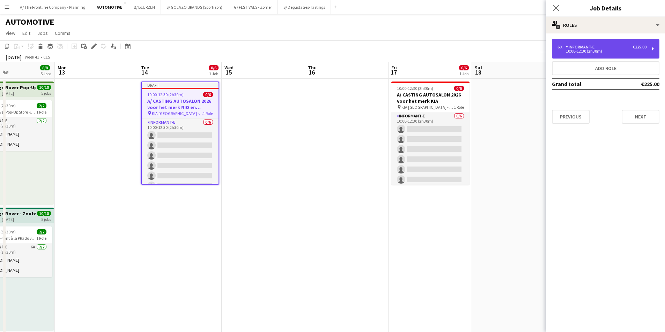
click at [596, 44] on div "6 x Informant-e €225.00 10:00-12:30 (2h30m)" at bounding box center [605, 49] width 107 height 20
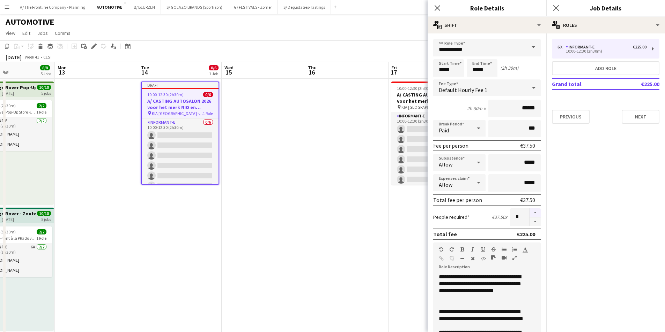
click at [531, 213] on button "button" at bounding box center [534, 213] width 11 height 9
type input "*"
click at [514, 259] on icon "button" at bounding box center [514, 258] width 4 height 5
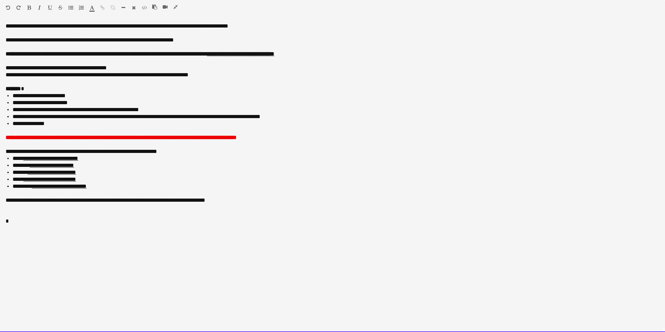
click at [119, 40] on div "**********" at bounding box center [332, 178] width 665 height 310
drag, startPoint x: 101, startPoint y: 189, endPoint x: 33, endPoint y: 190, distance: 67.7
click at [33, 190] on li "**********" at bounding box center [336, 186] width 646 height 7
copy link "**********"
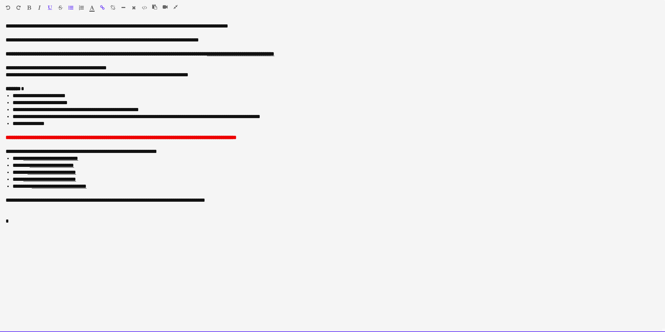
click at [165, 40] on div "**********" at bounding box center [332, 178] width 665 height 310
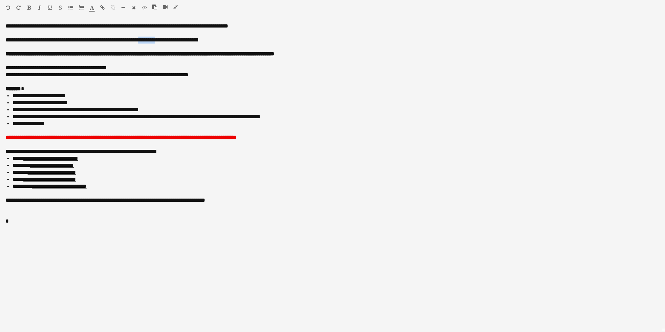
click at [103, 8] on icon "button" at bounding box center [102, 7] width 5 height 5
click at [29, 8] on icon "button" at bounding box center [29, 7] width 4 height 5
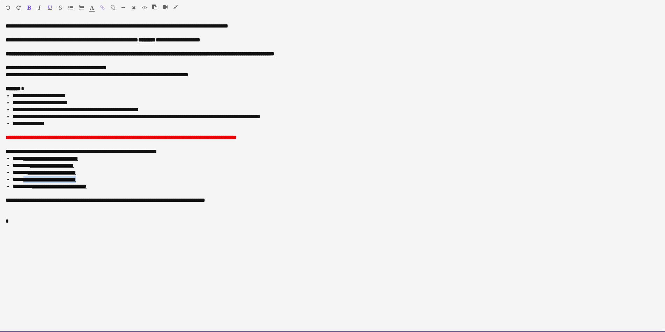
drag, startPoint x: 107, startPoint y: 177, endPoint x: 24, endPoint y: 179, distance: 82.7
click at [24, 179] on li "**********" at bounding box center [336, 179] width 646 height 7
copy link "**********"
click at [143, 39] on div "**********" at bounding box center [332, 178] width 665 height 310
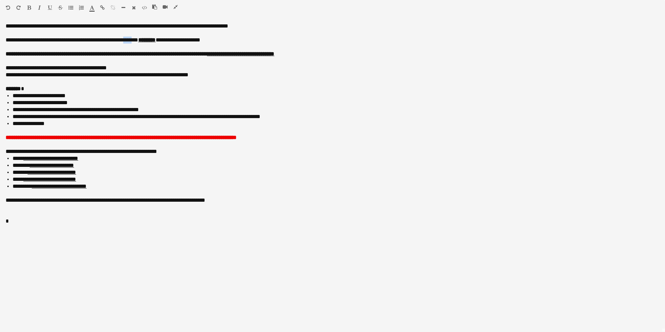
click at [104, 7] on icon "button" at bounding box center [102, 7] width 5 height 5
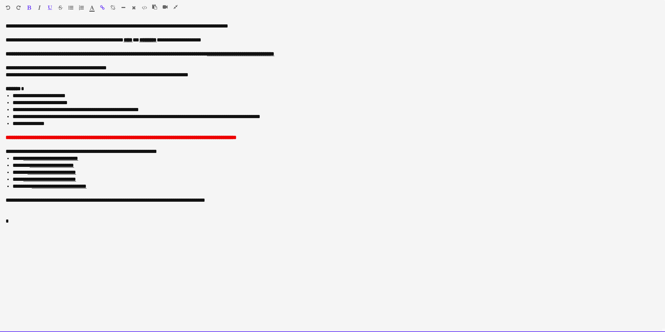
click at [162, 74] on div "**********" at bounding box center [332, 75] width 653 height 7
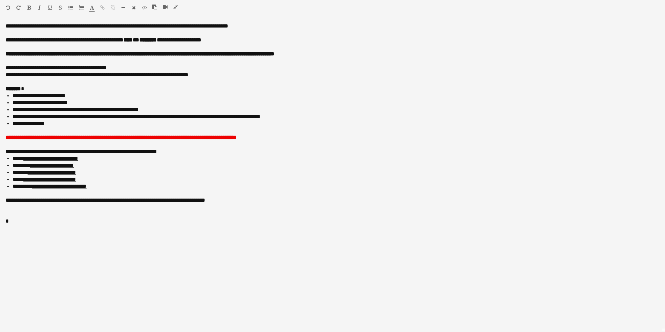
click at [175, 6] on icon "button" at bounding box center [175, 7] width 4 height 5
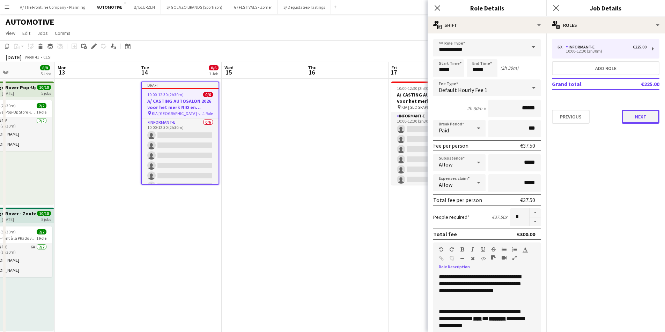
click at [643, 117] on button "Next" at bounding box center [640, 117] width 38 height 14
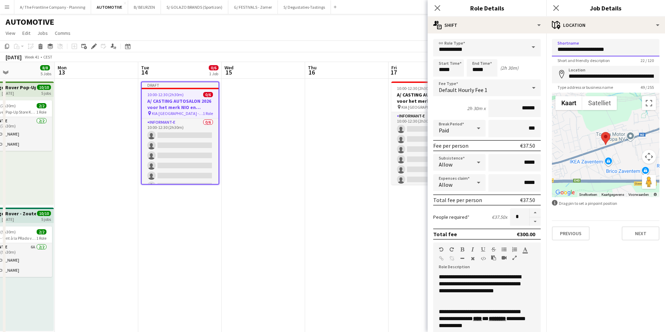
drag, startPoint x: 628, startPoint y: 46, endPoint x: 507, endPoint y: 51, distance: 120.4
drag, startPoint x: 616, startPoint y: 49, endPoint x: 545, endPoint y: 47, distance: 71.6
drag, startPoint x: 617, startPoint y: 48, endPoint x: 550, endPoint y: 44, distance: 66.4
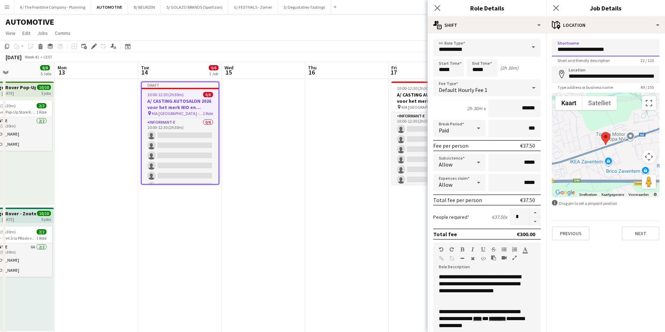
click at [550, 44] on form "**********" at bounding box center [605, 140] width 119 height 202
type input "**********"
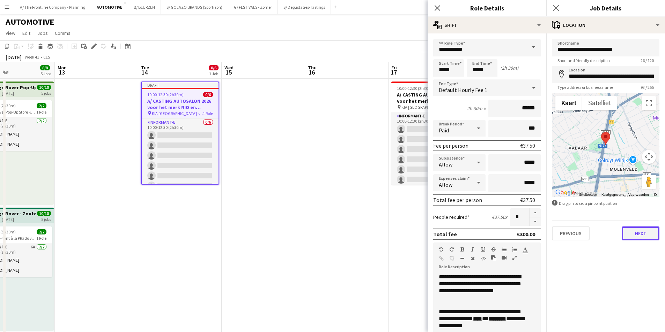
click at [636, 235] on button "Next" at bounding box center [640, 234] width 38 height 14
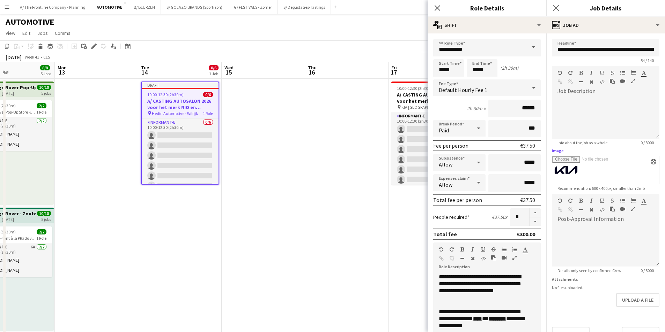
click at [590, 168] on input "Image" at bounding box center [605, 170] width 107 height 28
type input "**********"
click at [568, 172] on input "Image" at bounding box center [605, 170] width 107 height 28
type input "**********"
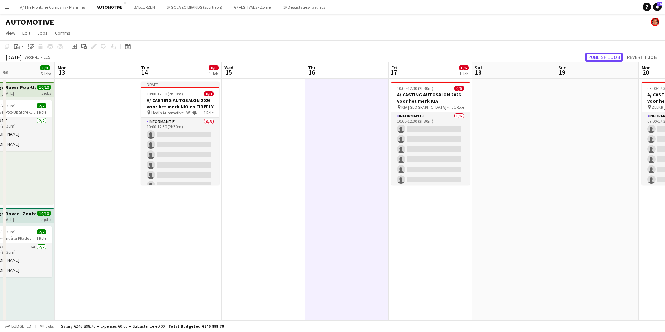
click at [605, 53] on button "Publish 1 job" at bounding box center [603, 57] width 37 height 9
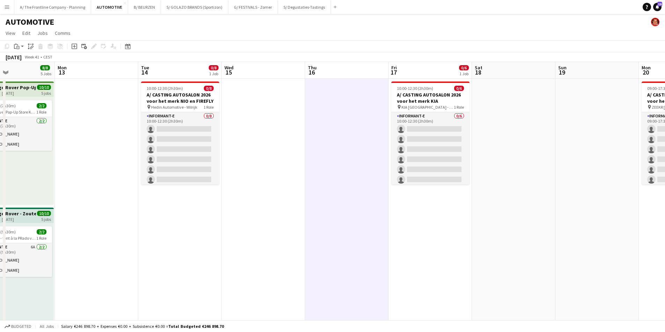
click at [7, 7] on app-icon "Menu" at bounding box center [7, 7] width 6 height 6
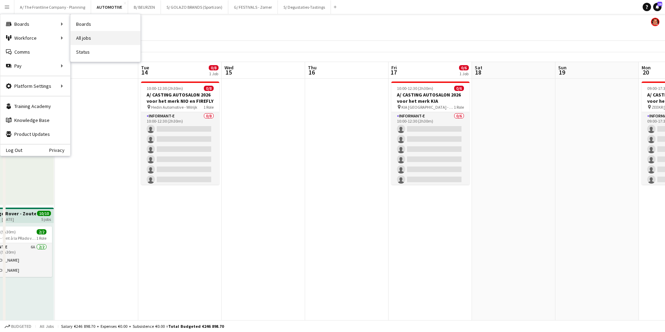
click at [88, 37] on link "All jobs" at bounding box center [105, 38] width 70 height 14
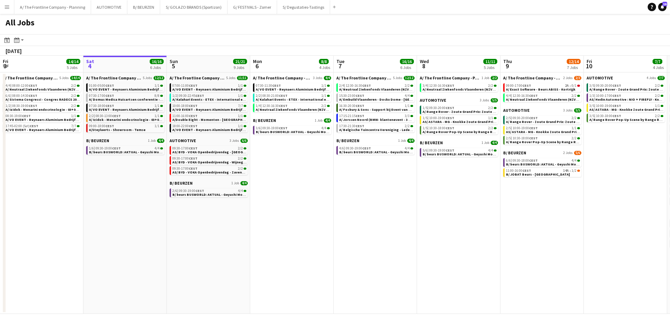
scroll to position [0, 167]
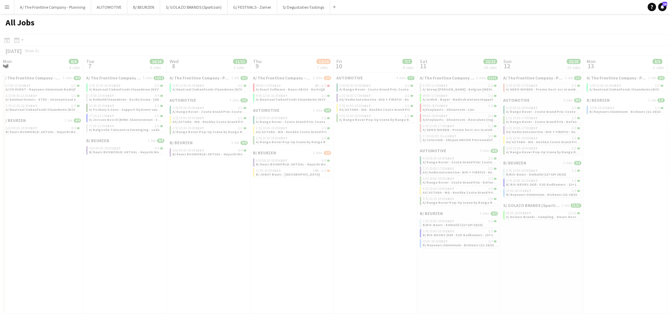
drag, startPoint x: 353, startPoint y: 246, endPoint x: 178, endPoint y: 245, distance: 174.8
click at [178, 245] on app-calendar-viewport "Sat 4 16/16 6 Jobs Sun 5 21/21 9 Jobs Mon 6 8/8 4 Jobs Tue 7 16/16 6 Jobs Wed 8…" at bounding box center [335, 185] width 670 height 258
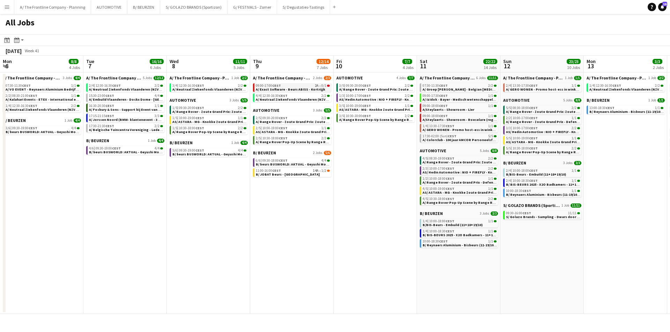
click at [285, 88] on span "A/ Exact Software - Beurs ABISS - Kortrijjk" at bounding box center [290, 89] width 69 height 5
click at [333, 224] on app-date-cell "AUTOMOTIVE 4 Jobs 7/7 3/5 | 09:30-20:00 CEST 2/2 A/ Range Rover - Zoute Grand P…" at bounding box center [374, 194] width 83 height 242
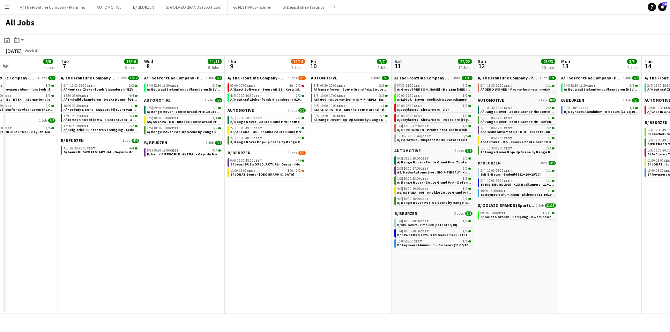
drag, startPoint x: 347, startPoint y: 242, endPoint x: 156, endPoint y: 238, distance: 191.9
click at [155, 239] on app-calendar-viewport "Sat 4 16/16 6 Jobs Sun 5 21/21 9 Jobs Mon 6 8/8 4 Jobs Tue 7 16/16 6 Jobs Wed 8…" at bounding box center [335, 185] width 670 height 258
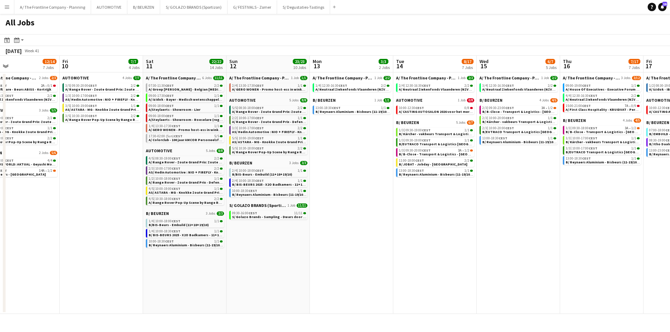
scroll to position [0, 325]
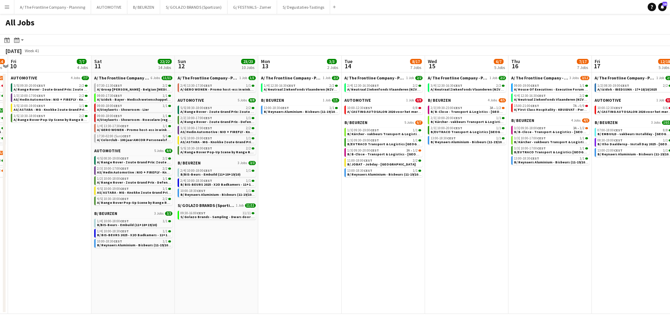
drag, startPoint x: 517, startPoint y: 229, endPoint x: 386, endPoint y: 233, distance: 131.6
click at [386, 233] on app-calendar-viewport "Mon 6 8/8 4 Jobs Tue 7 16/16 6 Jobs Wed 8 11/11 5 Jobs Thu 9 12/14 7 Jobs Fri 1…" at bounding box center [335, 185] width 670 height 258
click at [384, 152] on div "1/3 | 09:30-20:00 CEST 3A • 1/2" at bounding box center [384, 150] width 74 height 3
click at [63, 10] on button "A/ The Frontline Company - Planning Close" at bounding box center [52, 7] width 77 height 14
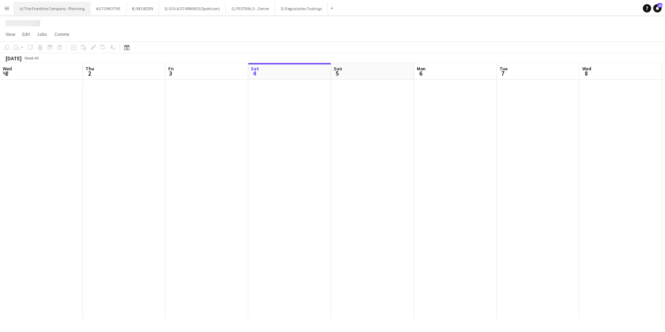
scroll to position [0, 167]
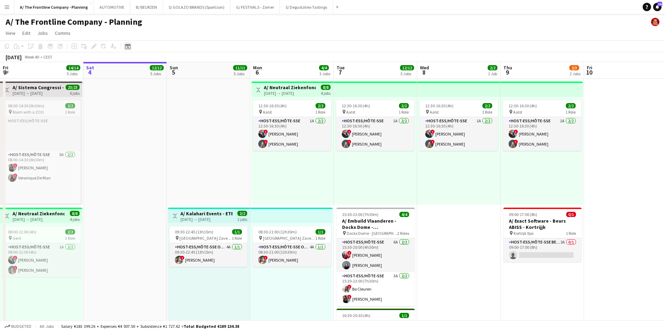
click at [131, 46] on div "Date picker" at bounding box center [127, 46] width 8 height 8
click at [187, 70] on span "Next month" at bounding box center [184, 70] width 14 height 14
click at [176, 117] on span "15" at bounding box center [175, 117] width 8 height 8
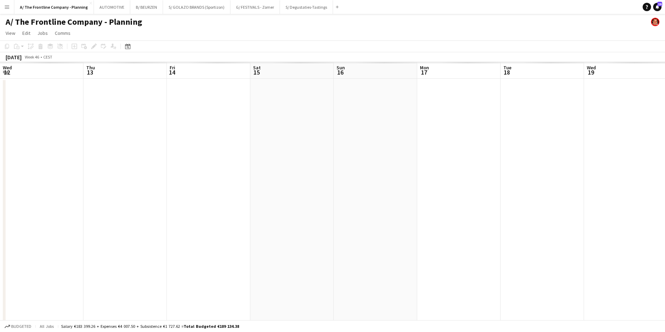
scroll to position [0, 240]
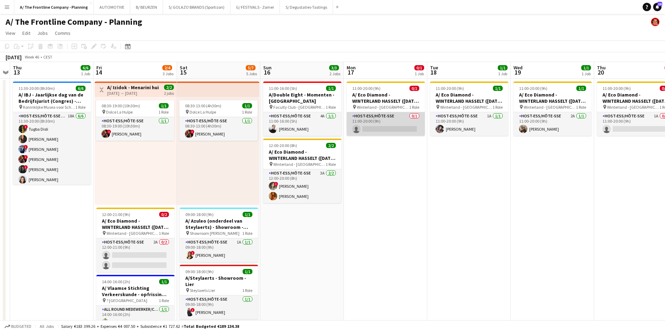
click at [389, 125] on app-card-role "Host-ess/Hôte-sse 0/1 11:00-20:00 (9h) single-neutral-actions" at bounding box center [385, 124] width 78 height 24
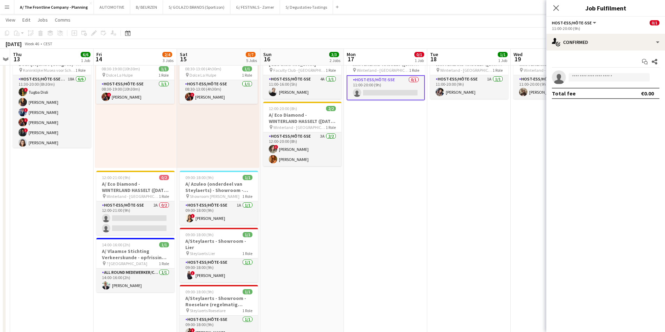
scroll to position [35, 0]
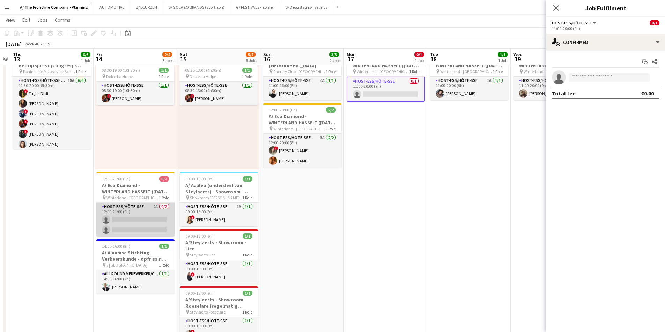
click at [138, 224] on app-card-role "Host-ess/Hôte-sse 2A 0/2 12:00-21:00 (9h) single-neutral-actions single-neutral…" at bounding box center [135, 220] width 78 height 34
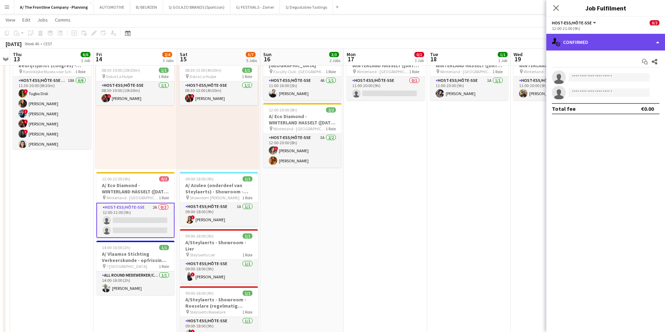
click at [618, 43] on div "single-neutral-actions-check-2 Confirmed" at bounding box center [605, 42] width 119 height 17
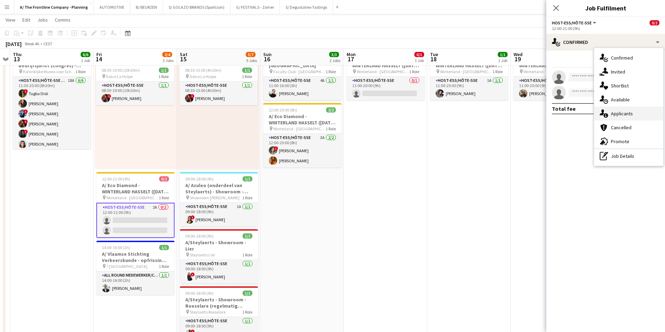
click at [620, 116] on span "Applicants" at bounding box center [621, 114] width 22 height 6
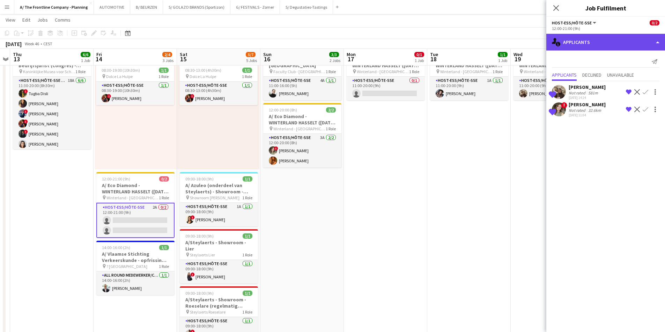
click at [602, 42] on div "single-neutral-actions-information Applicants" at bounding box center [605, 42] width 119 height 17
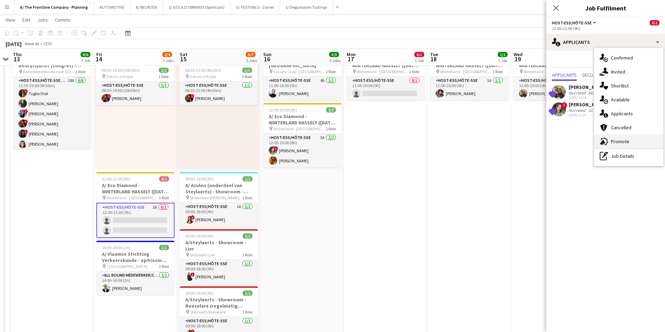
click at [614, 143] on span "Promote" at bounding box center [619, 141] width 18 height 6
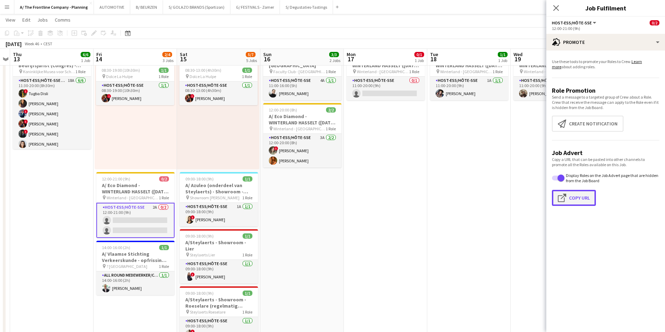
click at [575, 199] on button "Click to copy URL Copy Url" at bounding box center [574, 198] width 44 height 16
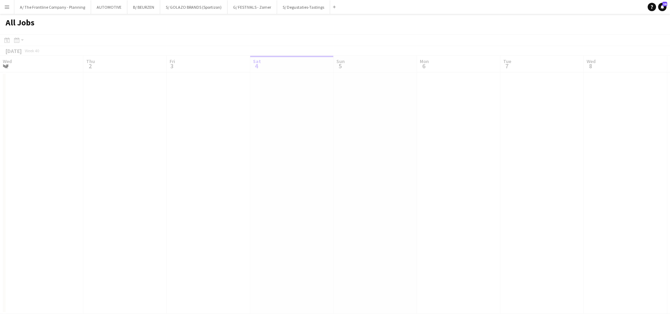
scroll to position [0, 167]
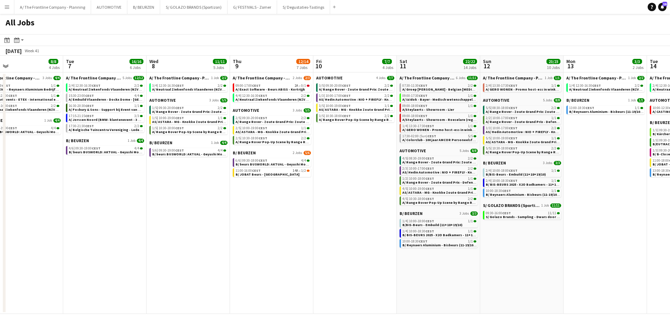
drag, startPoint x: 304, startPoint y: 172, endPoint x: 68, endPoint y: 163, distance: 236.7
click at [53, 163] on app-calendar-viewport "Fri 3 14/14 5 Jobs Sat 4 16/16 6 Jobs Sun 5 21/21 9 Jobs Mon 6 8/8 4 Jobs Tue 7…" at bounding box center [335, 185] width 670 height 258
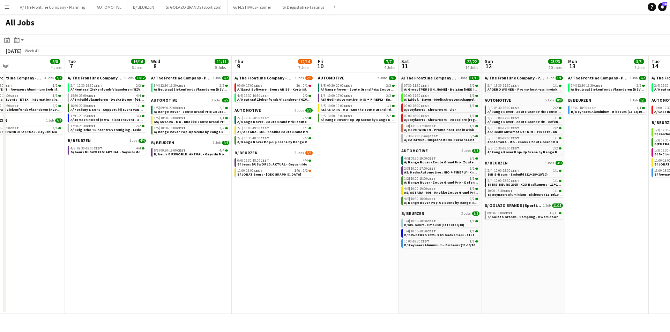
scroll to position [0, 270]
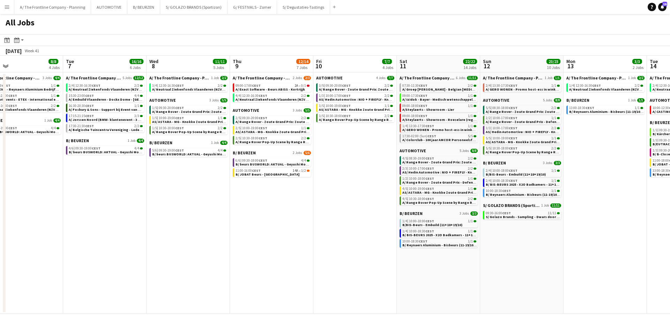
click at [299, 191] on app-date-cell "A/ The Frontline Company - Planning 2 Jobs 2/3 09:00-17:00 CEST 2A • 0/1 A/ Exa…" at bounding box center [271, 194] width 83 height 242
click at [282, 87] on div "09:00-17:00 CEST 2A • 0/1" at bounding box center [272, 85] width 74 height 3
click at [278, 175] on link "11:00-16:00 CEST 14A • 1/2 B/ JOBAT Beurs - Leuven" at bounding box center [272, 172] width 74 height 8
click at [306, 188] on app-date-cell "A/ The Frontline Company - Planning 2 Jobs 2/3 09:00-17:00 CEST 2A • 0/1 A/ Exa…" at bounding box center [271, 194] width 83 height 242
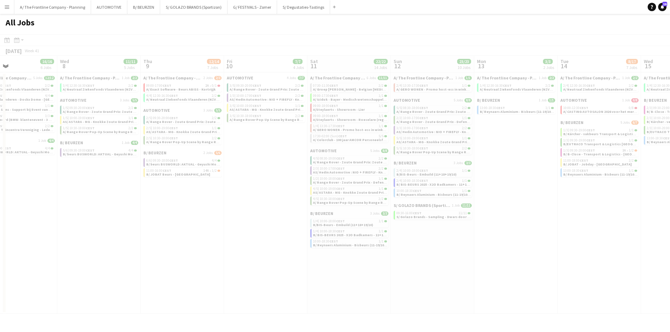
drag, startPoint x: 348, startPoint y: 166, endPoint x: 178, endPoint y: 171, distance: 169.6
click at [178, 171] on app-calendar-viewport "Sun 5 21/21 9 Jobs Mon 6 8/8 4 Jobs Tue 7 16/16 6 Jobs Wed 8 11/11 5 Jobs Thu 9…" at bounding box center [335, 185] width 670 height 258
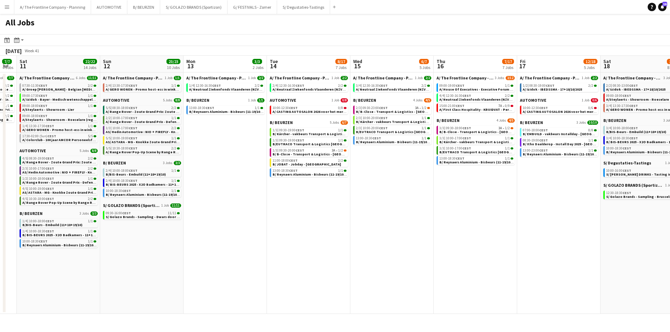
drag, startPoint x: 511, startPoint y: 193, endPoint x: 305, endPoint y: 190, distance: 206.2
click at [305, 190] on app-calendar-viewport "Tue 7 16/16 6 Jobs Wed 8 11/11 5 Jobs Thu 9 12/14 7 Jobs Fri 10 7/7 4 Jobs Sat …" at bounding box center [335, 185] width 670 height 258
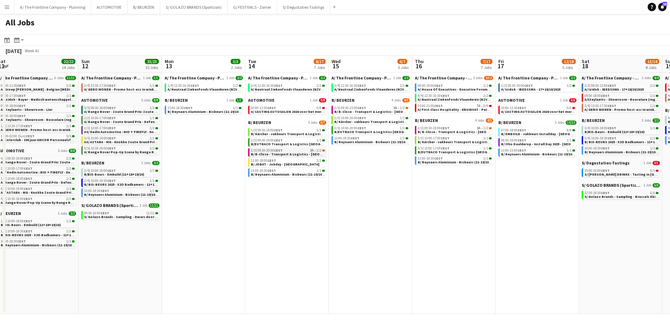
click at [278, 156] on span "B/ B-Close - Transport & Logistics - Antwerp Expo - 14-16/10/2025" at bounding box center [315, 154] width 128 height 5
click at [271, 152] on span "B/ B-Close - Transport & Logistics - Antwerp Expo - 14-16/10/2025" at bounding box center [315, 154] width 128 height 5
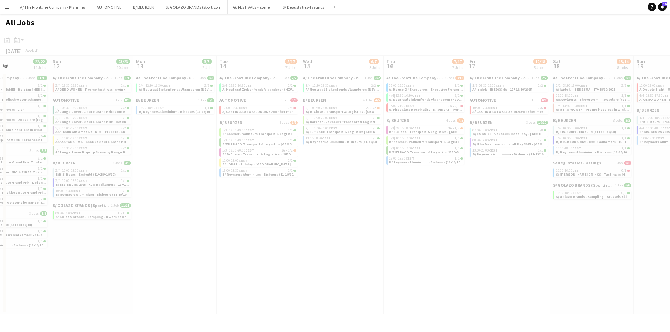
click at [269, 205] on app-calendar-viewport "Thu 9 12/14 7 Jobs Fri 10 7/7 4 Jobs Sat 11 22/22 14 Jobs Sun 12 23/23 10 Jobs …" at bounding box center [335, 185] width 670 height 258
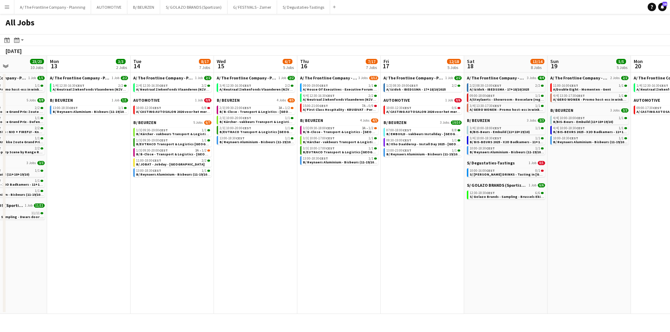
scroll to position [0, 253]
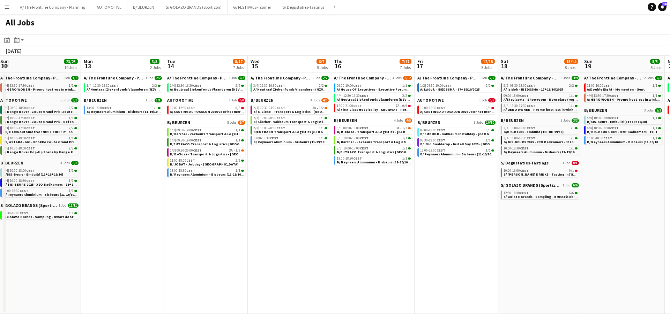
drag, startPoint x: 438, startPoint y: 203, endPoint x: 219, endPoint y: 203, distance: 219.1
click at [219, 203] on app-calendar-viewport "Thu 9 12/14 7 Jobs Fri 10 7/7 4 Jobs Sat 11 22/22 14 Jobs Sun 12 23/23 10 Jobs …" at bounding box center [335, 185] width 670 height 258
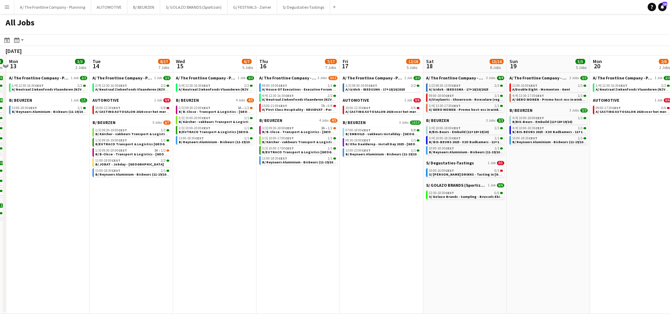
scroll to position [0, 218]
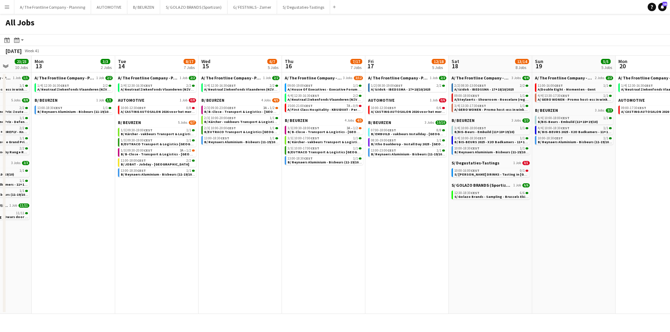
drag, startPoint x: 153, startPoint y: 181, endPoint x: 270, endPoint y: 183, distance: 117.6
click at [270, 183] on app-calendar-viewport "Fri 10 7/7 4 Jobs Sat 11 22/22 14 Jobs Sun 12 23/23 10 Jobs Mon 13 3/3 2 Jobs T…" at bounding box center [335, 185] width 670 height 258
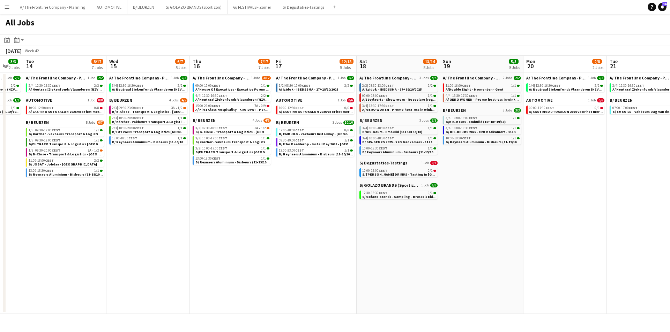
scroll to position [0, 311]
drag, startPoint x: 339, startPoint y: 208, endPoint x: 277, endPoint y: 208, distance: 62.8
click at [277, 208] on app-calendar-viewport "Fri 10 7/7 4 Jobs Sat 11 22/22 14 Jobs Sun 12 23/23 10 Jobs Mon 13 3/3 2 Jobs T…" at bounding box center [335, 185] width 670 height 258
click at [227, 108] on span "A/ First Class Hospitality - KRUIDVAT - Personeelsevents" at bounding box center [242, 109] width 94 height 5
click at [392, 173] on span "S/ NONA DRINKS - Tasting in SLIGRO Gent" at bounding box center [416, 174] width 110 height 5
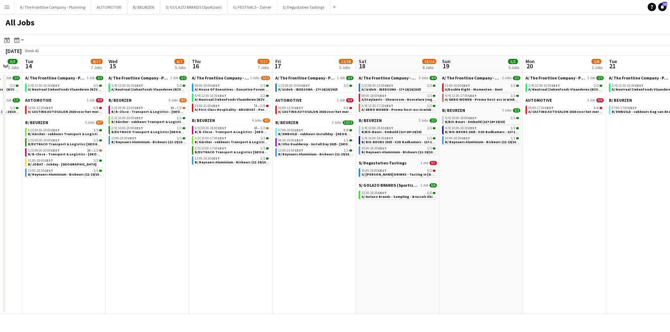
scroll to position [0, 192]
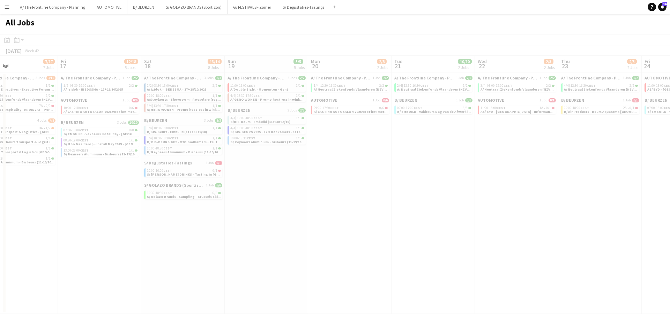
drag, startPoint x: 536, startPoint y: 188, endPoint x: 321, endPoint y: 194, distance: 214.6
click at [253, 195] on app-calendar-viewport "Tue 14 8/17 7 Jobs Wed 15 6/7 5 Jobs Thu 16 7/17 7 Jobs Fri 17 12/18 5 Jobs Sat…" at bounding box center [335, 185] width 670 height 258
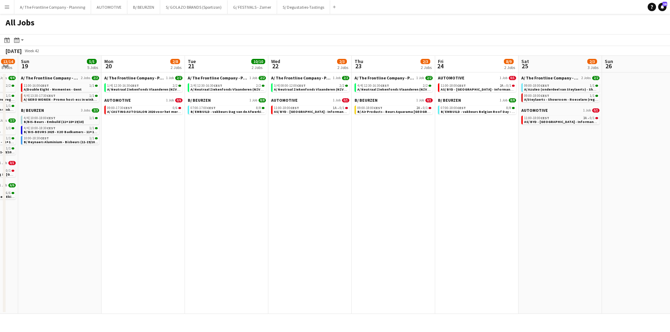
scroll to position [0, 235]
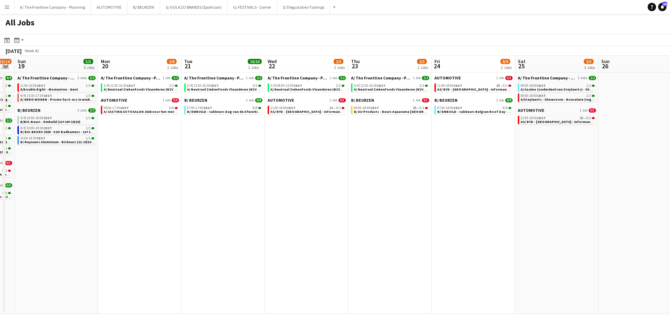
drag, startPoint x: 482, startPoint y: 158, endPoint x: 272, endPoint y: 166, distance: 210.2
click at [272, 166] on app-calendar-viewport "Thu 16 7/17 7 Jobs Fri 17 12/18 5 Jobs Sat 18 13/14 8 Jobs Sun 19 5/5 5 Jobs Mo…" at bounding box center [335, 185] width 670 height 258
click at [309, 110] on span "AS/ BYD - Woluwe Shopping Center - Informant - (6 dagen: 22+24+25+29+30+31/10/2…" at bounding box center [337, 112] width 134 height 5
click at [307, 112] on span "AS/ BYD - Woluwe Shopping Center - Informant - (6 dagen: 22+24+25+29+30+31/10/2…" at bounding box center [337, 112] width 134 height 5
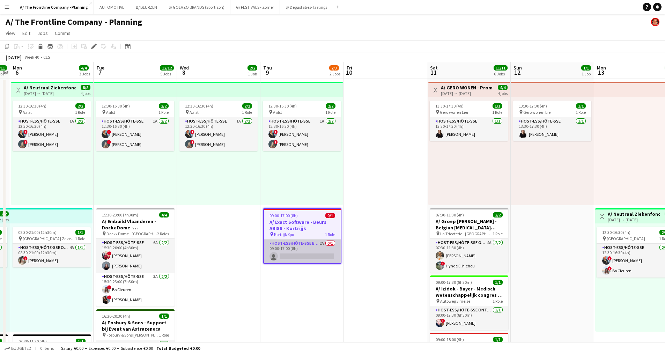
click at [307, 256] on app-card-role "Host-ess/Hôte-sse Beurs - Foire 2A 0/1 09:00-17:00 (8h) single-neutral-actions" at bounding box center [302, 251] width 77 height 24
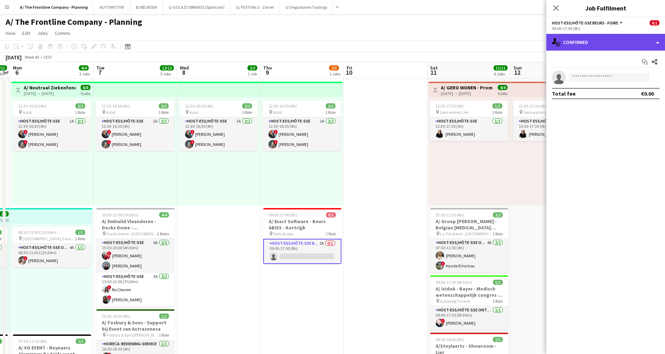
click at [597, 35] on div "single-neutral-actions-check-2 Confirmed" at bounding box center [605, 42] width 119 height 17
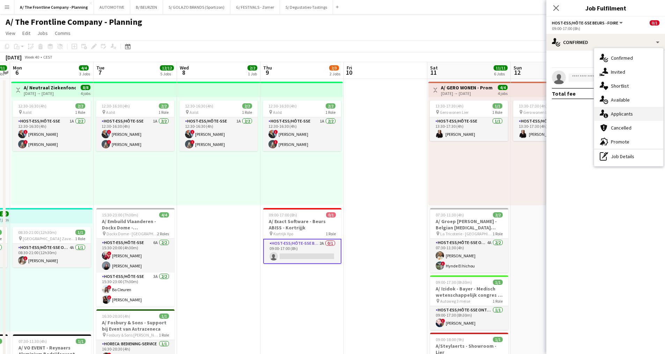
click at [622, 114] on span "Applicants" at bounding box center [621, 114] width 22 height 6
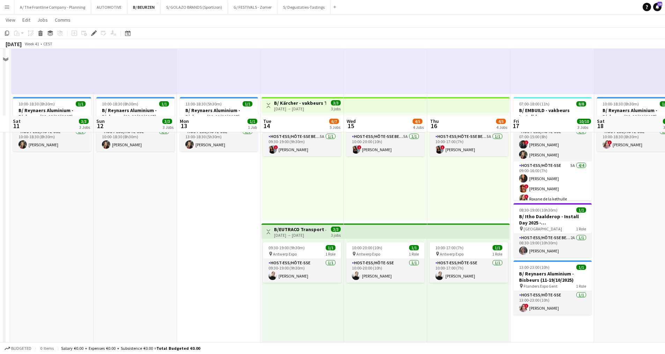
scroll to position [419, 0]
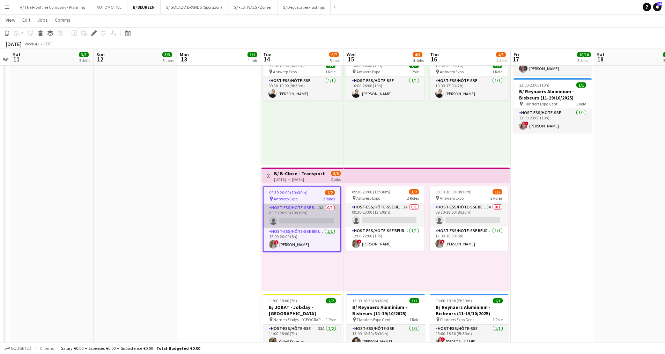
click at [318, 222] on app-card-role "Host-ess/Hôte-sse Beurs - Foire 3A 0/1 09:30-20:00 (10h30m) single-neutral-acti…" at bounding box center [301, 216] width 77 height 24
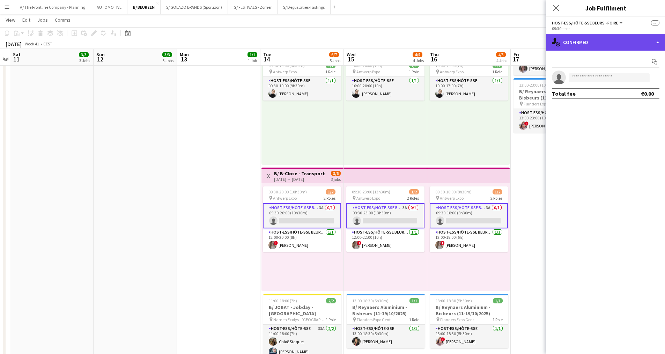
click at [592, 41] on div "single-neutral-actions-check-2 Confirmed" at bounding box center [605, 42] width 119 height 17
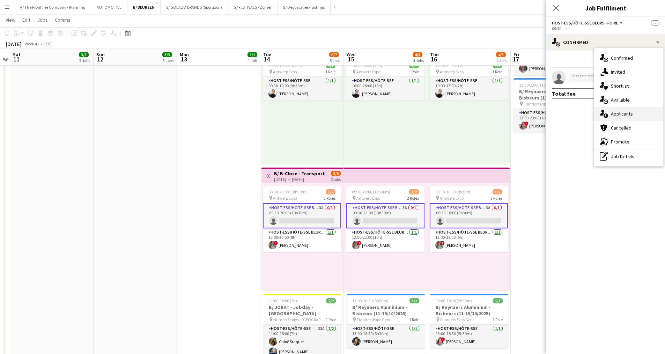
click at [616, 117] on span "Applicants" at bounding box center [621, 114] width 22 height 6
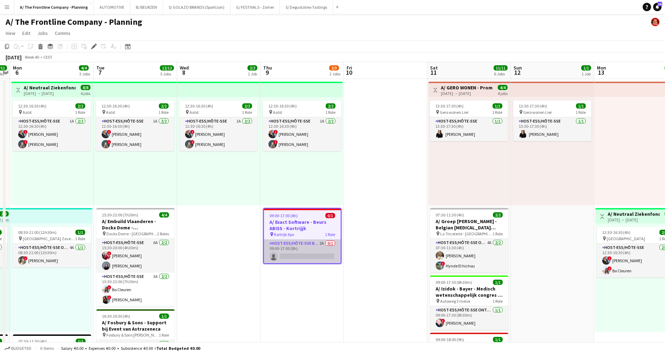
click at [315, 251] on app-card-role "Host-ess/Hôte-sse Beurs - Foire 2A 0/1 09:00-17:00 (8h) single-neutral-actions" at bounding box center [302, 251] width 77 height 24
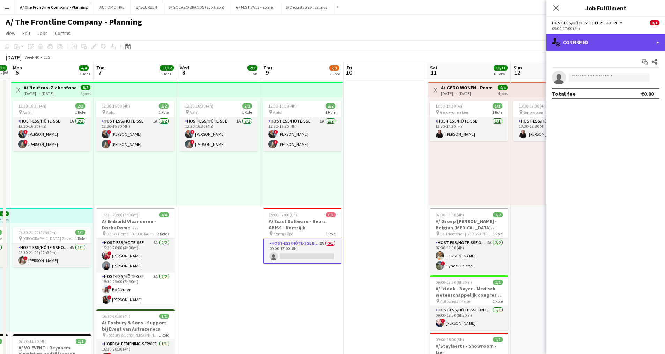
click at [589, 37] on div "single-neutral-actions-check-2 Confirmed" at bounding box center [605, 42] width 119 height 17
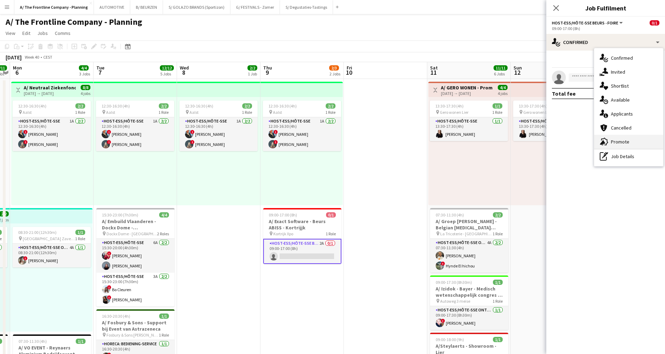
click at [619, 142] on span "Promote" at bounding box center [619, 141] width 18 height 6
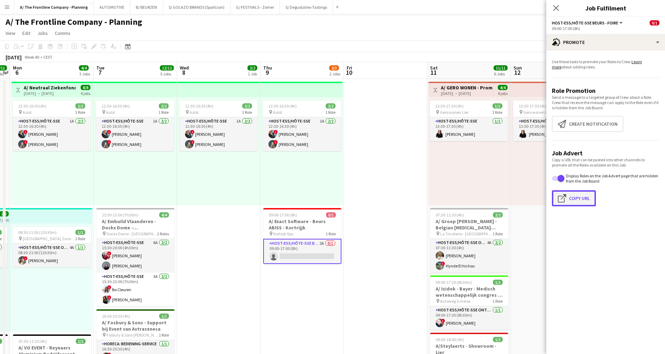
click at [576, 197] on button "Click to copy URL Copy Url" at bounding box center [574, 198] width 44 height 16
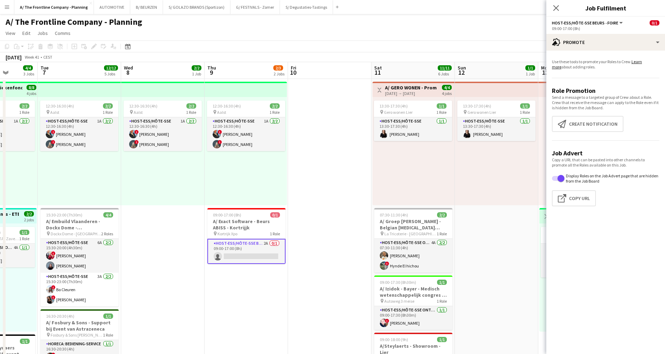
scroll to position [0, 293]
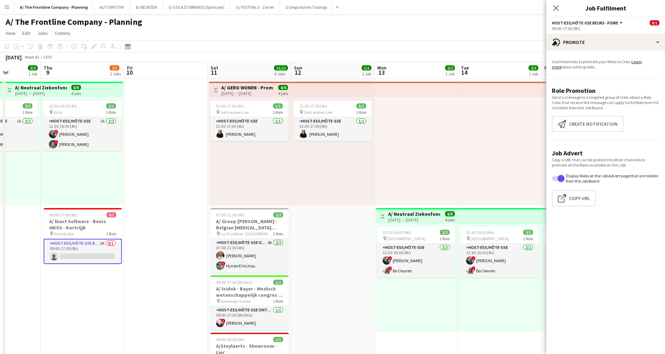
drag, startPoint x: 402, startPoint y: 177, endPoint x: 182, endPoint y: 158, distance: 220.3
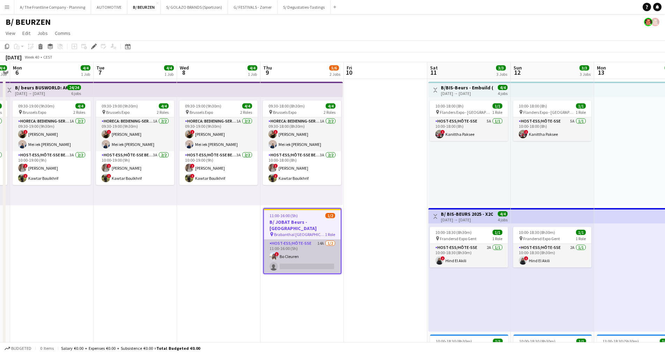
click at [299, 256] on app-card-role "Host-ess/Hôte-sse 14A [DATE] 11:00-16:00 (5h) ! [PERSON_NAME] single-neutral-ac…" at bounding box center [302, 256] width 77 height 34
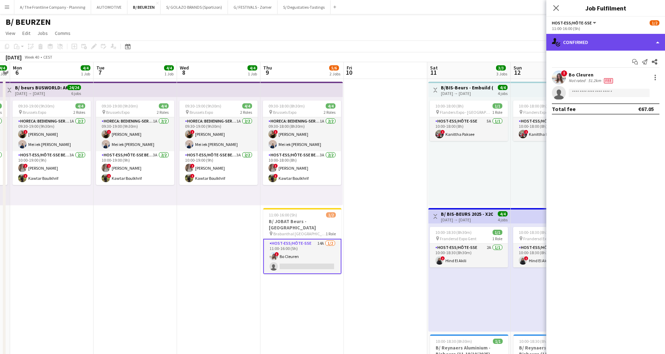
click at [606, 37] on div "single-neutral-actions-check-2 Confirmed" at bounding box center [605, 42] width 119 height 17
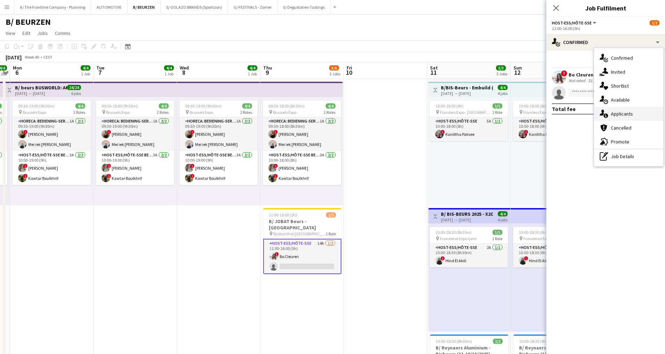
click at [616, 117] on span "Applicants" at bounding box center [621, 114] width 22 height 6
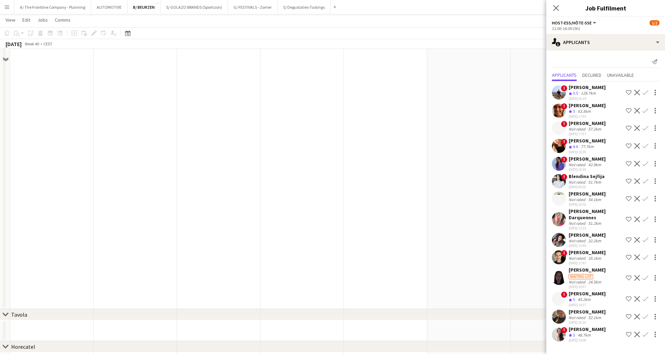
scroll to position [604, 0]
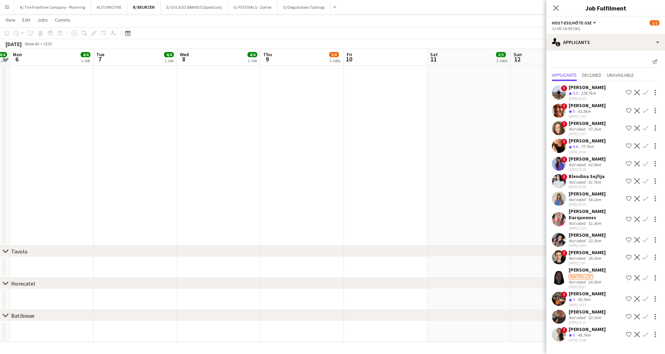
click at [579, 332] on div "48.7km" at bounding box center [584, 335] width 16 height 6
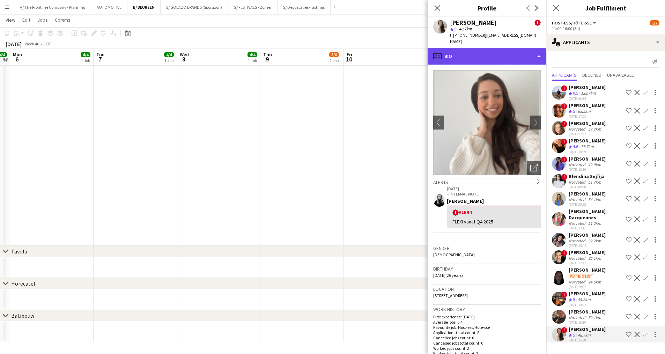
click at [484, 48] on div "profile Bio" at bounding box center [486, 56] width 119 height 17
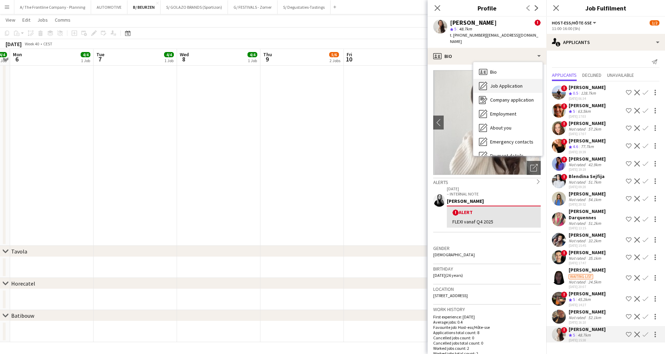
click at [495, 83] on span "Job Application" at bounding box center [506, 86] width 32 height 6
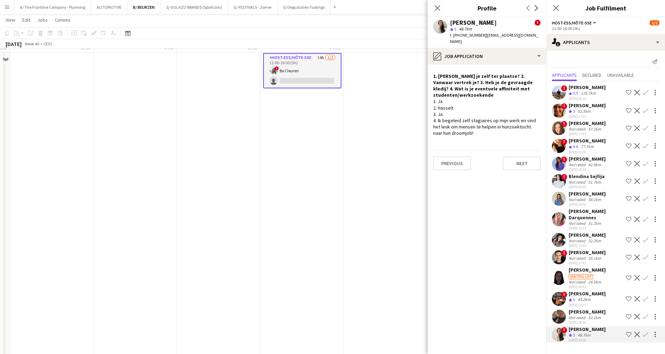
scroll to position [10, 0]
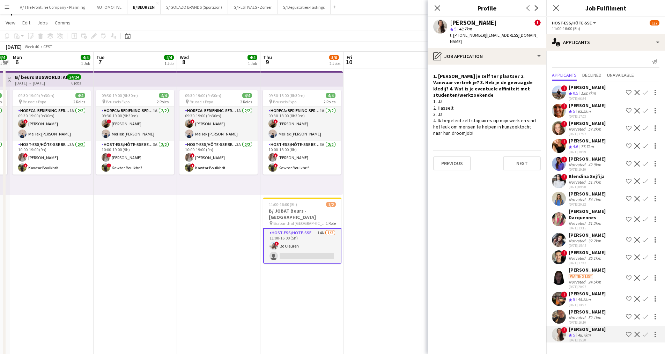
click at [290, 250] on app-card-role "Host-ess/Hôte-sse 14A 1/2 11:00-16:00 (5h) ! Bo Cleuren single-neutral-actions" at bounding box center [302, 245] width 78 height 35
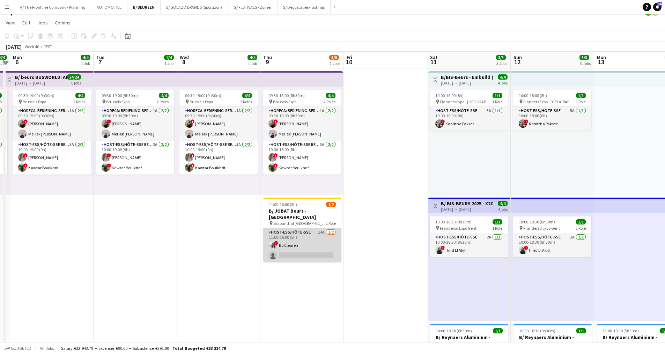
click at [308, 243] on app-card-role "Host-ess/Hôte-sse 14A 1/2 11:00-16:00 (5h) ! Bo Cleuren single-neutral-actions" at bounding box center [302, 245] width 78 height 34
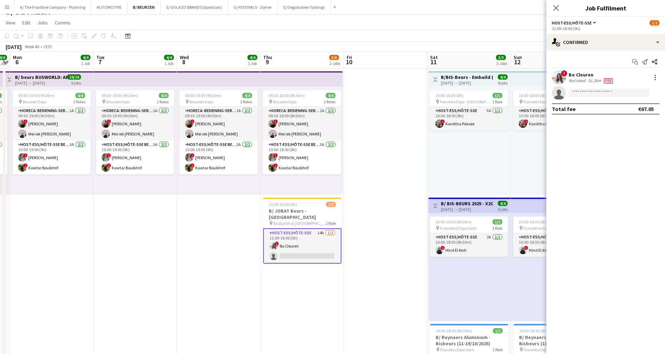
click at [593, 74] on div "Bo Cleuren" at bounding box center [591, 75] width 46 height 6
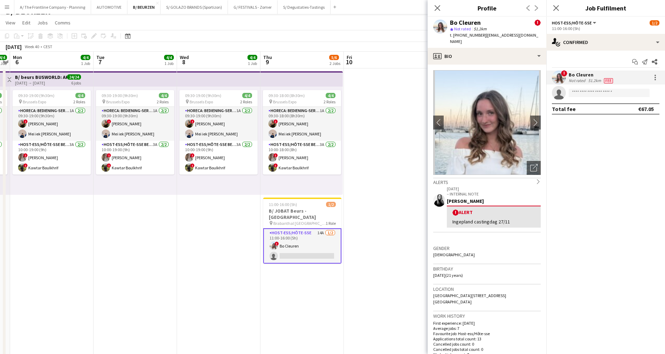
click at [604, 74] on div "Bo Cleuren" at bounding box center [591, 75] width 46 height 6
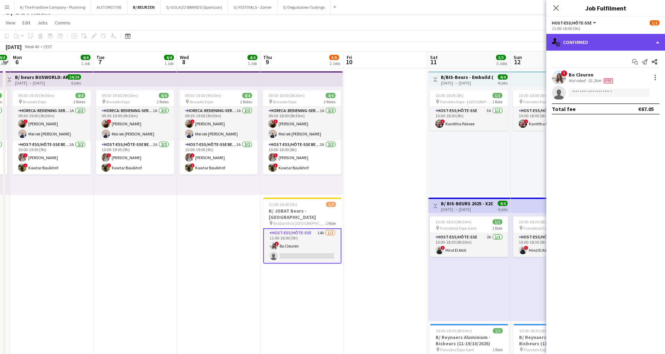
click at [599, 40] on div "single-neutral-actions-check-2 Confirmed" at bounding box center [605, 42] width 119 height 17
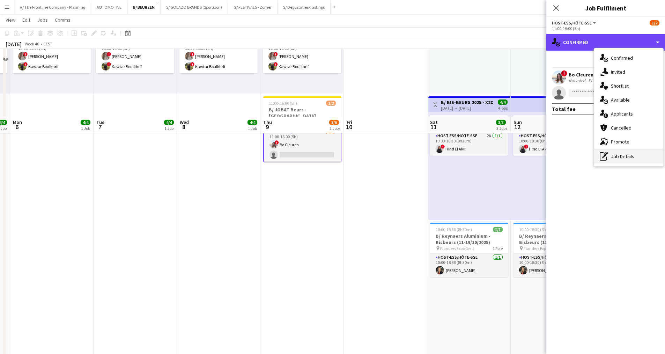
scroll to position [220, 0]
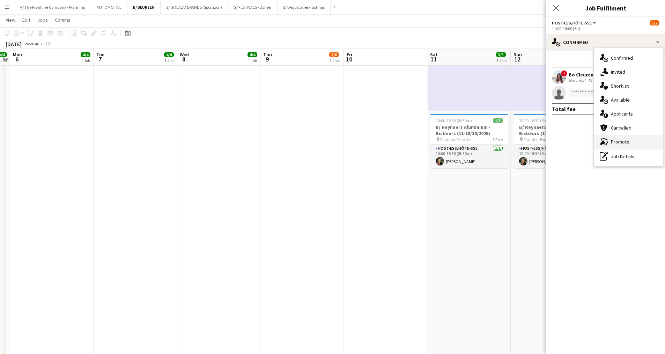
click at [617, 142] on span "Promote" at bounding box center [619, 141] width 18 height 6
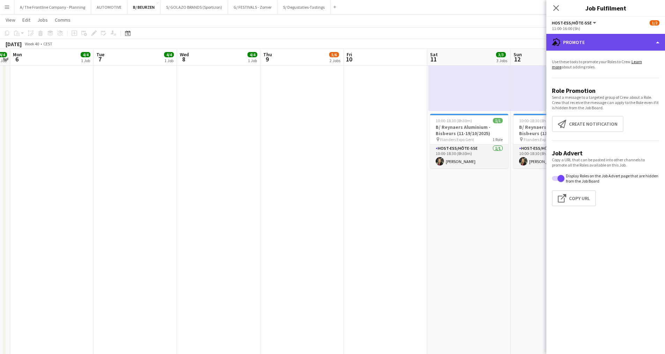
click at [599, 48] on div "advertising-megaphone Promote" at bounding box center [605, 42] width 119 height 17
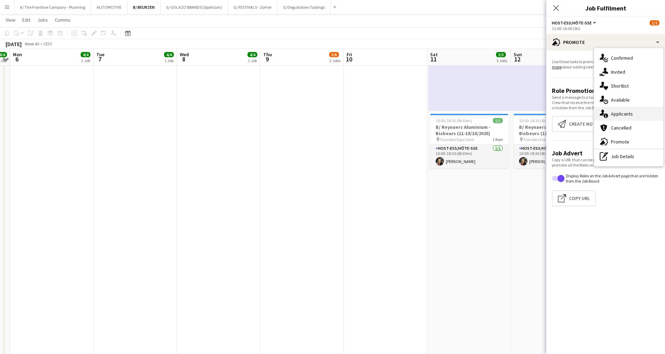
click at [619, 111] on span "Applicants" at bounding box center [621, 114] width 22 height 6
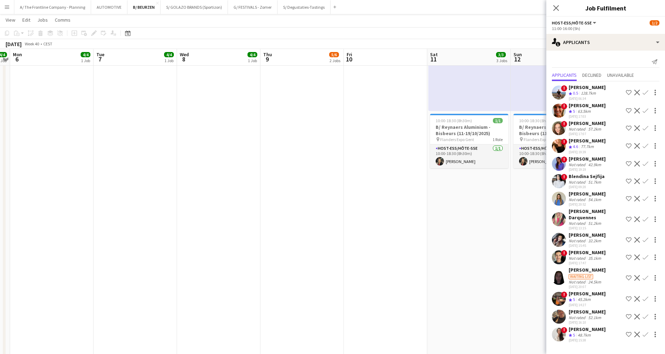
click at [579, 293] on div "Zoë Seresia" at bounding box center [586, 293] width 37 height 6
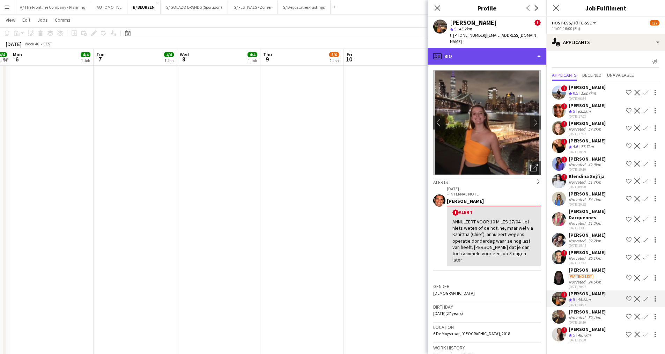
click at [484, 50] on div "profile Bio" at bounding box center [486, 56] width 119 height 17
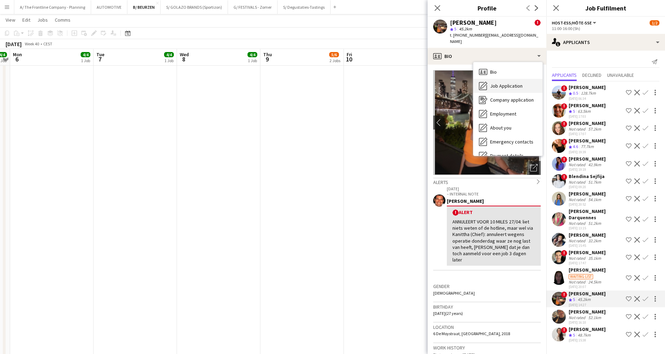
click at [492, 83] on span "Job Application" at bounding box center [506, 86] width 32 height 6
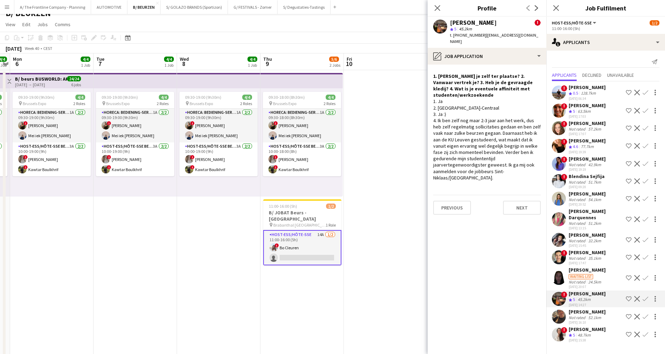
scroll to position [0, 0]
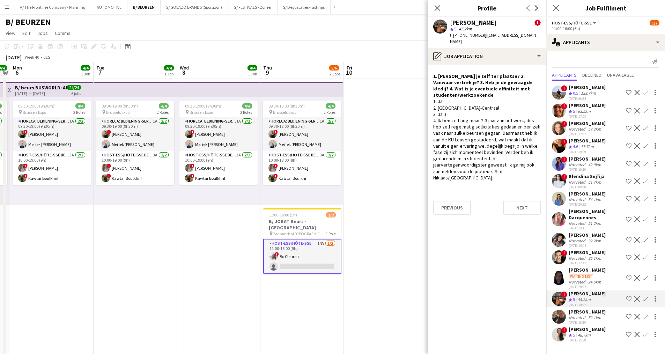
click at [584, 238] on div "Not rated" at bounding box center [577, 240] width 18 height 5
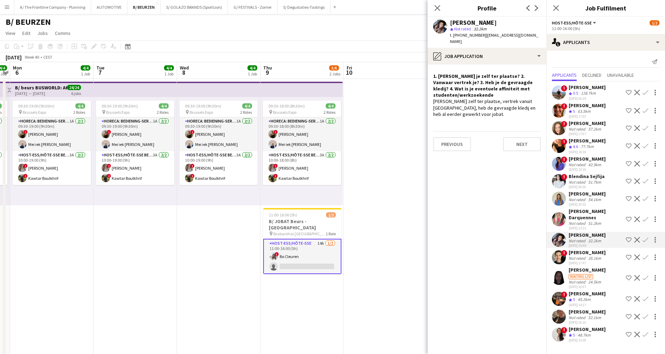
click at [300, 250] on app-card-role "Host-ess/Hôte-sse 14A 1/2 11:00-16:00 (5h) ! Bo Cleuren single-neutral-actions" at bounding box center [302, 256] width 78 height 35
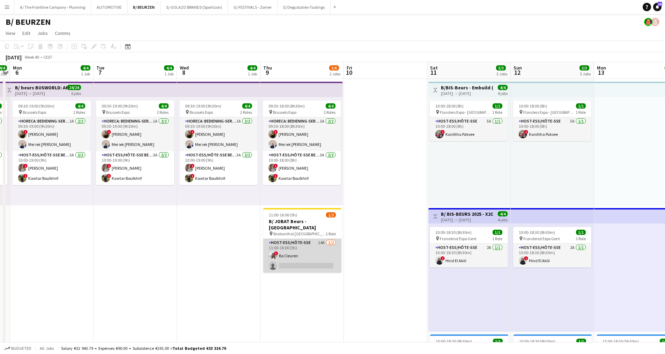
click at [300, 250] on app-card-role "Host-ess/Hôte-sse 14A 1/2 11:00-16:00 (5h) ! Bo Cleuren single-neutral-actions" at bounding box center [302, 256] width 78 height 34
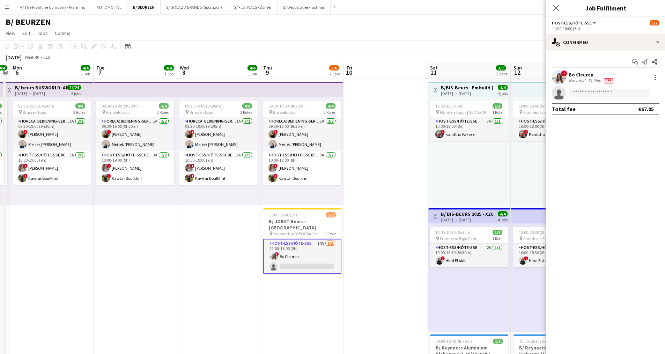
click at [568, 79] on div "Not rated" at bounding box center [577, 81] width 18 height 6
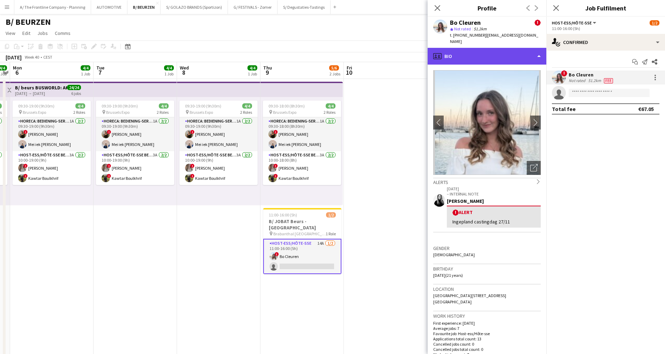
click at [477, 54] on div "profile Bio" at bounding box center [486, 56] width 119 height 17
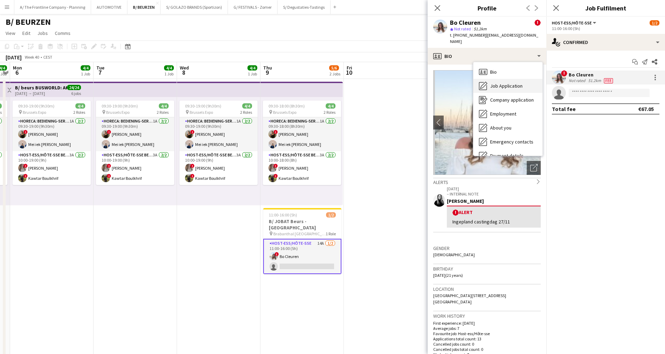
click at [499, 83] on span "Job Application" at bounding box center [506, 86] width 32 height 6
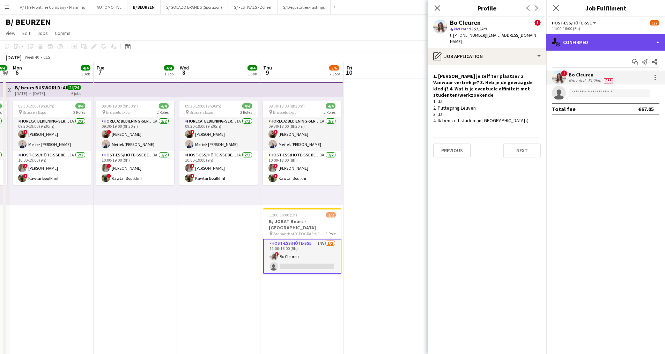
click at [588, 42] on div "single-neutral-actions-check-2 Confirmed" at bounding box center [605, 42] width 119 height 17
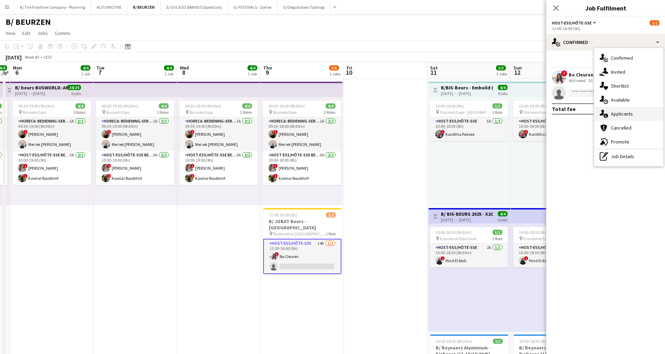
click at [619, 110] on div "single-neutral-actions-information Applicants" at bounding box center [628, 114] width 69 height 14
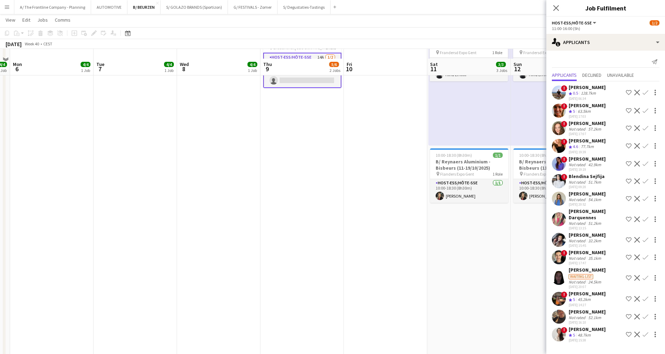
scroll to position [209, 0]
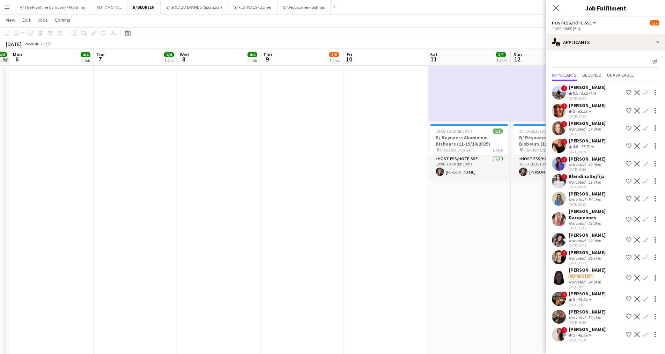
click at [587, 332] on div "48.7km" at bounding box center [584, 335] width 16 height 6
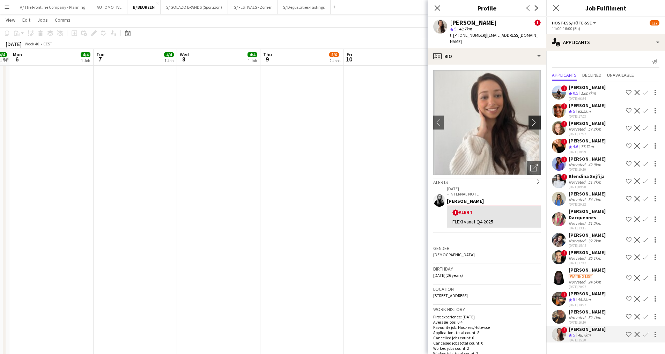
click at [530, 119] on app-icon "chevron-right" at bounding box center [535, 122] width 11 height 7
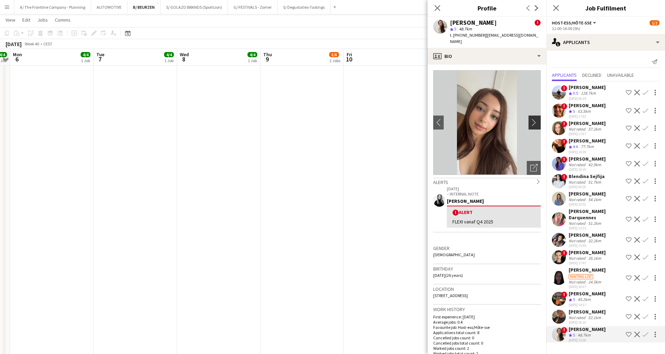
click at [530, 119] on app-icon "chevron-right" at bounding box center [535, 122] width 11 height 7
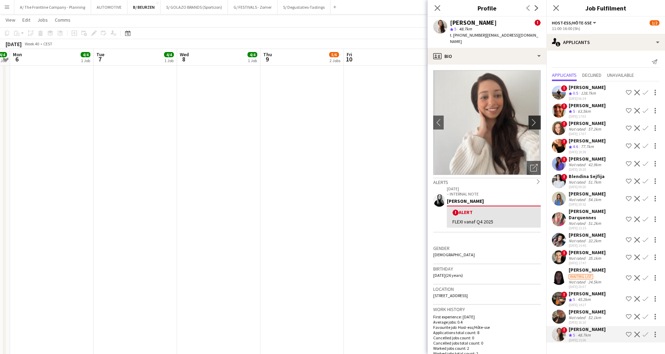
click at [530, 119] on app-icon "chevron-right" at bounding box center [535, 122] width 11 height 7
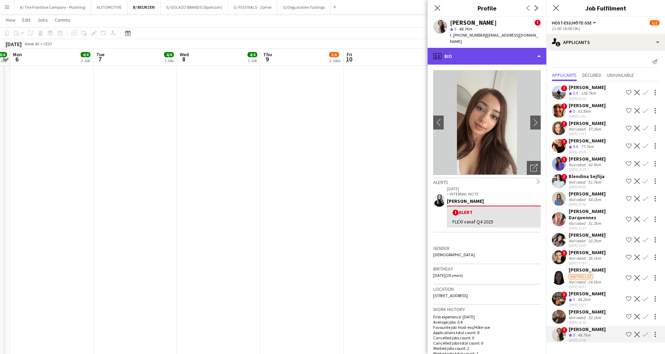
click at [496, 49] on div "profile Bio" at bounding box center [486, 56] width 119 height 17
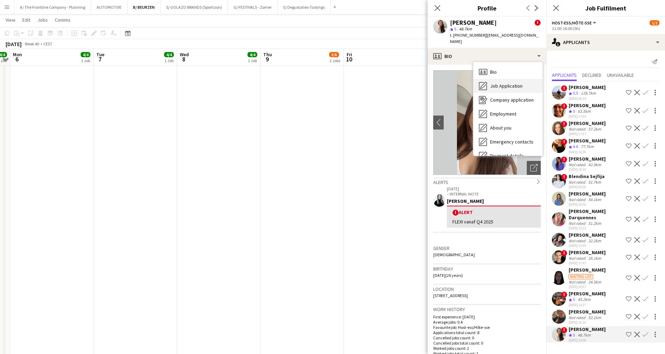
click at [499, 83] on span "Job Application" at bounding box center [506, 86] width 32 height 6
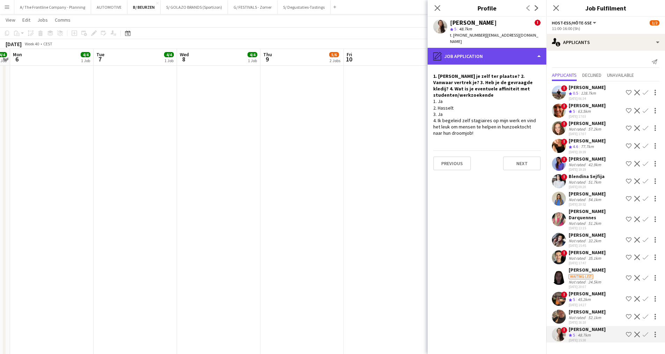
click at [484, 52] on div "pencil4 Job Application" at bounding box center [486, 56] width 119 height 17
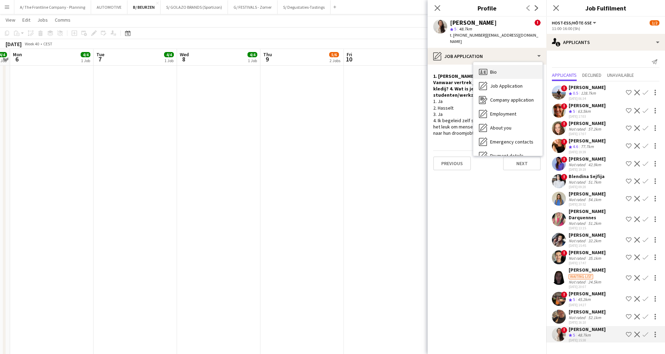
click at [489, 65] on div "Bio Bio" at bounding box center [507, 72] width 69 height 14
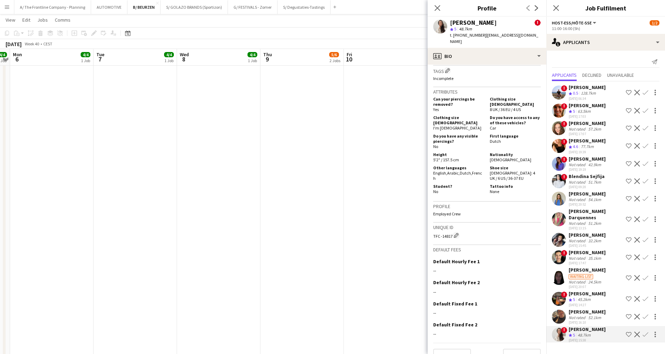
scroll to position [403, 0]
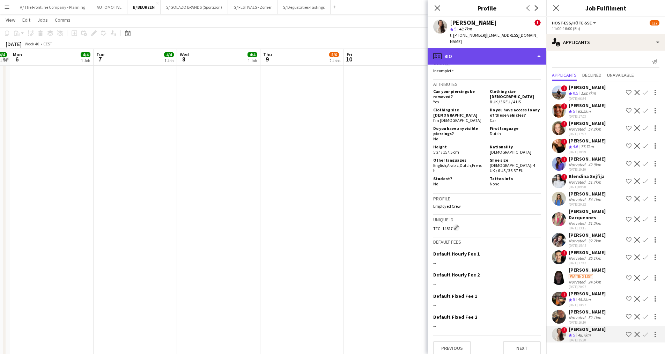
click at [481, 48] on div "profile Bio" at bounding box center [486, 56] width 119 height 17
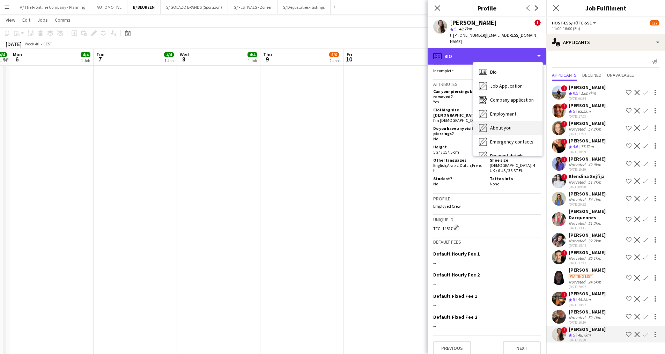
scroll to position [66, 0]
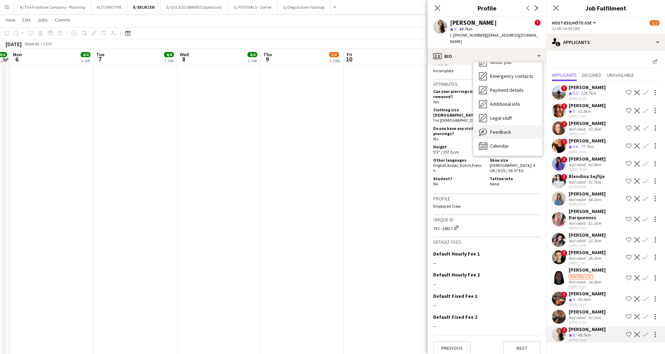
click at [502, 129] on span "Feedback" at bounding box center [500, 132] width 21 height 6
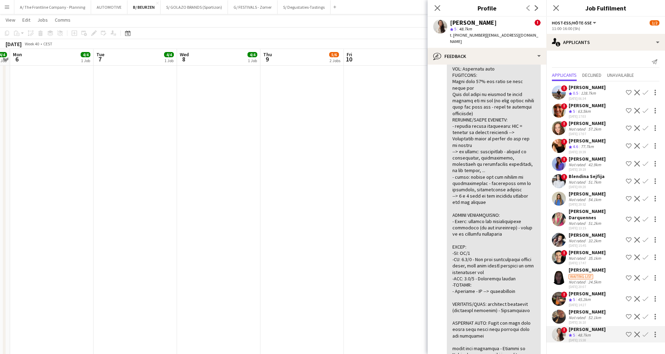
scroll to position [279, 0]
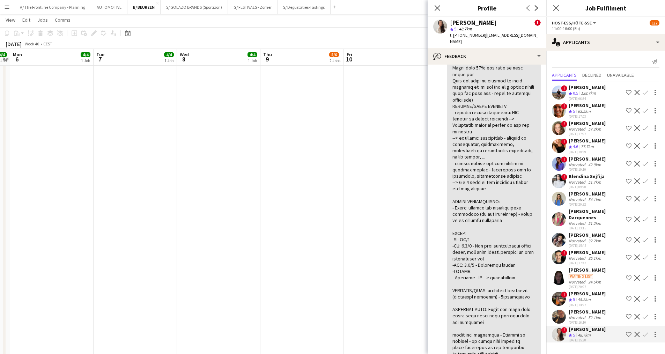
click at [580, 242] on div "Not rated" at bounding box center [577, 240] width 18 height 5
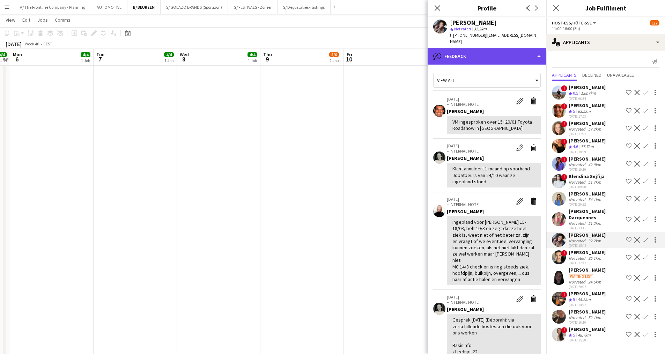
click at [465, 54] on div "bubble-pencil Feedback" at bounding box center [486, 56] width 119 height 17
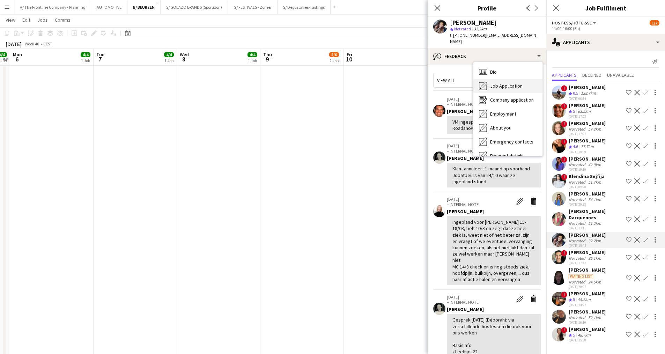
click at [494, 83] on span "Job Application" at bounding box center [506, 86] width 32 height 6
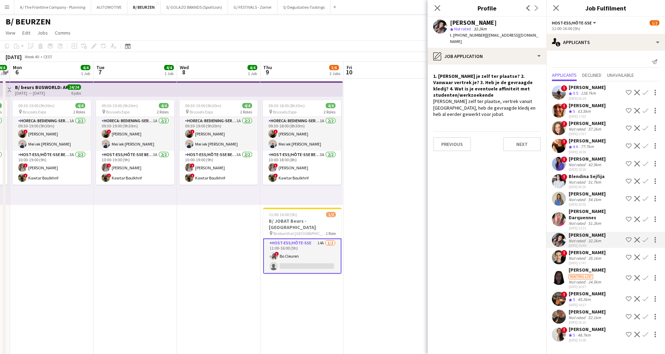
scroll to position [0, 0]
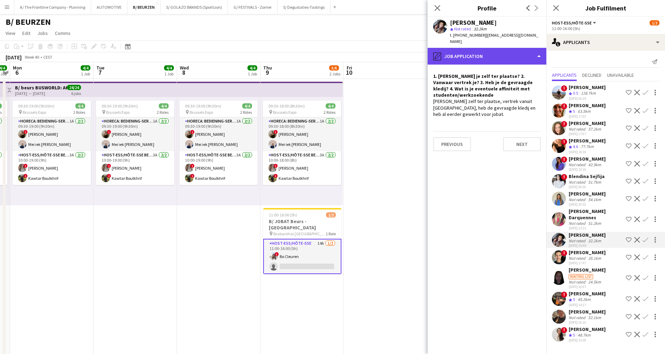
click at [490, 49] on div "pencil4 Job Application" at bounding box center [486, 56] width 119 height 17
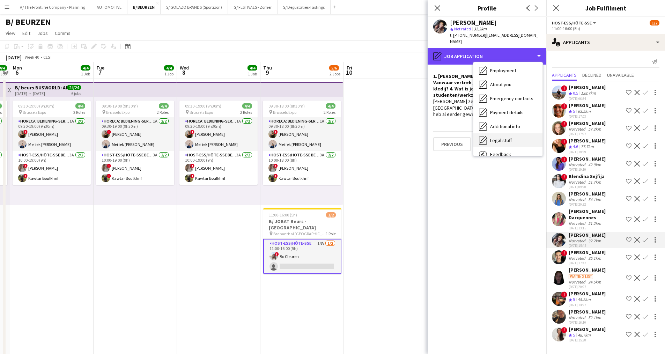
scroll to position [66, 0]
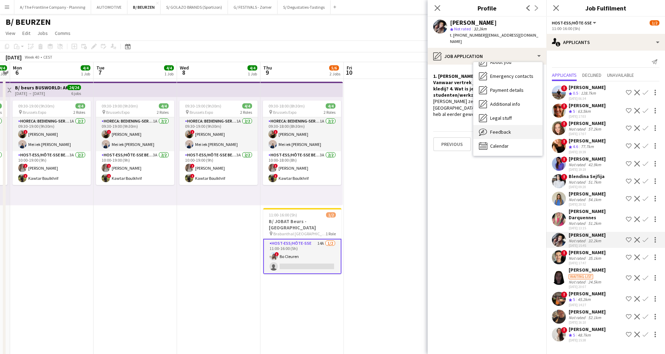
click at [506, 129] on span "Feedback" at bounding box center [500, 132] width 21 height 6
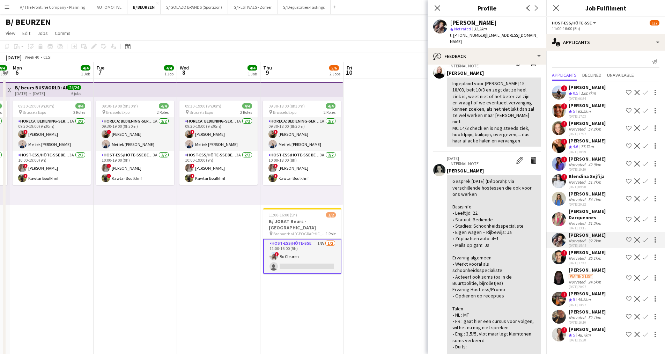
scroll to position [137, 0]
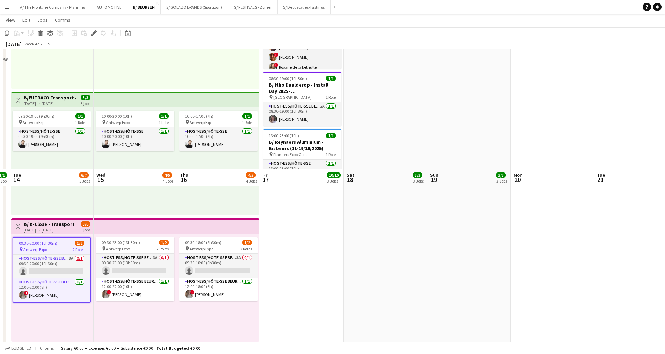
scroll to position [488, 0]
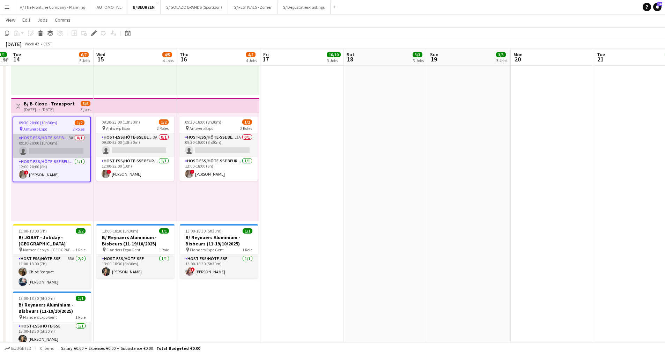
click at [76, 138] on app-card-role "Host-ess/Hôte-sse Beurs - Foire 3A 0/1 09:30-20:00 (10h30m) single-neutral-acti…" at bounding box center [51, 146] width 77 height 24
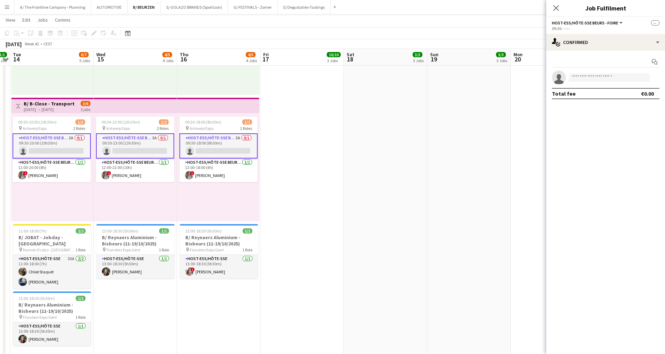
click at [67, 140] on app-card-role "Host-ess/Hôte-sse Beurs - Foire 3A 0/1 09:30-20:00 (10h30m) single-neutral-acti…" at bounding box center [52, 145] width 78 height 25
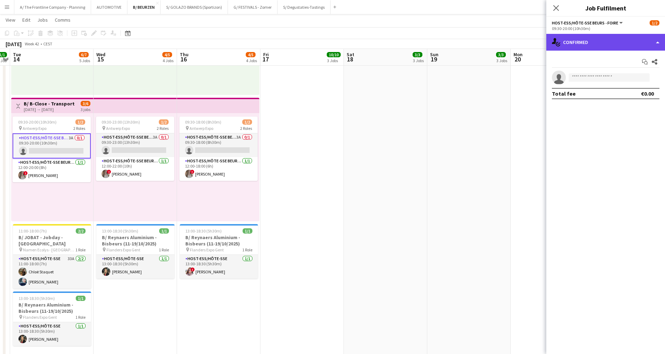
click at [625, 45] on div "single-neutral-actions-check-2 Confirmed" at bounding box center [605, 42] width 119 height 17
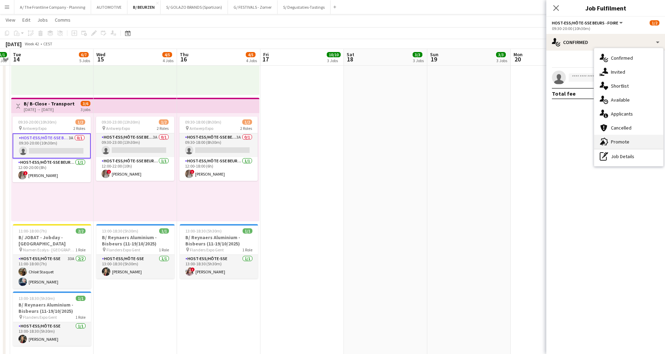
click at [626, 142] on span "Promote" at bounding box center [619, 141] width 18 height 6
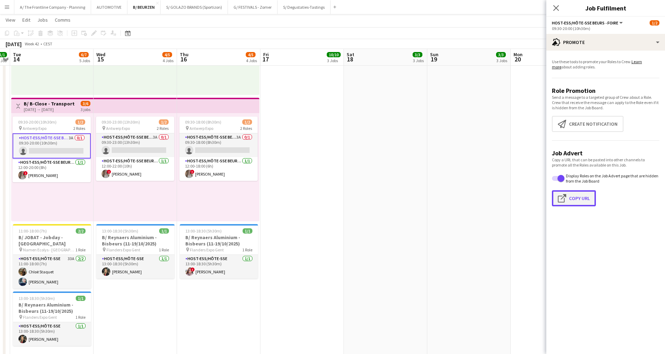
click at [568, 197] on app-icon "Click to copy URL" at bounding box center [562, 198] width 11 height 8
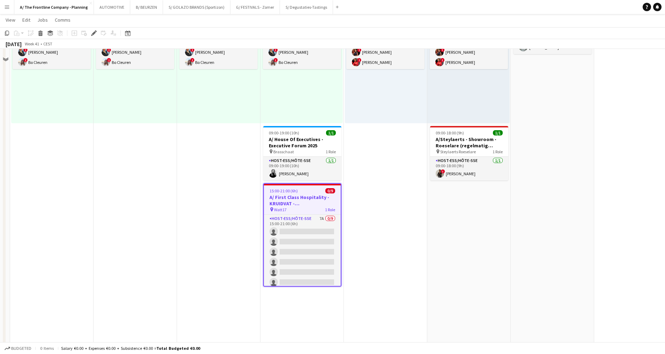
scroll to position [209, 0]
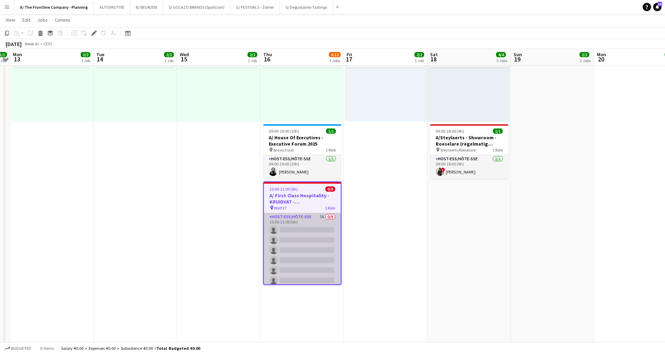
click at [308, 257] on app-card-role "Host-ess/Hôte-sse 7A 0/9 15:00-21:00 (6h) single-neutral-actions single-neutral…" at bounding box center [302, 265] width 77 height 105
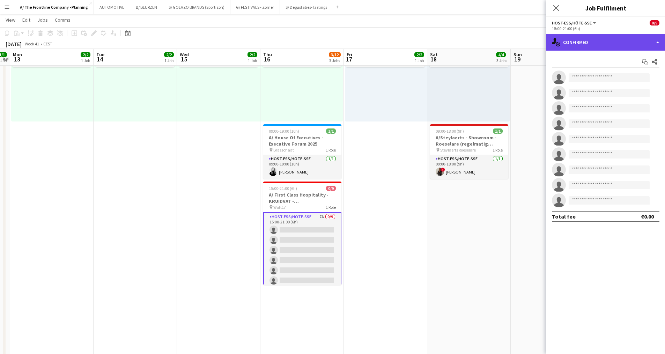
click at [605, 40] on div "single-neutral-actions-check-2 Confirmed" at bounding box center [605, 42] width 119 height 17
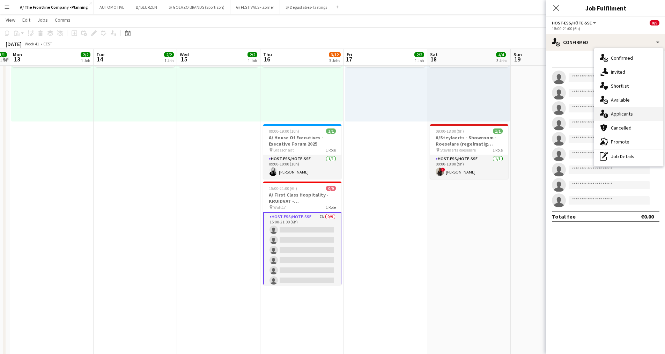
click at [620, 114] on span "Applicants" at bounding box center [621, 114] width 22 height 6
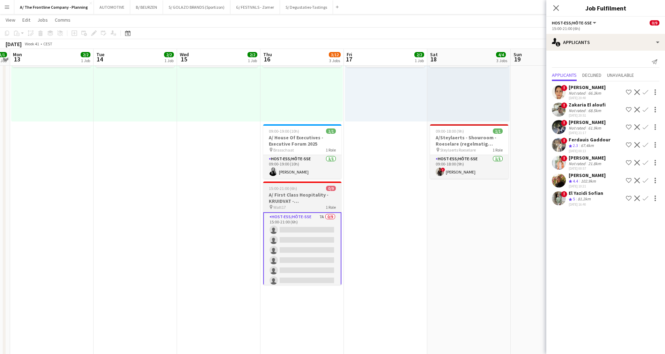
click at [305, 197] on h3 "A/ First Class Hospitality - KRUIDVAT - Personeelsevents" at bounding box center [302, 198] width 78 height 13
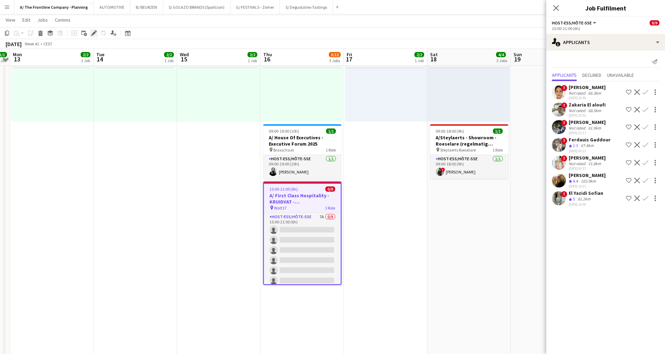
click at [96, 35] on icon "Edit" at bounding box center [94, 33] width 6 height 6
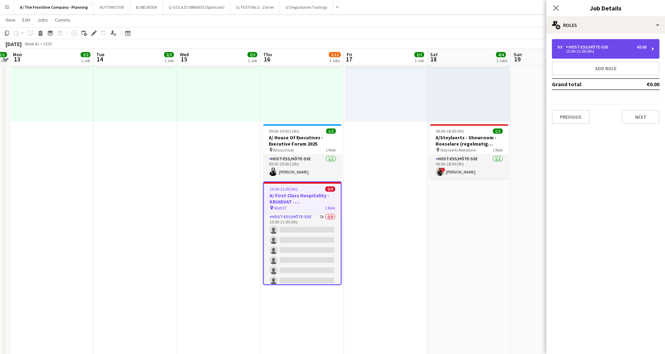
click at [561, 49] on div "9 x" at bounding box center [561, 47] width 8 height 5
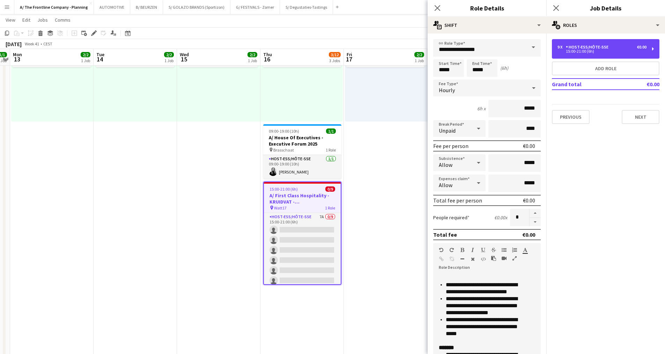
scroll to position [89, 0]
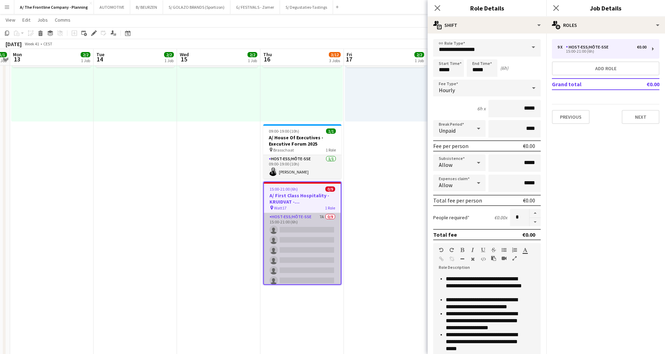
click at [305, 239] on app-card-role "Host-ess/Hôte-sse 7A 0/9 15:00-21:00 (6h) single-neutral-actions single-neutral…" at bounding box center [302, 265] width 77 height 105
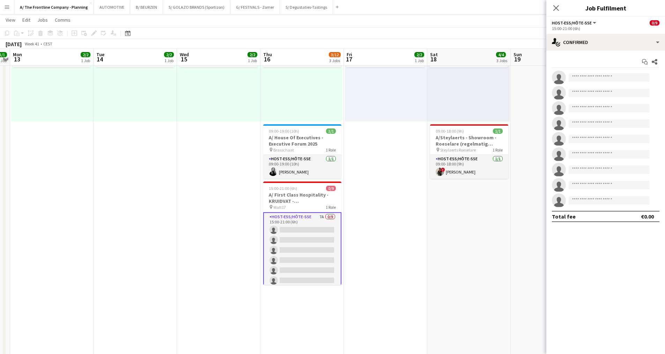
scroll to position [0, 240]
click at [605, 45] on div "single-neutral-actions-check-2 Confirmed" at bounding box center [605, 42] width 119 height 17
click at [616, 143] on span "Promote" at bounding box center [619, 141] width 18 height 6
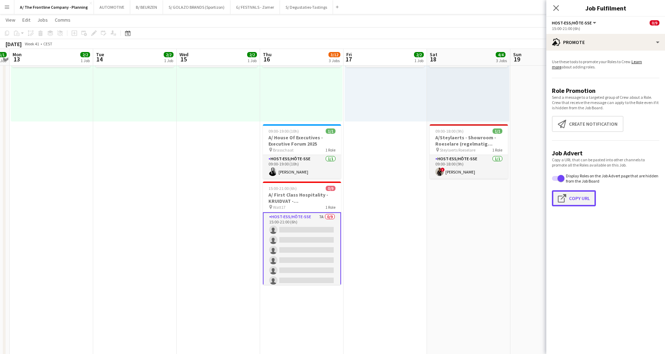
click at [584, 199] on button "Click to copy URL Copy Url" at bounding box center [574, 198] width 44 height 16
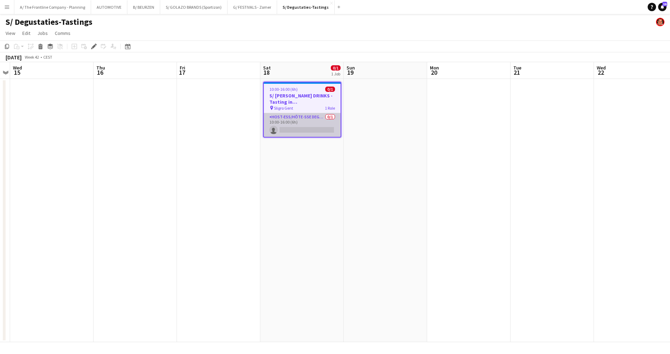
click at [309, 128] on app-card-role "Host-ess/Hôte-sse Degustatie-Dégustation 0/1 10:00-16:00 (6h) single-neutral-ac…" at bounding box center [302, 125] width 77 height 24
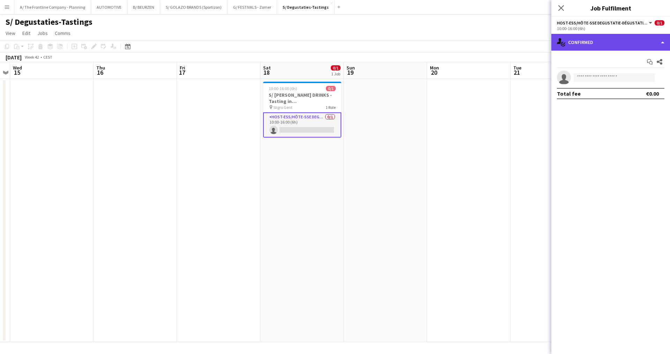
click at [616, 43] on div "single-neutral-actions-check-2 Confirmed" at bounding box center [610, 42] width 119 height 17
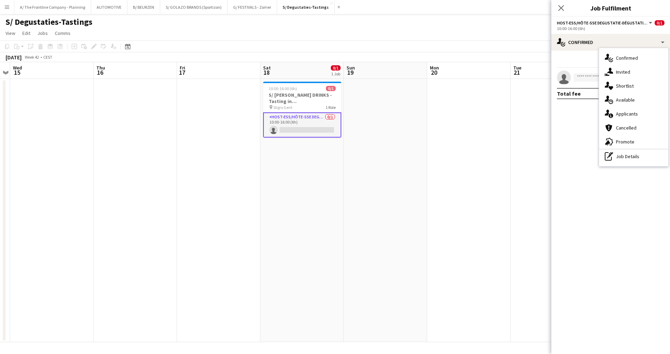
click at [619, 140] on span "Promote" at bounding box center [625, 141] width 18 height 6
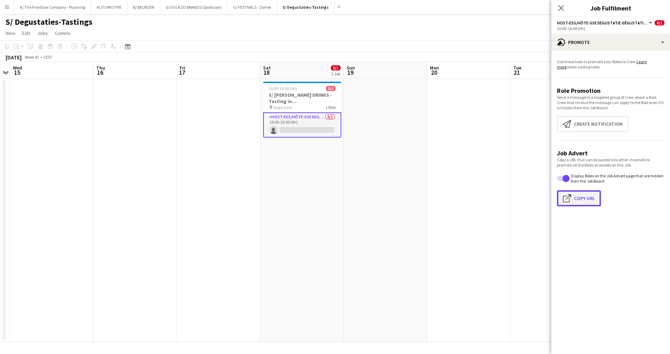
click at [587, 194] on button "Click to copy URL Copy Url" at bounding box center [579, 198] width 44 height 16
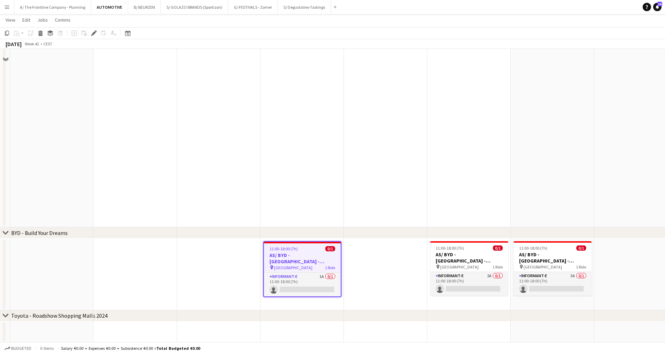
scroll to position [486, 0]
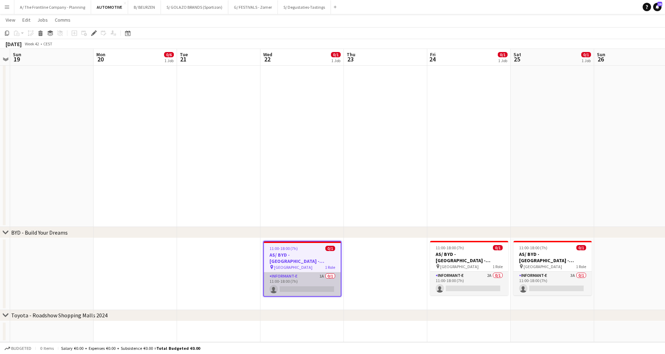
click at [313, 279] on app-card-role "Informant-e 1A 0/1 11:00-18:00 (7h) single-neutral-actions" at bounding box center [302, 284] width 77 height 24
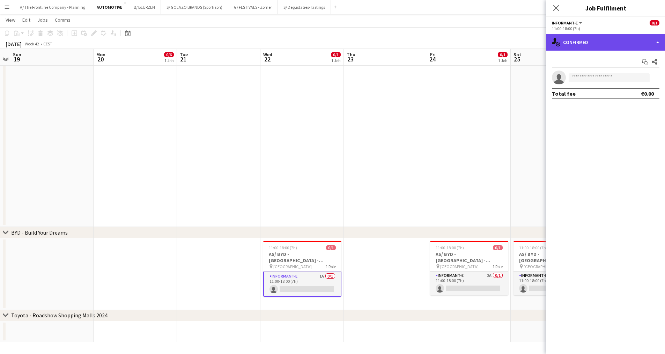
click at [622, 38] on div "single-neutral-actions-check-2 Confirmed" at bounding box center [605, 42] width 119 height 17
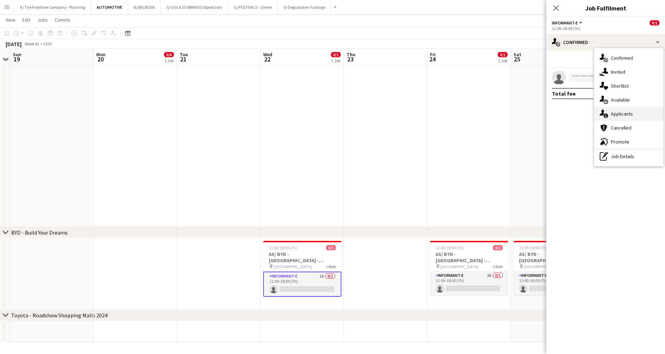
click at [622, 118] on div "single-neutral-actions-information Applicants" at bounding box center [628, 114] width 69 height 14
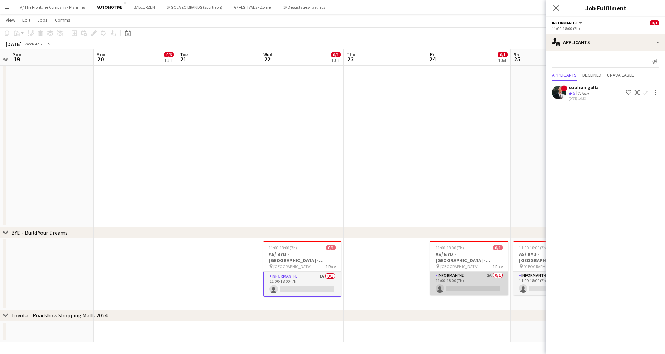
click at [468, 285] on app-card-role "Informant-e 2A 0/1 11:00-18:00 (7h) single-neutral-actions" at bounding box center [469, 283] width 78 height 24
click at [524, 288] on app-card-role "Informant-e 3A 0/1 11:00-18:00 (7h) single-neutral-actions" at bounding box center [552, 283] width 78 height 24
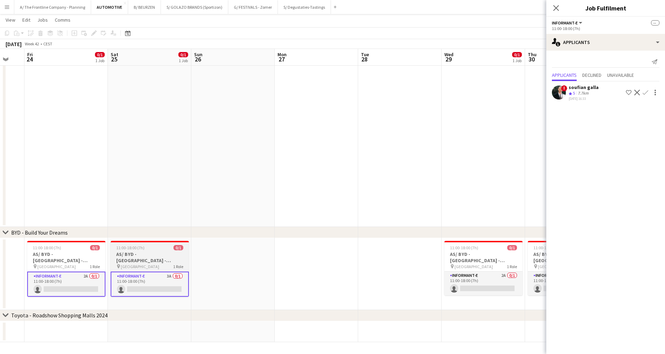
drag, startPoint x: 520, startPoint y: 299, endPoint x: 113, endPoint y: 282, distance: 407.4
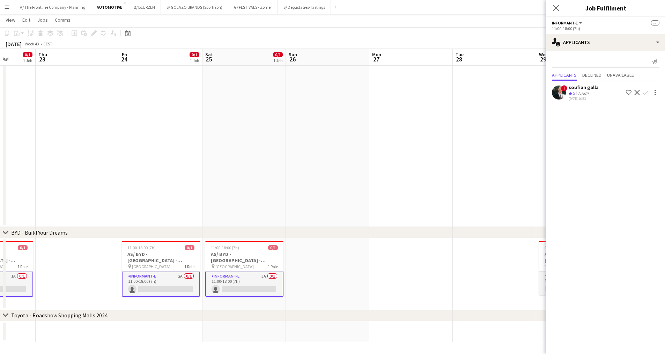
scroll to position [0, 258]
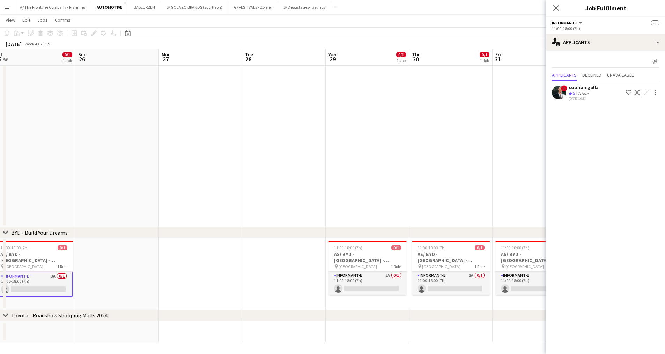
drag, startPoint x: 224, startPoint y: 282, endPoint x: 219, endPoint y: 282, distance: 5.2
click at [356, 279] on app-card-role "Informant-e 2A 0/1 11:00-18:00 (7h) single-neutral-actions" at bounding box center [367, 283] width 78 height 24
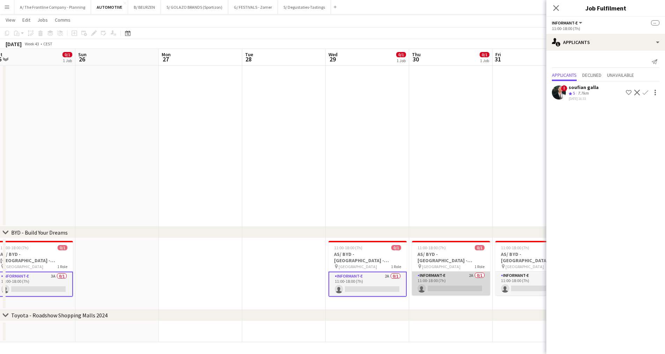
click at [450, 284] on app-card-role "Informant-e 2A 0/1 11:00-18:00 (7h) single-neutral-actions" at bounding box center [451, 283] width 78 height 24
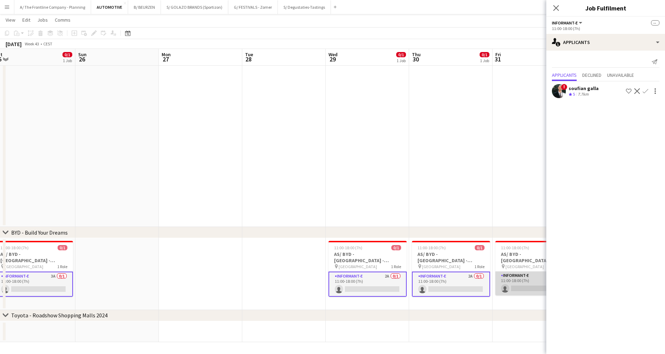
click at [524, 280] on app-card-role "Informant-e 2A 0/1 11:00-18:00 (7h) single-neutral-actions" at bounding box center [534, 283] width 78 height 24
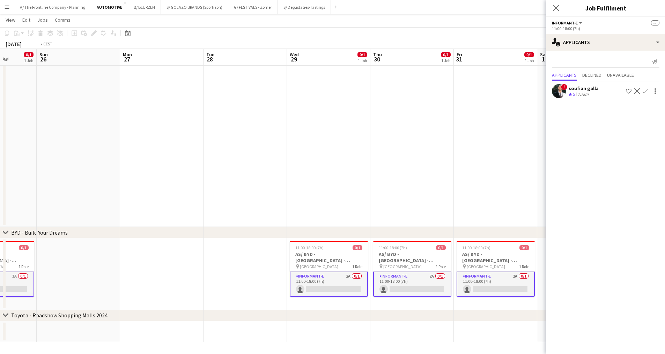
scroll to position [0, 306]
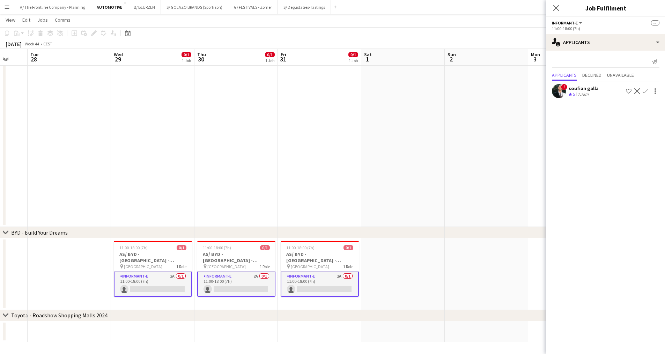
drag, startPoint x: 441, startPoint y: 160, endPoint x: 226, endPoint y: 171, distance: 214.8
click at [646, 91] on app-icon "Confirm" at bounding box center [645, 91] width 6 height 6
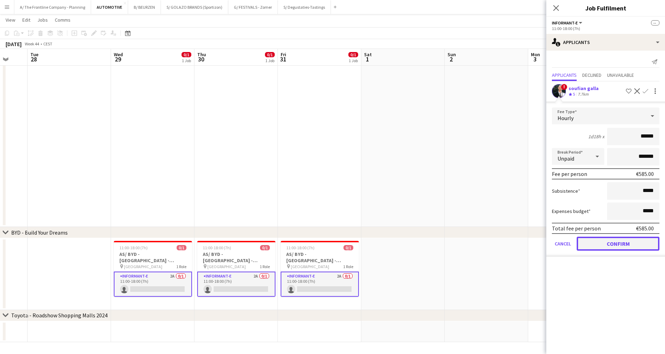
click at [634, 241] on button "Confirm" at bounding box center [617, 244] width 83 height 14
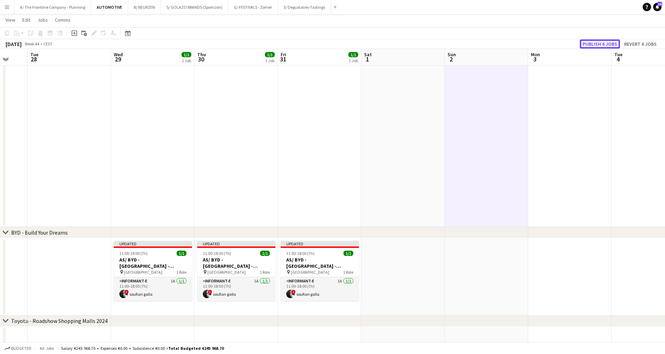
click at [600, 47] on button "Publish 6 jobs" at bounding box center [599, 43] width 40 height 9
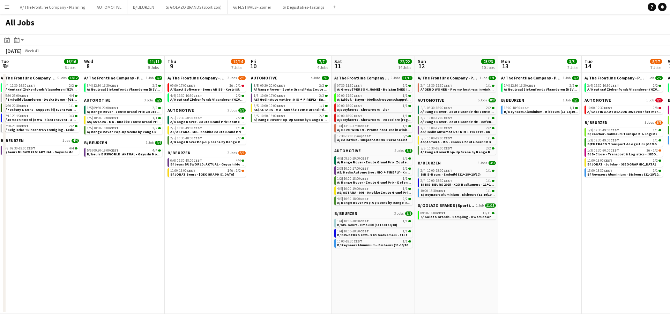
drag, startPoint x: 480, startPoint y: 203, endPoint x: 176, endPoint y: 209, distance: 304.3
click at [147, 207] on app-calendar-viewport "Sat 4 16/16 6 Jobs Sun 5 21/21 9 Jobs Mon 6 8/8 4 Jobs Tue 7 16/16 6 Jobs Wed 8…" at bounding box center [335, 185] width 670 height 258
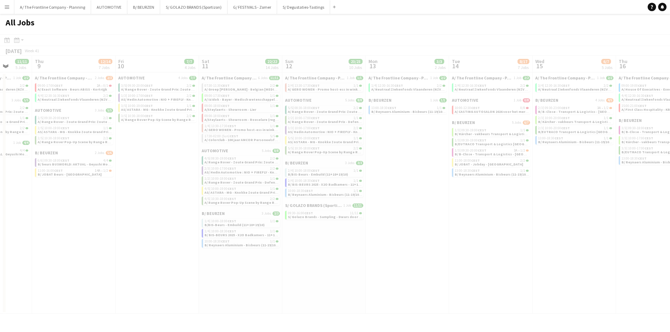
drag, startPoint x: 470, startPoint y: 222, endPoint x: 189, endPoint y: 228, distance: 280.9
click at [189, 228] on app-calendar-viewport "Mon 6 8/8 4 Jobs Tue 7 16/16 6 Jobs Wed 8 11/11 5 Jobs Thu 9 12/14 7 Jobs Fri 1…" at bounding box center [335, 185] width 670 height 258
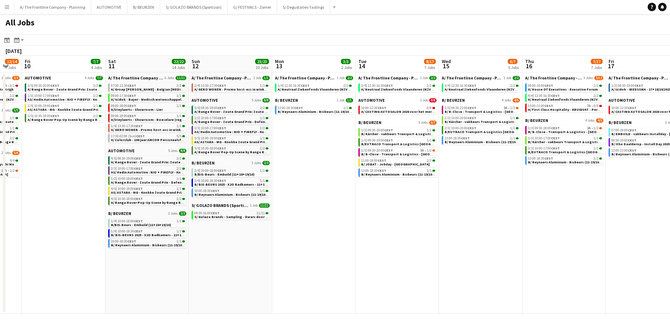
click at [224, 230] on app-all-jobs "All Jobs Date picker [DATE] [DATE] [DATE] M [DATE] T [DATE] W [DATE] T [DATE] F…" at bounding box center [335, 164] width 670 height 300
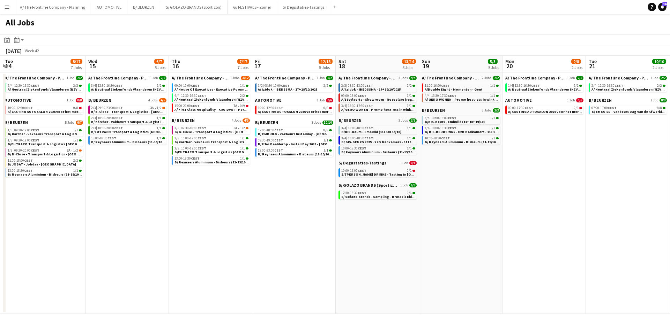
scroll to position [0, 282]
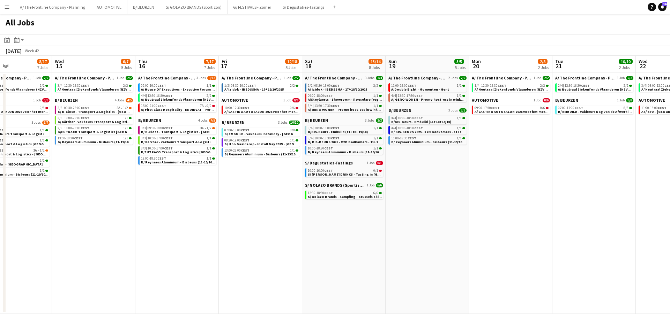
drag, startPoint x: 538, startPoint y: 234, endPoint x: 495, endPoint y: 232, distance: 43.0
click at [496, 232] on app-calendar-viewport "Sat 11 22/22 14 Jobs Sun 12 23/23 10 Jobs Mon 13 3/3 2 Jobs Tue 14 8/17 7 Jobs …" at bounding box center [335, 185] width 670 height 258
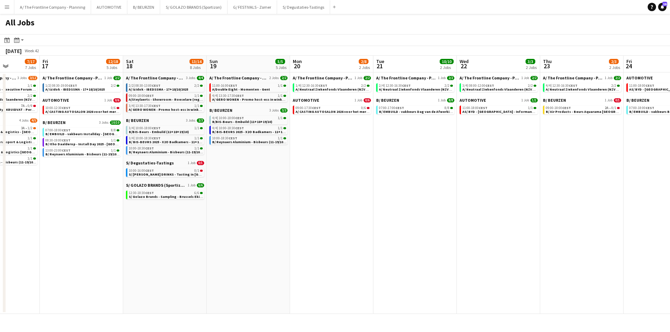
drag, startPoint x: 398, startPoint y: 220, endPoint x: 219, endPoint y: 215, distance: 179.0
click at [219, 215] on app-calendar-viewport "Mon 13 3/3 2 Jobs Tue 14 8/17 7 Jobs Wed 15 6/7 5 Jobs Thu 16 7/17 7 Jobs Fri 1…" at bounding box center [335, 185] width 670 height 258
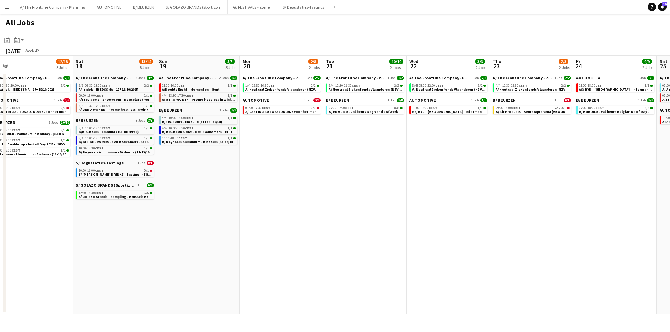
scroll to position [0, 197]
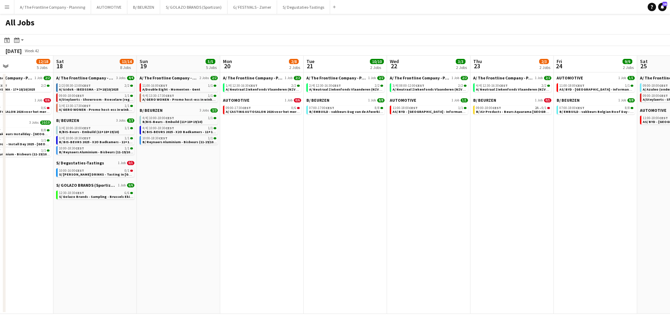
drag, startPoint x: 459, startPoint y: 204, endPoint x: 396, endPoint y: 208, distance: 63.3
click at [332, 208] on app-calendar-viewport "Wed 15 6/7 5 Jobs Thu 16 7/17 7 Jobs Fri 17 12/18 5 Jobs Sat 18 13/14 8 Jobs Su…" at bounding box center [335, 185] width 670 height 258
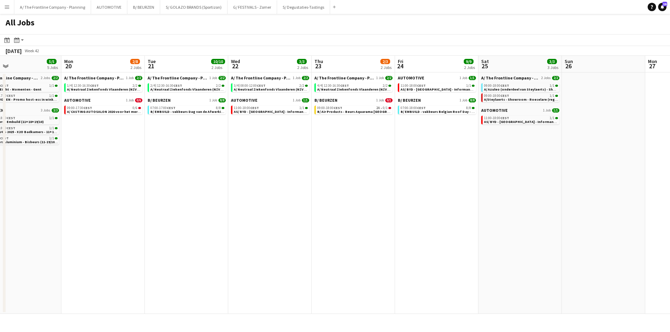
scroll to position [0, 192]
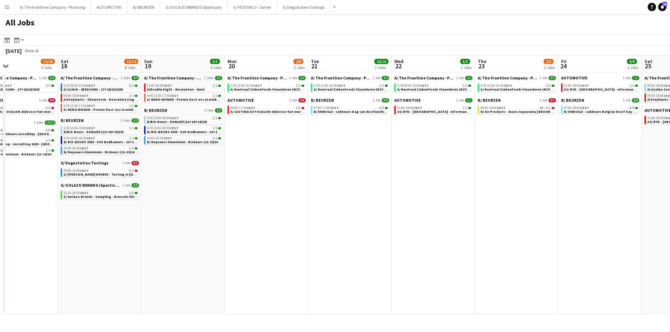
drag, startPoint x: 427, startPoint y: 163, endPoint x: 273, endPoint y: 165, distance: 153.5
click at [273, 165] on app-calendar-viewport "Wed 15 6/7 5 Jobs Thu 16 7/17 7 Jobs Fri 17 12/18 5 Jobs Sat 18 13/14 8 Jobs Su…" at bounding box center [335, 185] width 670 height 258
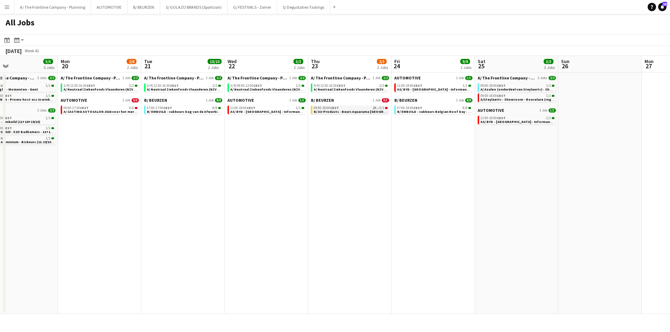
click at [335, 112] on span "B/ Air Products - Beurs Aquarama [GEOGRAPHIC_DATA]" at bounding box center [359, 112] width 91 height 5
click at [454, 201] on app-date-cell "AUTOMOTIVE 1 Job [DATE] 11:00-18:00 CEST 1/1 AS/ BYD - [GEOGRAPHIC_DATA] - Info…" at bounding box center [432, 194] width 83 height 242
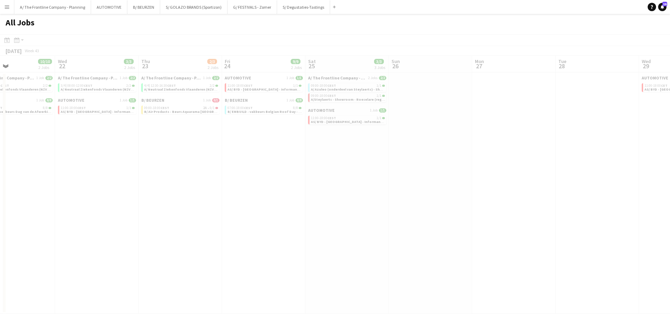
drag, startPoint x: 530, startPoint y: 167, endPoint x: 283, endPoint y: 175, distance: 247.1
click at [283, 175] on app-calendar-viewport "Sun 19 5/5 5 Jobs Mon 20 2/8 2 Jobs Tue 21 10/10 2 Jobs Wed 22 3/3 2 Jobs Thu 2…" at bounding box center [335, 185] width 670 height 258
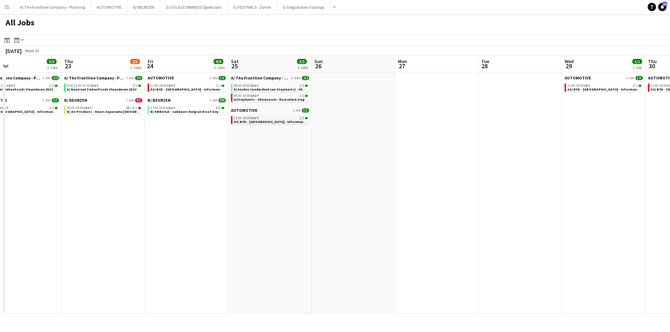
click at [283, 117] on div "11:00-18:00 CEST 1/1" at bounding box center [271, 118] width 74 height 3
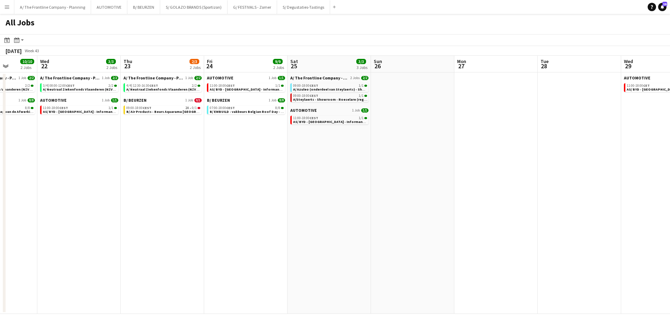
drag, startPoint x: 477, startPoint y: 151, endPoint x: 205, endPoint y: 164, distance: 272.4
click at [21, 165] on app-calendar-viewport "Sun 19 5/5 5 Jobs Mon 20 2/8 2 Jobs Tue 21 10/10 2 Jobs Wed 22 3/3 2 Jobs Thu 2…" at bounding box center [335, 185] width 670 height 258
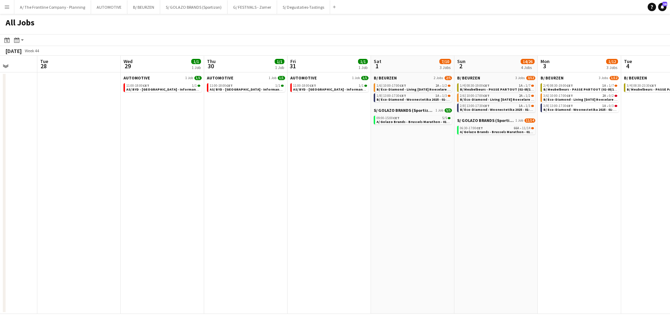
scroll to position [0, 220]
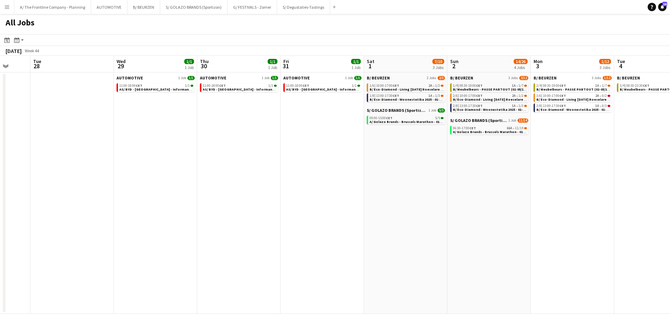
click at [46, 182] on app-all-jobs "All Jobs Date picker [DATE] [DATE] [DATE] M [DATE] T [DATE] W [DATE] T [DATE] F…" at bounding box center [335, 164] width 670 height 300
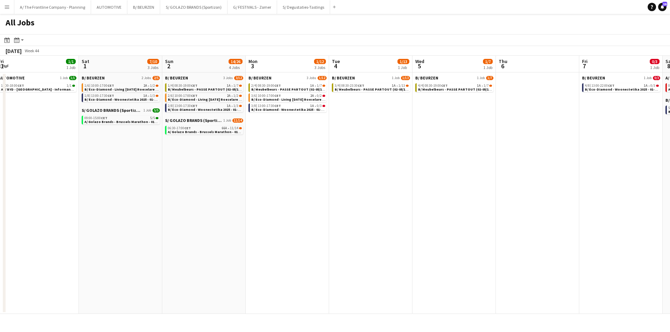
scroll to position [0, 338]
drag, startPoint x: 348, startPoint y: 165, endPoint x: 230, endPoint y: 166, distance: 118.6
click at [230, 166] on app-calendar-viewport "Mon 27 Tue 28 Wed 29 1/1 1 Job Thu 30 1/1 1 Job Fri 31 1/1 1 Job Sat 1 7/10 3 J…" at bounding box center [335, 185] width 670 height 258
click at [213, 133] on span "A/ Golazo Brands - Brussels Marathon - 01+02/11/25" at bounding box center [209, 132] width 85 height 5
click at [295, 88] on span "B/ Meubelbeurs - PASSE PARTOUT (02-05/11/25) - Brussels Expo" at bounding box center [303, 89] width 104 height 5
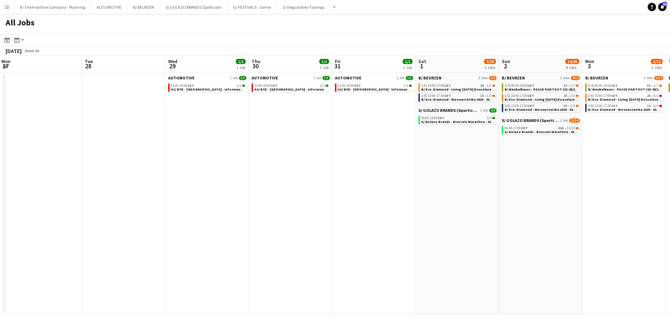
drag, startPoint x: 175, startPoint y: 176, endPoint x: 512, endPoint y: 145, distance: 338.4
click at [512, 145] on app-calendar-viewport "Sat 25 3/3 3 Jobs Sun 26 Mon 27 Tue 28 Wed 29 1/1 1 Job Thu 30 1/1 1 Job Fri 31…" at bounding box center [335, 185] width 670 height 258
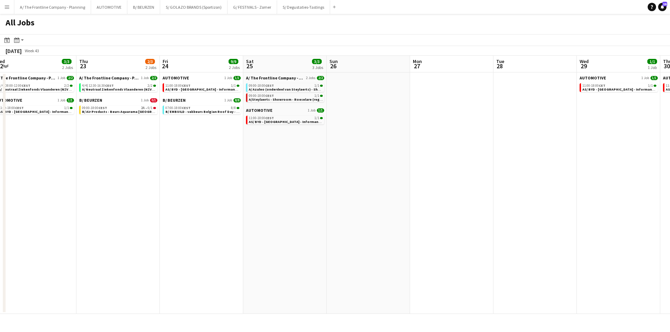
scroll to position [0, 159]
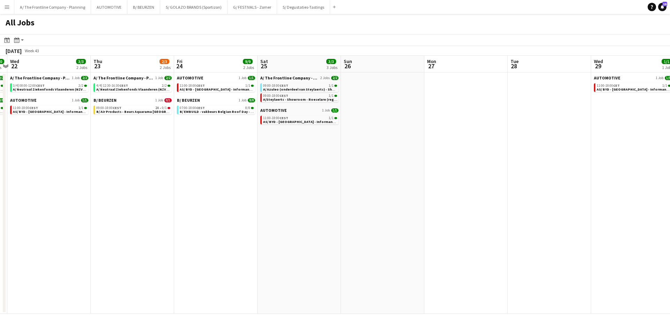
drag, startPoint x: 244, startPoint y: 187, endPoint x: 519, endPoint y: 143, distance: 279.0
click at [669, 136] on app-calendar-viewport "Mon 20 2/8 2 Jobs Tue 21 10/10 2 Jobs Wed 22 3/3 2 Jobs Thu 23 2/3 2 Jobs Fri 2…" at bounding box center [335, 185] width 670 height 258
click at [19, 42] on icon at bounding box center [16, 40] width 5 height 6
click at [7, 40] on icon "Date picker" at bounding box center [7, 40] width 6 height 6
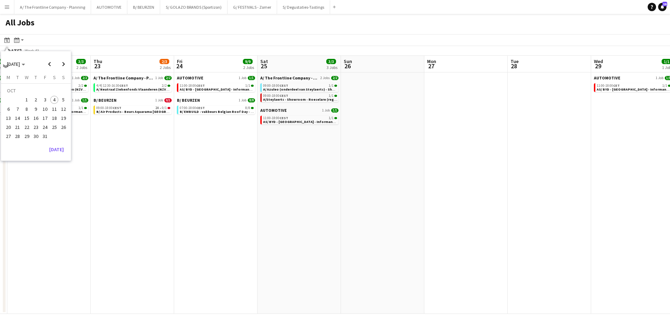
click at [67, 155] on div "OCT 2025 OCT 2025 Monday M Tuesday T Wednesday W Thursday T Friday F Saturday S…" at bounding box center [36, 106] width 70 height 110
click at [61, 152] on button "[DATE]" at bounding box center [56, 149] width 20 height 11
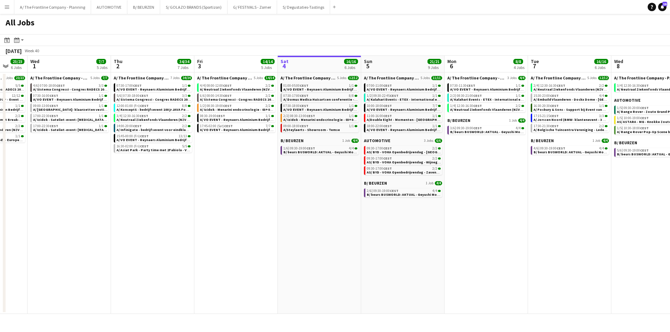
drag, startPoint x: 394, startPoint y: 219, endPoint x: 76, endPoint y: 196, distance: 319.0
click at [76, 196] on app-calendar-viewport "Sun 28 13/13 5 Jobs Mon 29 9/9 4 Jobs Tue 30 23/23 6 Jobs Wed 1 7/7 5 Jobs Thu …" at bounding box center [335, 185] width 670 height 258
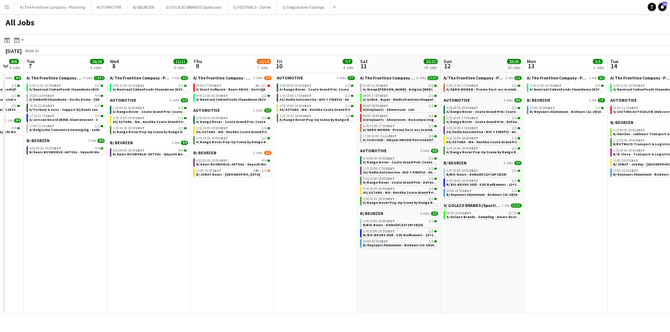
scroll to position [0, 230]
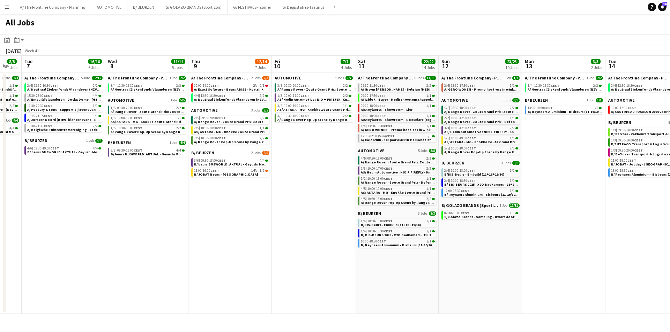
drag, startPoint x: 343, startPoint y: 211, endPoint x: 198, endPoint y: 202, distance: 145.4
click at [198, 207] on app-calendar-viewport "Sat 4 16/16 6 Jobs Sun 5 21/21 9 Jobs Mon 6 8/8 4 Jobs Tue 7 16/16 6 Jobs Wed 8…" at bounding box center [335, 185] width 670 height 258
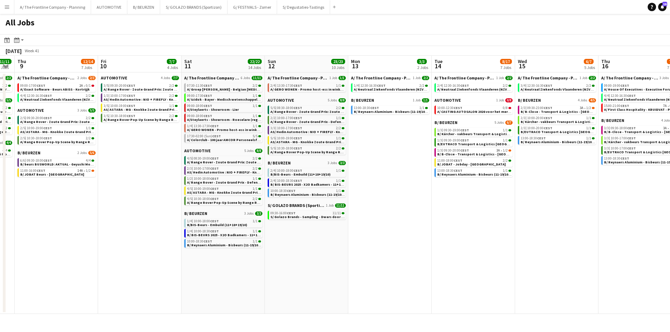
drag, startPoint x: 293, startPoint y: 192, endPoint x: 120, endPoint y: 178, distance: 173.3
click at [120, 178] on app-calendar-viewport "Mon 6 8/8 4 Jobs Tue 7 16/16 6 Jobs Wed 8 11/11 5 Jobs Thu 9 12/14 7 Jobs Fri 1…" at bounding box center [335, 185] width 670 height 258
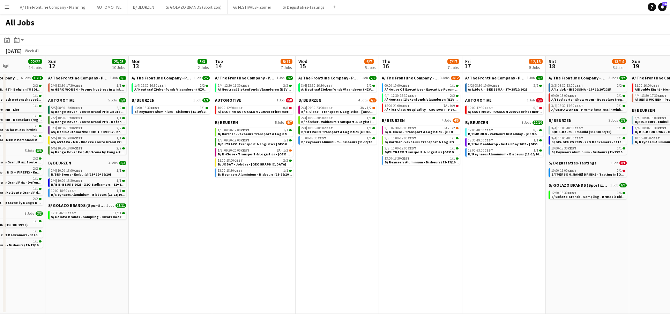
scroll to position [0, 298]
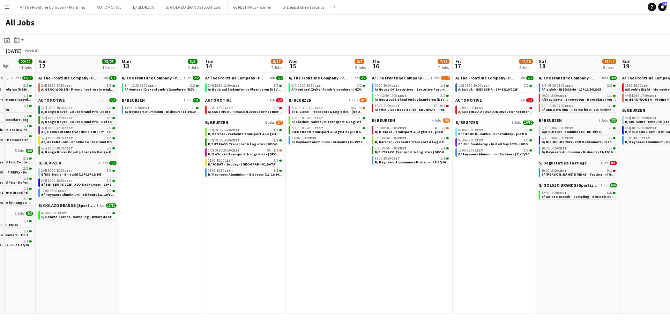
drag, startPoint x: 383, startPoint y: 194, endPoint x: 182, endPoint y: 188, distance: 200.7
click at [182, 188] on app-calendar-viewport "Wed 8 11/11 5 Jobs Thu 9 12/14 7 Jobs Fri 10 7/7 4 Jobs Sat 11 22/22 14 Jobs Su…" at bounding box center [335, 185] width 670 height 258
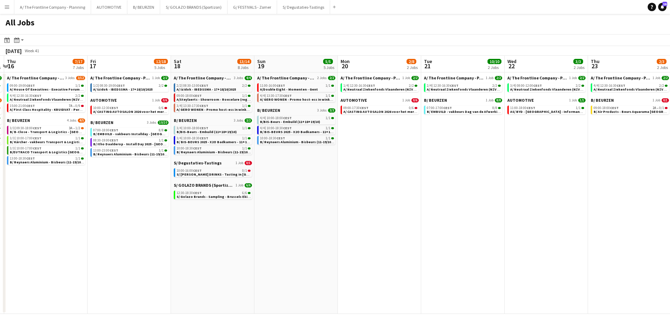
scroll to position [0, 337]
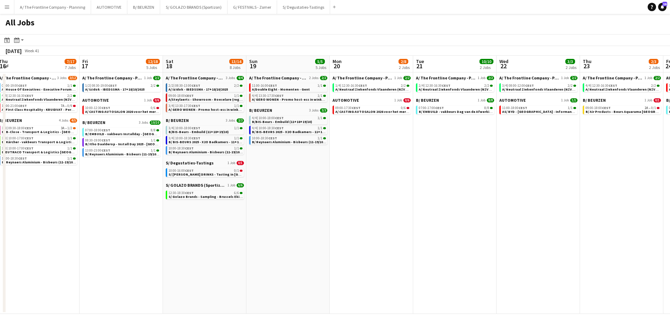
drag, startPoint x: 464, startPoint y: 200, endPoint x: 102, endPoint y: 181, distance: 362.2
click at [102, 181] on app-calendar-viewport "Sun 12 23/23 10 Jobs Mon 13 3/3 2 Jobs Tue 14 8/17 7 Jobs Wed 15 6/7 5 Jobs Thu…" at bounding box center [335, 185] width 670 height 258
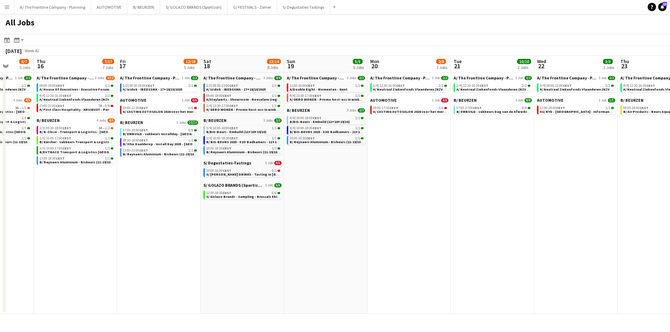
scroll to position [0, 207]
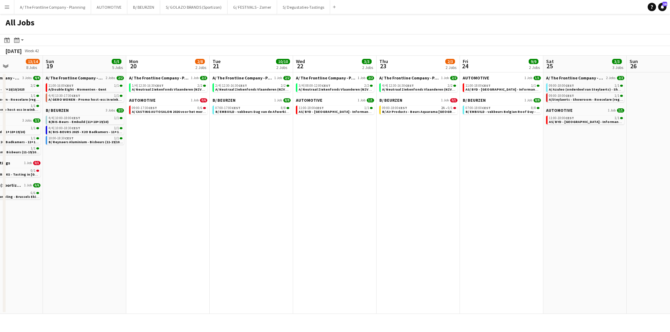
drag, startPoint x: 381, startPoint y: 163, endPoint x: 189, endPoint y: 164, distance: 191.9
click at [189, 164] on app-calendar-viewport "Thu 16 7/17 7 Jobs Fri 17 12/18 5 Jobs Sat 18 13/14 8 Jobs Sun 19 5/5 5 Jobs Mo…" at bounding box center [335, 185] width 670 height 258
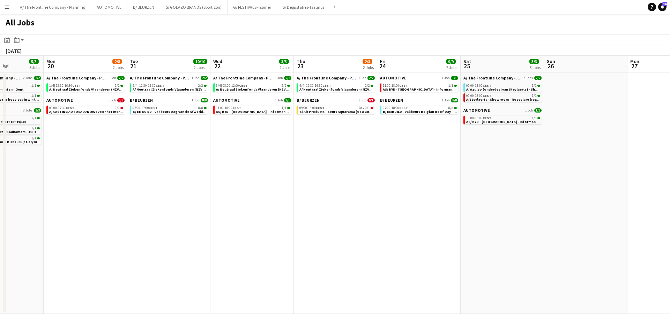
scroll to position [0, 296]
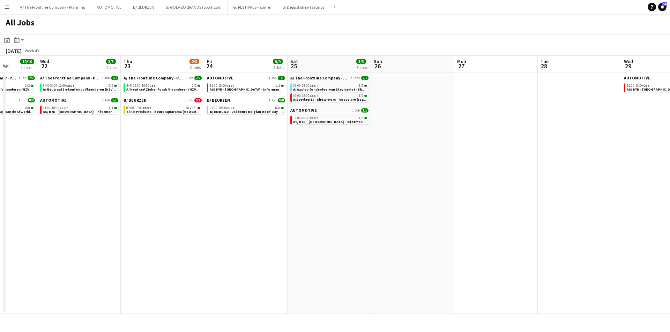
drag, startPoint x: 380, startPoint y: 159, endPoint x: 150, endPoint y: 151, distance: 229.7
click at [150, 151] on app-calendar-viewport "Sat 18 13/14 8 Jobs Sun 19 5/5 5 Jobs Mon 20 2/8 2 Jobs Tue 21 10/10 2 Jobs Wed…" at bounding box center [335, 185] width 670 height 258
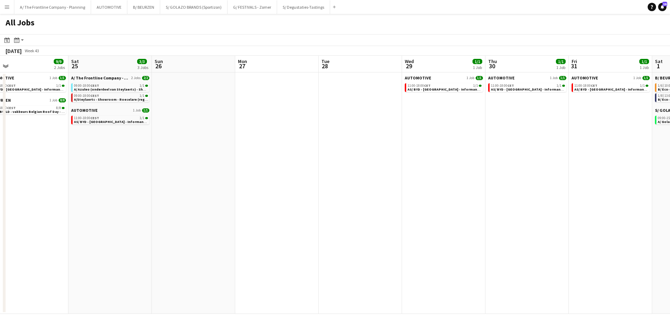
drag, startPoint x: 261, startPoint y: 163, endPoint x: 42, endPoint y: 147, distance: 219.6
click at [42, 147] on app-calendar-viewport "Mon 20 2/8 2 Jobs Tue 21 10/10 2 Jobs Wed 22 3/3 2 Jobs Thu 23 2/3 2 Jobs Fri 2…" at bounding box center [335, 185] width 670 height 258
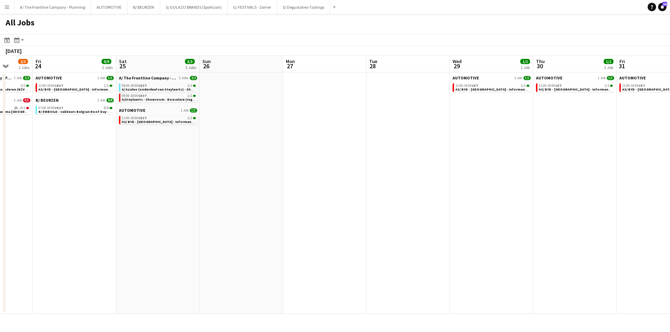
drag, startPoint x: 7, startPoint y: 153, endPoint x: -2, endPoint y: 152, distance: 9.1
click at [0, 152] on html "Menu Boards Boards Boards All jobs Status Workforce Workforce My Workforce Recr…" at bounding box center [335, 166] width 670 height 332
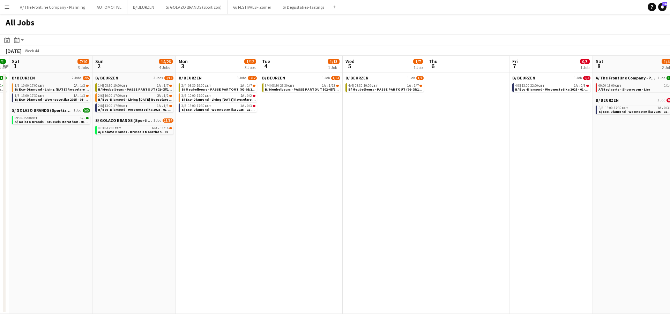
scroll to position [0, 280]
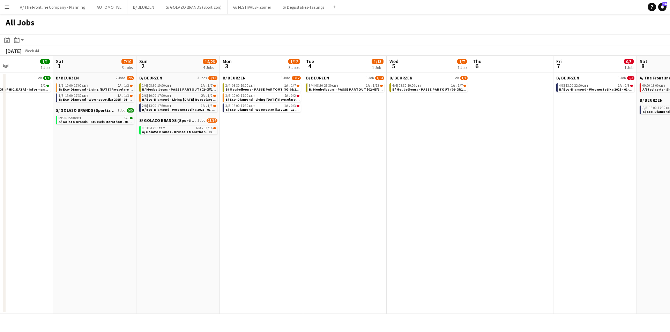
drag, startPoint x: 360, startPoint y: 178, endPoint x: 63, endPoint y: 171, distance: 296.6
click at [63, 171] on app-calendar-viewport "Tue 28 Wed 29 1/1 1 Job Thu 30 1/1 1 Job Fri 31 1/1 1 Job Sat 1 7/10 3 Jobs Sun…" at bounding box center [335, 185] width 670 height 258
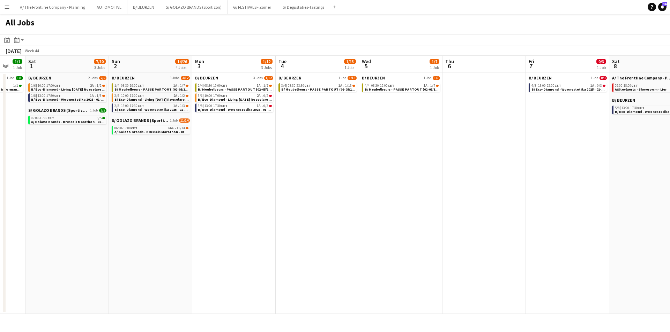
scroll to position [0, 238]
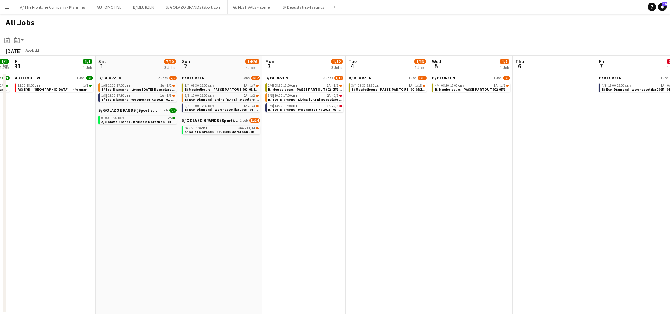
drag, startPoint x: 267, startPoint y: 150, endPoint x: 170, endPoint y: 147, distance: 96.7
click at [170, 147] on app-calendar-viewport "Tue 28 Wed 29 1/1 1 Job Thu 30 1/1 1 Job Fri 31 1/1 1 Job Sat 1 7/10 3 Jobs Sun…" at bounding box center [335, 185] width 670 height 258
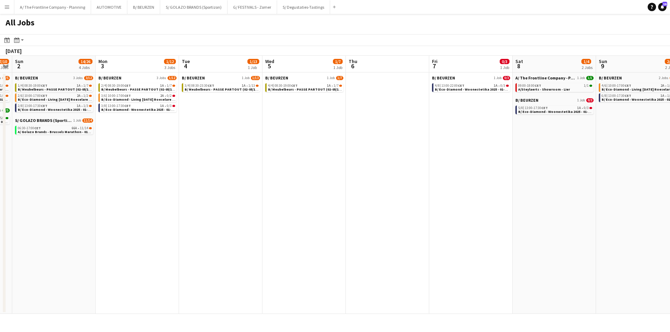
scroll to position [0, 170]
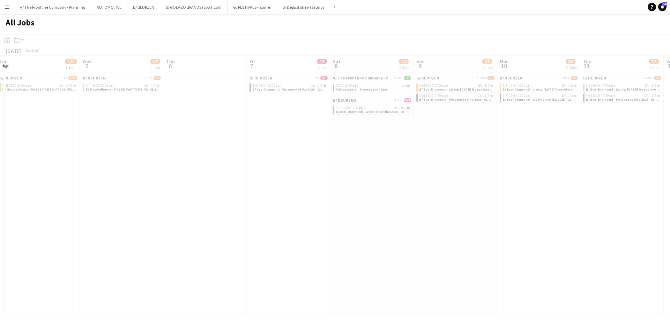
drag, startPoint x: 198, startPoint y: 132, endPoint x: 33, endPoint y: 124, distance: 165.5
click at [33, 124] on app-calendar-viewport "Sun 2 14/26 4 Jobs Mon 3 1/12 3 Jobs Tue 4 1/13 1 Job Wed 5 1/7 1 Job Thu 6 Fri…" at bounding box center [335, 185] width 670 height 258
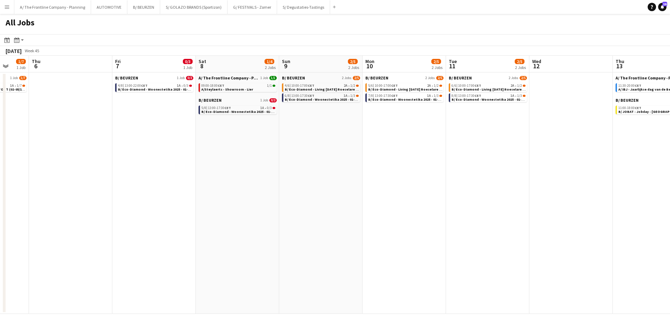
scroll to position [0, 307]
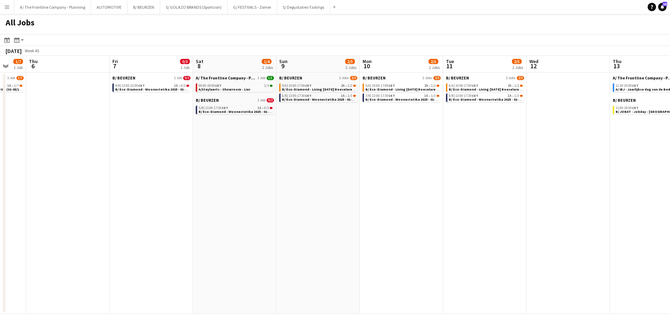
drag, startPoint x: 242, startPoint y: 163, endPoint x: 105, endPoint y: 161, distance: 137.1
click at [105, 161] on app-calendar-viewport "Sun 2 14/26 4 Jobs Mon 3 1/12 3 Jobs Tue 4 1/13 1 Job Wed 5 1/7 1 Job Thu 6 Fri…" at bounding box center [335, 185] width 670 height 258
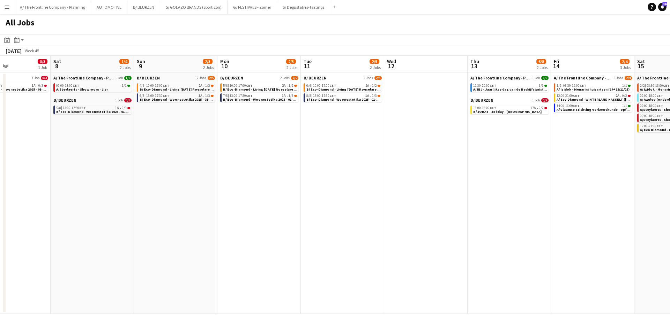
scroll to position [0, 289]
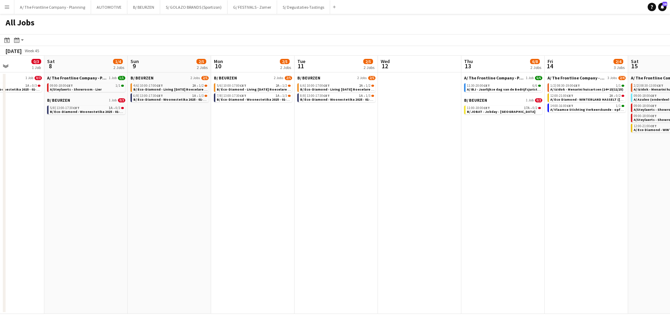
drag, startPoint x: 358, startPoint y: 136, endPoint x: 209, endPoint y: 136, distance: 148.6
click at [209, 136] on app-calendar-viewport "Tue 4 1/13 1 Job Wed 5 1/7 1 Job Thu 6 Fri 7 0/3 1 Job Sat 8 1/4 2 Jobs Sun 9 2…" at bounding box center [335, 185] width 670 height 258
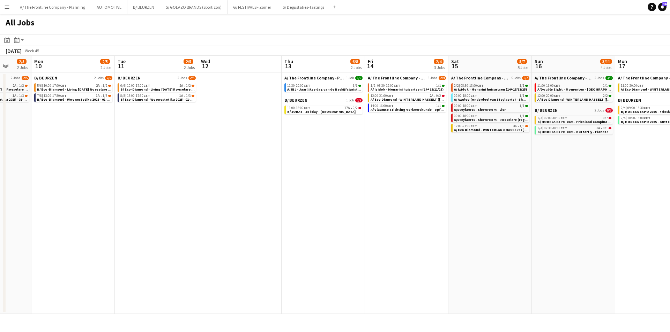
drag, startPoint x: 342, startPoint y: 144, endPoint x: 161, endPoint y: 159, distance: 180.9
click at [161, 157] on app-calendar-viewport "Thu 6 Fri 7 0/3 1 Job Sat 8 1/4 2 Jobs Sun 9 2/5 2 Jobs Mon 10 2/5 2 Jobs Tue 1…" at bounding box center [335, 185] width 670 height 258
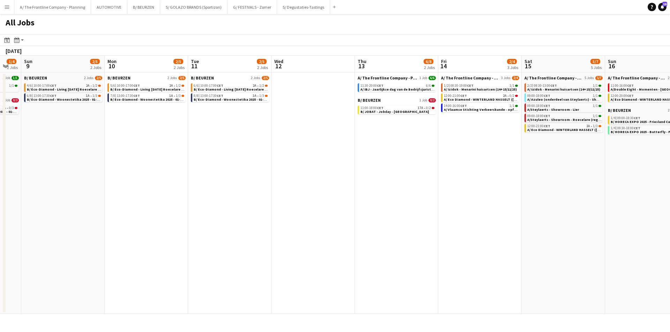
scroll to position [0, 240]
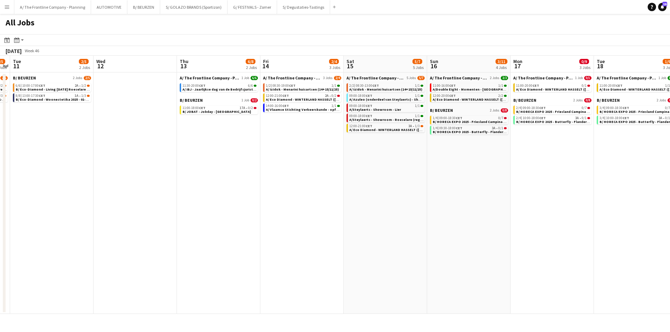
drag, startPoint x: 298, startPoint y: 150, endPoint x: 220, endPoint y: 150, distance: 77.4
click at [220, 150] on app-calendar-viewport "Sat 8 1/4 2 Jobs Sun 9 2/5 2 Jobs Mon 10 2/5 2 Jobs Tue 11 2/5 2 Jobs Wed 12 Th…" at bounding box center [335, 185] width 670 height 258
click at [220, 110] on span "B/ JOBAT - Jobday - La Louvière" at bounding box center [216, 112] width 68 height 5
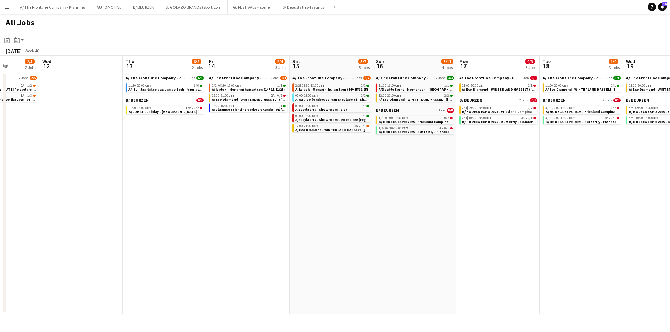
scroll to position [0, 300]
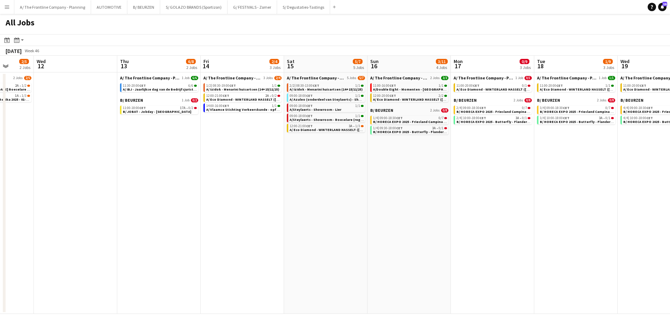
drag, startPoint x: 374, startPoint y: 163, endPoint x: 348, endPoint y: 161, distance: 25.9
click at [349, 161] on app-calendar-viewport "Sat 8 1/4 2 Jobs Sun 9 2/5 2 Jobs Mon 10 2/5 2 Jobs Tue 11 2/5 2 Jobs Wed 12 Th…" at bounding box center [335, 185] width 670 height 258
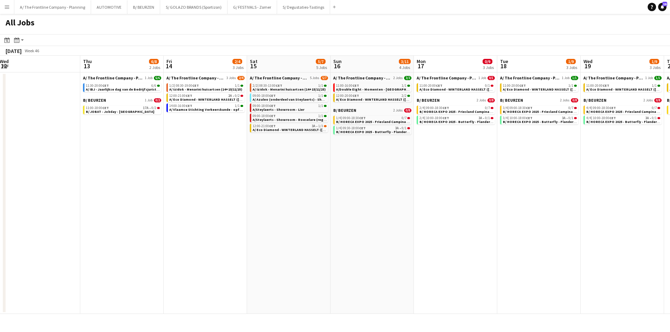
scroll to position [0, 194]
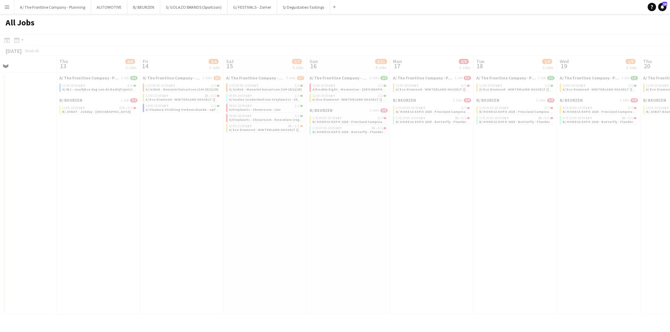
drag, startPoint x: 384, startPoint y: 177, endPoint x: 355, endPoint y: 178, distance: 29.0
click at [350, 178] on app-calendar-viewport "Mon 10 2/5 2 Jobs Tue 11 2/5 2 Jobs Wed 12 Thu 13 6/8 2 Jobs Fri 14 2/4 3 Jobs …" at bounding box center [335, 185] width 670 height 258
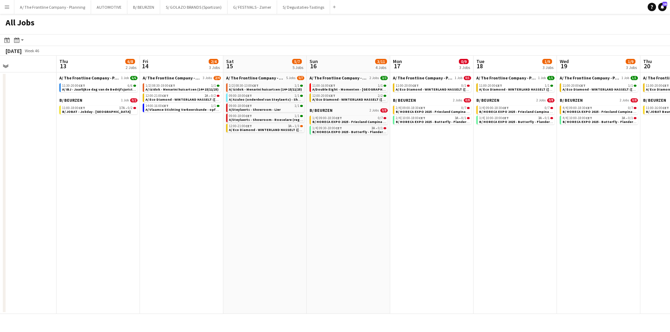
click at [252, 148] on app-date-cell "A/ The Frontline Company - Planning 5 Jobs 5/7 2/2 | 08:30-13:00 CET 1/1 A/ Izi…" at bounding box center [264, 194] width 83 height 242
click at [102, 9] on button "AUTOMOTIVE Close" at bounding box center [109, 7] width 36 height 14
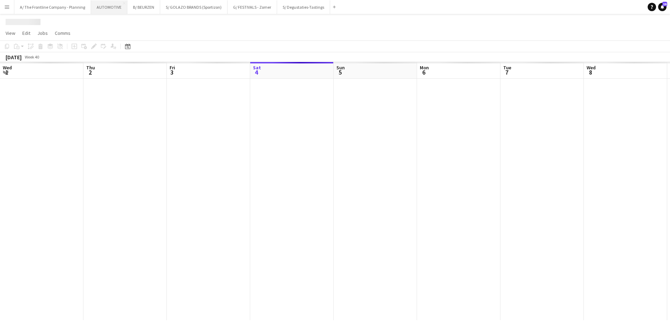
scroll to position [0, 167]
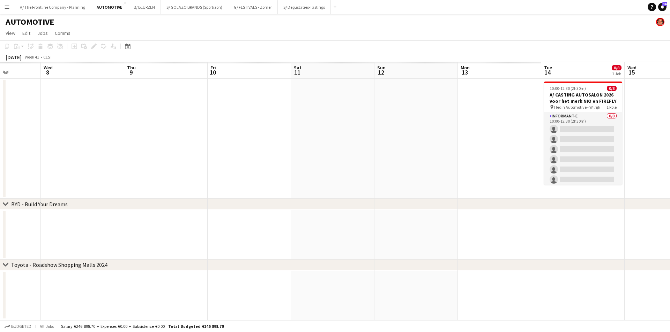
drag, startPoint x: 454, startPoint y: 176, endPoint x: 58, endPoint y: 174, distance: 396.3
click at [58, 174] on app-calendar-viewport "Sun 5 Mon 6 Tue 7 Wed 8 Thu 9 Fri 10 Sat 11 Sun 12 Mon 13 Tue 14 0/8 1 Job Wed …" at bounding box center [335, 191] width 670 height 258
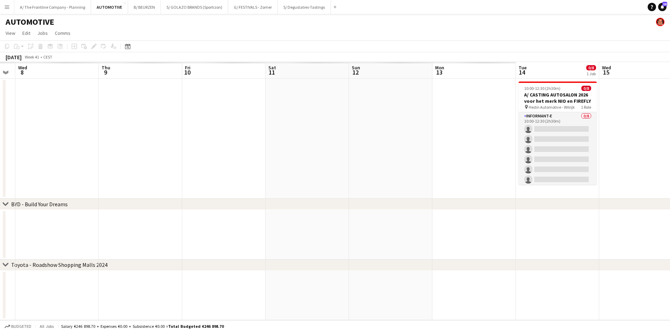
scroll to position [0, 222]
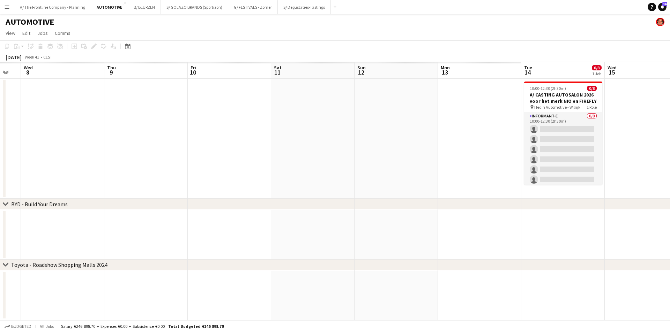
drag, startPoint x: 379, startPoint y: 181, endPoint x: 171, endPoint y: 179, distance: 208.6
click at [171, 179] on app-calendar-viewport "Sun 5 Mon 6 Tue 7 Wed 8 Thu 9 Fri 10 Sat 11 Sun 12 Mon 13 Tue 14 0/8 1 Job Wed …" at bounding box center [335, 191] width 670 height 258
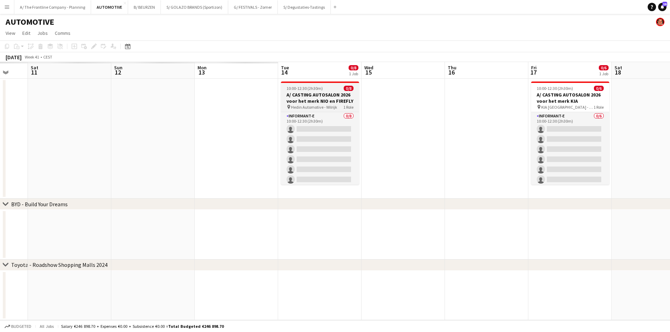
click at [348, 92] on h3 "A/ CASTING AUTOSALON 2026 voor het merk NIO en FIREFLY" at bounding box center [320, 98] width 78 height 13
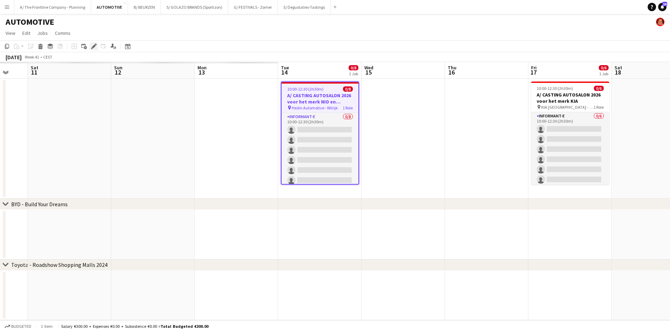
click at [96, 46] on icon "Edit" at bounding box center [94, 47] width 6 height 6
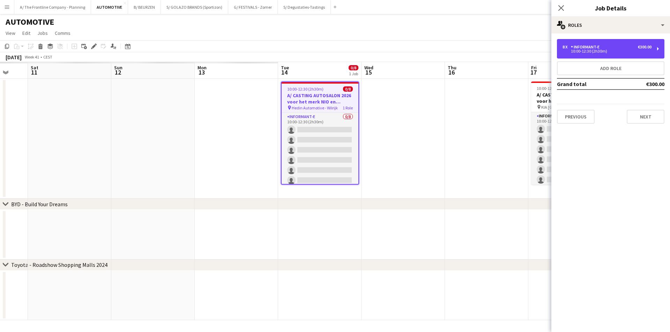
drag, startPoint x: 605, startPoint y: 46, endPoint x: 601, endPoint y: 60, distance: 14.6
click at [606, 46] on div "8 x Informant-e €300.00" at bounding box center [606, 47] width 89 height 5
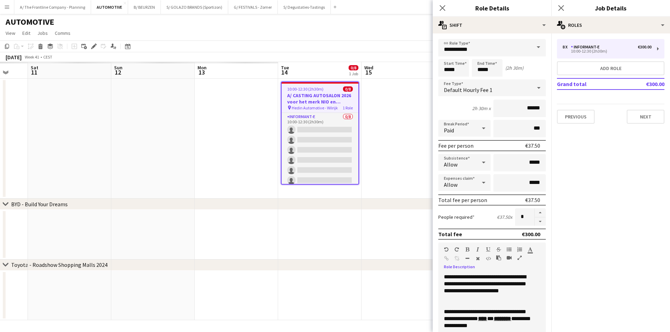
click at [518, 257] on icon "button" at bounding box center [519, 258] width 4 height 5
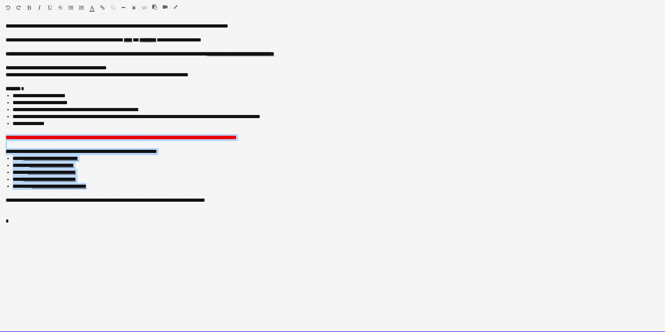
drag, startPoint x: 112, startPoint y: 186, endPoint x: -7, endPoint y: 137, distance: 128.7
drag, startPoint x: 200, startPoint y: 185, endPoint x: 165, endPoint y: 187, distance: 34.9
click at [199, 185] on li "**********" at bounding box center [336, 186] width 646 height 7
click at [125, 189] on li "**********" at bounding box center [336, 186] width 646 height 7
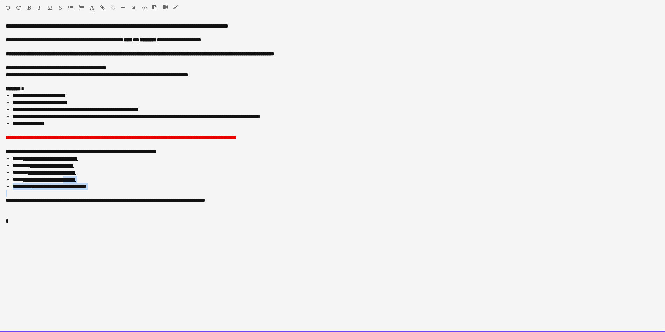
drag, startPoint x: 112, startPoint y: 190, endPoint x: 73, endPoint y: 178, distance: 41.6
click at [73, 178] on div "**********" at bounding box center [332, 178] width 665 height 310
click at [173, 181] on li "**********" at bounding box center [336, 179] width 646 height 7
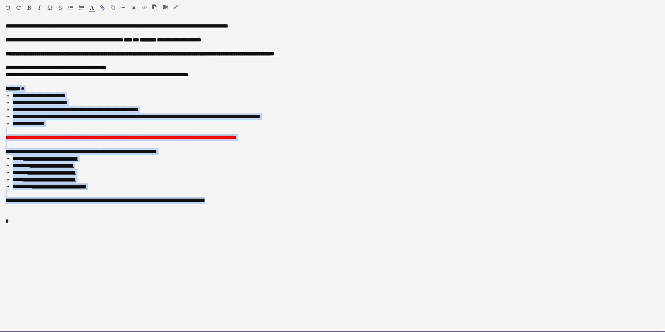
drag, startPoint x: 228, startPoint y: 200, endPoint x: -2, endPoint y: 88, distance: 256.8
copy div "**********"
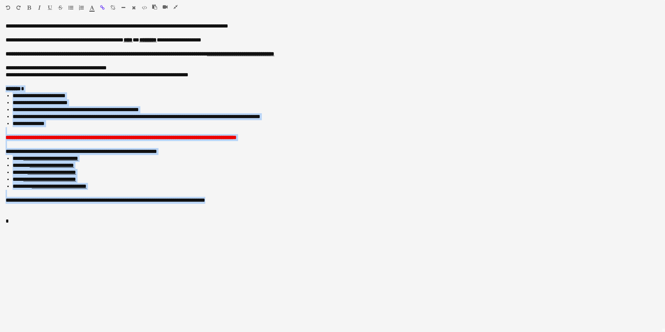
click at [176, 7] on icon "button" at bounding box center [175, 7] width 4 height 5
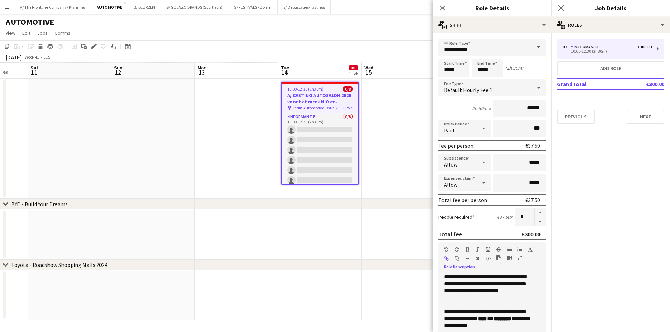
click at [195, 147] on app-date-cell at bounding box center [236, 139] width 83 height 120
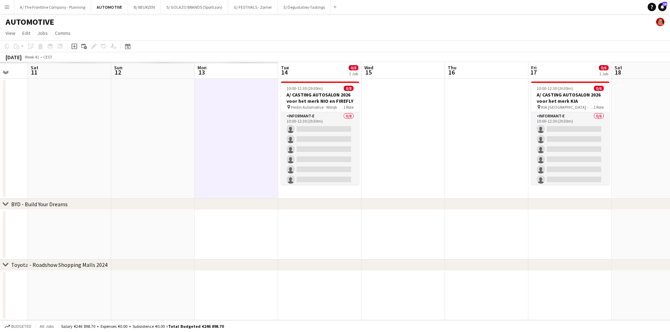
click at [11, 7] on button "Menu" at bounding box center [7, 7] width 14 height 14
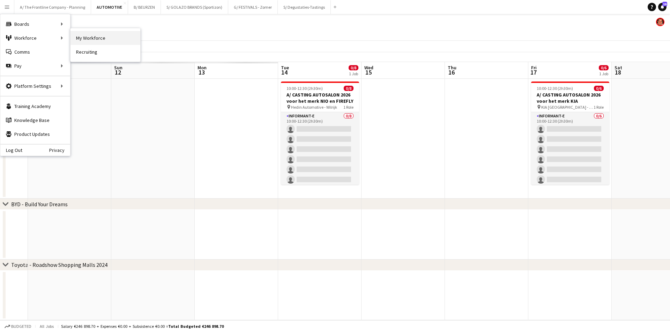
click at [91, 34] on link "My Workforce" at bounding box center [105, 38] width 70 height 14
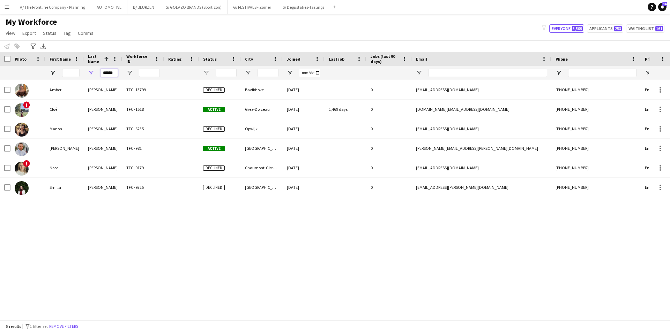
click at [107, 76] on input "******" at bounding box center [108, 73] width 17 height 8
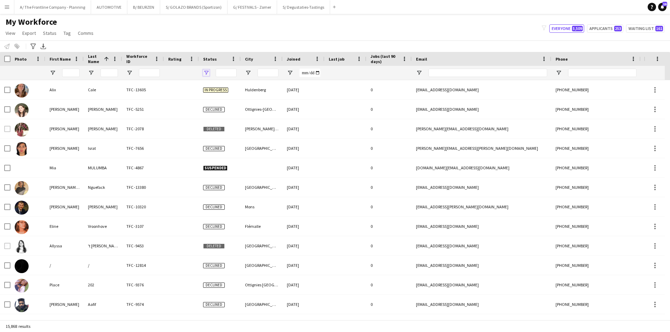
click at [207, 72] on span "Open Filter Menu" at bounding box center [206, 73] width 6 height 6
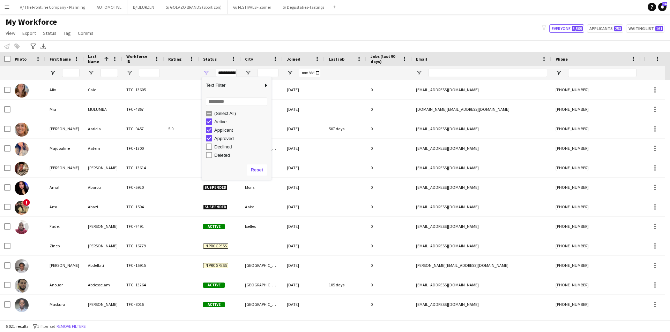
scroll to position [37, 0]
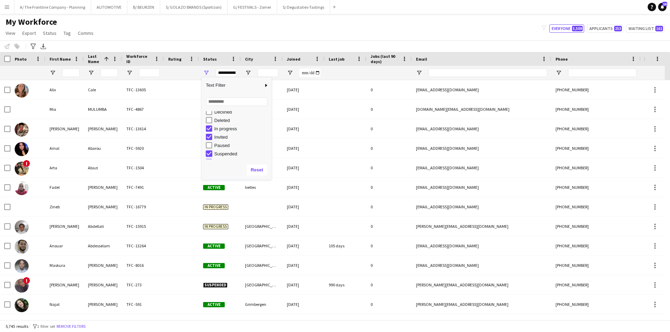
type input "**********"
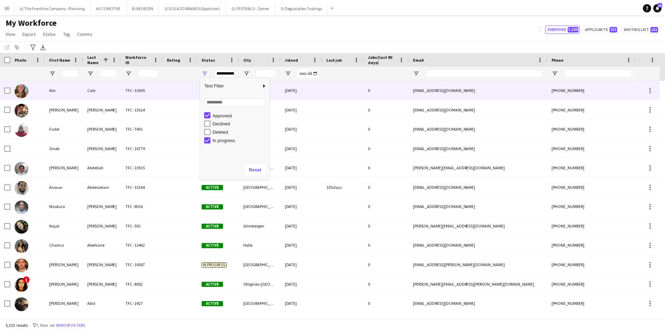
scroll to position [9, 0]
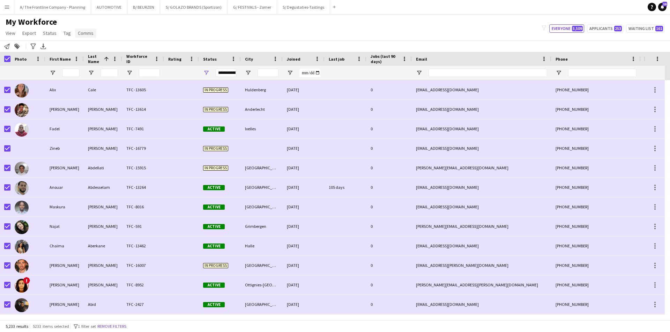
click at [79, 37] on link "Comms" at bounding box center [85, 33] width 21 height 9
click at [106, 51] on span "Send notification" at bounding box center [98, 48] width 36 height 6
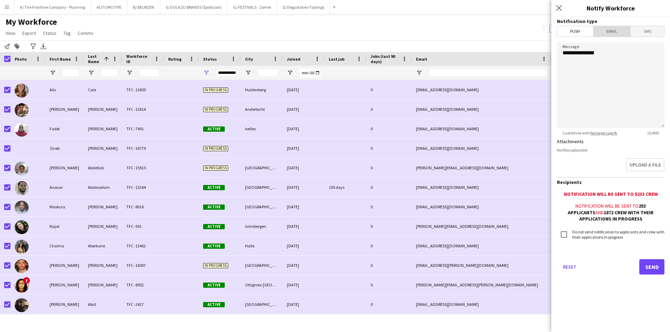
click at [606, 31] on span "Email" at bounding box center [611, 31] width 37 height 10
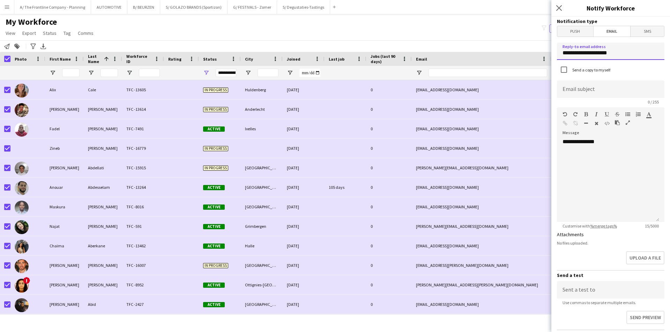
drag, startPoint x: 603, startPoint y: 55, endPoint x: 465, endPoint y: 52, distance: 138.5
click at [465, 52] on body "Menu Boards Boards Boards All jobs Status Workforce Workforce My Workforce Recr…" at bounding box center [335, 166] width 670 height 332
type input "**********"
click at [627, 124] on icon "button" at bounding box center [627, 122] width 4 height 5
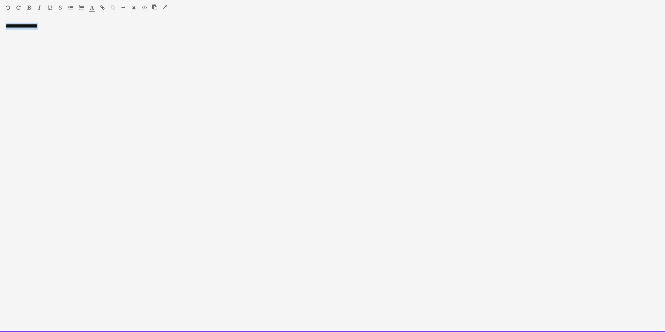
drag, startPoint x: 185, startPoint y: 87, endPoint x: -44, endPoint y: 16, distance: 240.0
click at [0, 16] on html "Menu Boards Boards Boards All jobs Status Workforce Workforce My Workforce Recr…" at bounding box center [332, 325] width 665 height 651
paste div
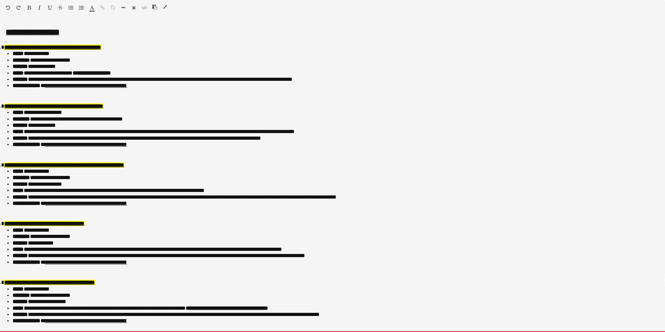
scroll to position [0, 0]
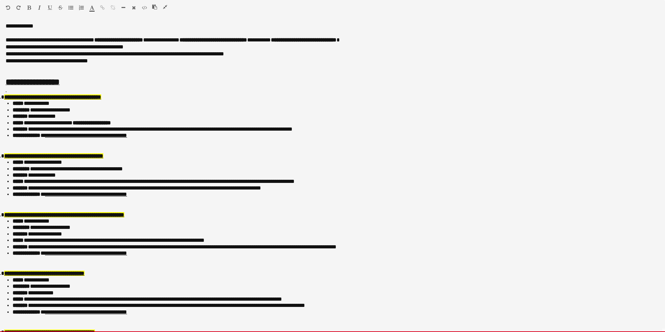
click at [165, 8] on icon "button" at bounding box center [165, 7] width 4 height 5
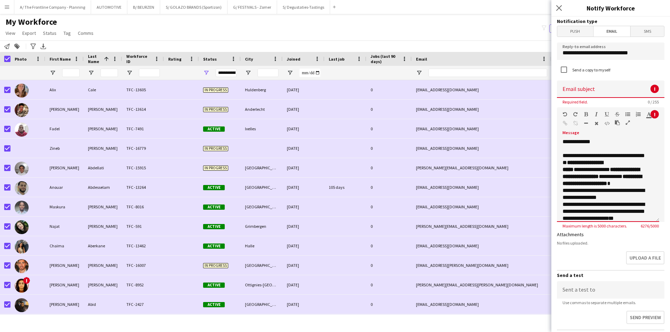
click at [627, 123] on icon "button" at bounding box center [627, 122] width 4 height 5
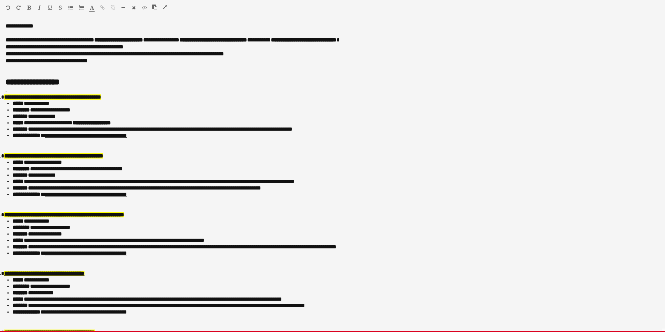
click at [143, 122] on li "**********" at bounding box center [333, 123] width 641 height 6
drag, startPoint x: 299, startPoint y: 128, endPoint x: -7, endPoint y: 131, distance: 306.0
click at [0, 131] on html "Menu Boards Boards Boards All jobs Status Workforce Workforce My Workforce Recr…" at bounding box center [332, 325] width 665 height 651
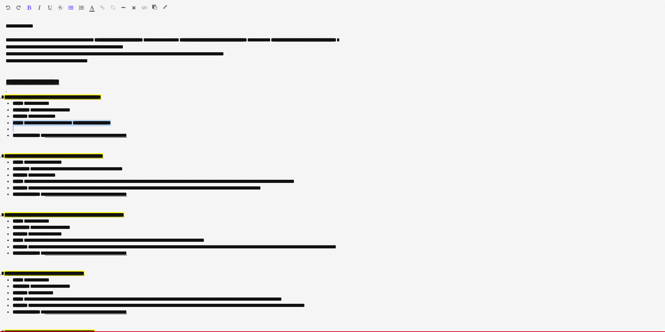
drag, startPoint x: 52, startPoint y: 129, endPoint x: -20, endPoint y: 125, distance: 72.6
click at [0, 125] on html "Menu Boards Boards Boards All jobs Status Workforce Workforce My Workforce Recr…" at bounding box center [332, 325] width 665 height 651
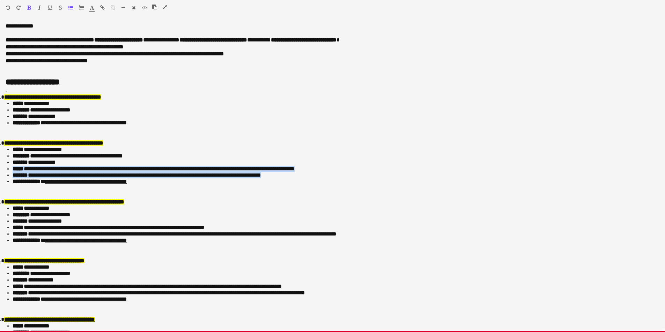
drag, startPoint x: 267, startPoint y: 177, endPoint x: -18, endPoint y: 169, distance: 285.1
click at [0, 169] on html "Menu Boards Boards Boards All jobs Status Workforce Workforce My Workforce Recr…" at bounding box center [332, 325] width 665 height 651
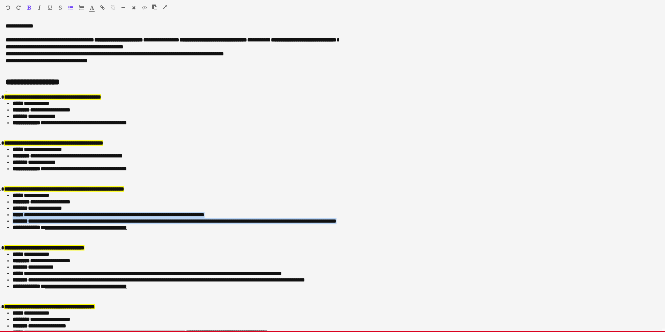
drag, startPoint x: 360, startPoint y: 220, endPoint x: -15, endPoint y: 216, distance: 375.0
click at [0, 216] on html "Menu Boards Boards Boards All jobs Status Workforce Workforce My Workforce Recr…" at bounding box center [332, 325] width 665 height 651
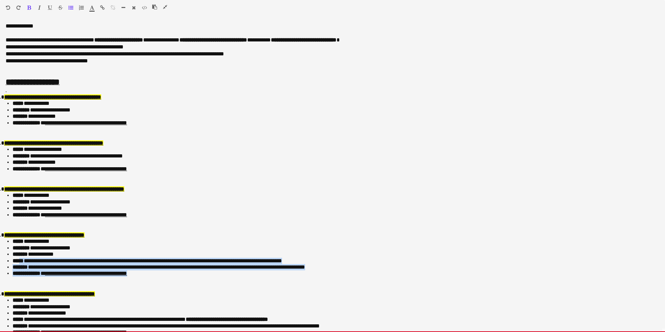
drag, startPoint x: 290, startPoint y: 269, endPoint x: 22, endPoint y: 260, distance: 268.8
click at [22, 260] on ul "**********" at bounding box center [330, 258] width 648 height 38
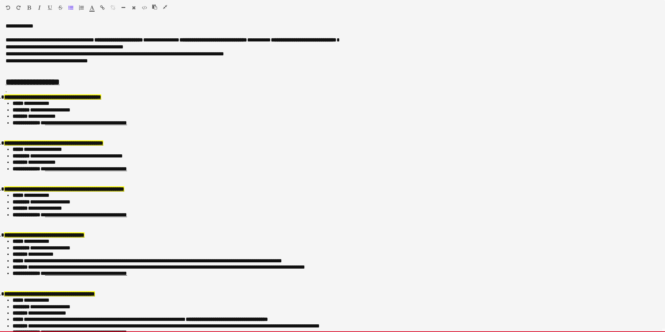
click at [323, 251] on li "**********" at bounding box center [333, 248] width 641 height 6
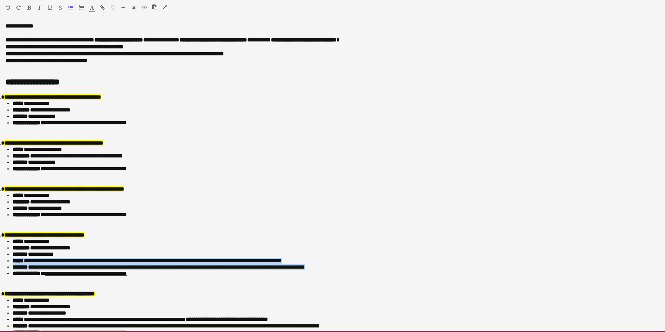
drag, startPoint x: 315, startPoint y: 268, endPoint x: -10, endPoint y: 262, distance: 324.5
click at [0, 262] on html "Menu Boards Boards Boards All jobs Status Workforce Workforce My Workforce Recr…" at bounding box center [332, 325] width 665 height 651
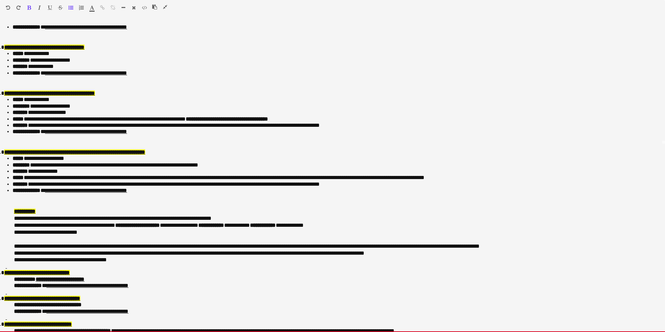
scroll to position [244, 0]
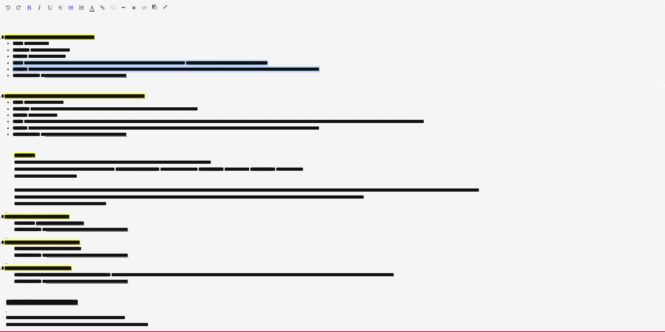
drag, startPoint x: 335, startPoint y: 71, endPoint x: -11, endPoint y: 65, distance: 346.1
click at [0, 65] on html "Menu Boards Boards Boards All jobs Status Workforce Workforce My Workforce Recr…" at bounding box center [332, 325] width 665 height 651
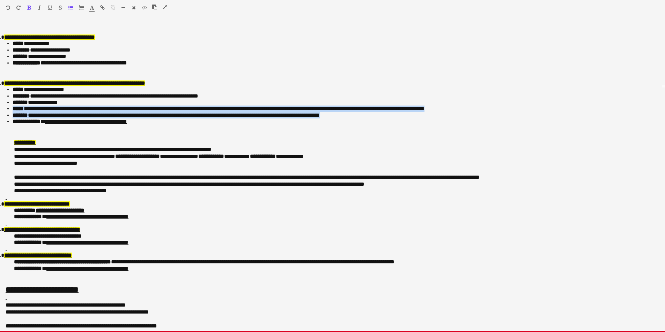
drag, startPoint x: 327, startPoint y: 114, endPoint x: -19, endPoint y: 110, distance: 345.7
click at [0, 110] on html "Menu Boards Boards Boards All jobs Status Workforce Workforce My Workforce Recr…" at bounding box center [332, 325] width 665 height 651
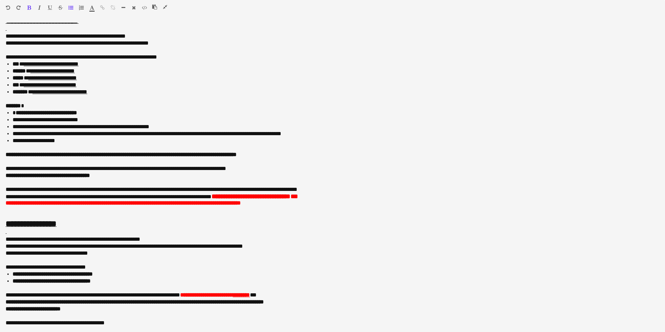
click at [164, 7] on icon "button" at bounding box center [165, 7] width 4 height 5
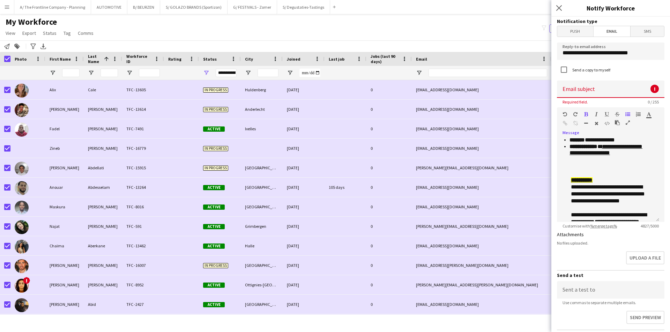
scroll to position [508, 0]
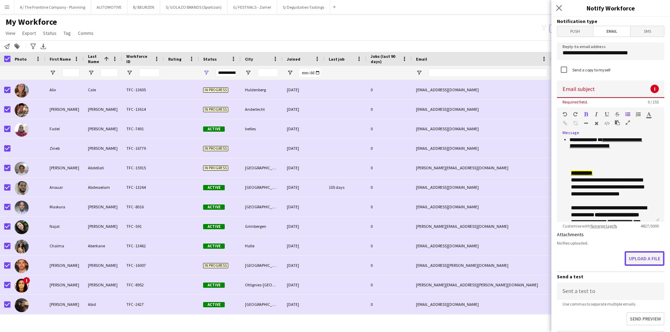
click at [648, 257] on button "Upload a file" at bounding box center [644, 259] width 40 height 15
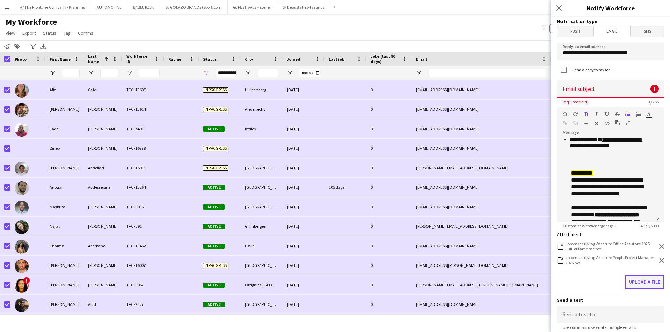
click at [633, 278] on button "Upload a file" at bounding box center [644, 282] width 40 height 15
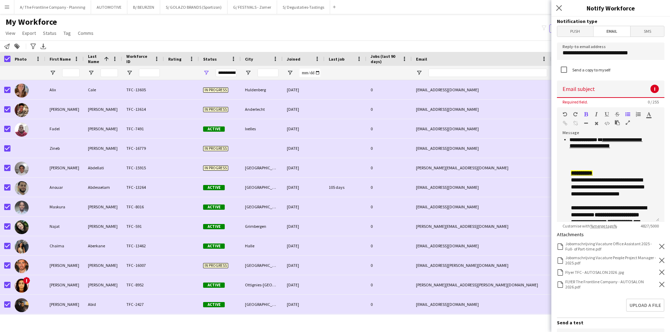
click at [605, 88] on input at bounding box center [610, 89] width 107 height 17
paste input "**********"
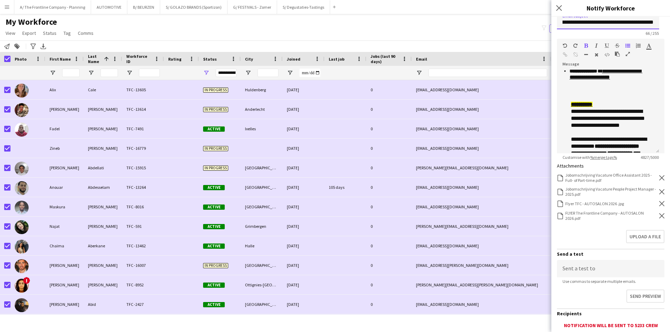
scroll to position [162, 0]
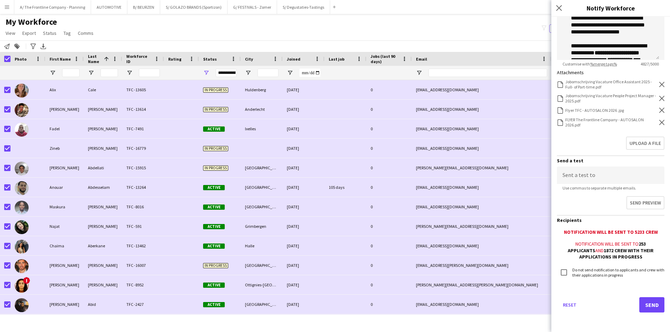
type input "**********"
click at [585, 176] on input at bounding box center [610, 175] width 107 height 17
type input "**********"
click at [641, 204] on button "Send preview" at bounding box center [644, 203] width 39 height 15
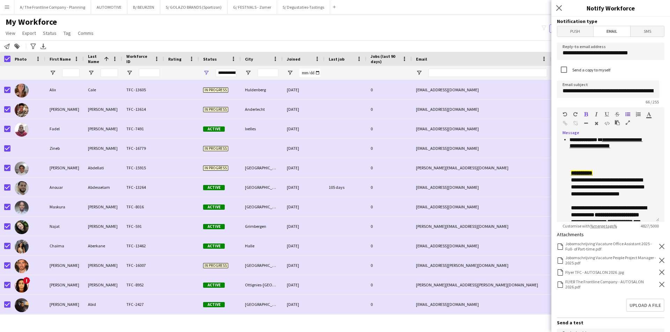
click at [629, 124] on icon "button" at bounding box center [627, 122] width 4 height 5
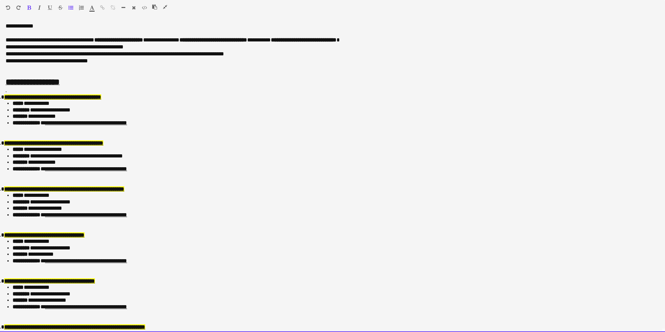
click at [18, 90] on p at bounding box center [332, 91] width 653 height 8
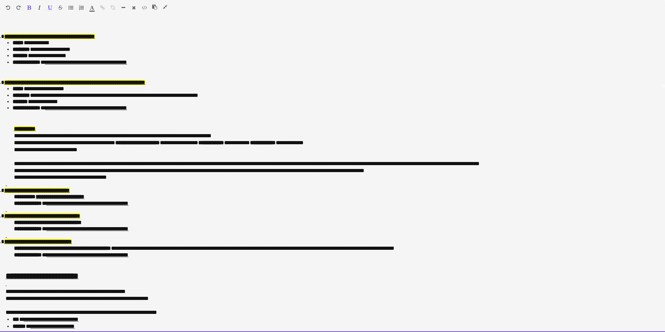
scroll to position [454, 0]
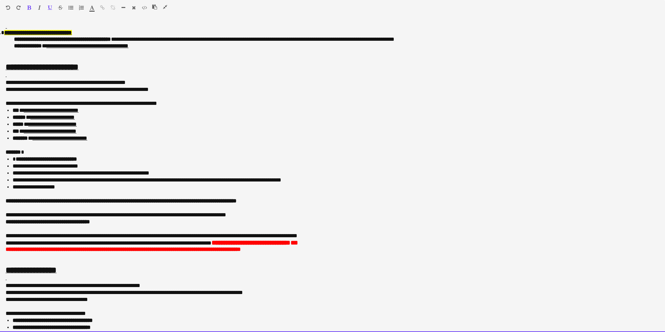
click at [25, 77] on p at bounding box center [332, 76] width 653 height 8
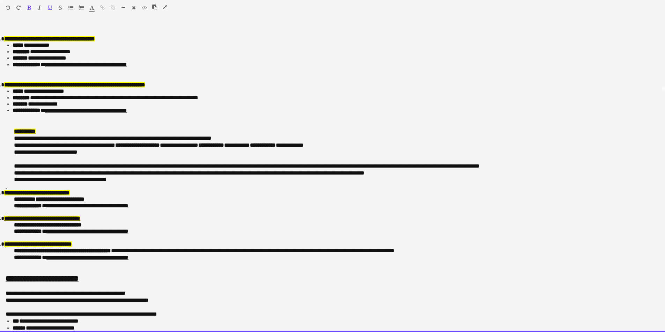
scroll to position [174, 0]
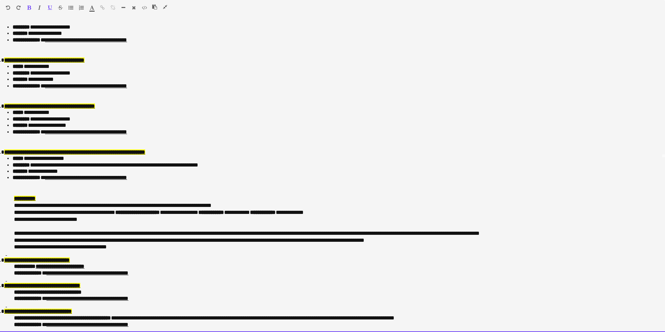
click at [22, 251] on p at bounding box center [332, 254] width 653 height 6
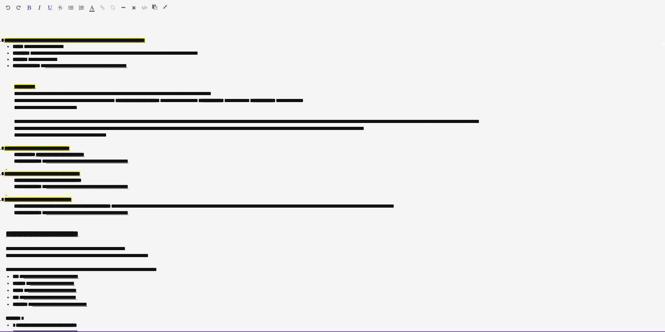
scroll to position [314, 0]
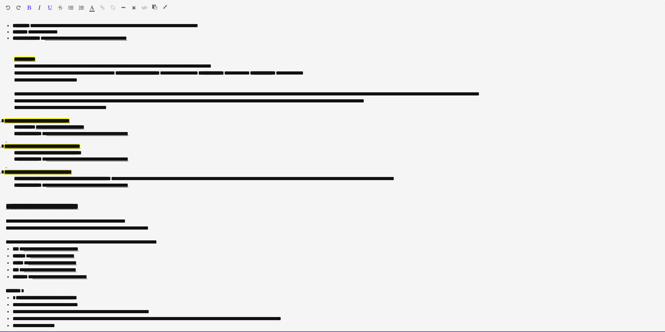
click at [21, 165] on p at bounding box center [332, 166] width 653 height 6
click at [22, 141] on p at bounding box center [332, 140] width 653 height 6
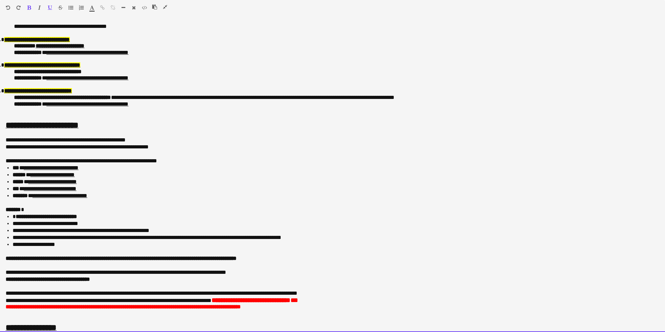
scroll to position [454, 0]
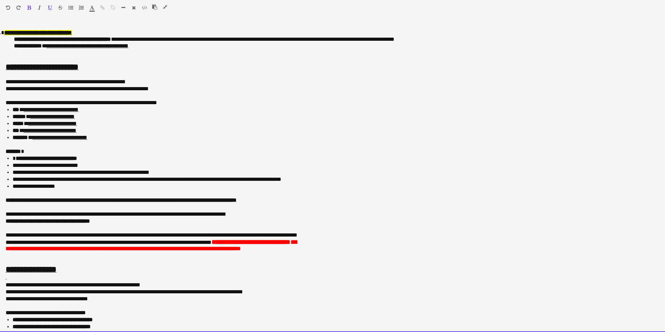
click at [190, 178] on li "**********" at bounding box center [333, 179] width 641 height 7
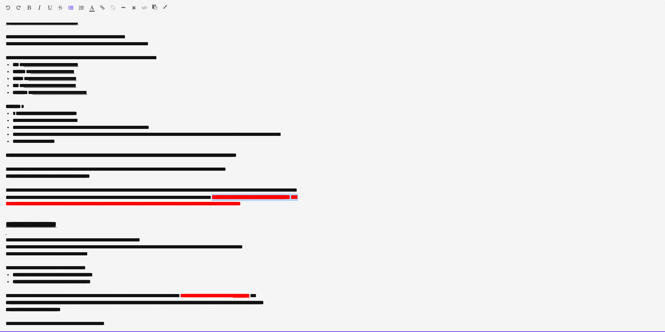
drag, startPoint x: 221, startPoint y: 197, endPoint x: 325, endPoint y: 195, distance: 103.6
click at [325, 195] on p "**********" at bounding box center [330, 197] width 648 height 7
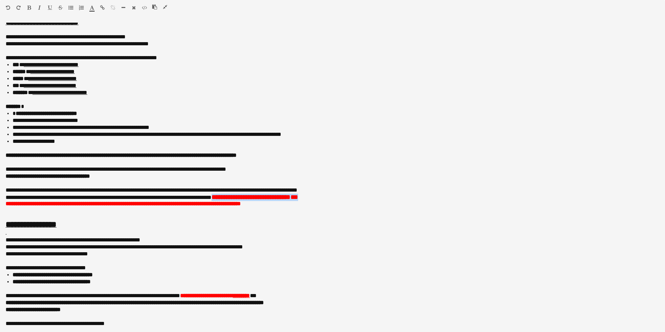
click at [94, 9] on icon "button" at bounding box center [92, 7] width 5 height 5
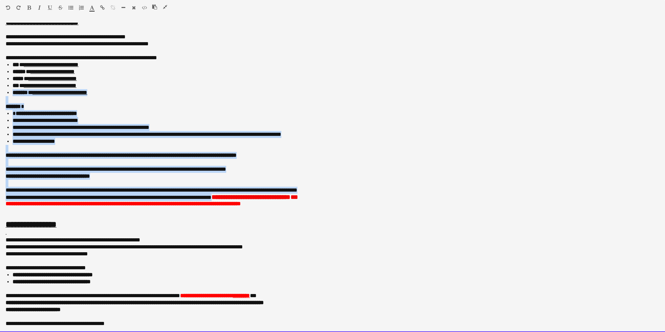
click at [253, 84] on li "**********" at bounding box center [333, 85] width 641 height 7
click at [322, 122] on li "**********" at bounding box center [333, 120] width 641 height 7
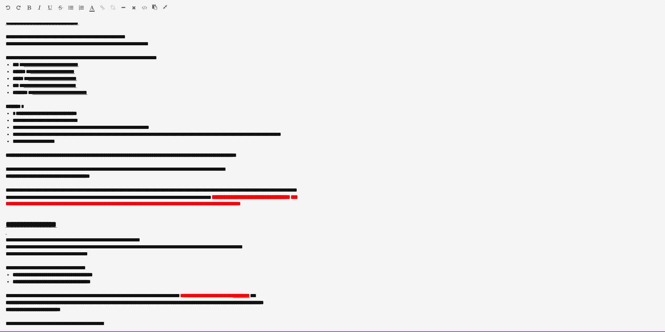
scroll to position [354, 0]
drag, startPoint x: 197, startPoint y: 296, endPoint x: 288, endPoint y: 295, distance: 91.4
click at [288, 295] on p "**********" at bounding box center [330, 296] width 648 height 7
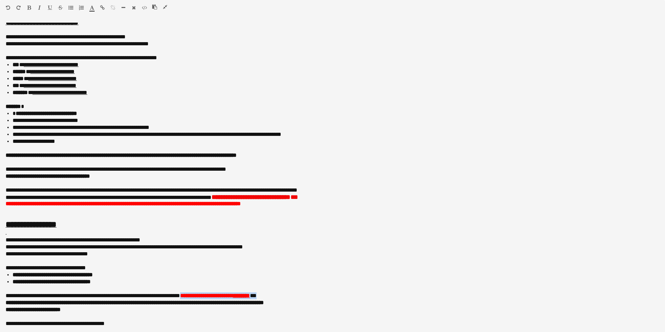
click at [92, 10] on icon "button" at bounding box center [92, 7] width 5 height 5
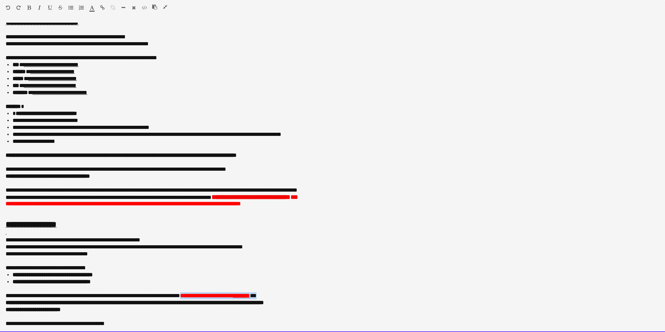
type input "*******"
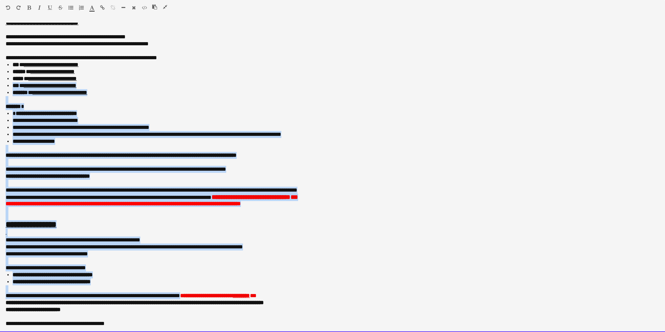
click at [226, 77] on li "**********" at bounding box center [333, 78] width 641 height 7
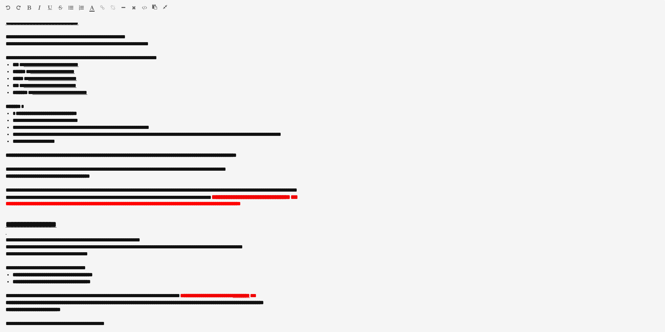
click at [164, 9] on icon "button" at bounding box center [165, 7] width 4 height 5
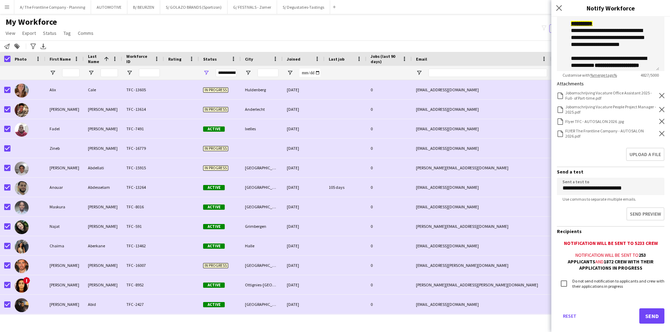
scroll to position [162, 0]
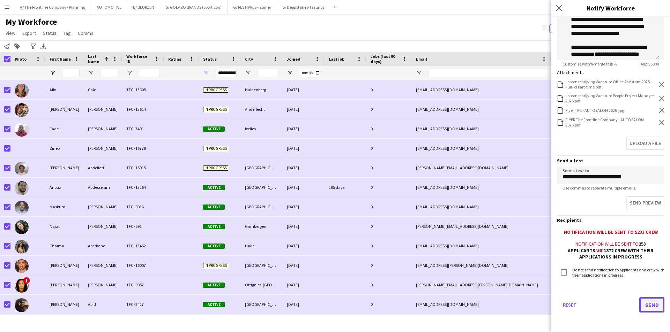
click at [651, 305] on button "Send" at bounding box center [651, 305] width 25 height 15
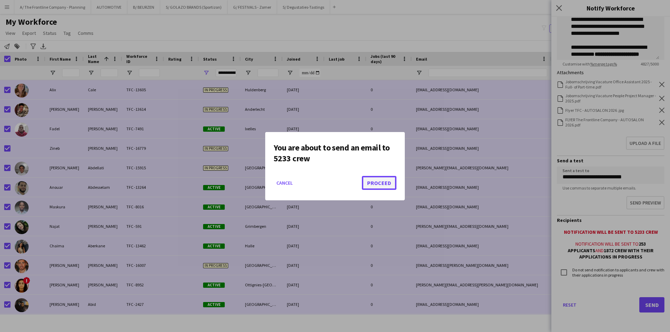
click at [382, 185] on button "Proceed" at bounding box center [379, 183] width 35 height 14
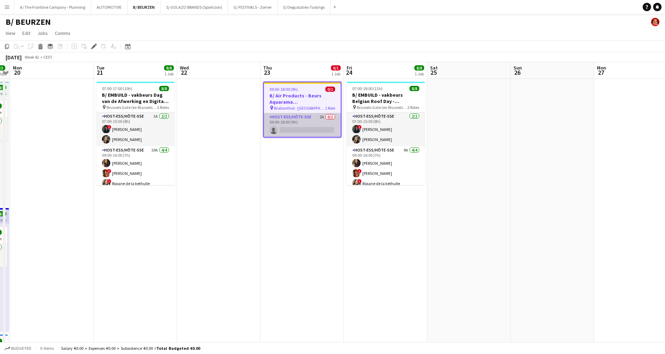
click at [303, 129] on app-card-role "Host-ess/Hôte-sse 2A 0/1 09:00-18:00 (9h) single-neutral-actions" at bounding box center [302, 125] width 77 height 24
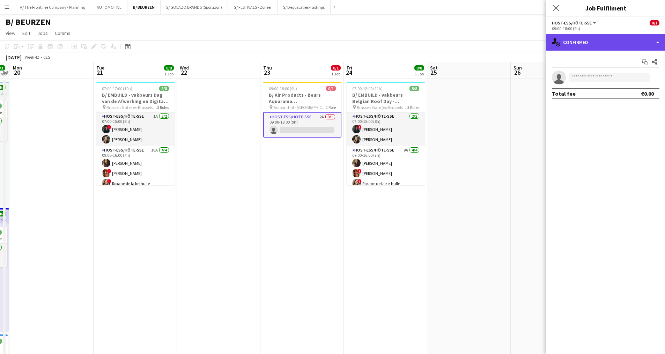
click at [599, 42] on div "single-neutral-actions-check-2 Confirmed" at bounding box center [605, 42] width 119 height 17
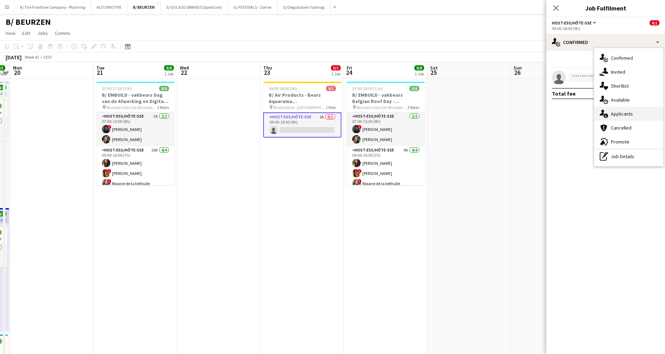
click at [611, 113] on span "Applicants" at bounding box center [621, 114] width 22 height 6
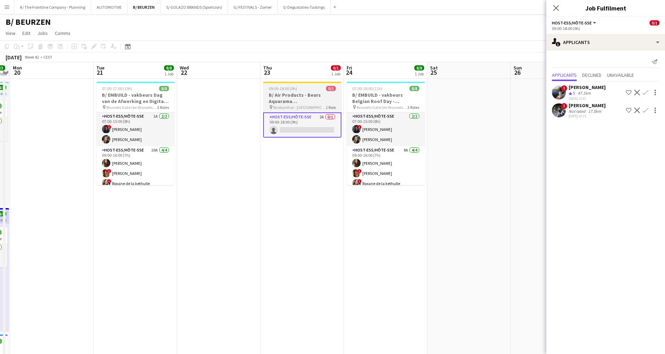
click at [274, 99] on h3 "B/ Air Products - Beurs Aquarama [GEOGRAPHIC_DATA]" at bounding box center [302, 98] width 78 height 13
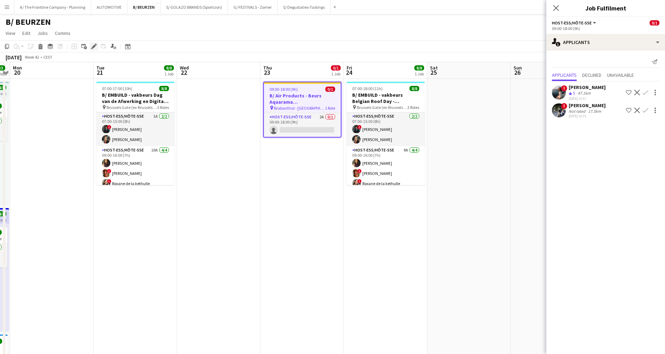
click at [91, 46] on div "Edit" at bounding box center [94, 46] width 8 height 8
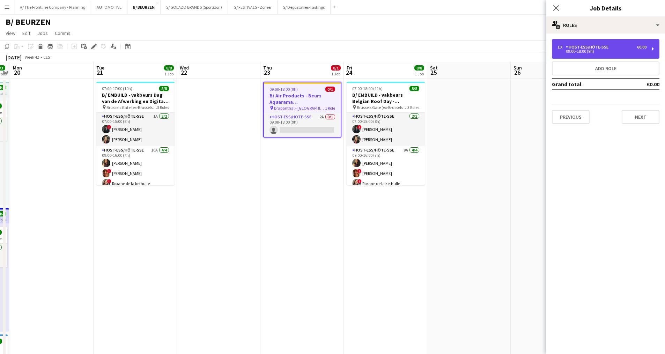
click at [587, 50] on div "09:00-18:00 (9h)" at bounding box center [601, 51] width 89 height 3
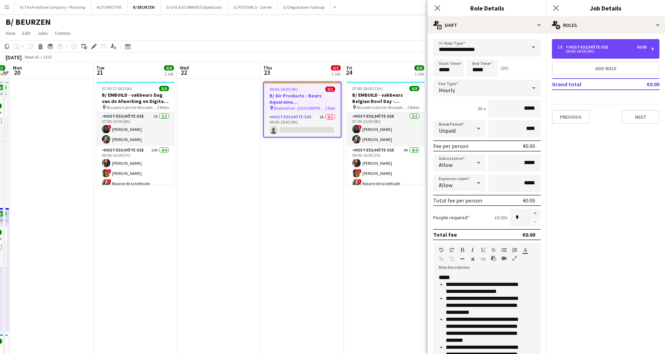
scroll to position [35, 0]
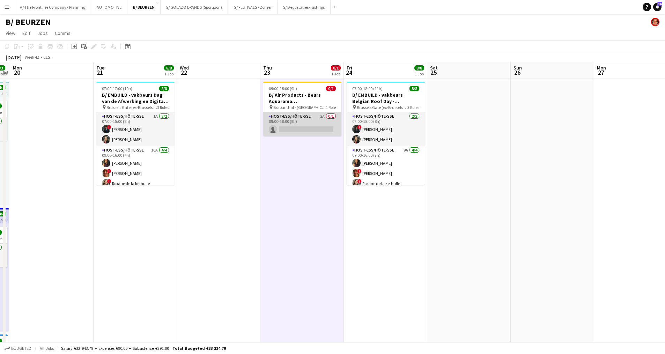
click at [306, 121] on app-card-role "Host-ess/Hôte-sse 2A 0/1 09:00-18:00 (9h) single-neutral-actions" at bounding box center [302, 124] width 78 height 24
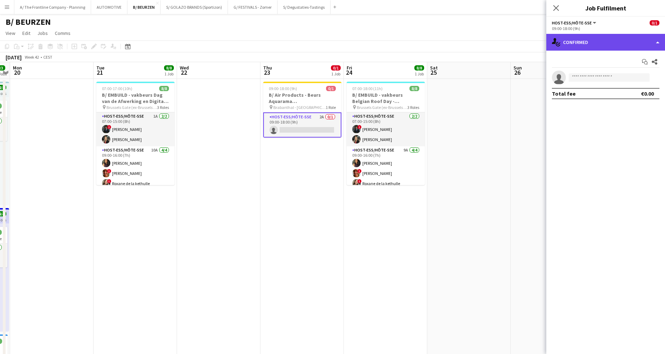
click at [577, 42] on div "single-neutral-actions-check-2 Confirmed" at bounding box center [605, 42] width 119 height 17
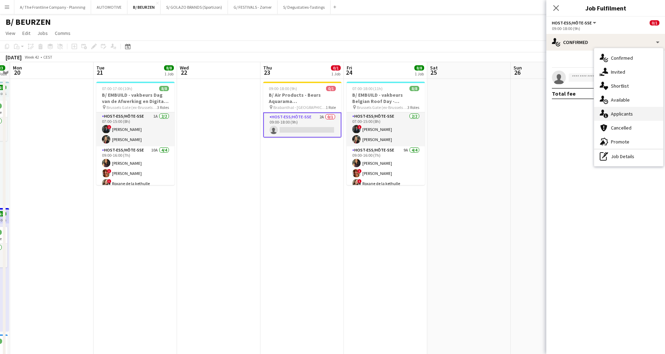
click at [612, 119] on div "single-neutral-actions-information Applicants" at bounding box center [628, 114] width 69 height 14
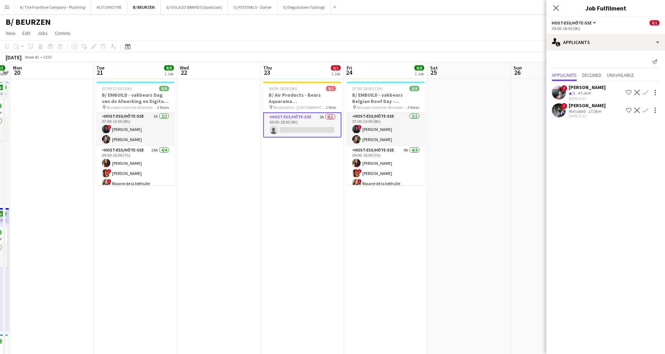
click at [581, 91] on div "47.1km" at bounding box center [584, 93] width 16 height 6
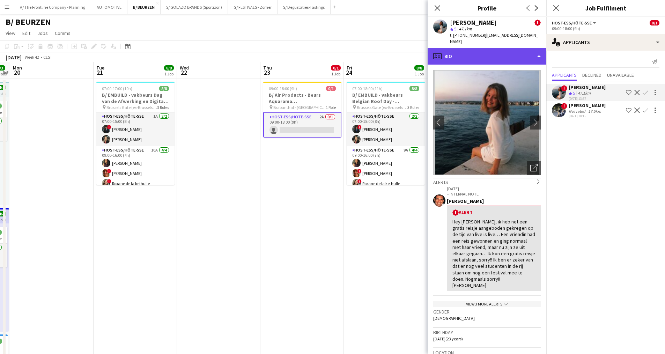
click at [491, 48] on div "profile Bio" at bounding box center [486, 56] width 119 height 17
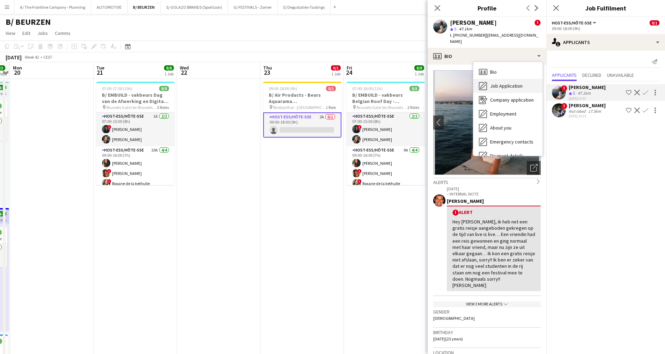
click at [499, 79] on div "Job Application Job Application" at bounding box center [507, 86] width 69 height 14
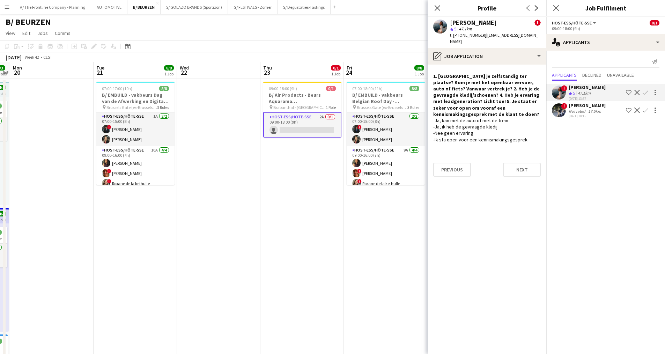
drag, startPoint x: 222, startPoint y: 225, endPoint x: 223, endPoint y: 221, distance: 4.6
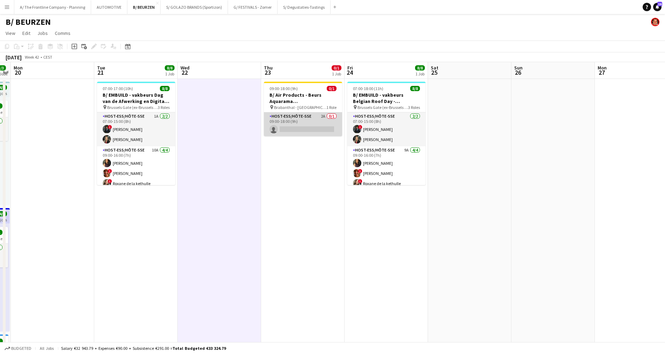
click at [301, 118] on app-card-role "Host-ess/Hôte-sse 2A 0/1 09:00-18:00 (9h) single-neutral-actions" at bounding box center [303, 124] width 78 height 24
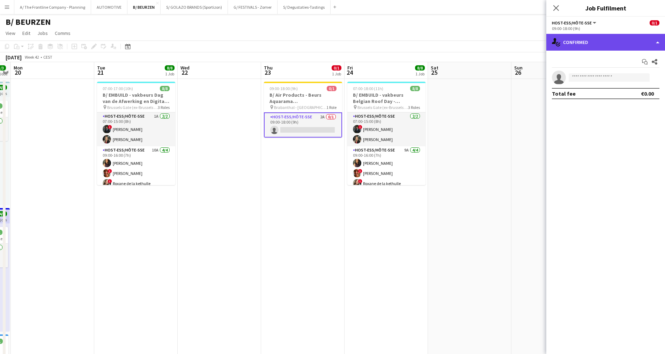
click at [595, 43] on div "single-neutral-actions-check-2 Confirmed" at bounding box center [605, 42] width 119 height 17
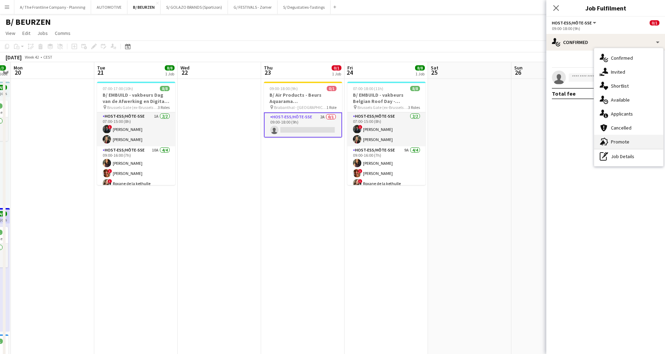
click at [614, 143] on span "Promote" at bounding box center [619, 141] width 18 height 6
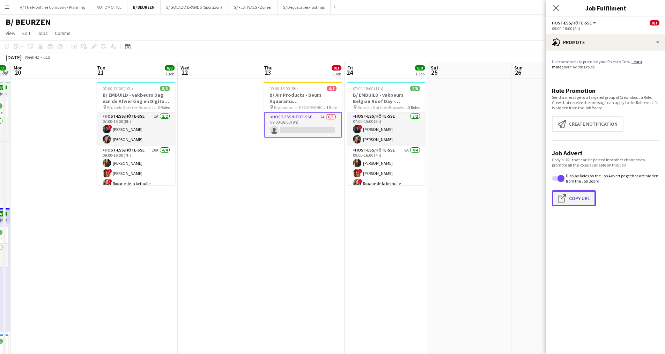
click at [567, 197] on app-icon "Click to copy URL" at bounding box center [562, 198] width 11 height 8
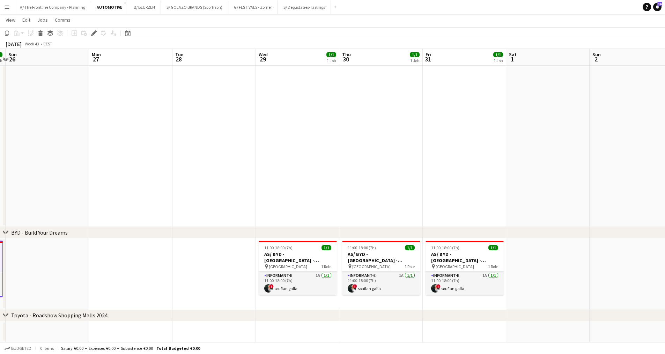
scroll to position [0, 249]
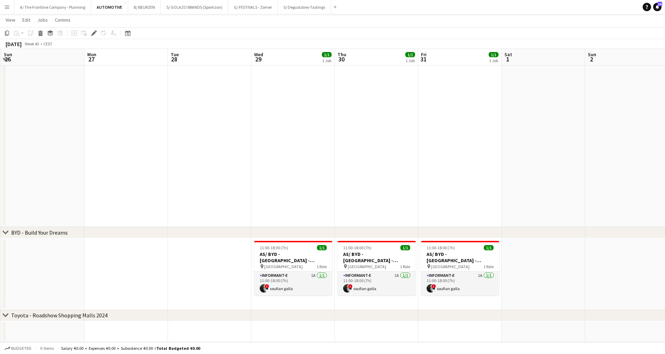
drag, startPoint x: 525, startPoint y: 264, endPoint x: 182, endPoint y: 255, distance: 342.7
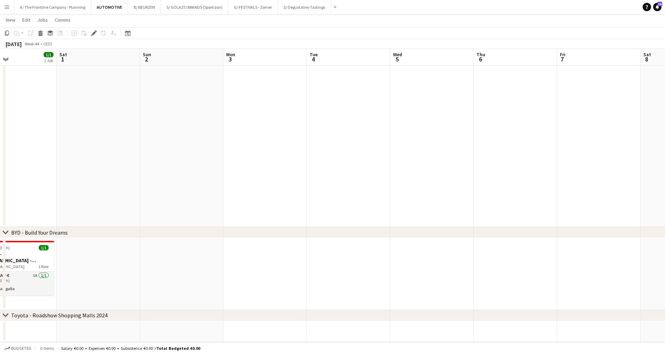
scroll to position [0, 250]
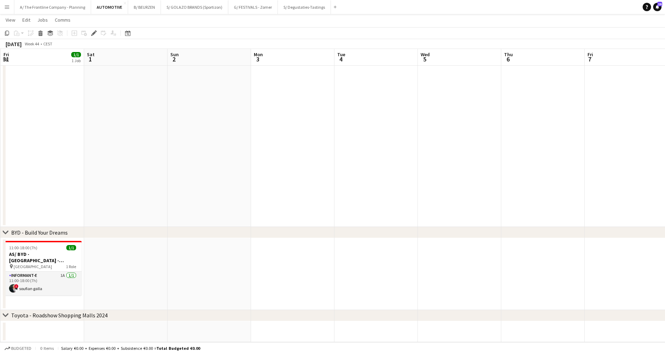
drag, startPoint x: 544, startPoint y: 255, endPoint x: 127, endPoint y: 242, distance: 417.1
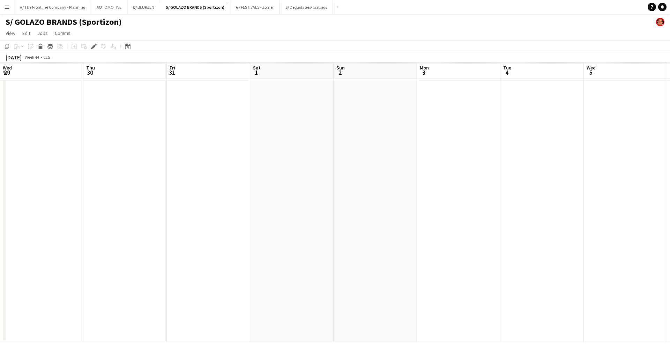
scroll to position [0, 240]
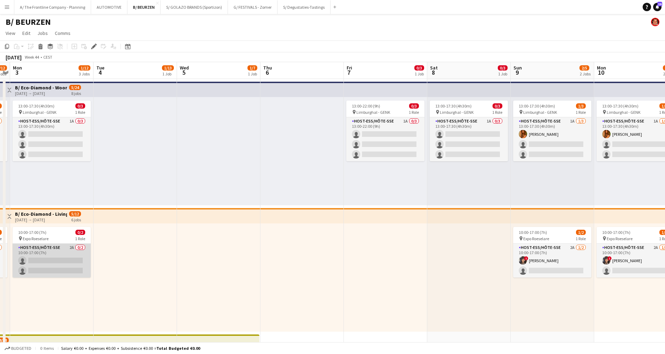
click at [48, 267] on app-card-role "Host-ess/Hôte-sse 2A 0/2 10:00-17:00 (7h) single-neutral-actions single-neutral…" at bounding box center [52, 260] width 78 height 34
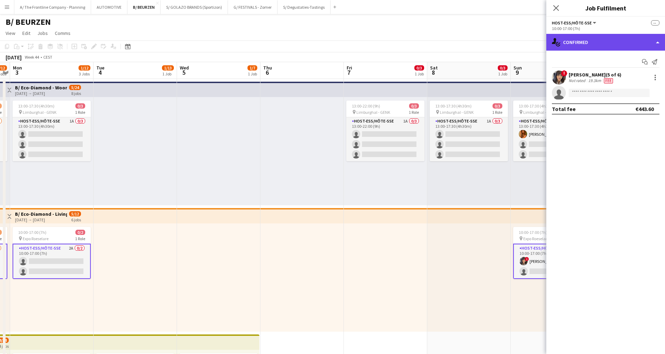
click at [609, 44] on div "single-neutral-actions-check-2 Confirmed" at bounding box center [605, 42] width 119 height 17
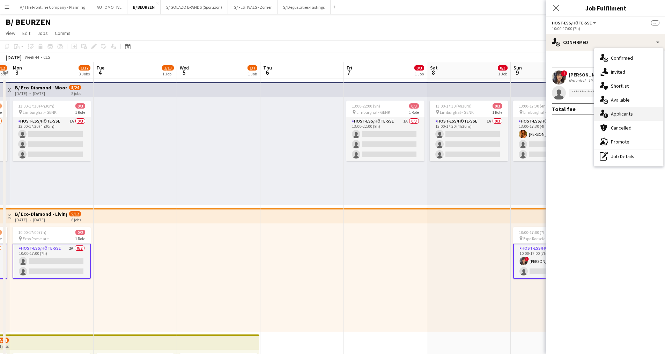
click at [619, 116] on span "Applicants" at bounding box center [621, 114] width 22 height 6
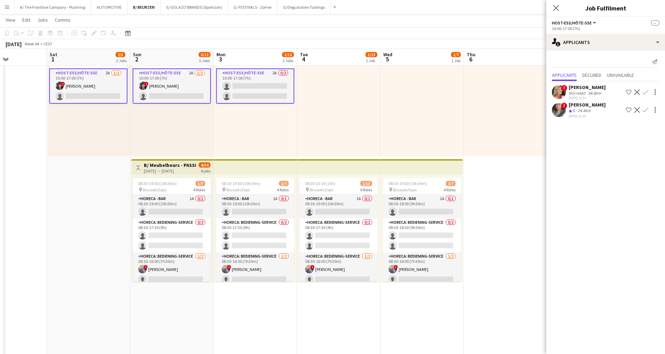
scroll to position [0, 198]
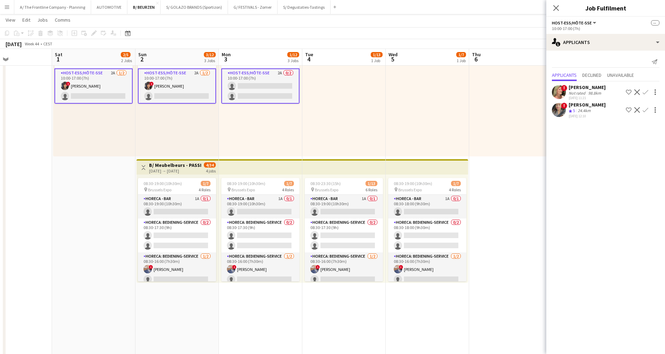
drag, startPoint x: 295, startPoint y: 234, endPoint x: 503, endPoint y: 209, distance: 210.1
click at [503, 209] on app-calendar-viewport "Wed 29 Thu 30 Fri 31 Sat 1 2/5 2 Jobs Sun 2 3/12 3 Jobs Mon 3 1/12 3 Jobs Tue 4…" at bounding box center [332, 312] width 665 height 918
click at [170, 208] on app-card-role "Horeca - Bar 1A 0/1 08:30-19:00 (10h30m) single-neutral-actions" at bounding box center [177, 207] width 78 height 24
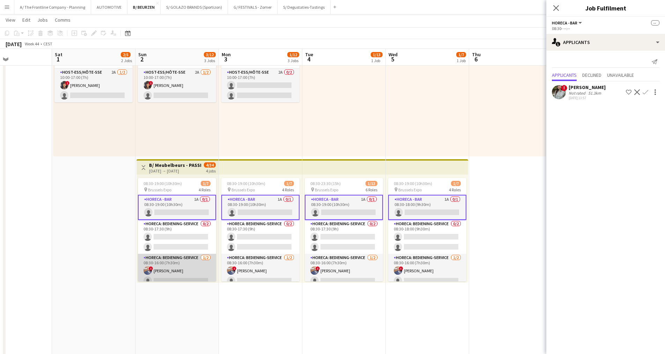
click at [180, 267] on app-card-role "Horeca: Bediening-Service [DATE] 08:30-16:00 (7h30m) ! [PERSON_NAME] single-neu…" at bounding box center [177, 271] width 78 height 34
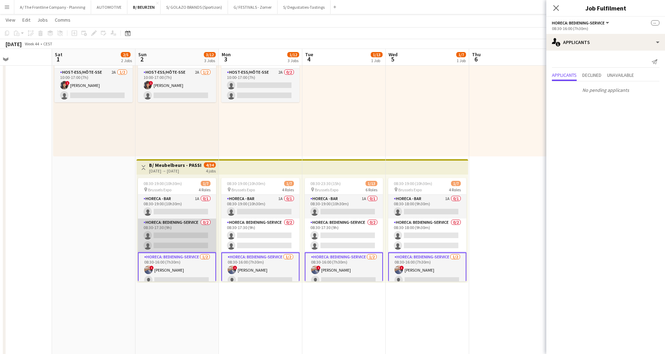
click at [179, 243] on app-card-role "Horeca: Bediening-Service 0/2 08:30-17:30 (9h) single-neutral-actions single-ne…" at bounding box center [177, 235] width 78 height 34
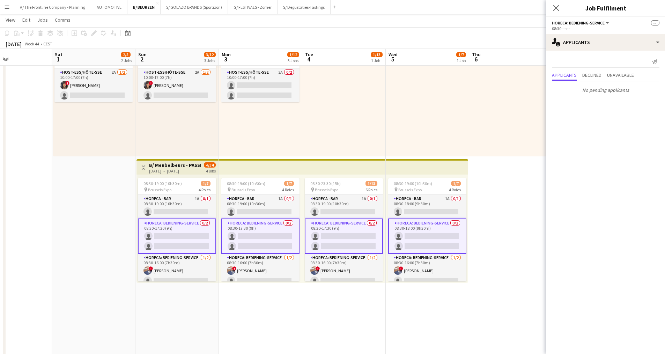
click at [172, 242] on app-card-role "Horeca: Bediening-Service 0/2 08:30-17:30 (9h) single-neutral-actions single-ne…" at bounding box center [177, 235] width 78 height 35
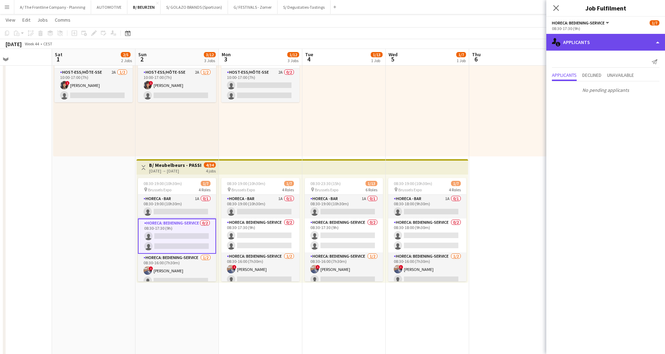
click at [612, 42] on div "single-neutral-actions-information Applicants" at bounding box center [605, 42] width 119 height 17
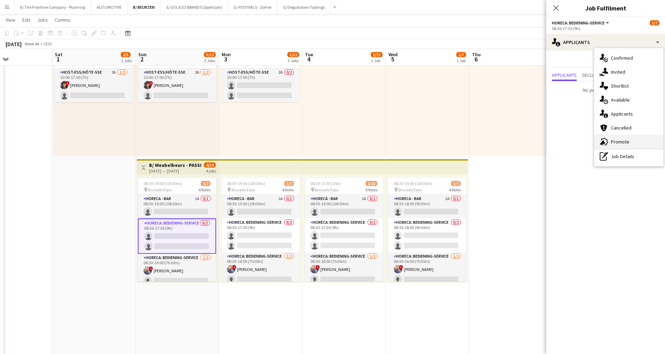
click at [616, 143] on span "Promote" at bounding box center [619, 141] width 18 height 6
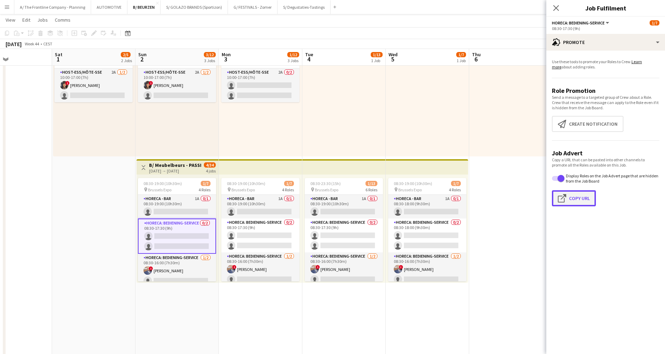
click at [577, 201] on button "Click to copy URL Copy Url" at bounding box center [574, 198] width 44 height 16
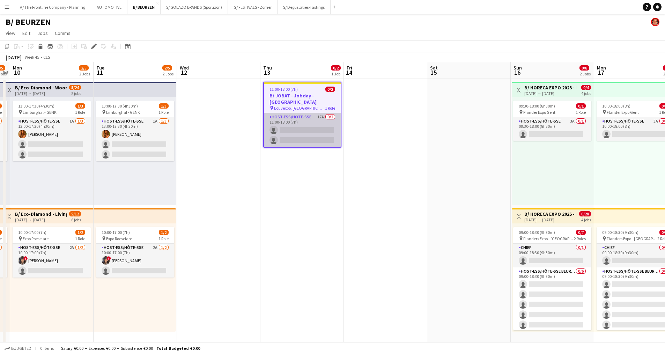
drag, startPoint x: 278, startPoint y: 124, endPoint x: 282, endPoint y: 125, distance: 3.6
click at [278, 124] on app-card-role "Host-ess/Hôte-sse 17A 0/2 11:00-18:00 (7h) single-neutral-actions single-neutra…" at bounding box center [302, 130] width 77 height 34
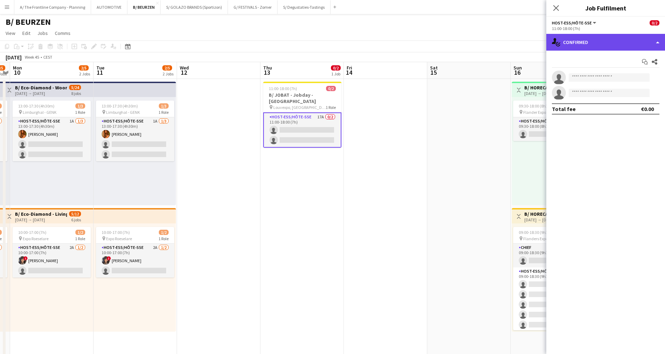
click at [628, 43] on div "single-neutral-actions-check-2 Confirmed" at bounding box center [605, 42] width 119 height 17
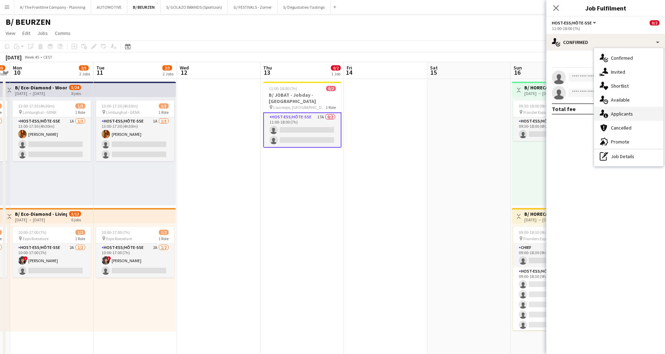
click at [622, 117] on span "Applicants" at bounding box center [621, 114] width 22 height 6
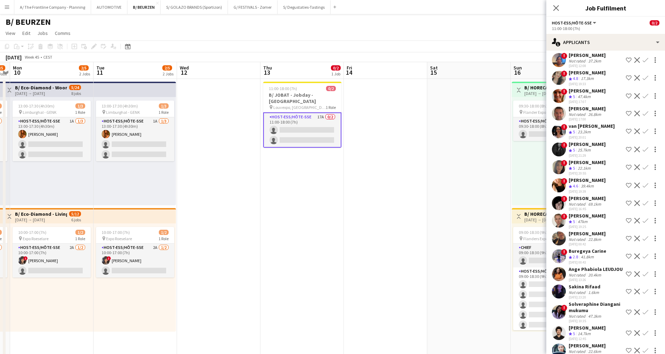
scroll to position [69, 0]
